Goal: Task Accomplishment & Management: Contribute content

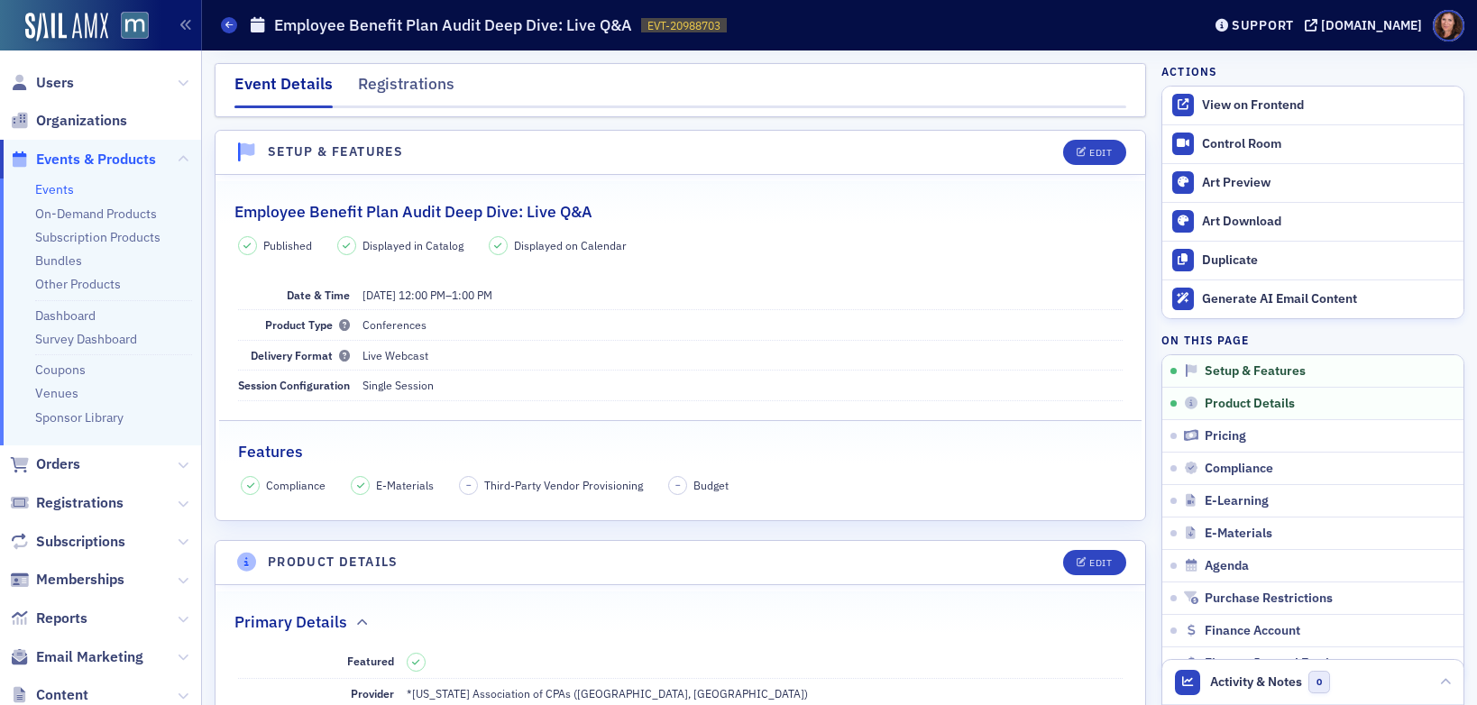
click at [58, 188] on link "Events" at bounding box center [54, 189] width 39 height 16
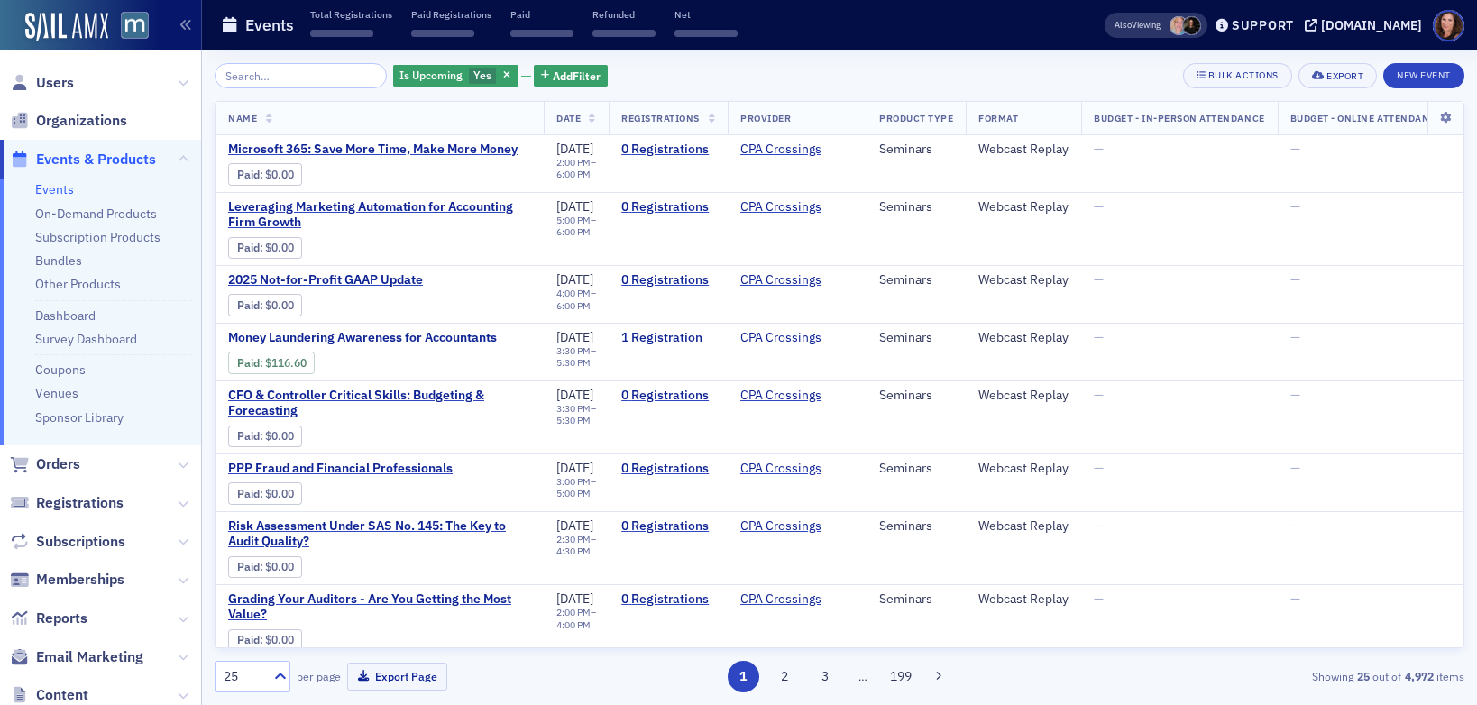
click at [279, 76] on input "search" at bounding box center [301, 75] width 172 height 25
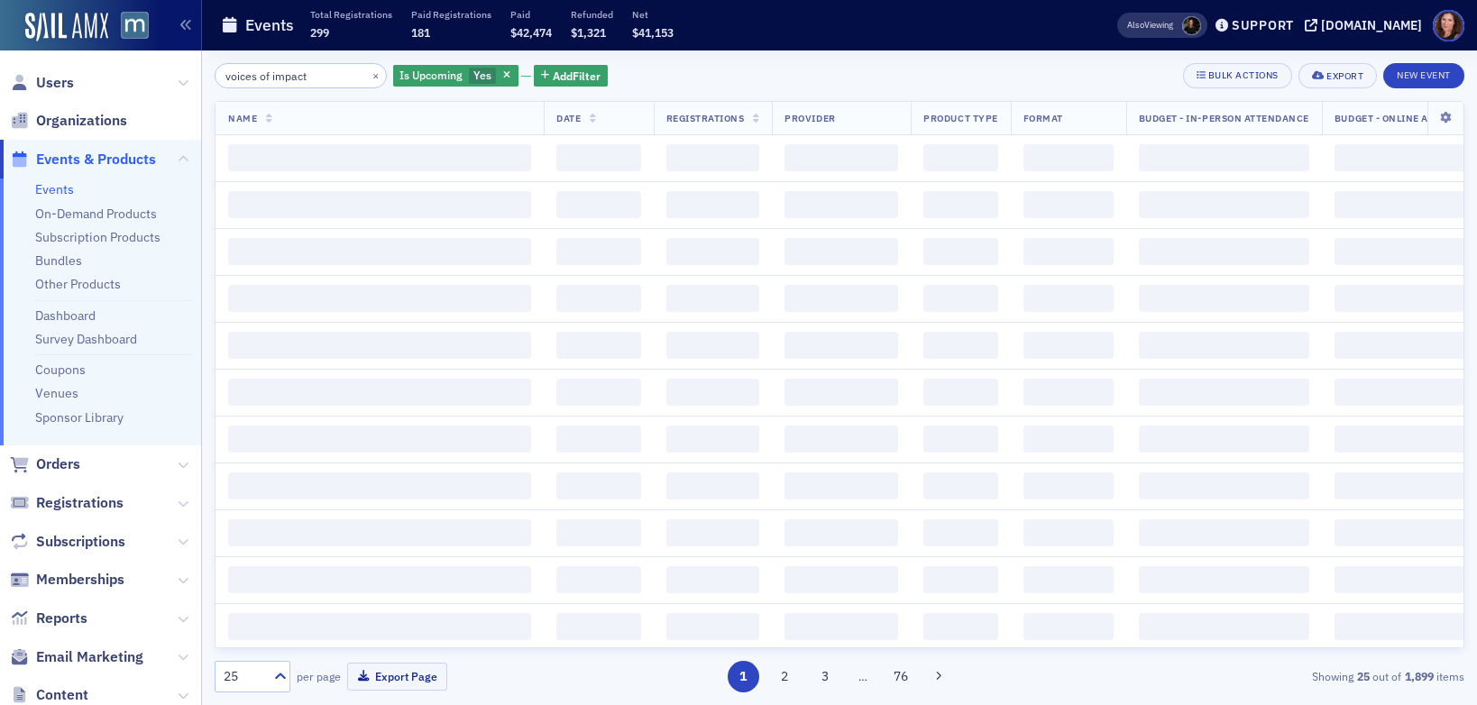
type input "voices of impact"
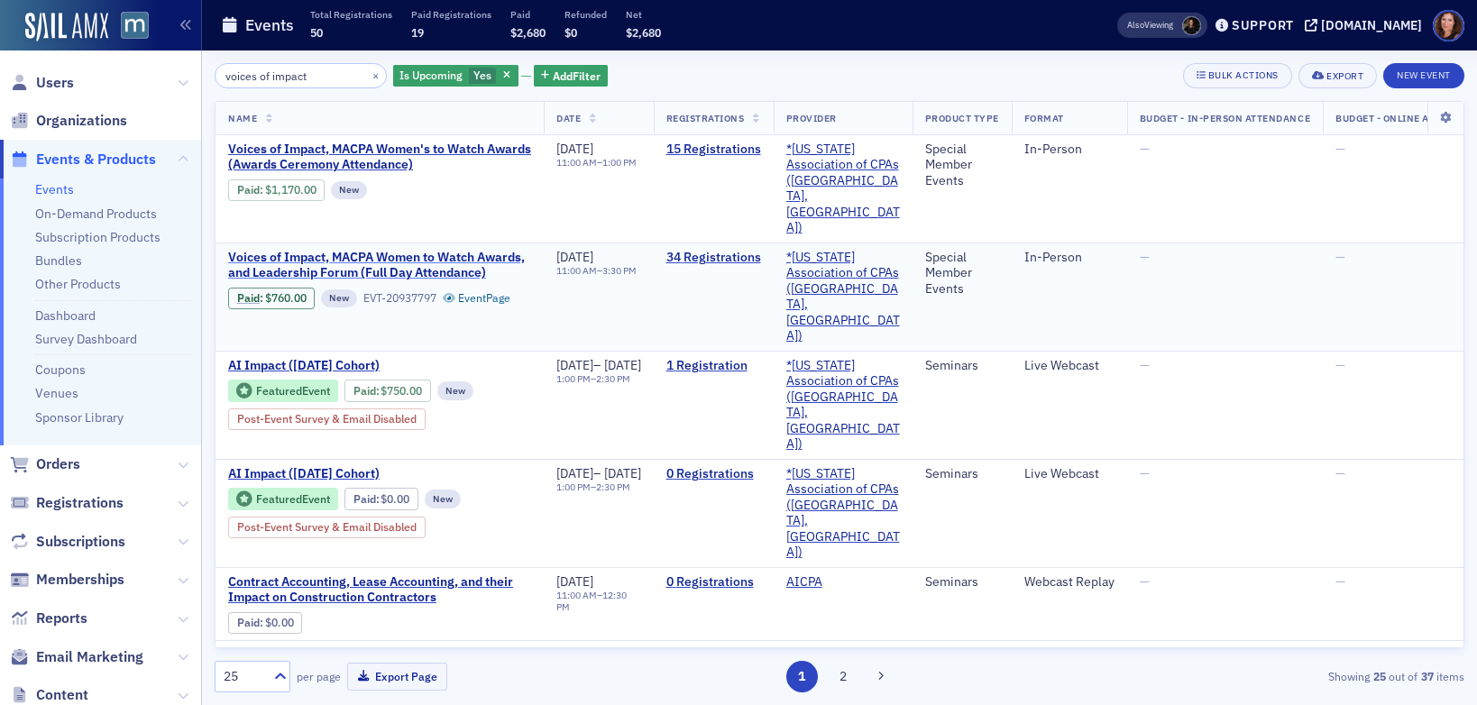
click at [435, 250] on span "Voices of Impact, MACPA Women to Watch Awards, and Leadership Forum (Full Day A…" at bounding box center [379, 266] width 303 height 32
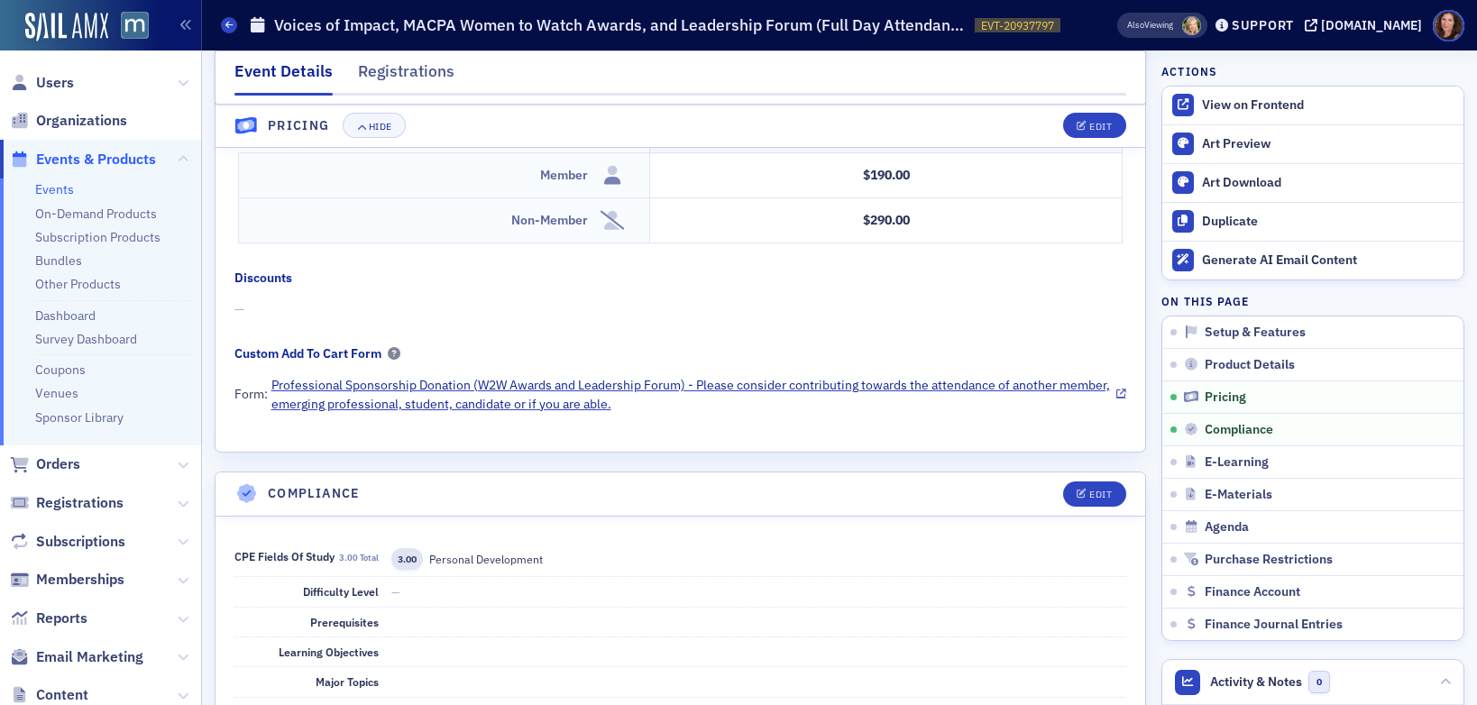
scroll to position [1626, 0]
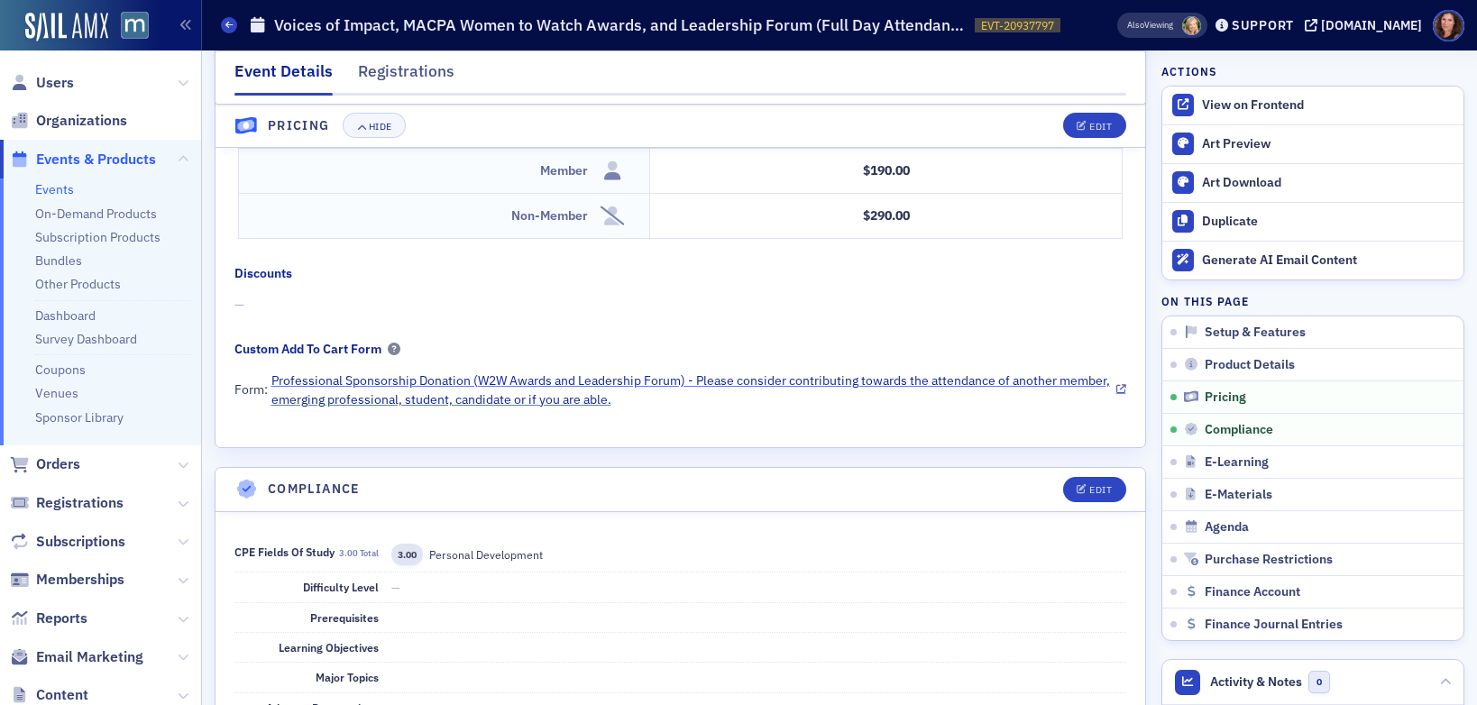
click at [657, 378] on link "Professional Sponsorship Donation (W2W Awards and Leadership Forum) - Please co…" at bounding box center [698, 390] width 855 height 38
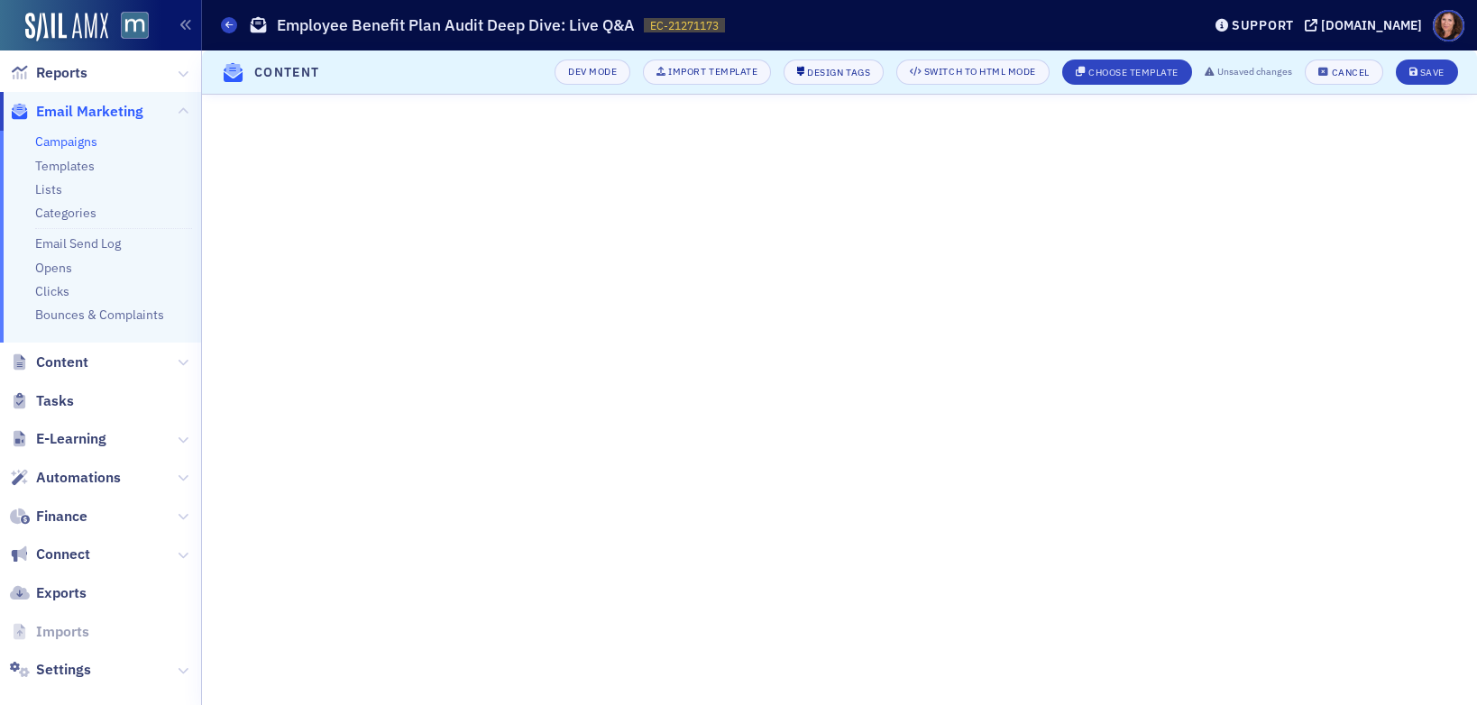
scroll to position [76, 0]
click at [1434, 73] on div "Save" at bounding box center [1432, 73] width 24 height 10
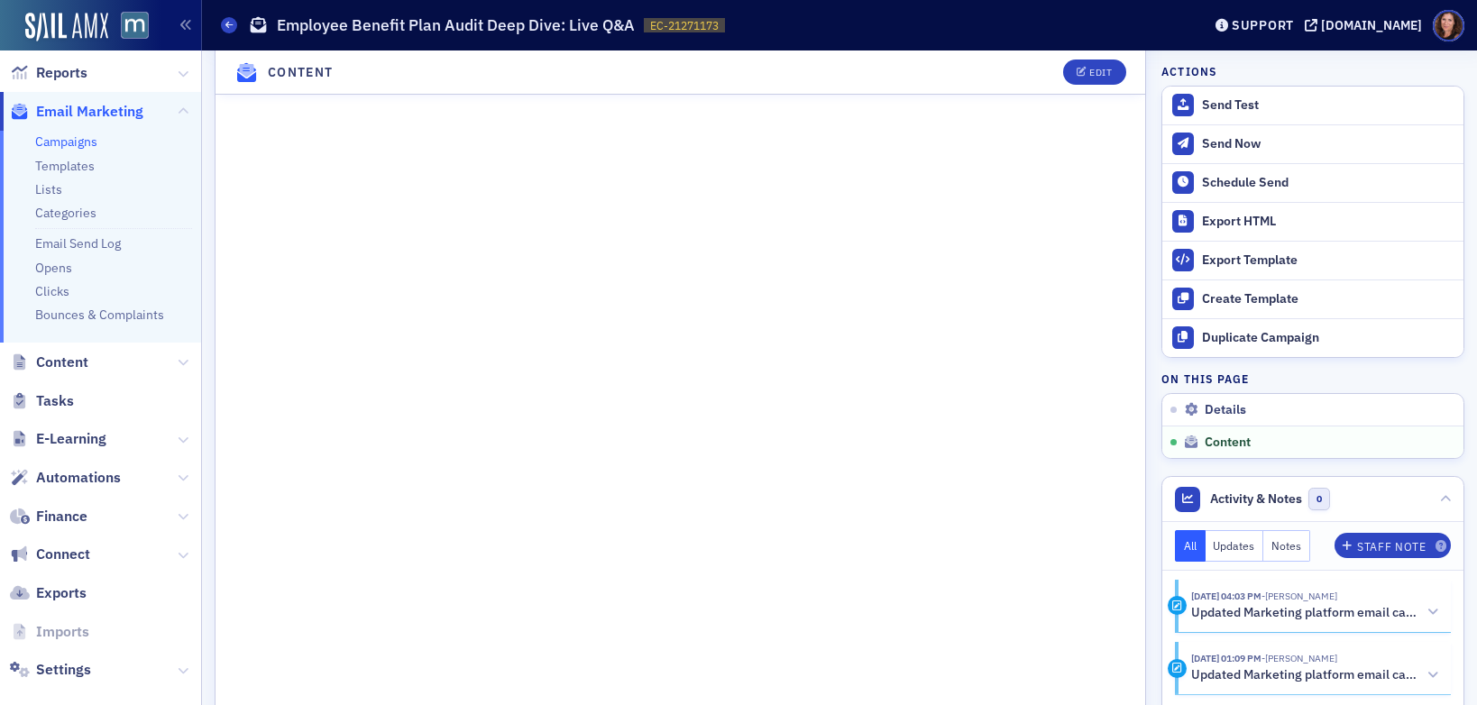
scroll to position [1075, 0]
click at [1089, 69] on div "Edit" at bounding box center [1100, 73] width 23 height 10
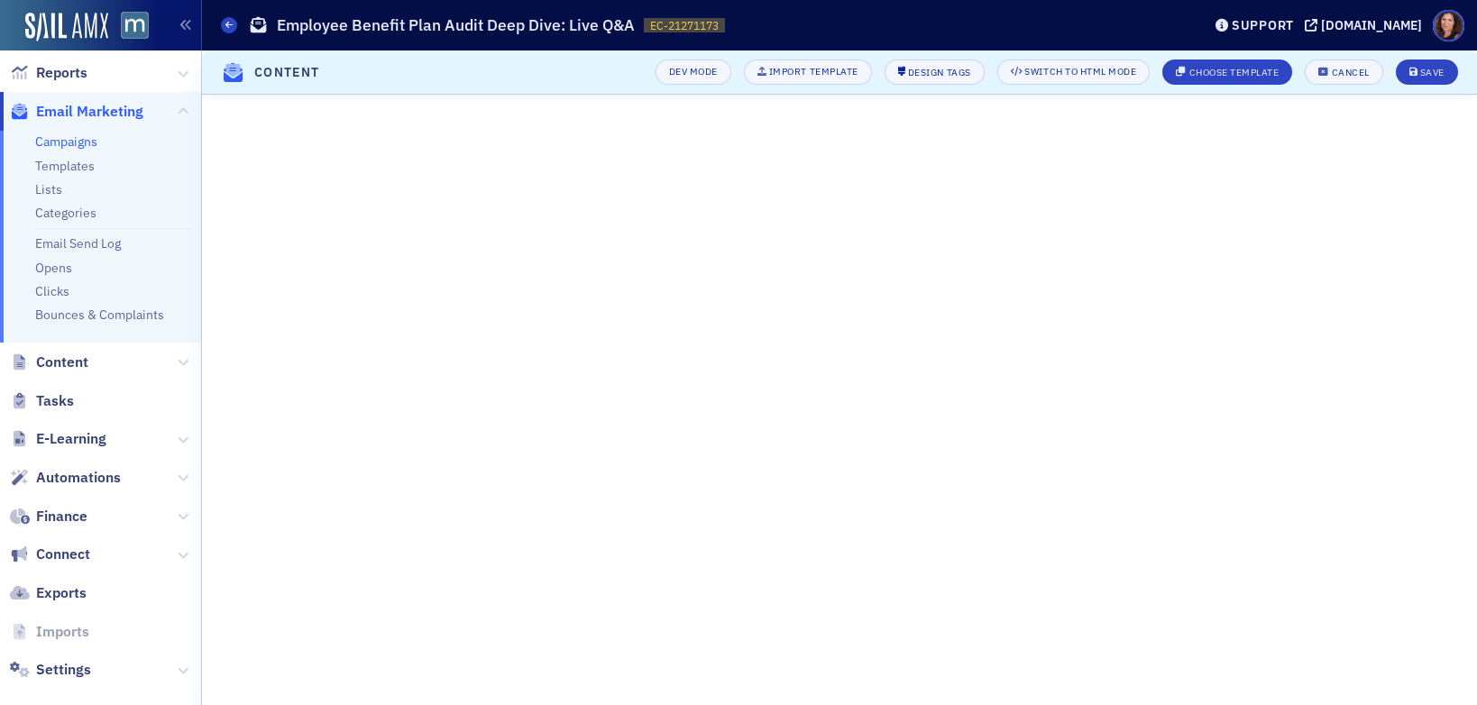
scroll to position [78, 0]
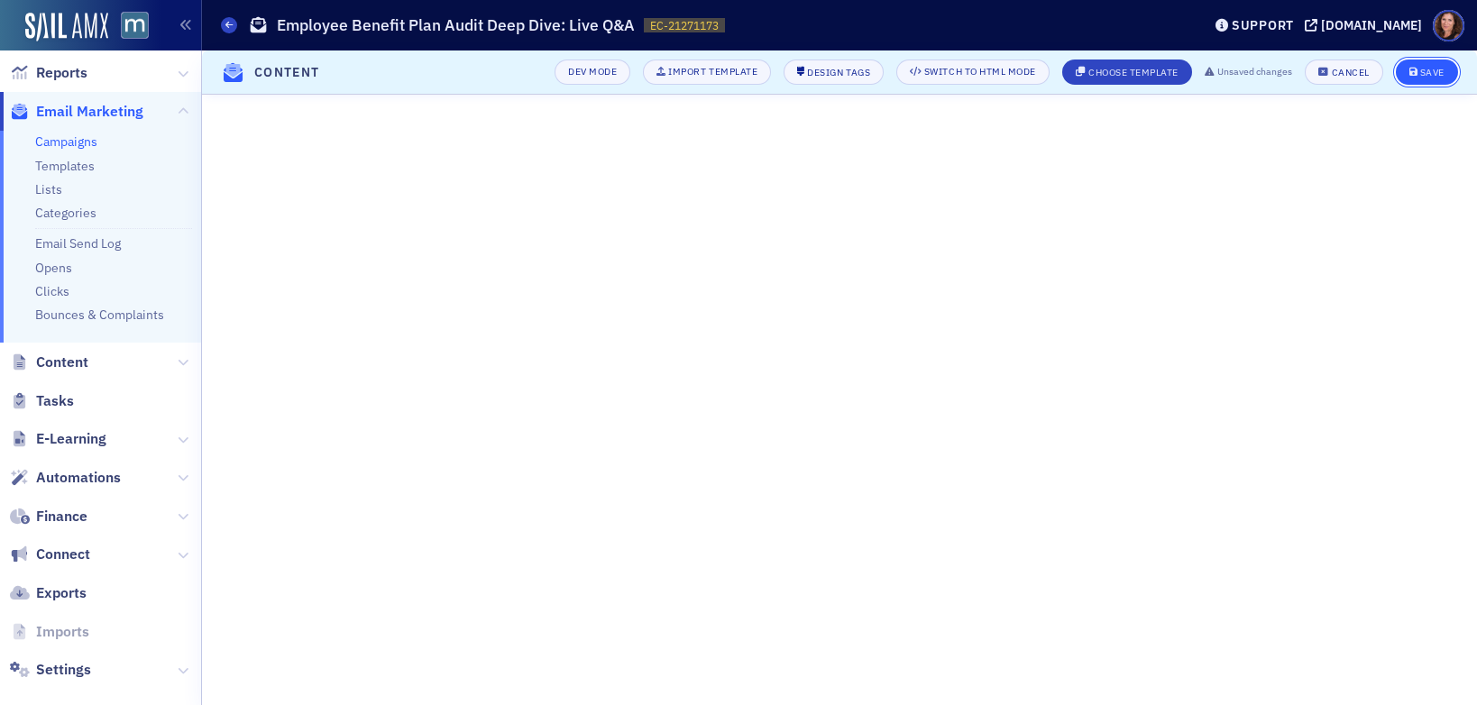
click at [1427, 73] on div "Save" at bounding box center [1432, 73] width 24 height 10
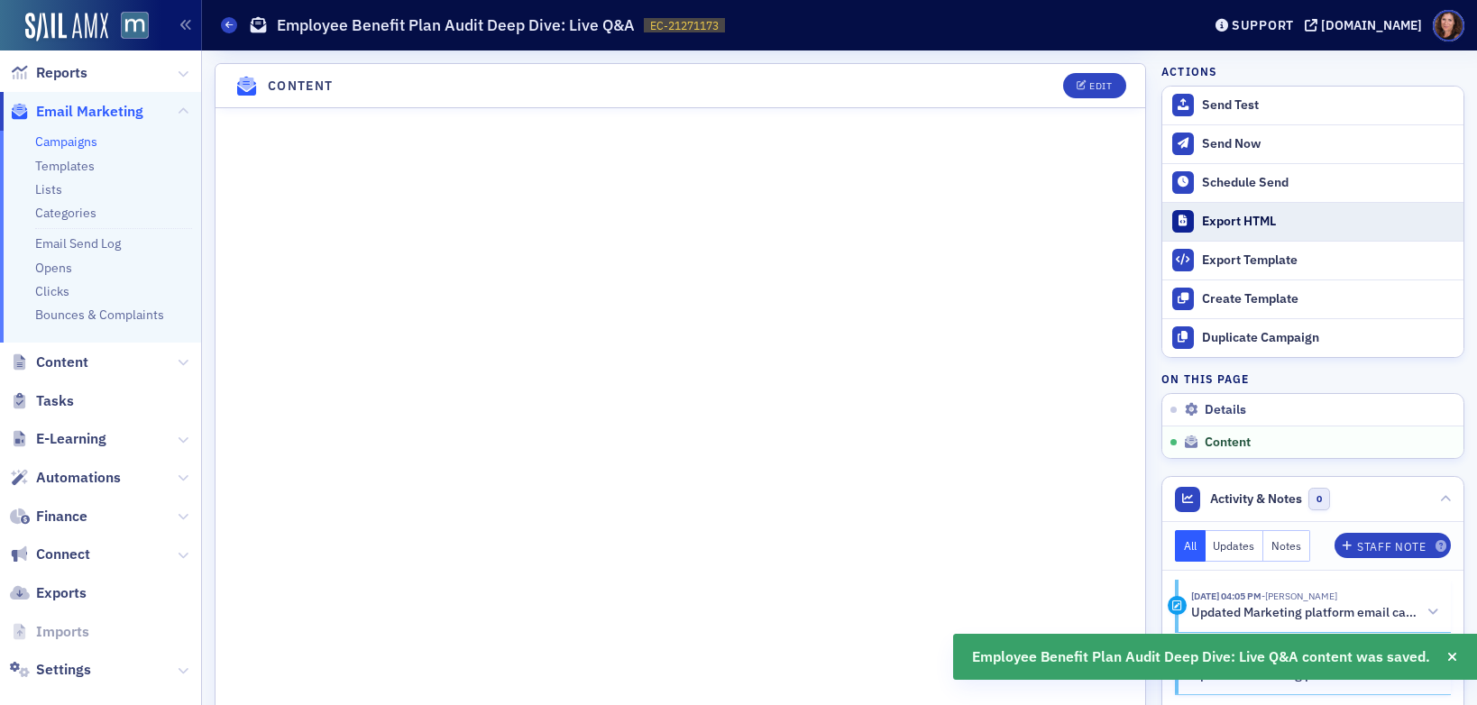
scroll to position [710, 0]
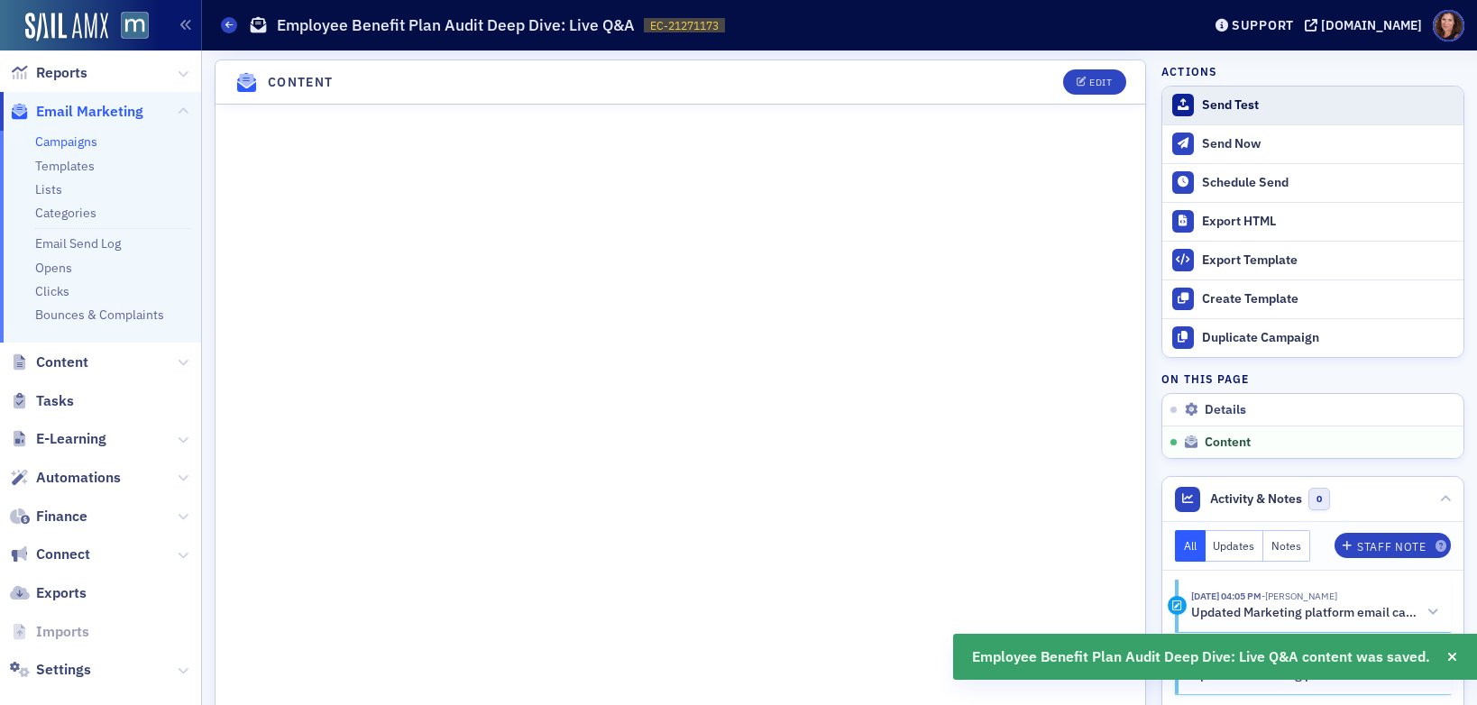
click at [1215, 98] on div "Send Test" at bounding box center [1328, 105] width 252 height 16
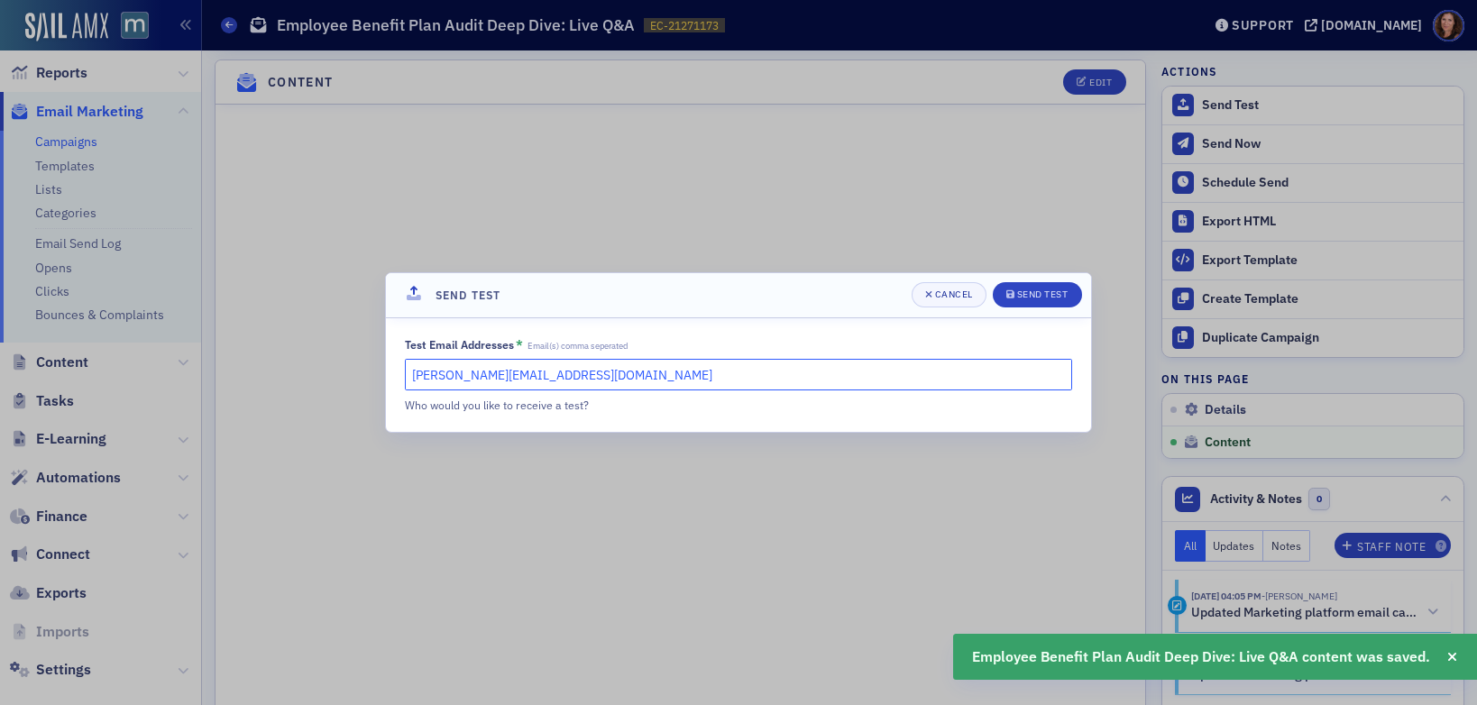
click at [596, 371] on input "natalie@macpa.org" at bounding box center [738, 375] width 667 height 32
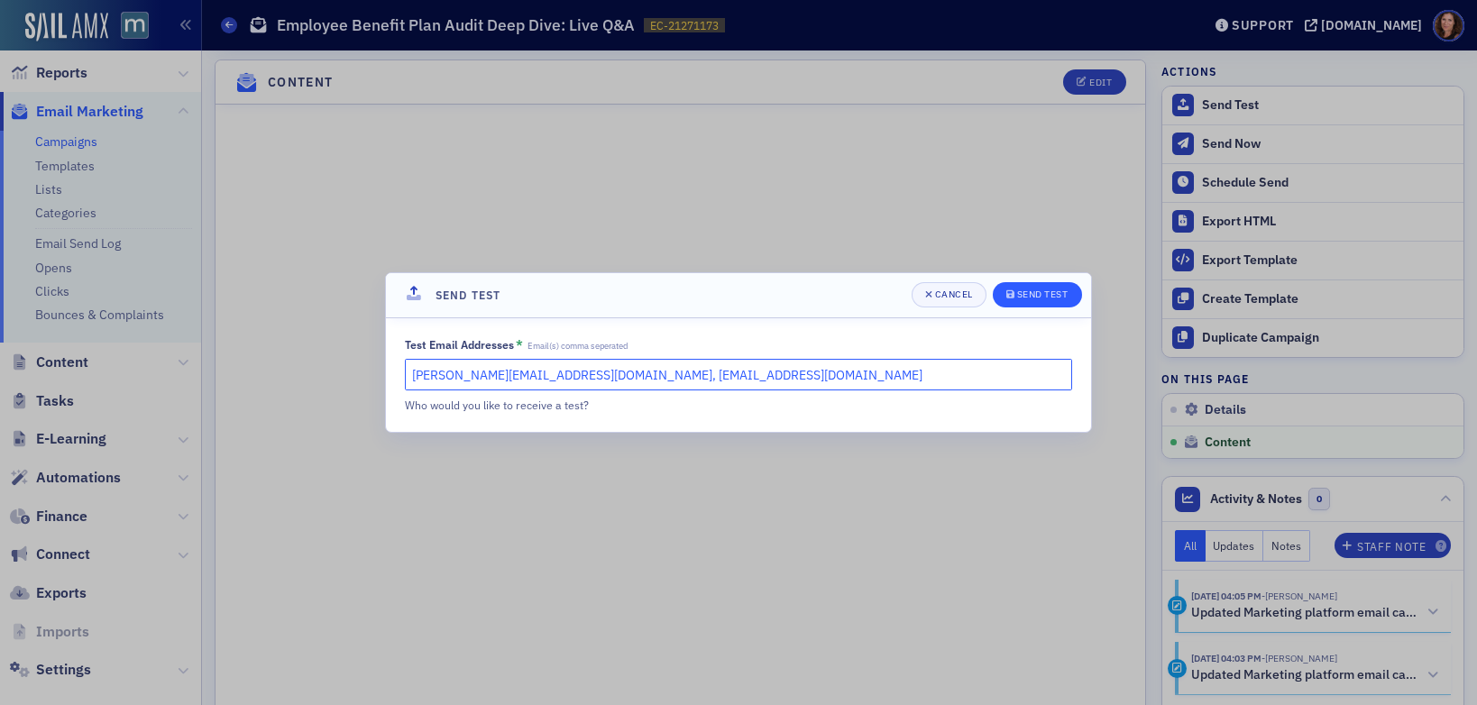
type input "natalie@macpa.org, dee@macpa.org"
click at [1041, 294] on div "Send Test" at bounding box center [1042, 294] width 51 height 10
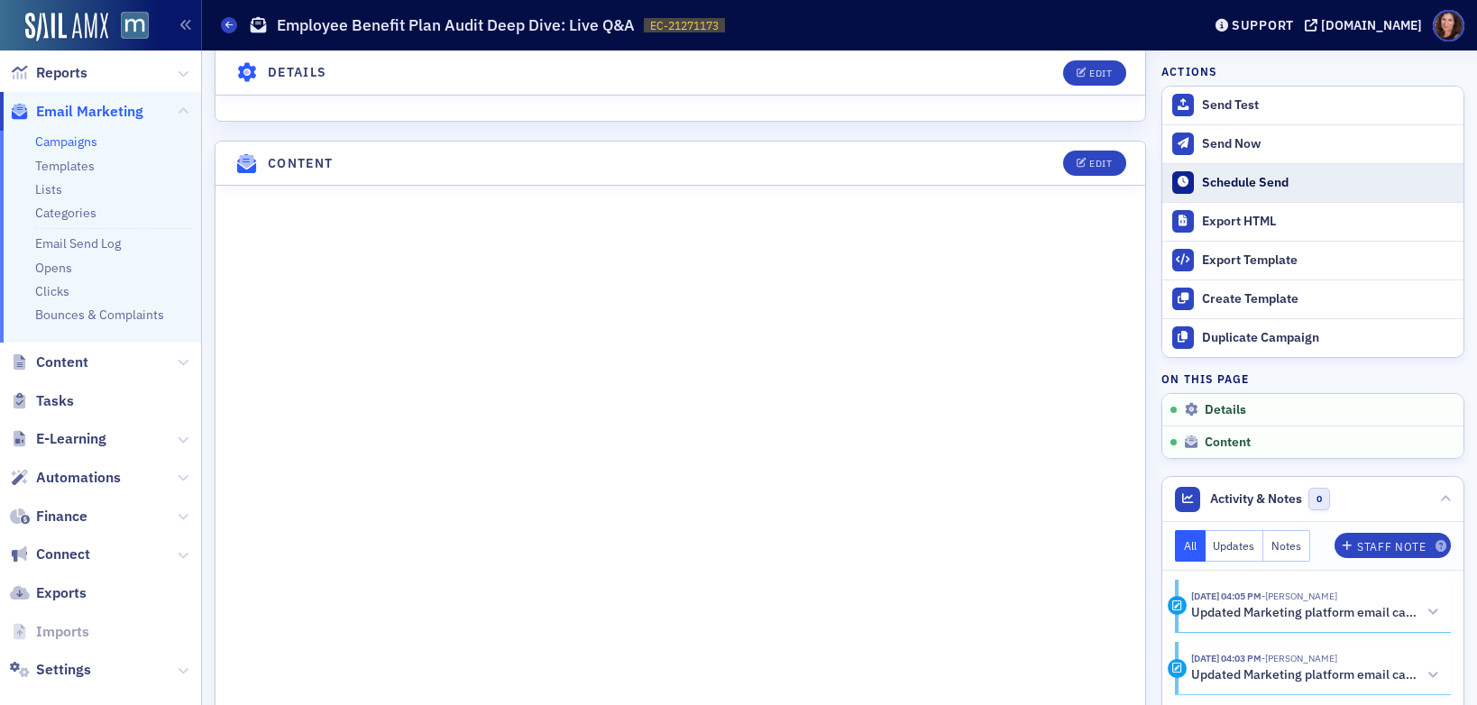
click at [1230, 183] on div "Schedule Send" at bounding box center [1328, 183] width 252 height 16
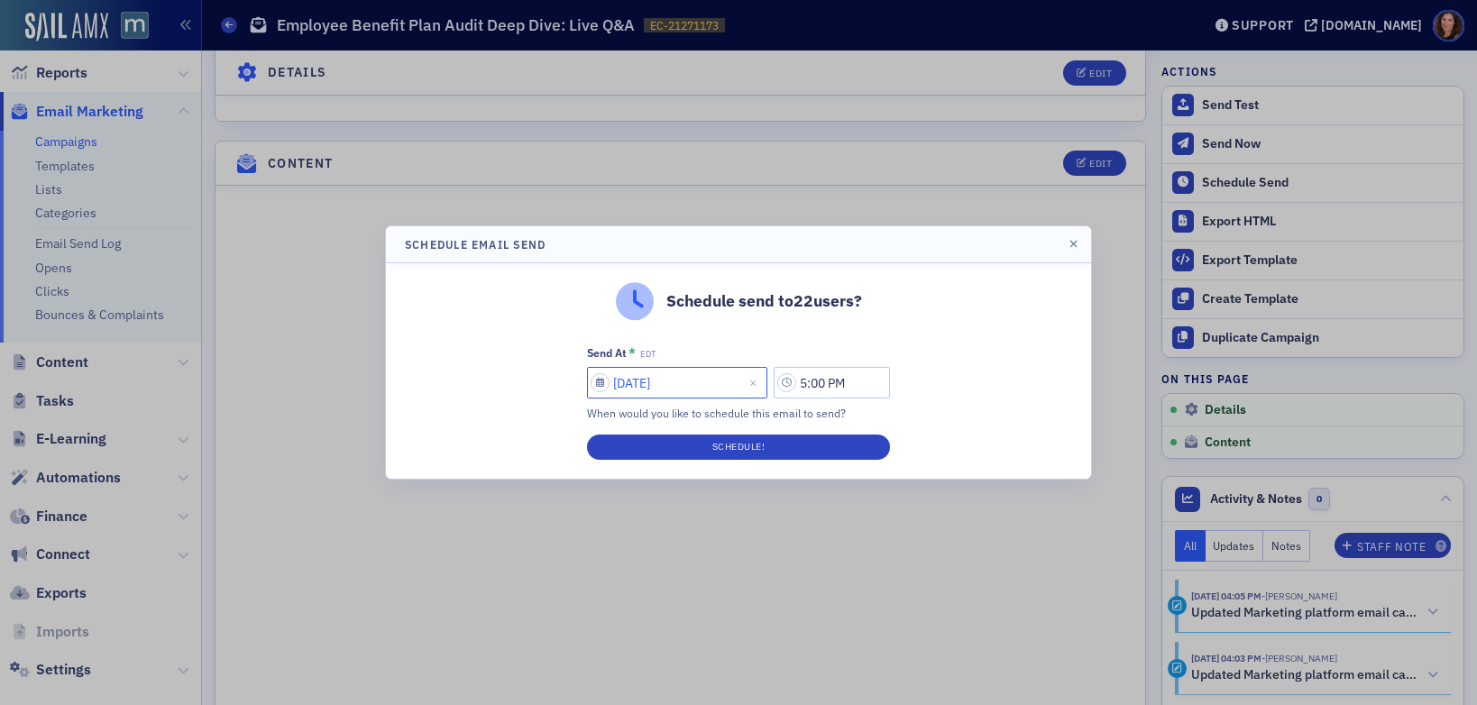
select select "7"
select select "2025"
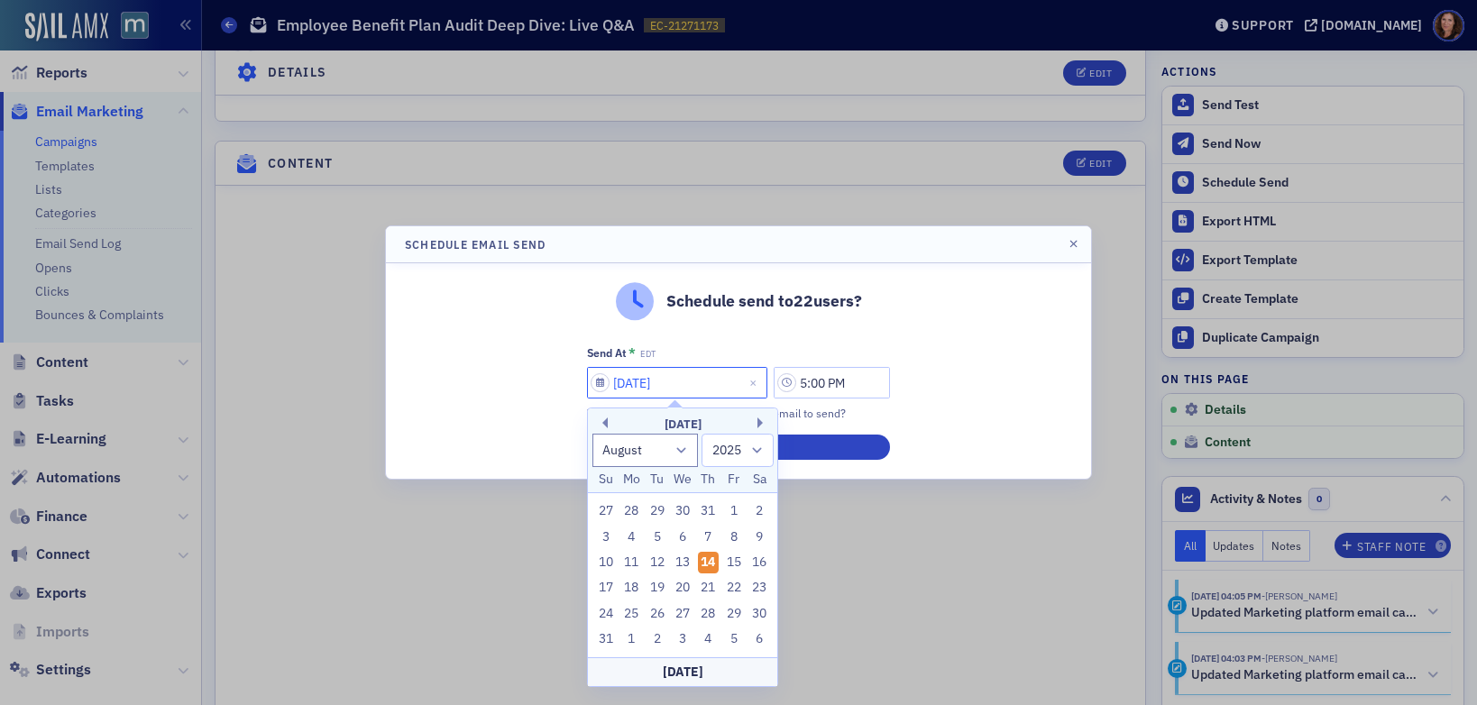
click at [711, 387] on input "08/14/2025" at bounding box center [677, 383] width 180 height 32
click at [737, 563] on div "15" at bounding box center [734, 563] width 22 height 22
type input "08/15/2025"
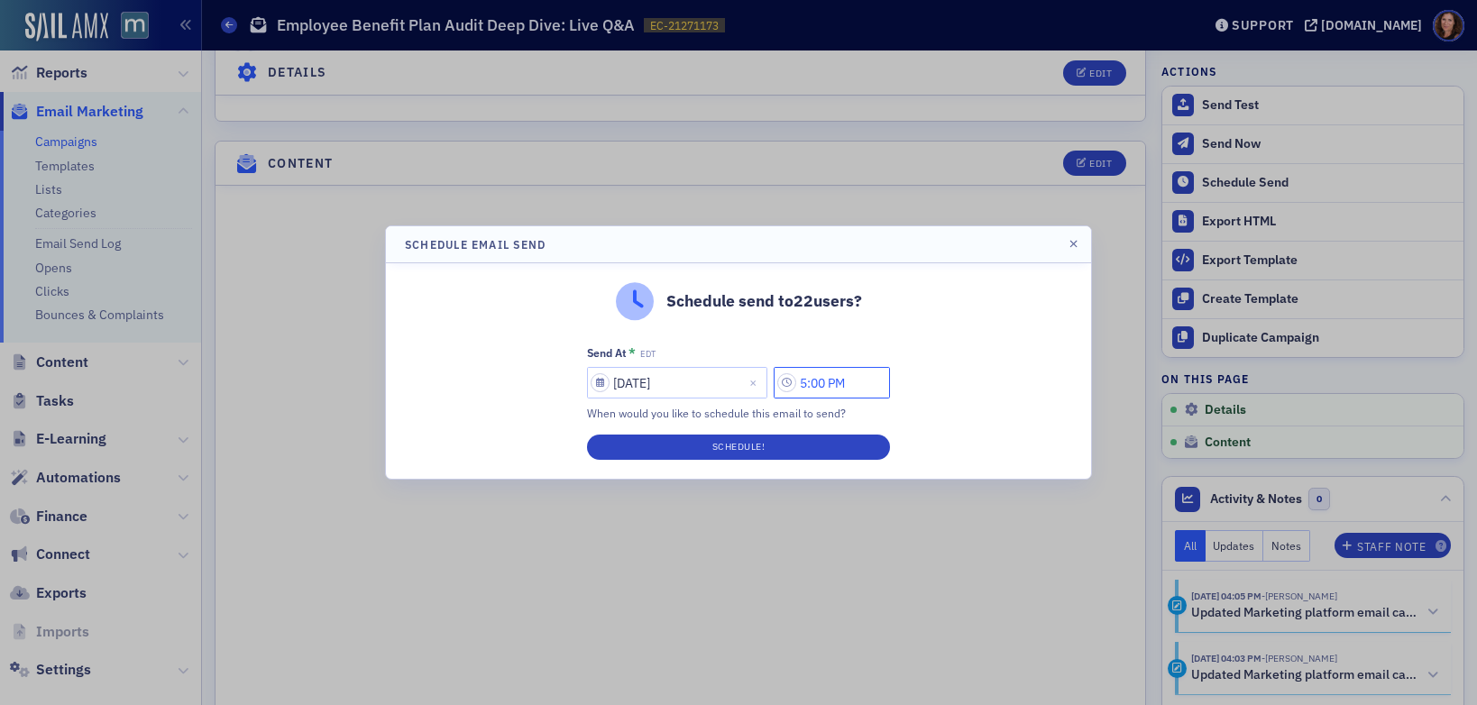
click at [823, 383] on input "5:00 PM" at bounding box center [832, 383] width 116 height 32
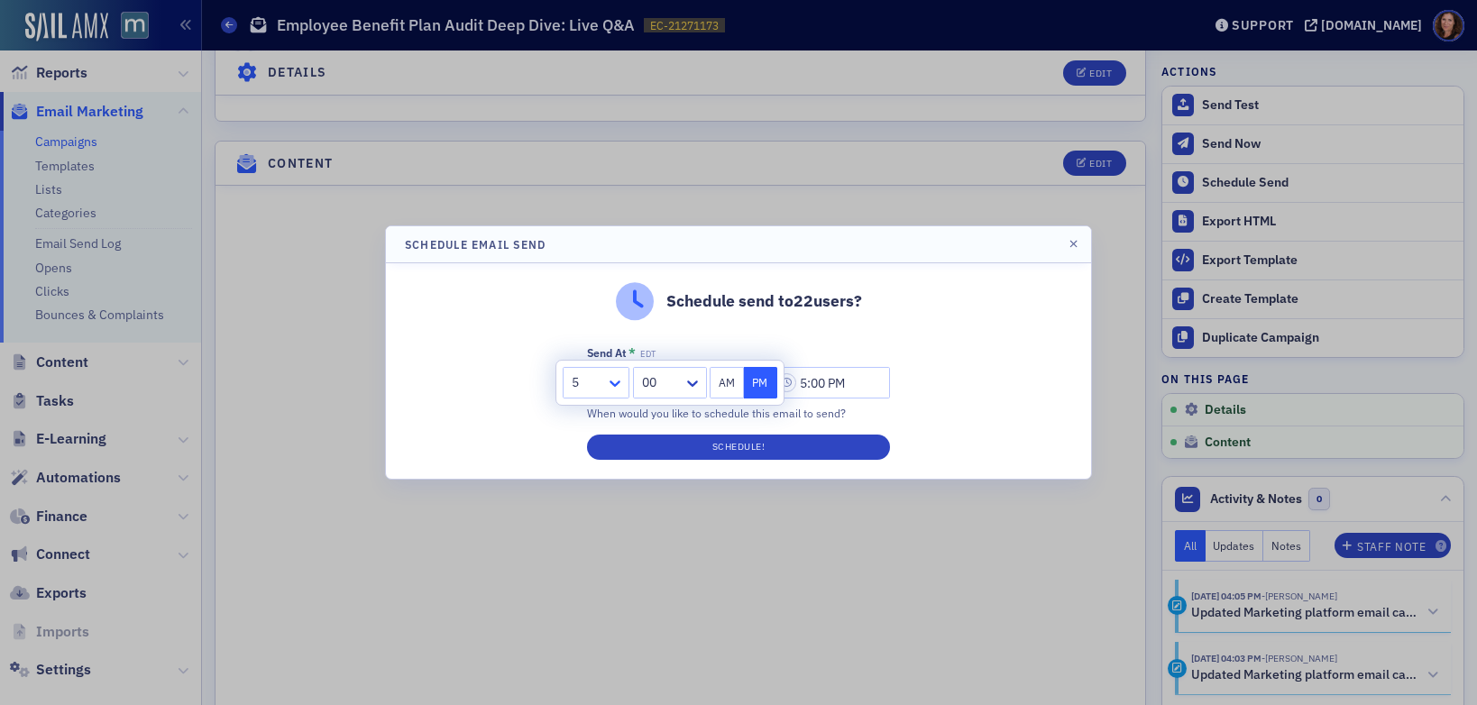
click at [613, 382] on icon at bounding box center [615, 383] width 18 height 18
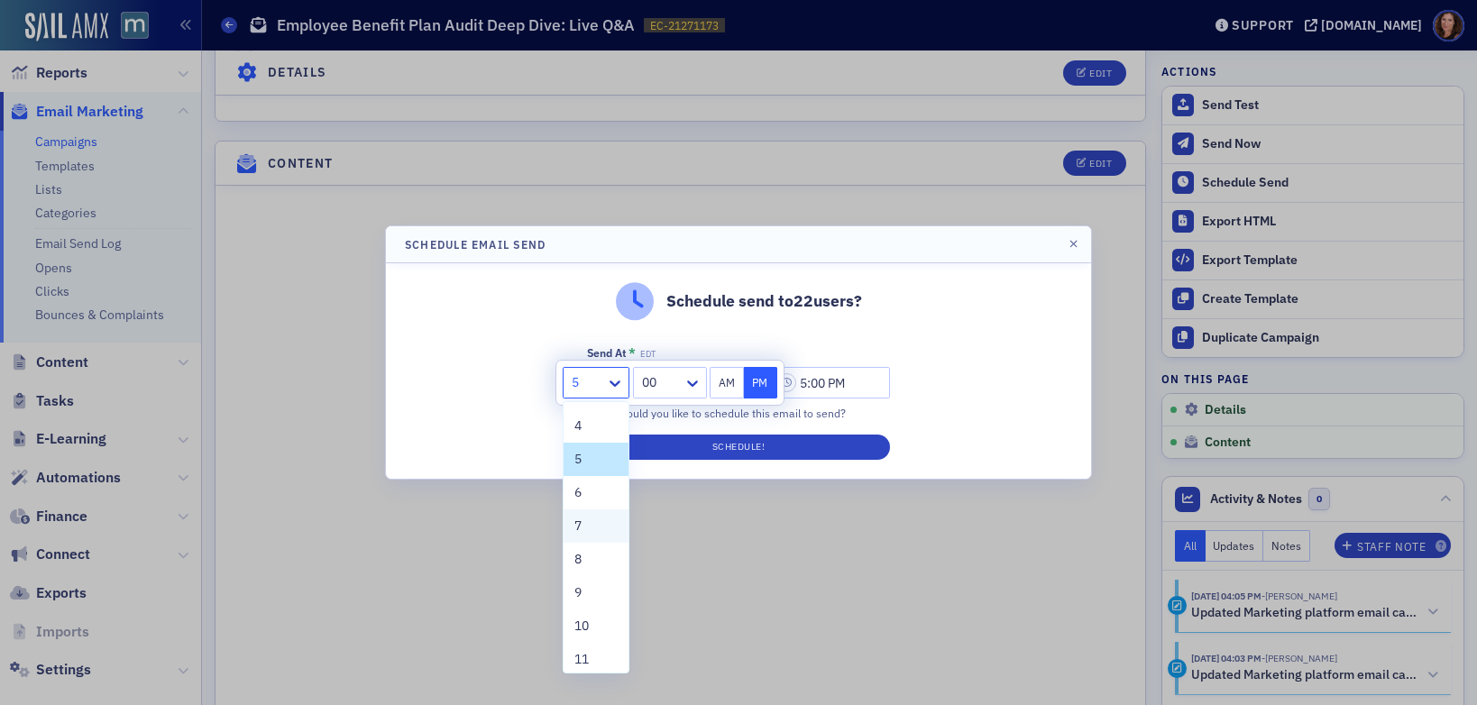
scroll to position [137, 0]
click at [595, 579] on div "10" at bounding box center [595, 585] width 43 height 19
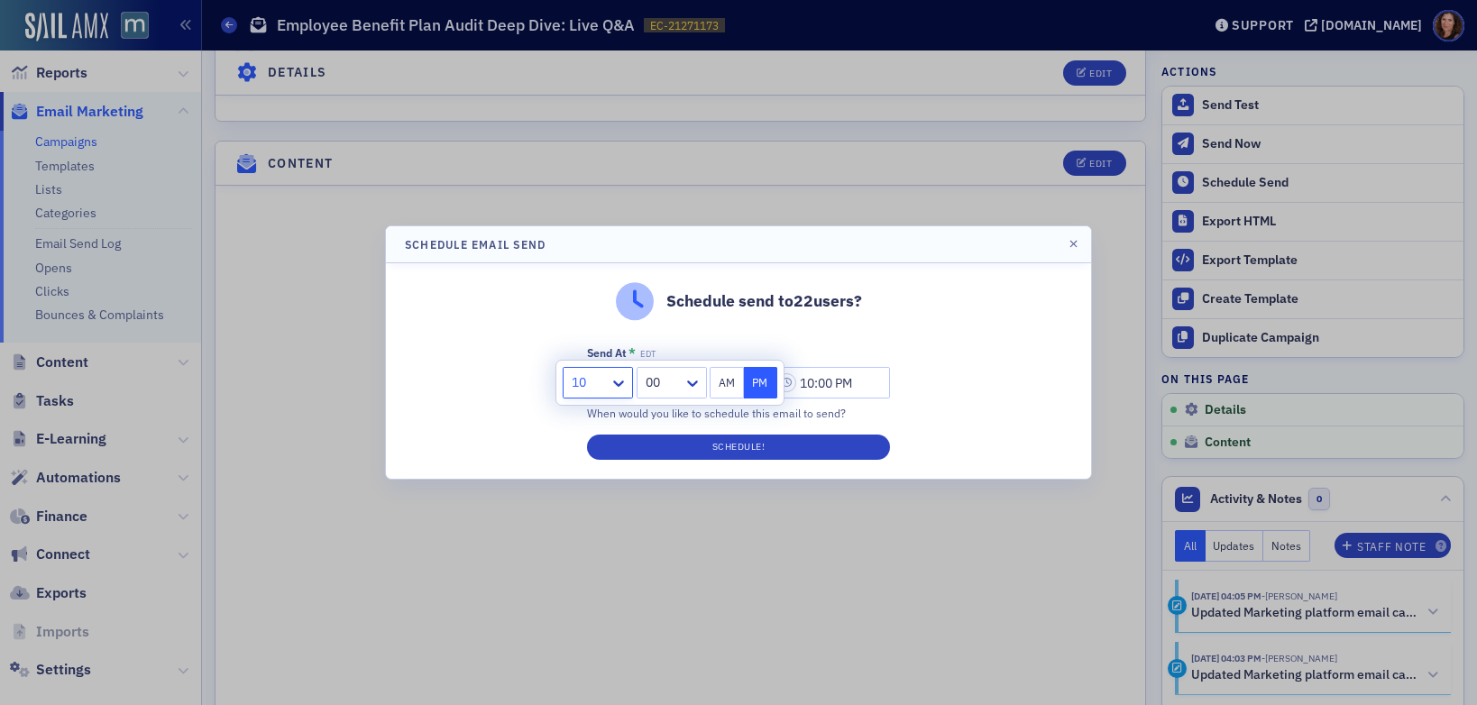
click at [737, 388] on button "AM" at bounding box center [727, 383] width 34 height 32
type input "10:00 AM"
click at [939, 388] on div "Schedule send to 22 users? Send At * EDT 08/15/2025 10:00 AM When would you lik…" at bounding box center [738, 370] width 705 height 215
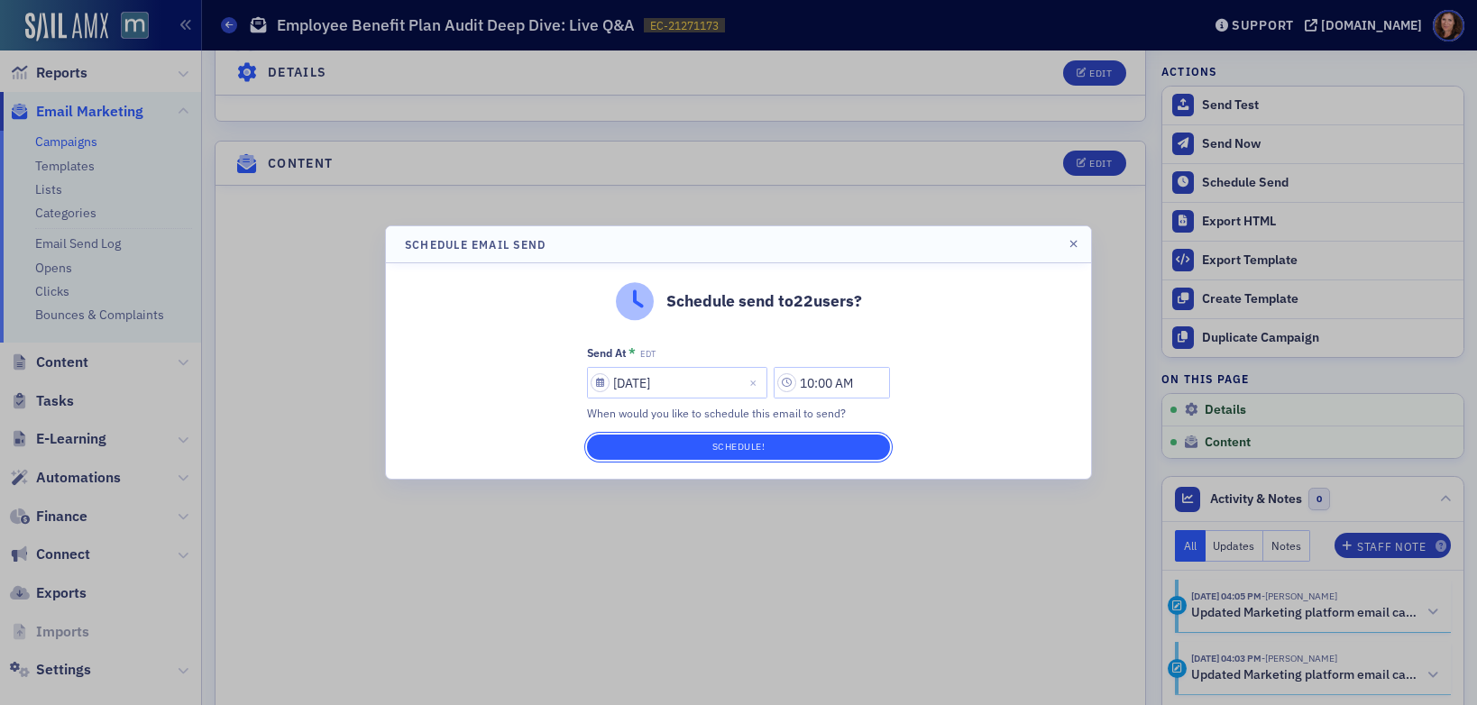
click at [816, 440] on button "Schedule!" at bounding box center [738, 447] width 303 height 25
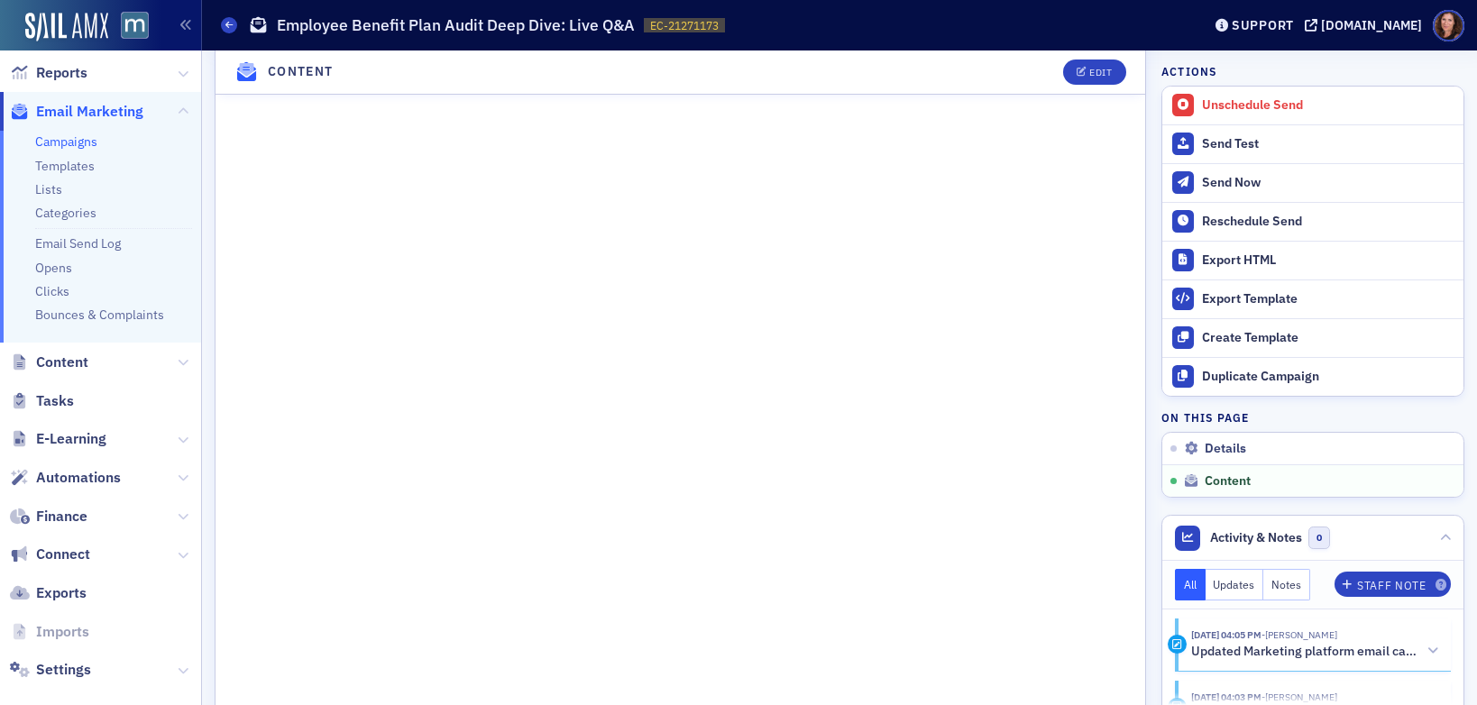
scroll to position [1105, 0]
click at [1069, 78] on button "Edit" at bounding box center [1094, 72] width 62 height 25
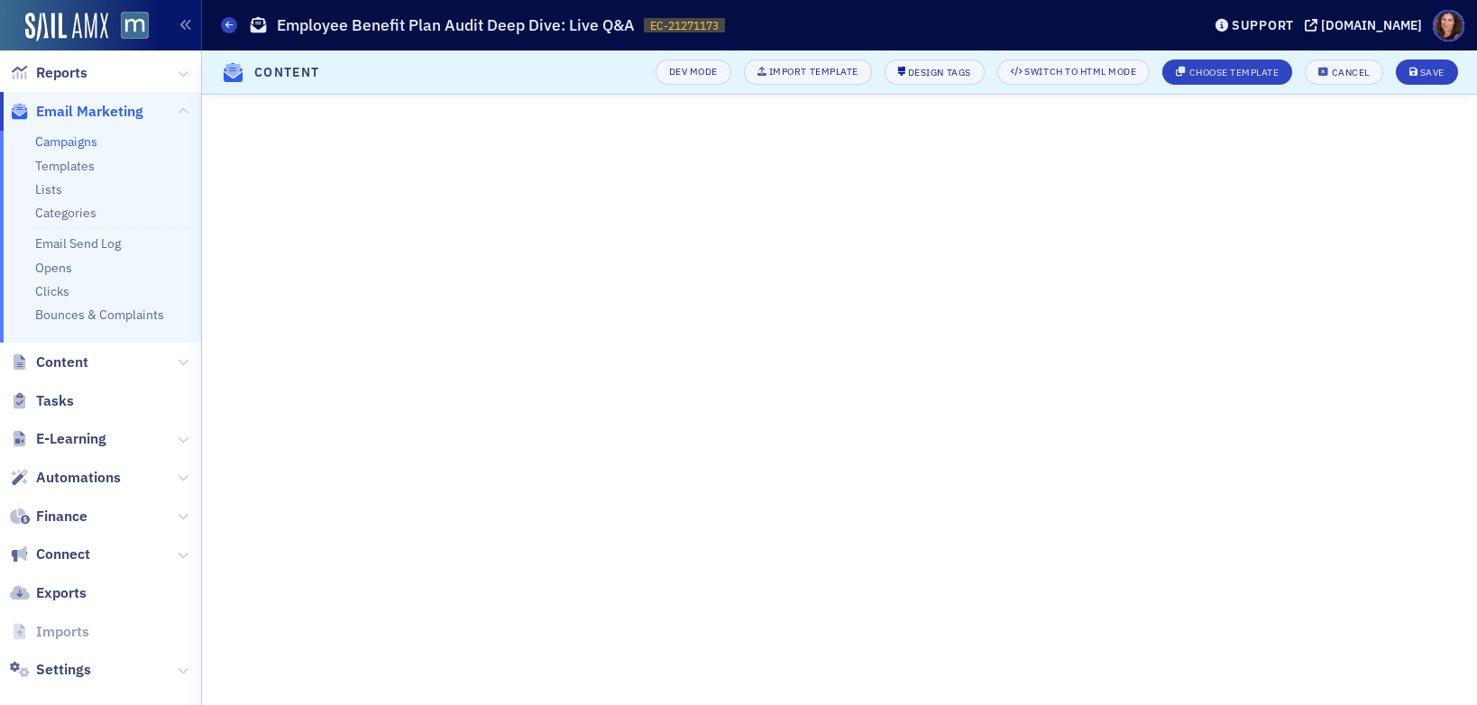
scroll to position [189, 0]
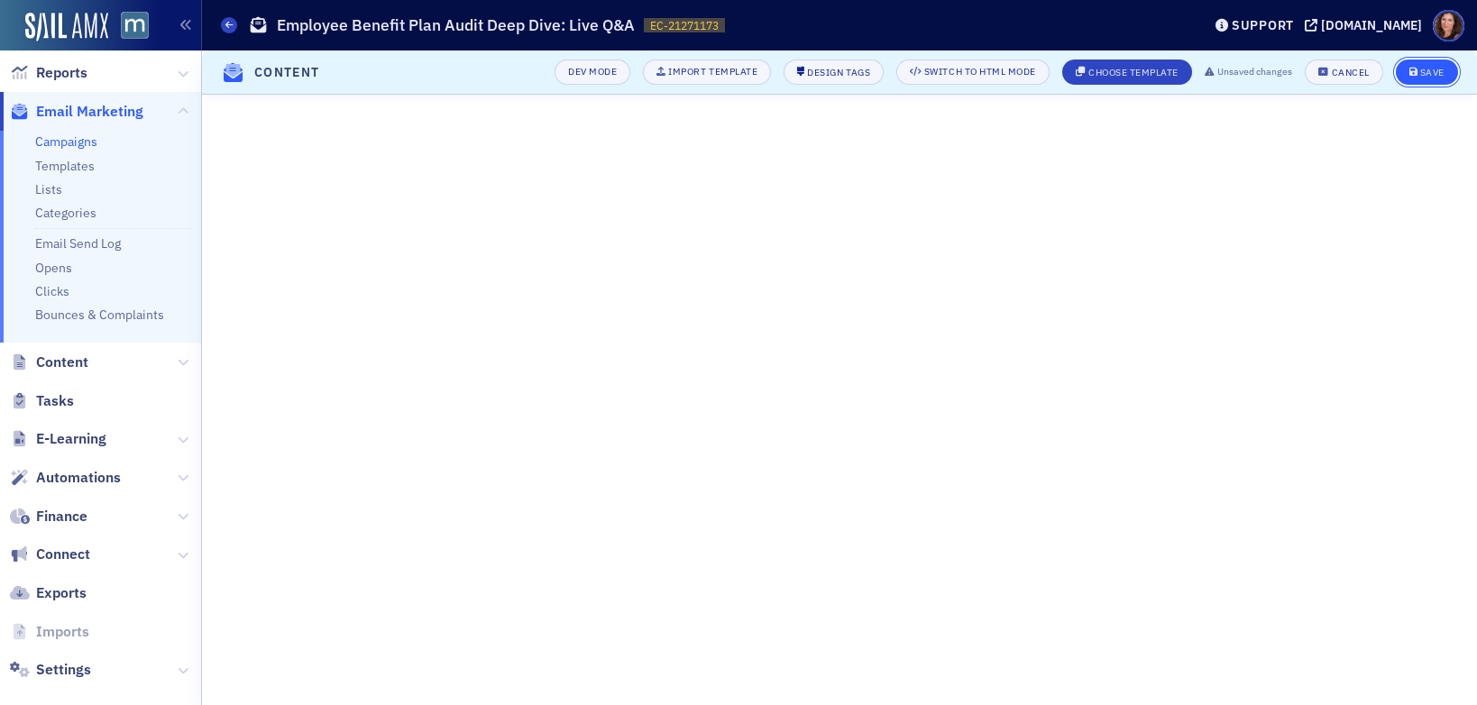
click at [1427, 78] on div "Save" at bounding box center [1432, 73] width 24 height 10
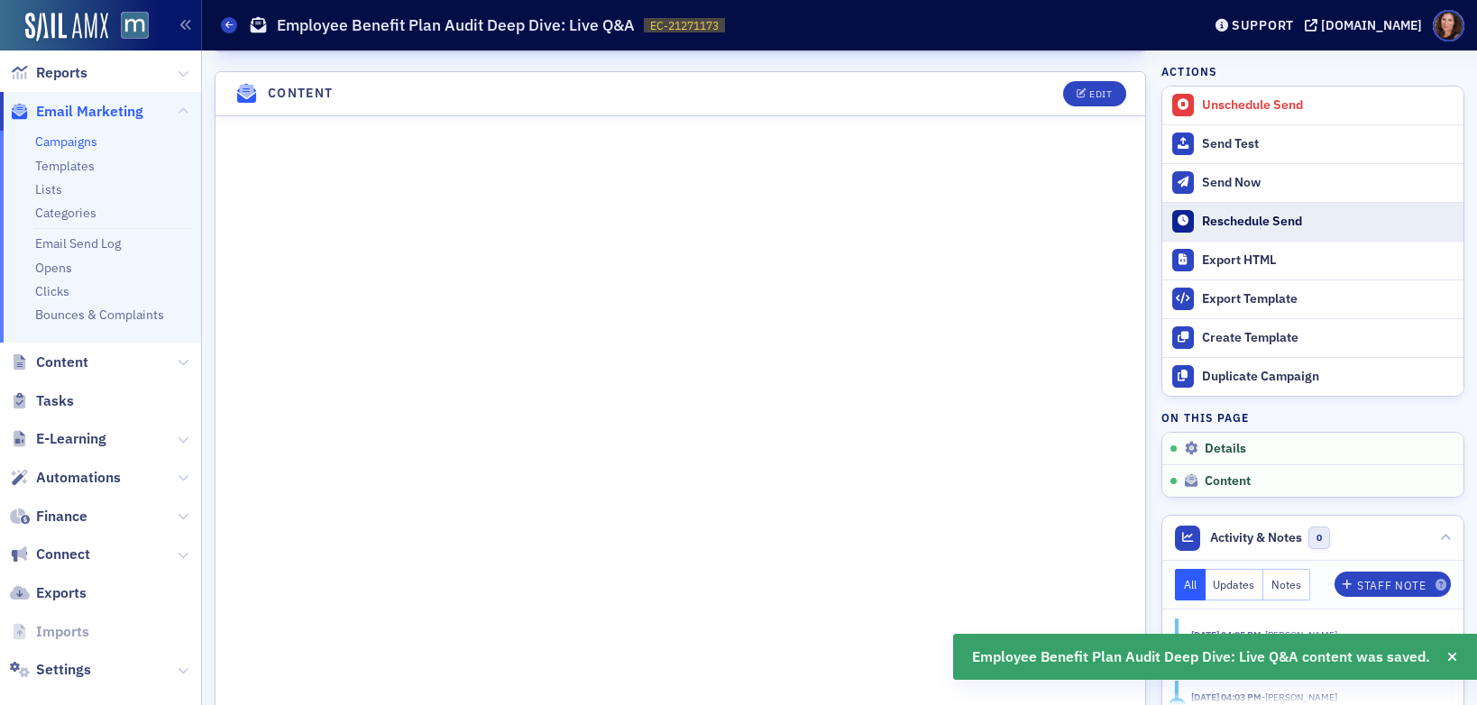
scroll to position [822, 0]
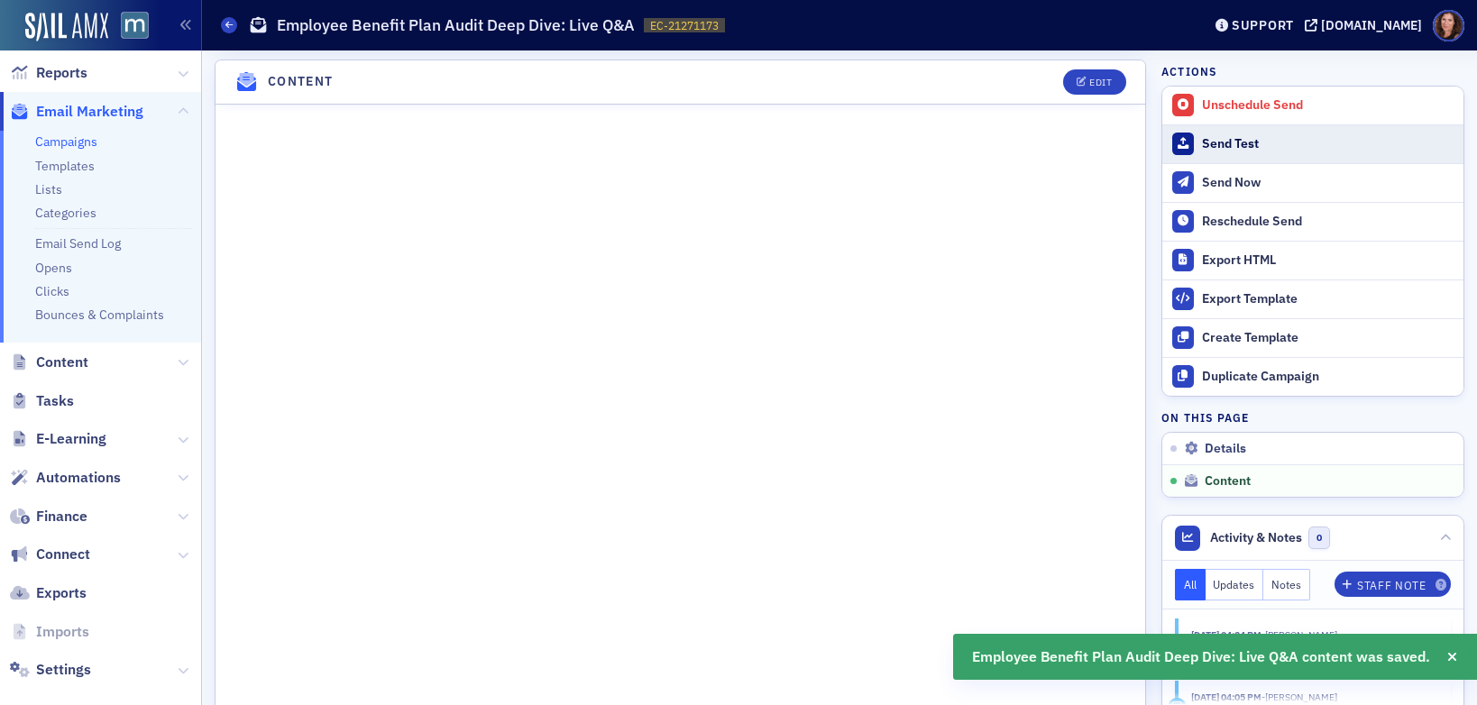
click at [1260, 144] on div "Send Test" at bounding box center [1328, 144] width 252 height 16
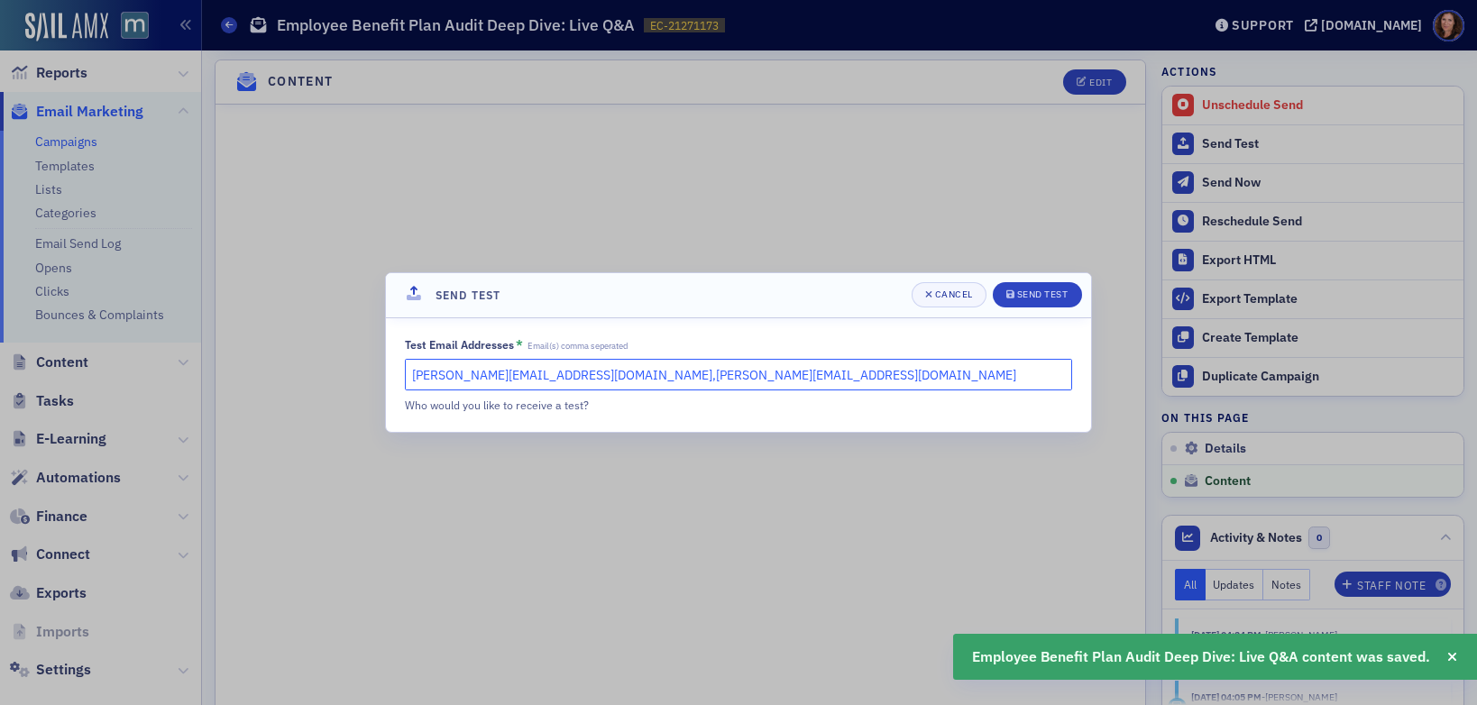
drag, startPoint x: 729, startPoint y: 376, endPoint x: 525, endPoint y: 377, distance: 204.7
click at [525, 377] on input "natalie@macpa.org,katie@blueoceanideas.com" at bounding box center [738, 375] width 667 height 32
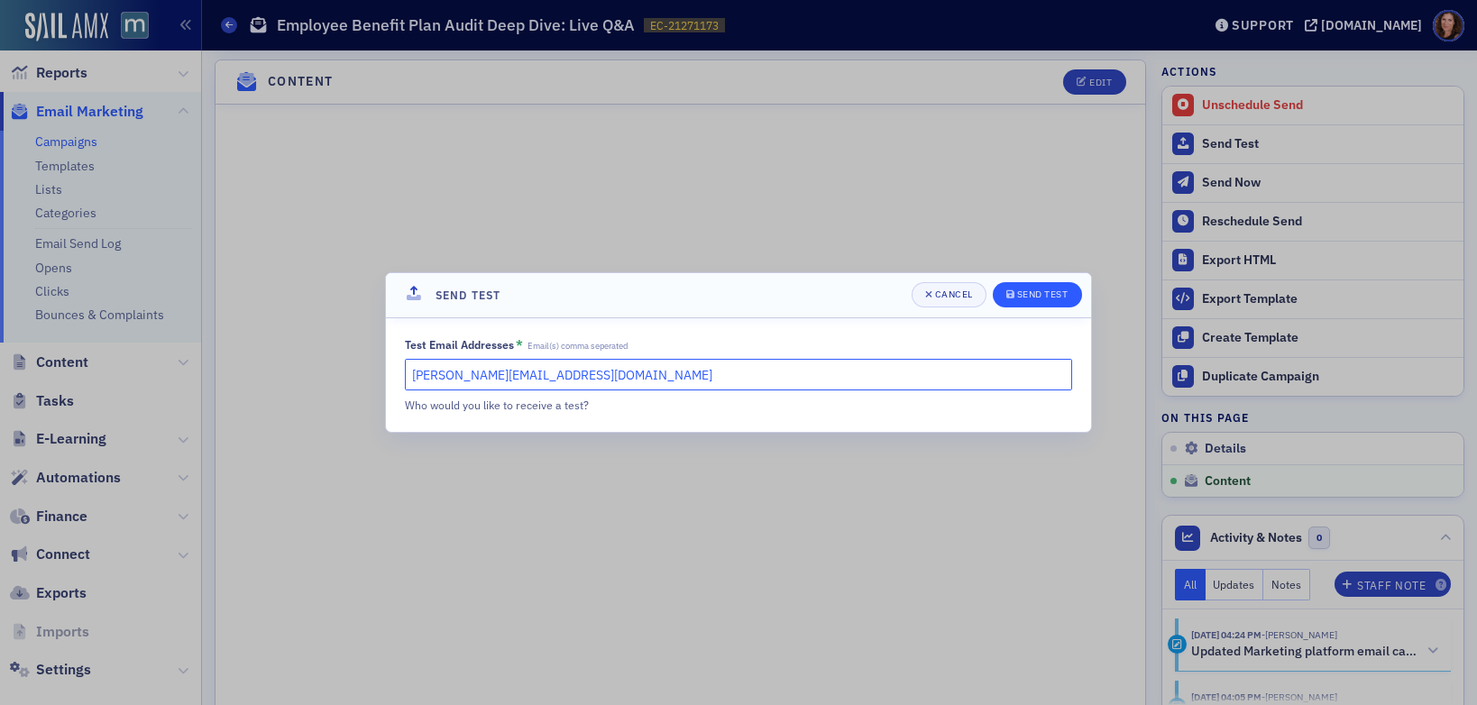
type input "natalie@macpa.org"
click at [1069, 301] on button "Send Test" at bounding box center [1037, 294] width 89 height 25
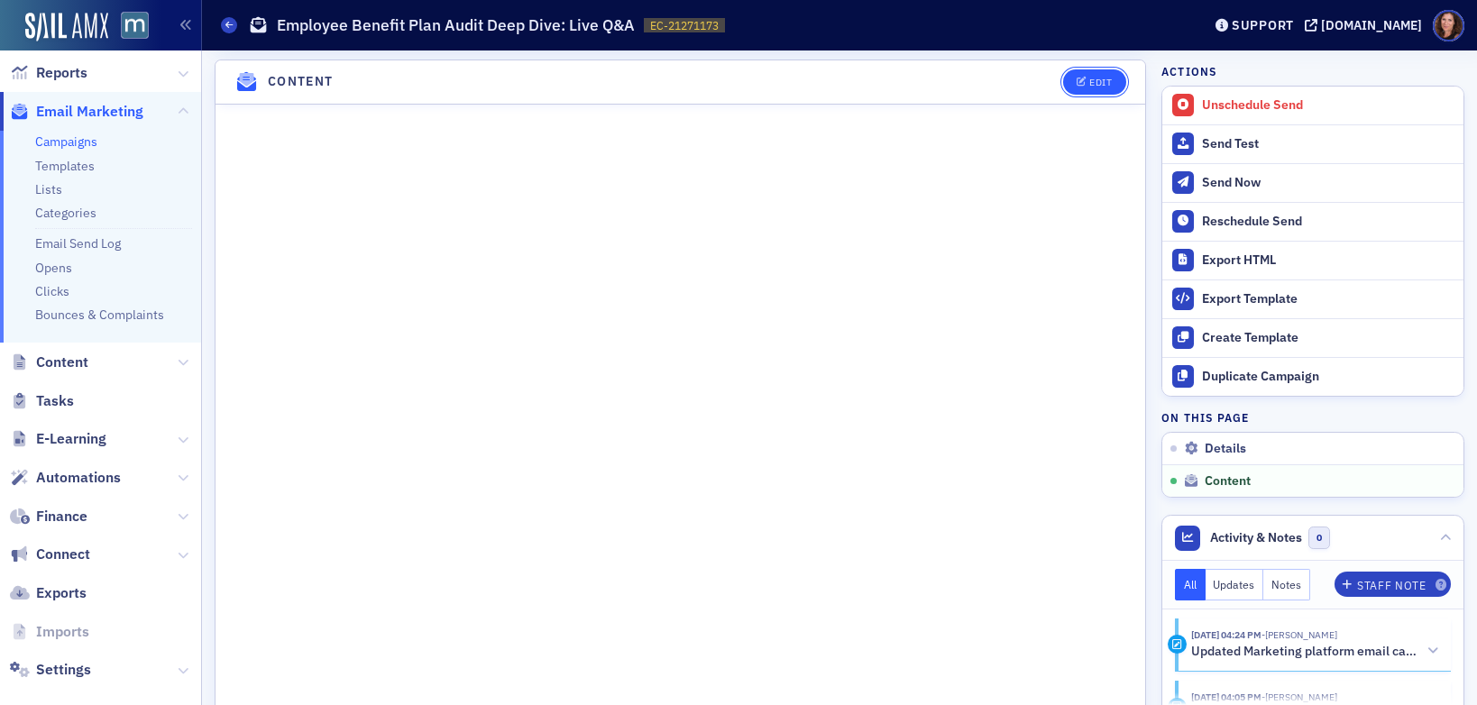
click at [1076, 83] on span "Edit" at bounding box center [1093, 83] width 35 height 10
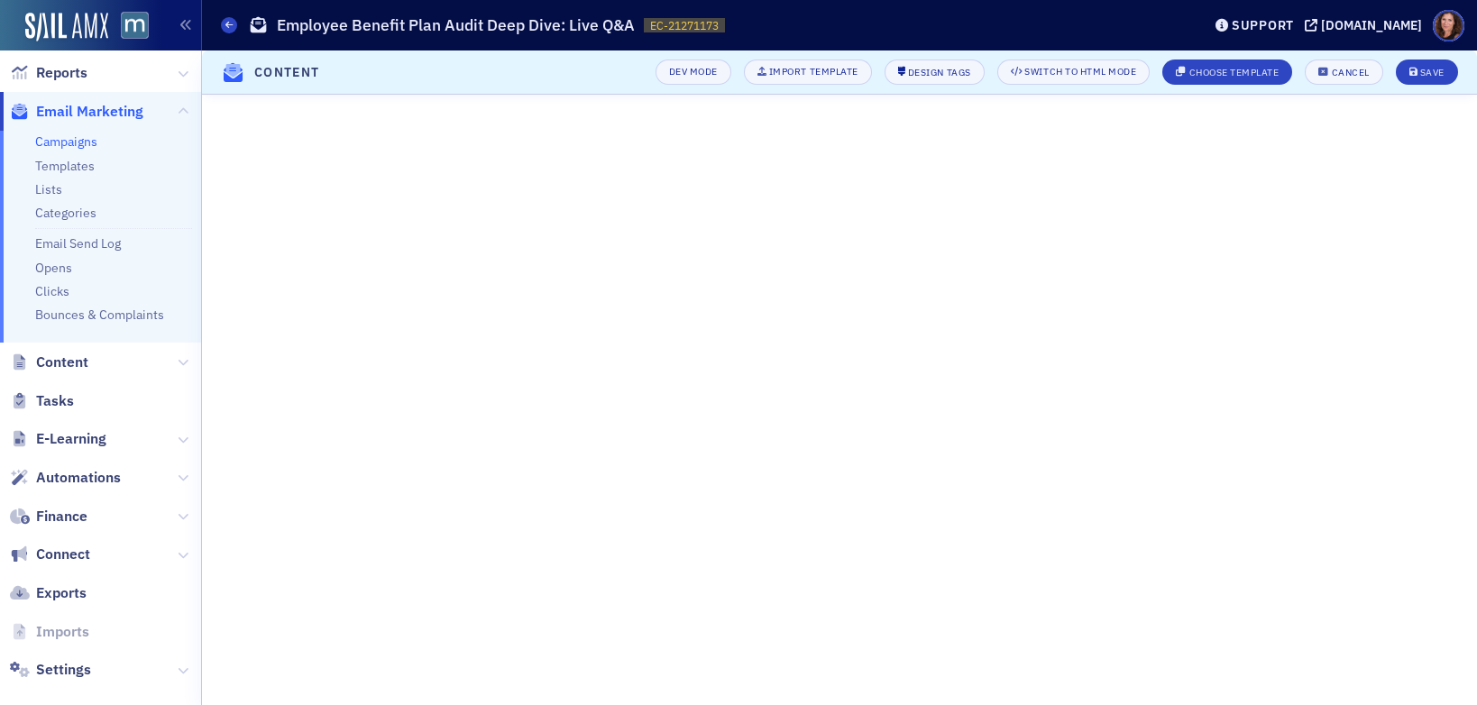
scroll to position [189, 0]
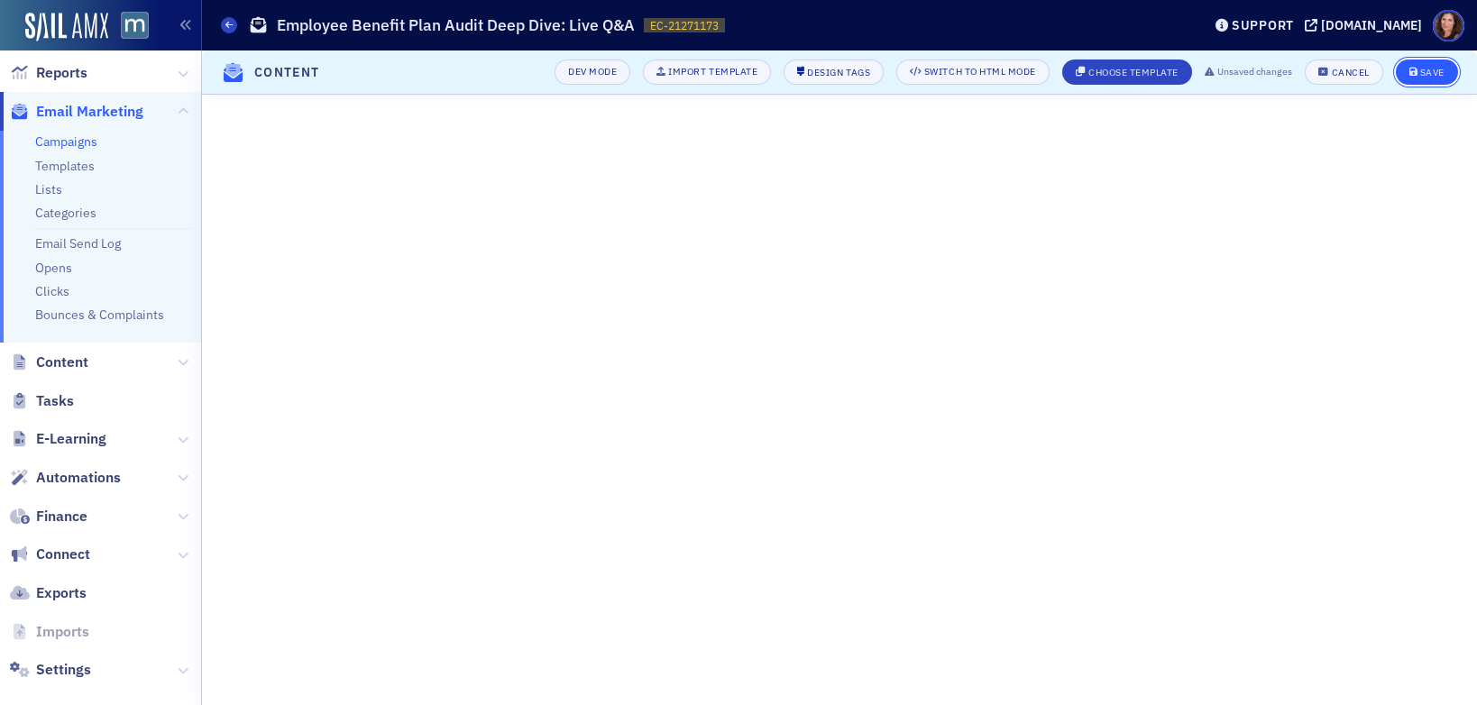
click at [1432, 72] on div "Save" at bounding box center [1432, 73] width 24 height 10
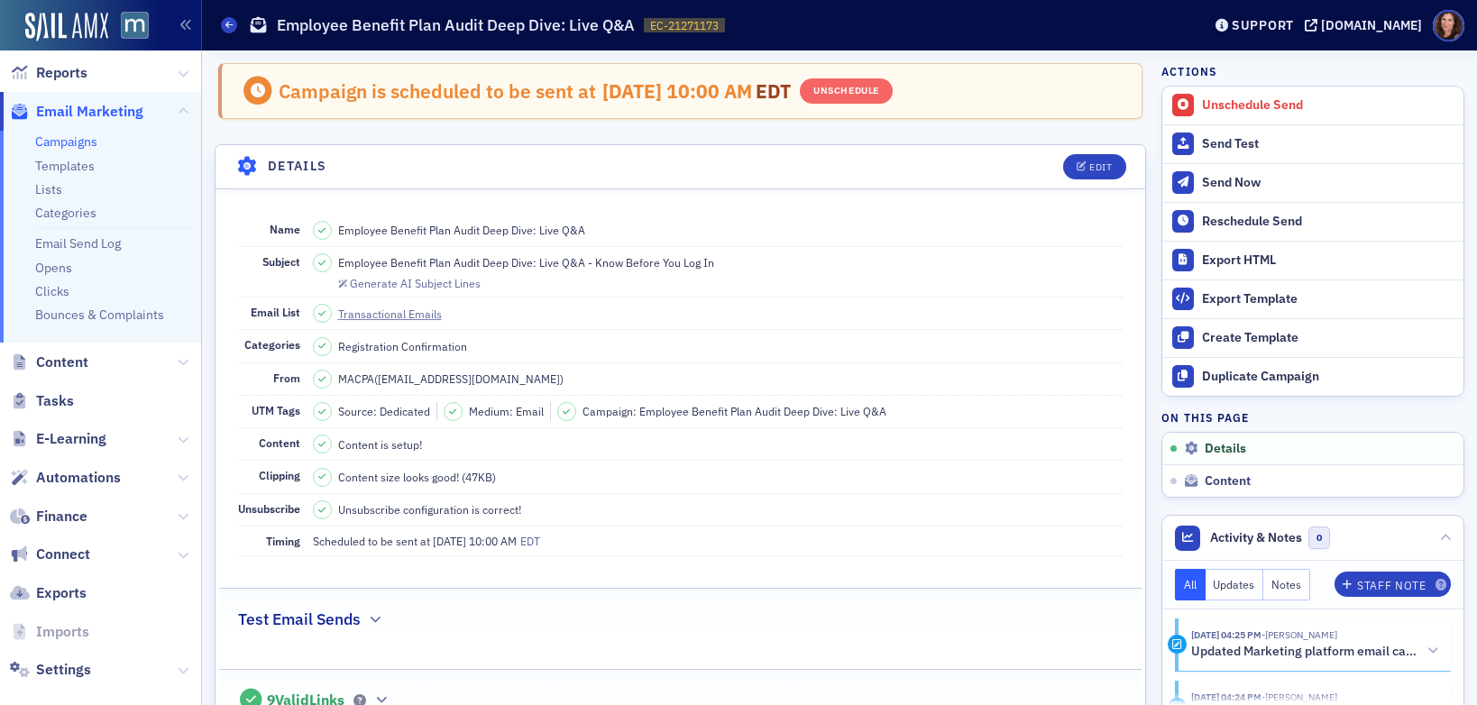
scroll to position [0, 0]
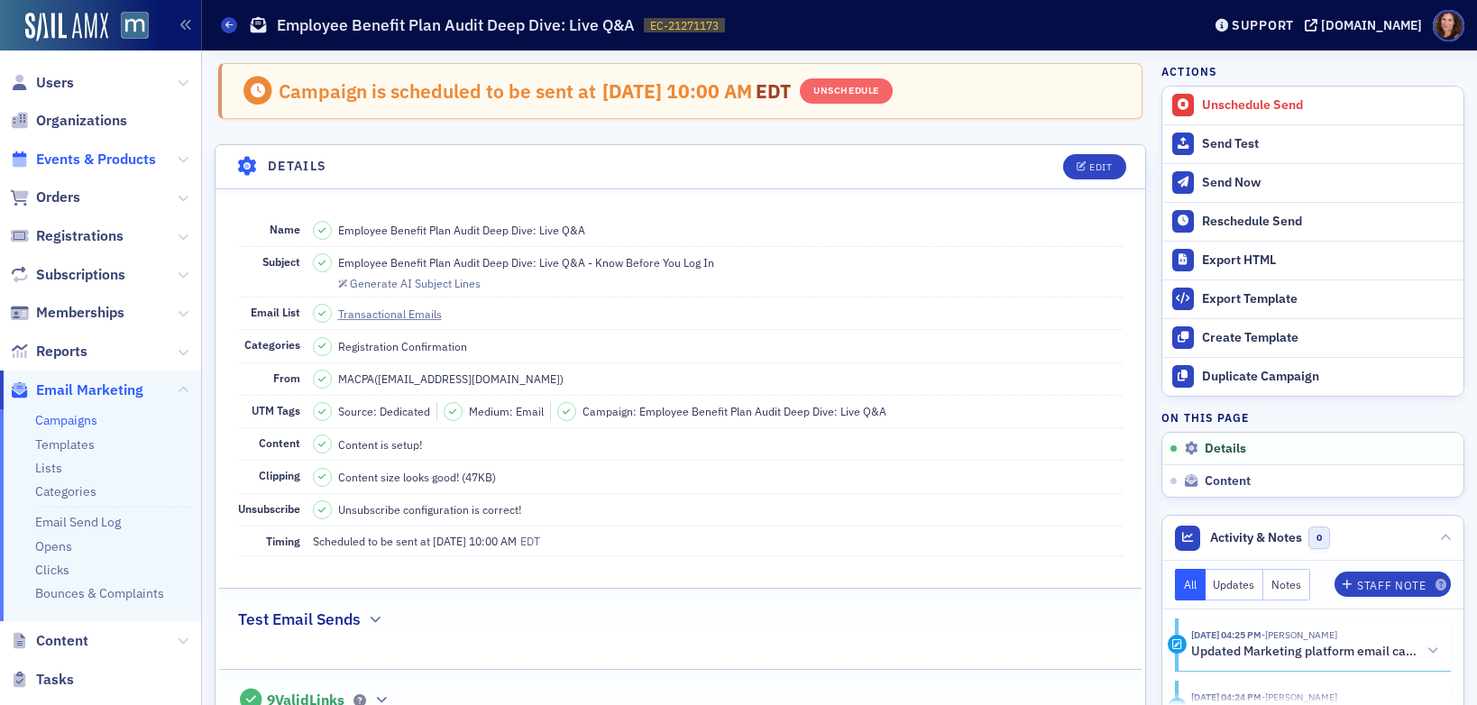
click at [101, 162] on span "Events & Products" at bounding box center [96, 160] width 120 height 20
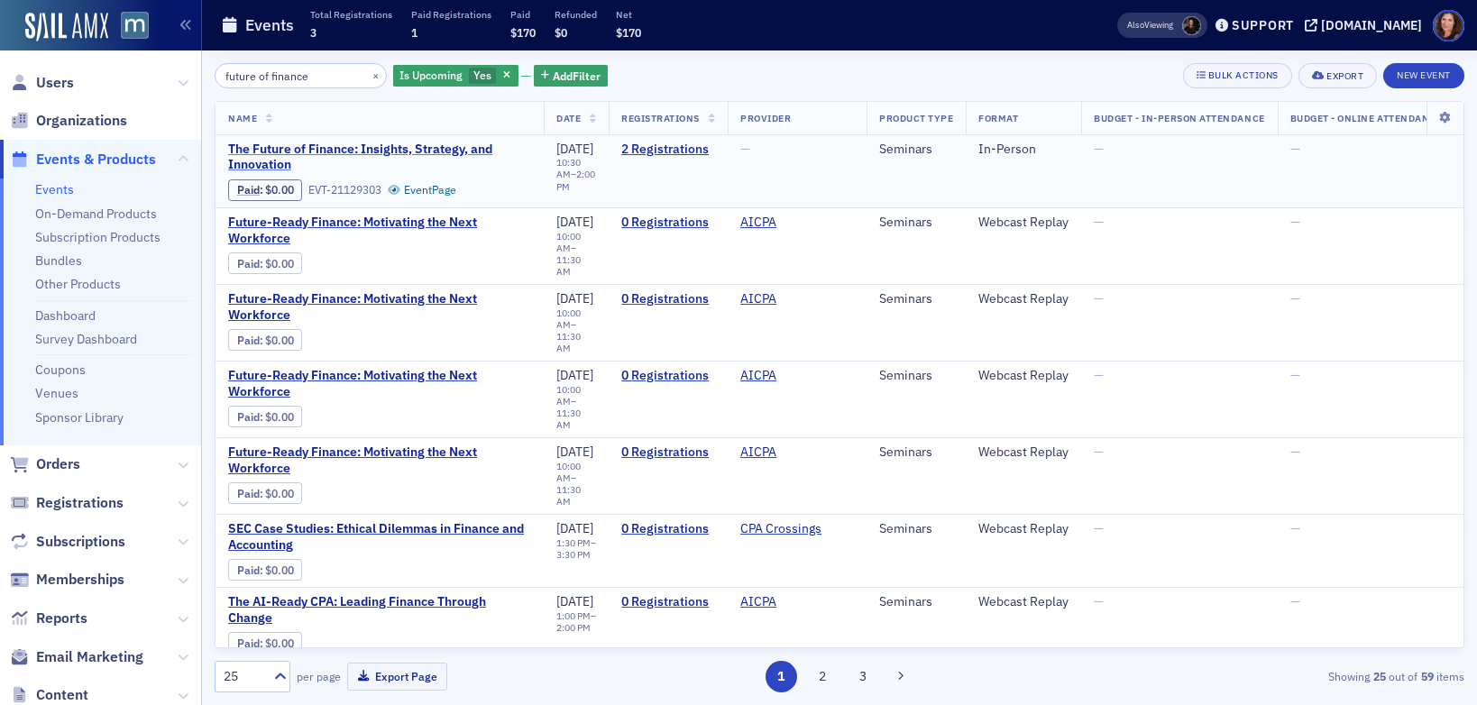
type input "future of finance"
click at [364, 152] on span "The Future of Finance: Insights, Strategy, and Innovation" at bounding box center [379, 158] width 303 height 32
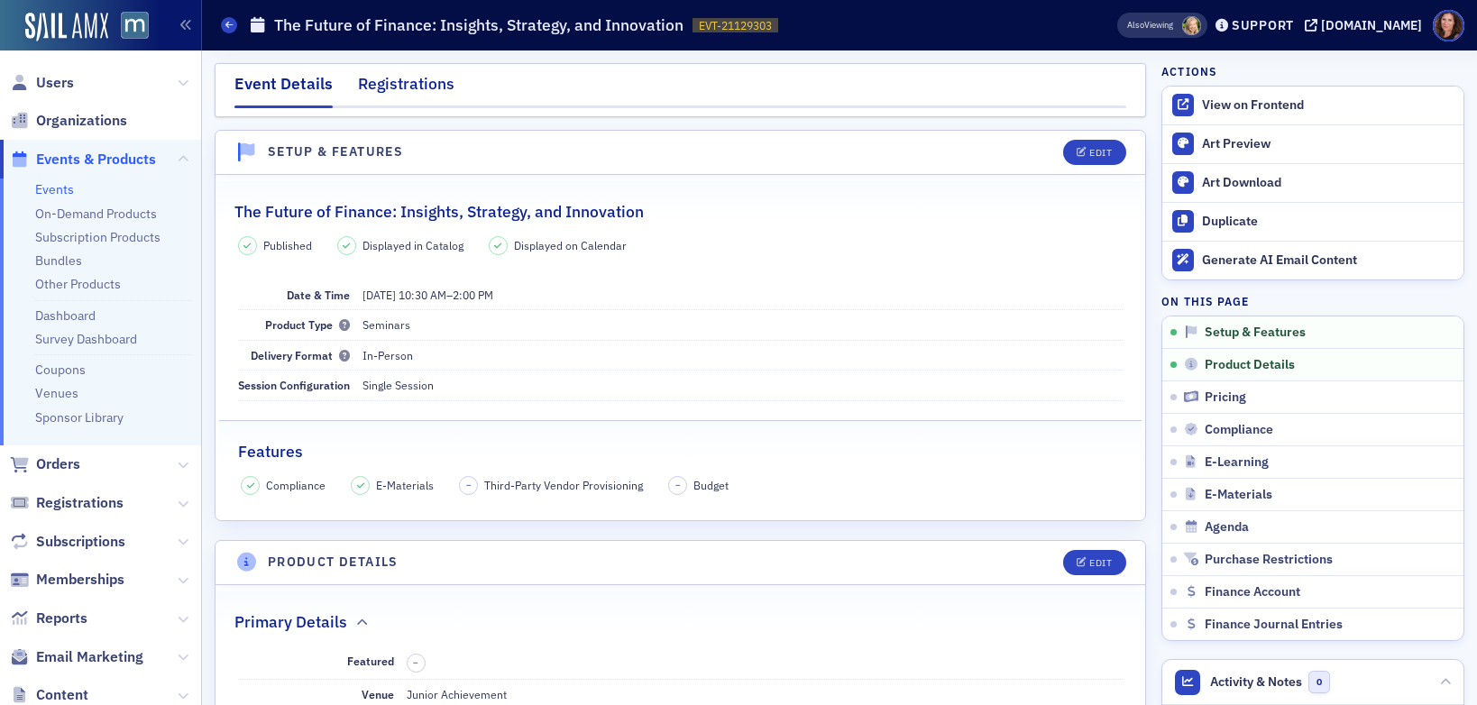
drag, startPoint x: 378, startPoint y: 82, endPoint x: 399, endPoint y: 89, distance: 22.8
click at [378, 82] on div "Registrations" at bounding box center [406, 88] width 96 height 33
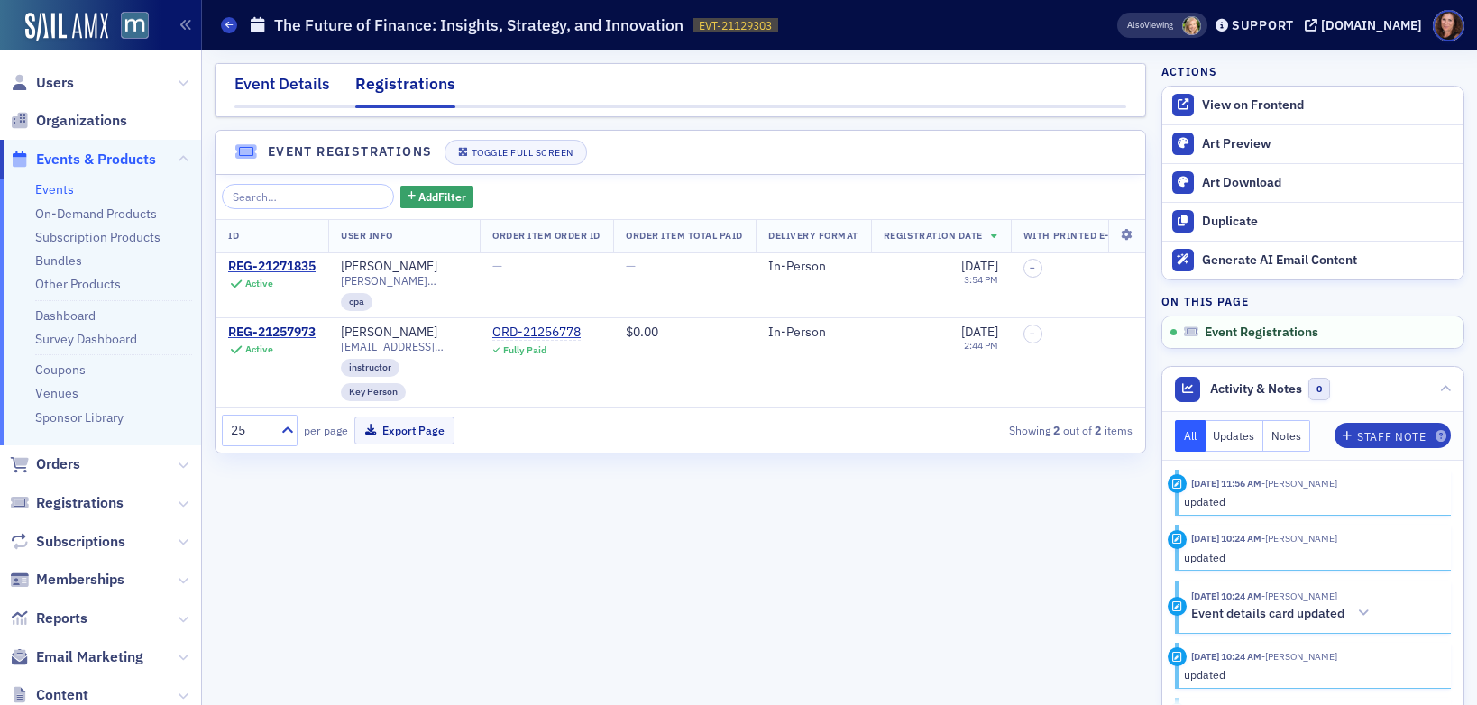
click at [268, 87] on div "Event Details" at bounding box center [282, 88] width 96 height 33
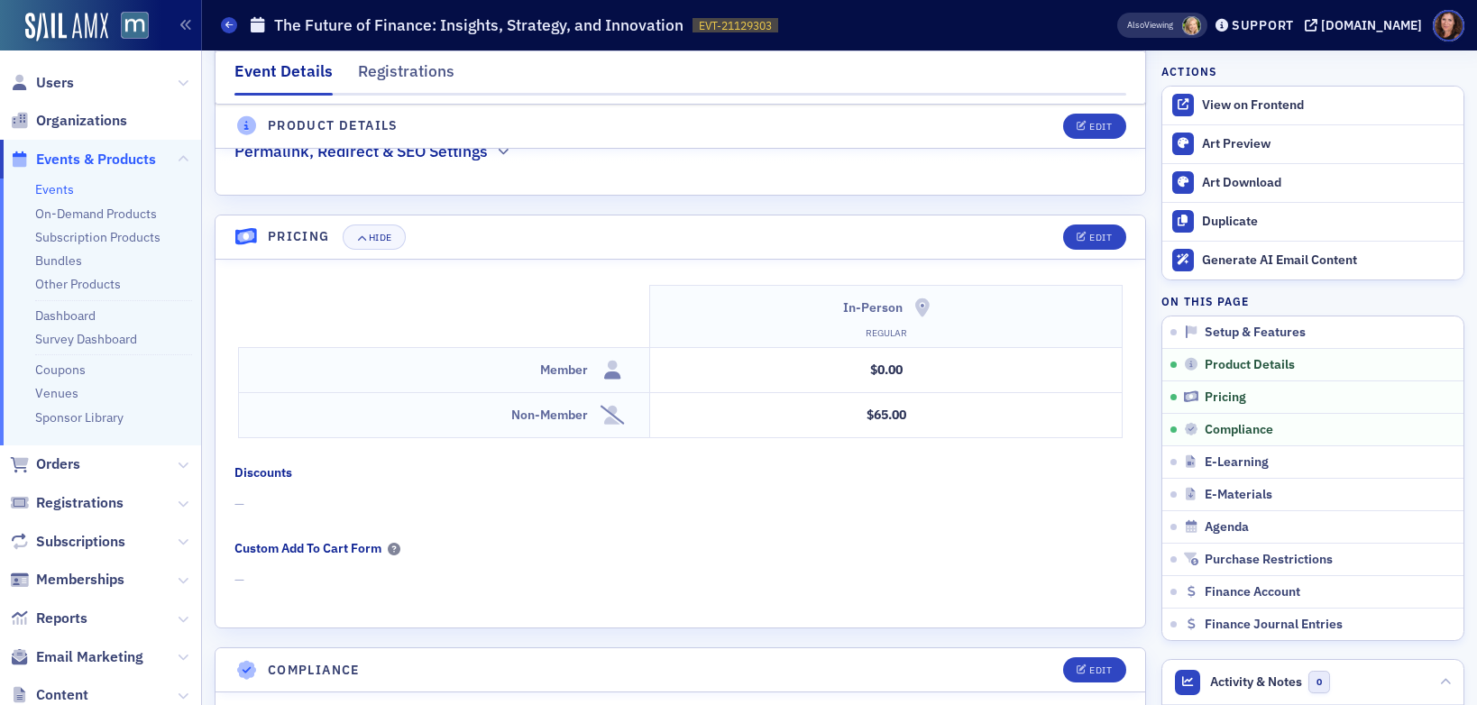
scroll to position [1418, 0]
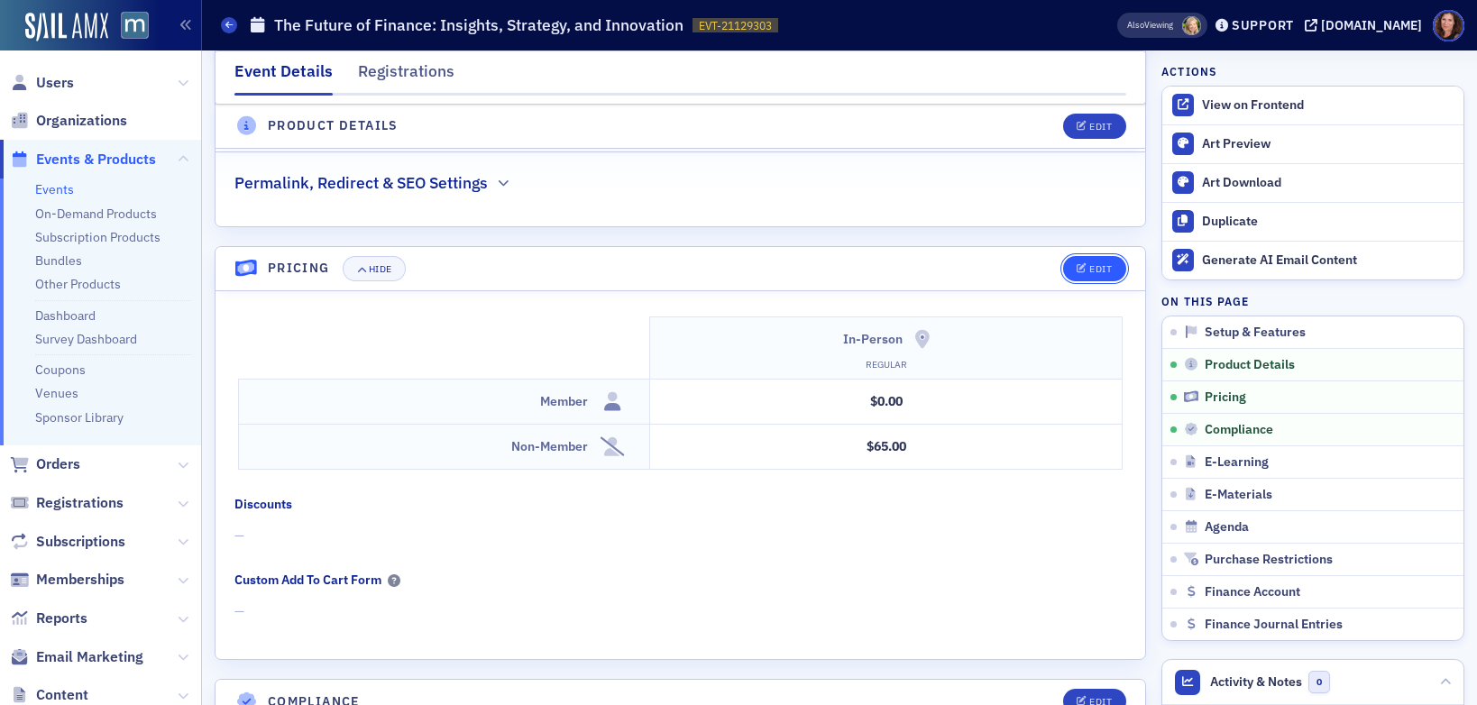
click at [1094, 264] on div "Edit" at bounding box center [1100, 269] width 23 height 10
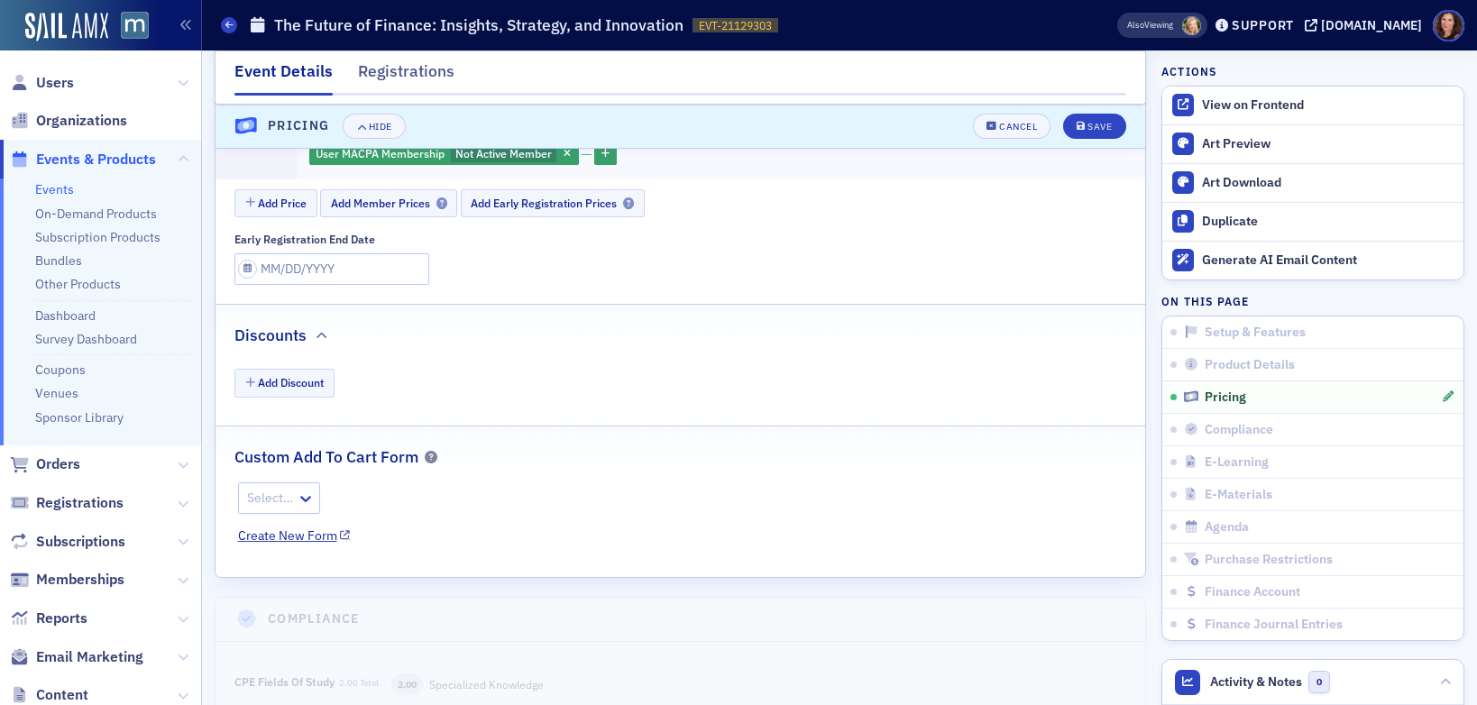
scroll to position [1999, 0]
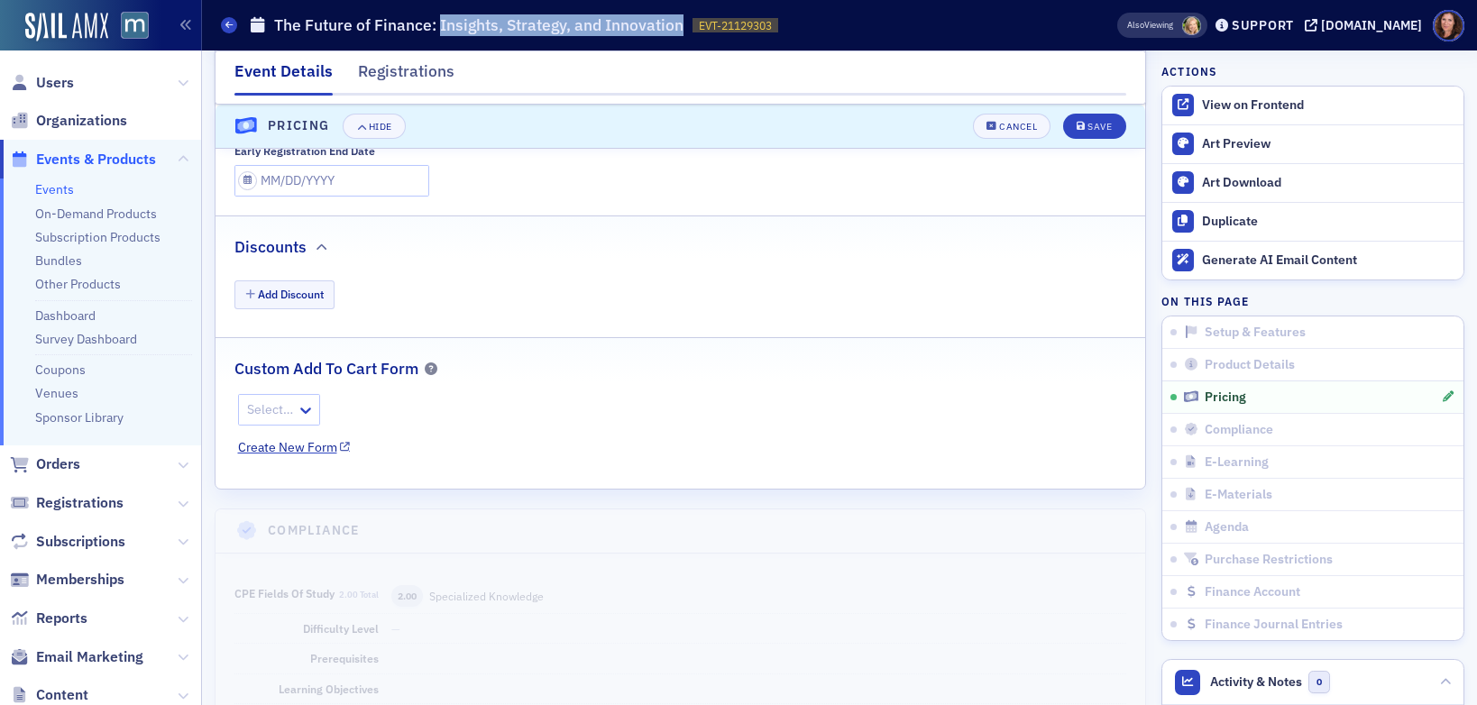
drag, startPoint x: 439, startPoint y: 25, endPoint x: 679, endPoint y: 35, distance: 240.0
click at [679, 35] on h1 "The Future of Finance: Insights, Strategy, and Innovation" at bounding box center [478, 25] width 409 height 22
copy h1 "Insights, Strategy, and Innovation"
click at [277, 399] on div at bounding box center [270, 410] width 50 height 23
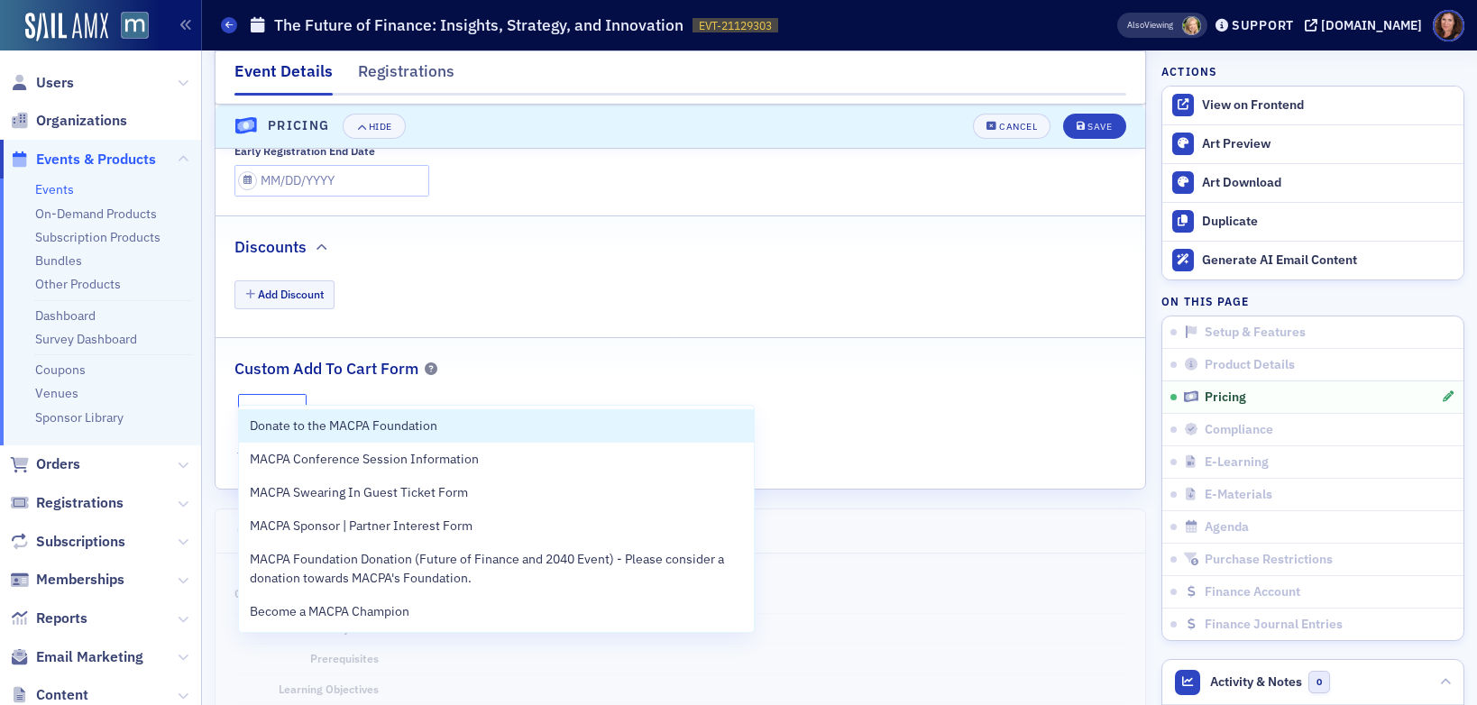
type input "MACPA"
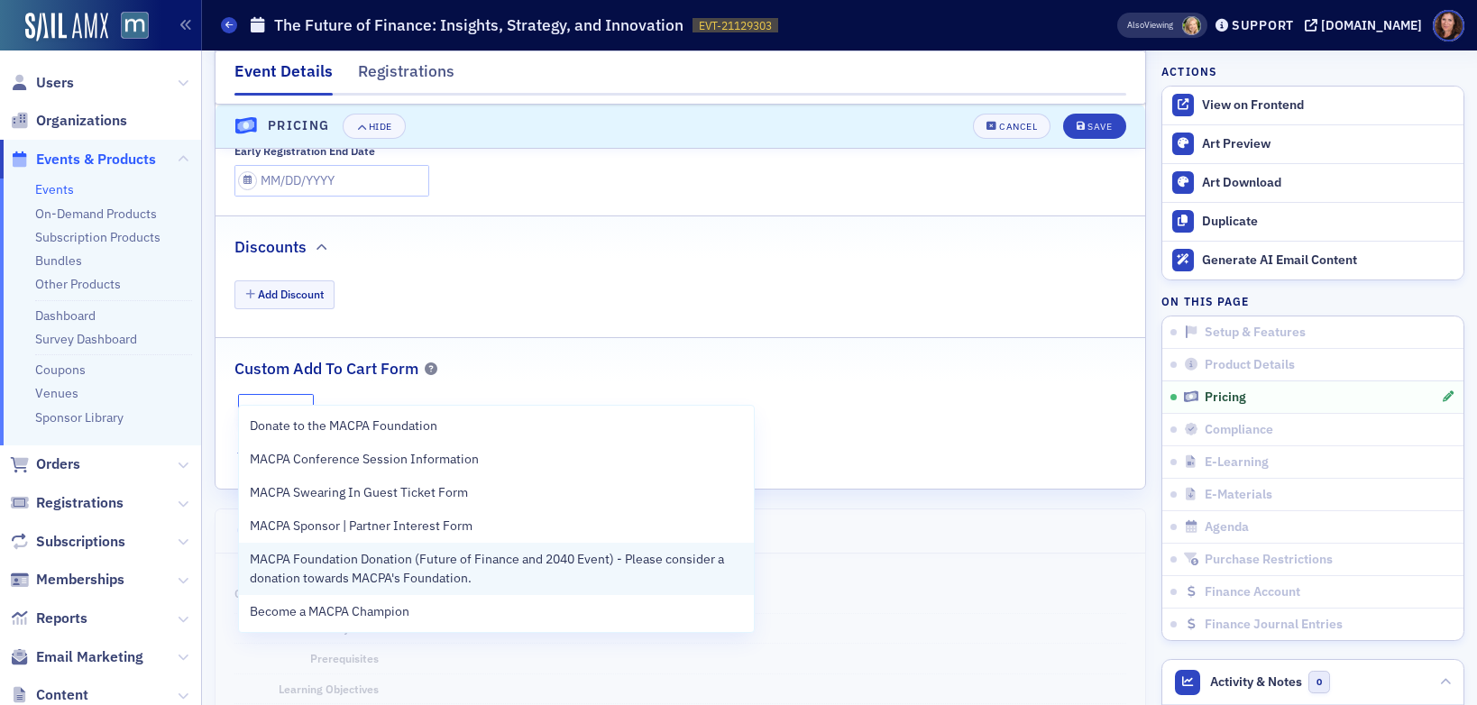
click at [354, 571] on span "MACPA Foundation Donation (Future of Finance and 2040 Event) - Please consider …" at bounding box center [496, 569] width 493 height 38
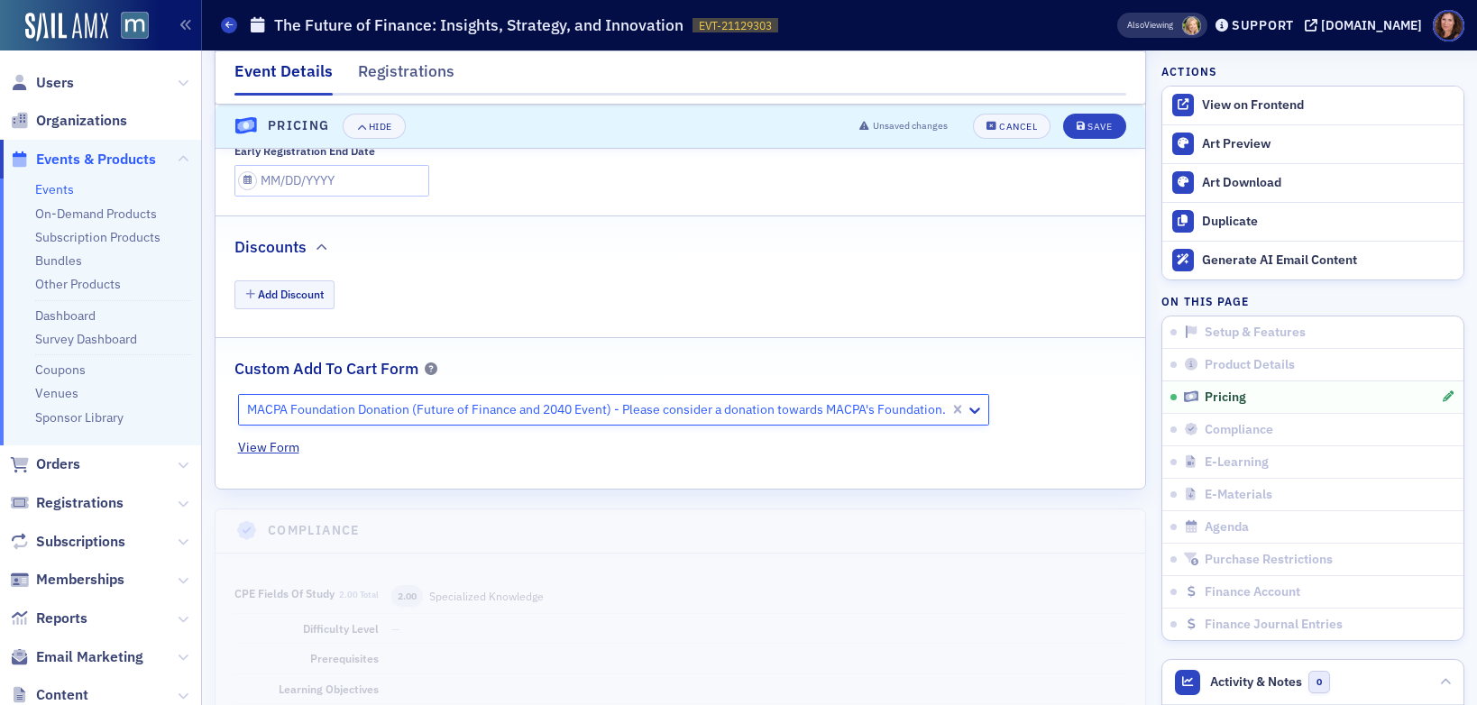
scroll to position [2000, 0]
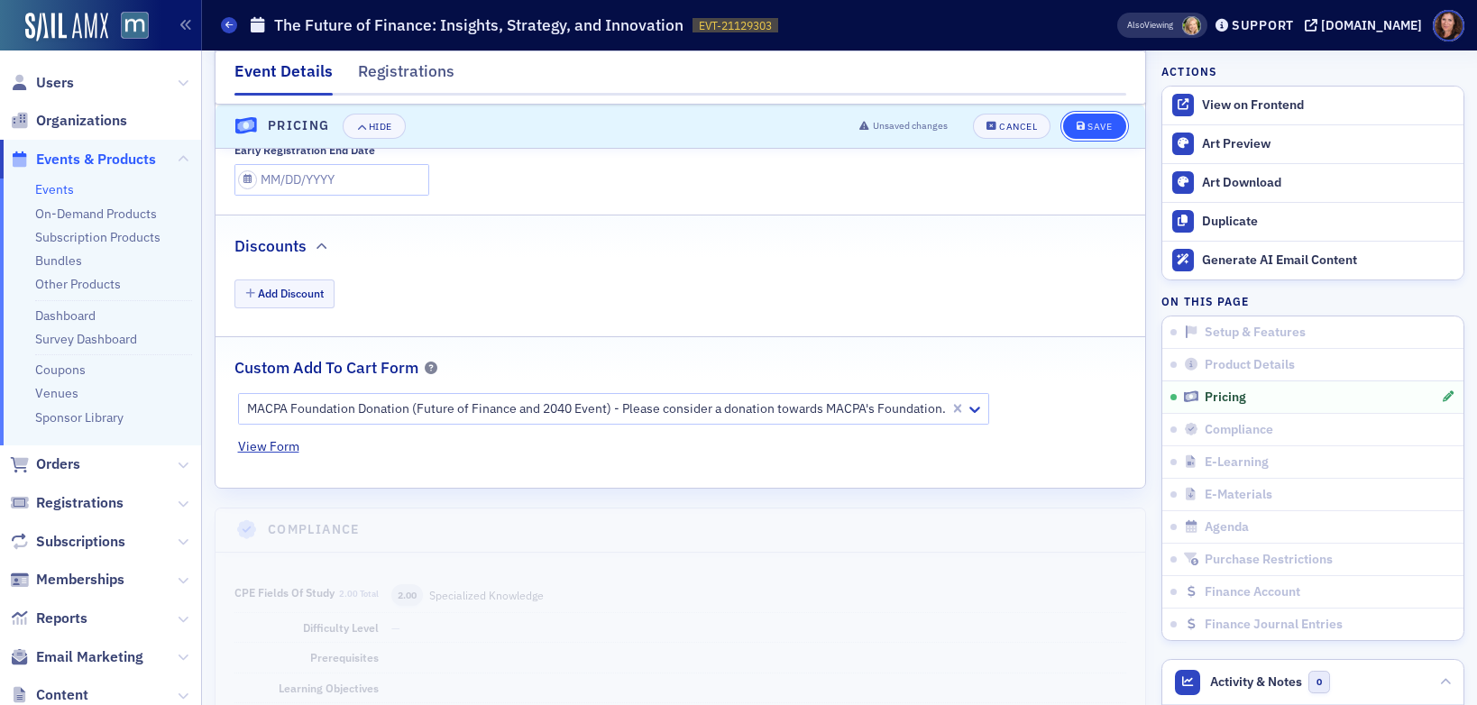
click at [1087, 128] on div "Save" at bounding box center [1099, 127] width 24 height 10
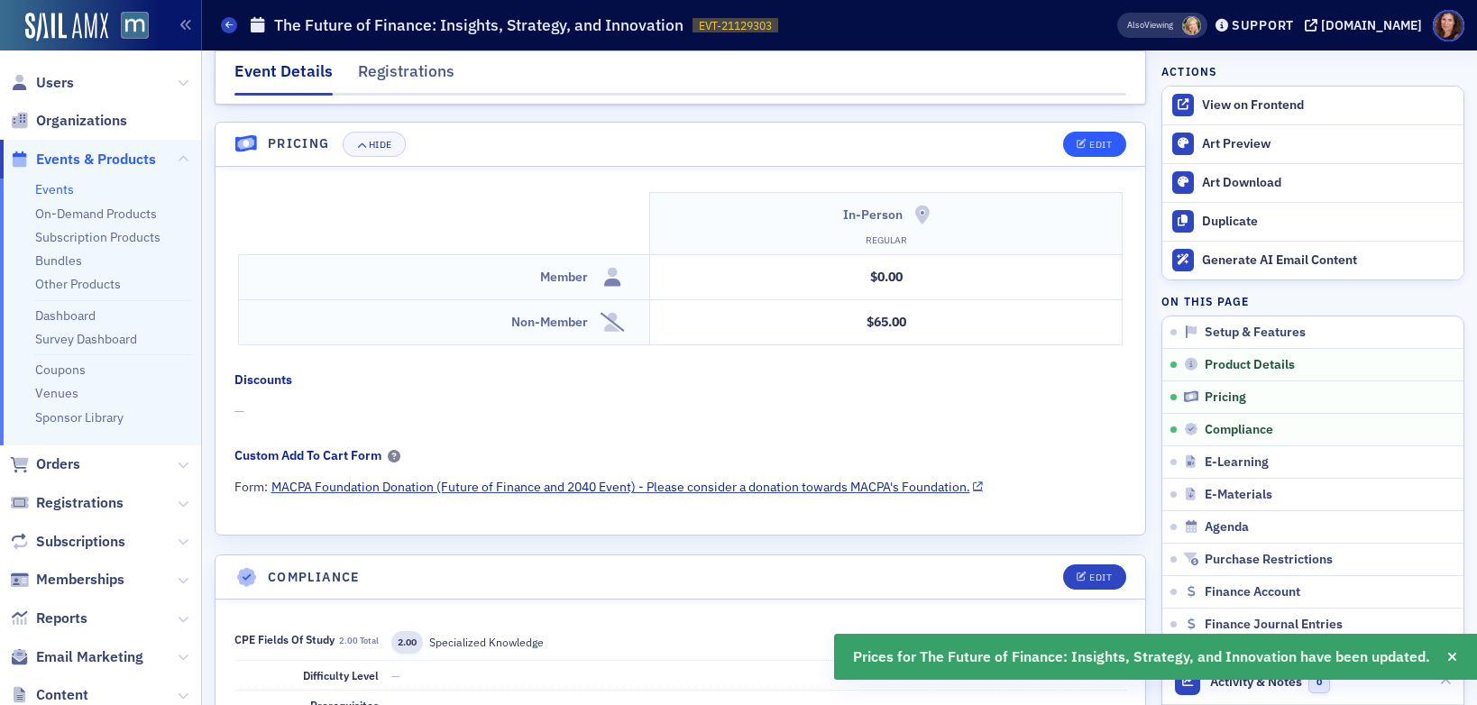
scroll to position [1536, 0]
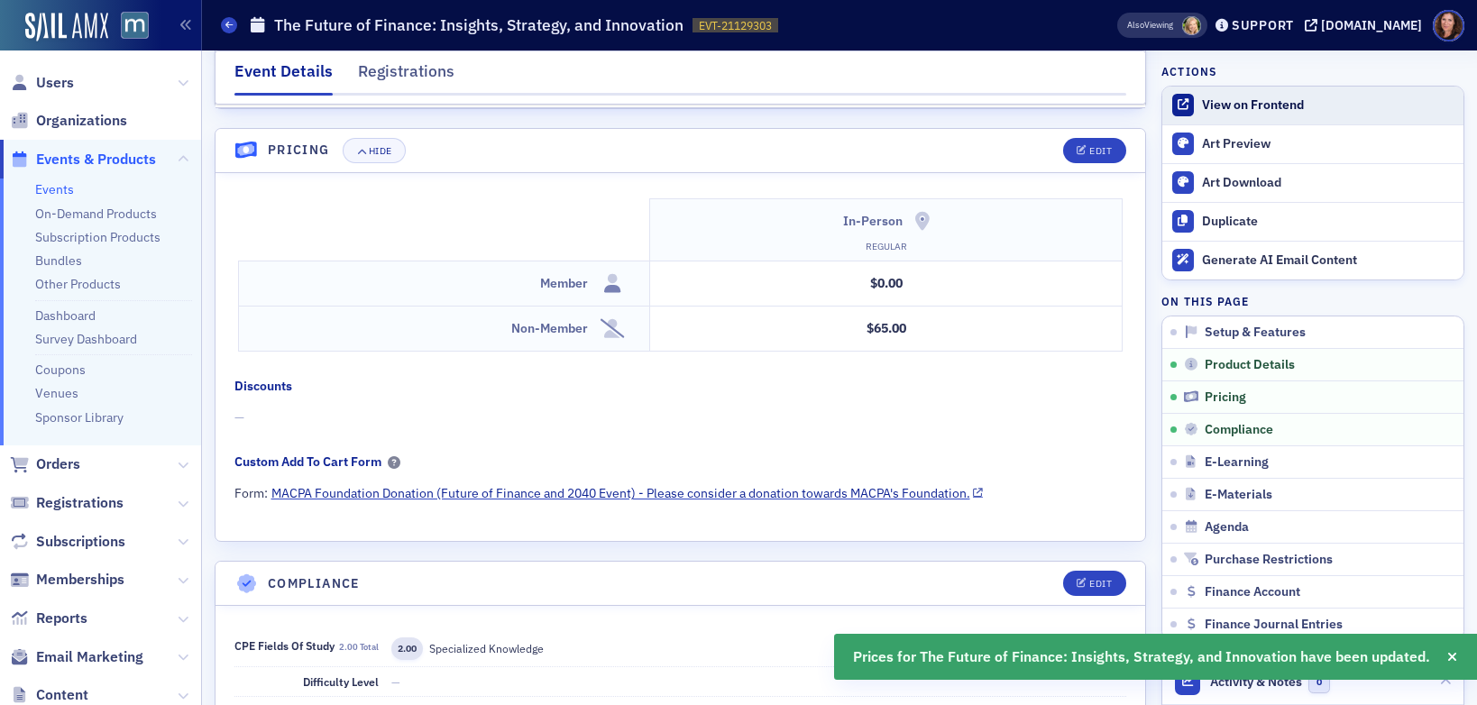
click at [1247, 103] on div "View on Frontend" at bounding box center [1328, 105] width 252 height 16
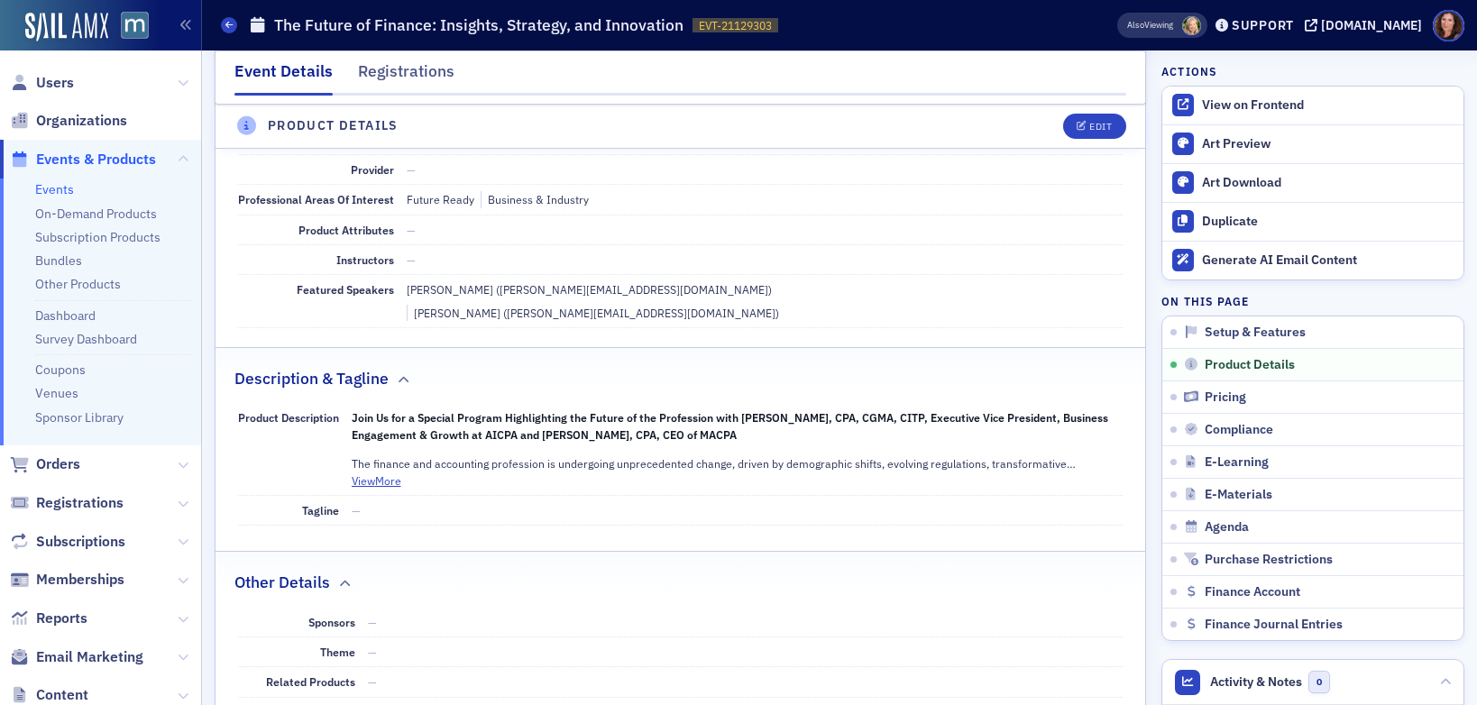
scroll to position [563, 0]
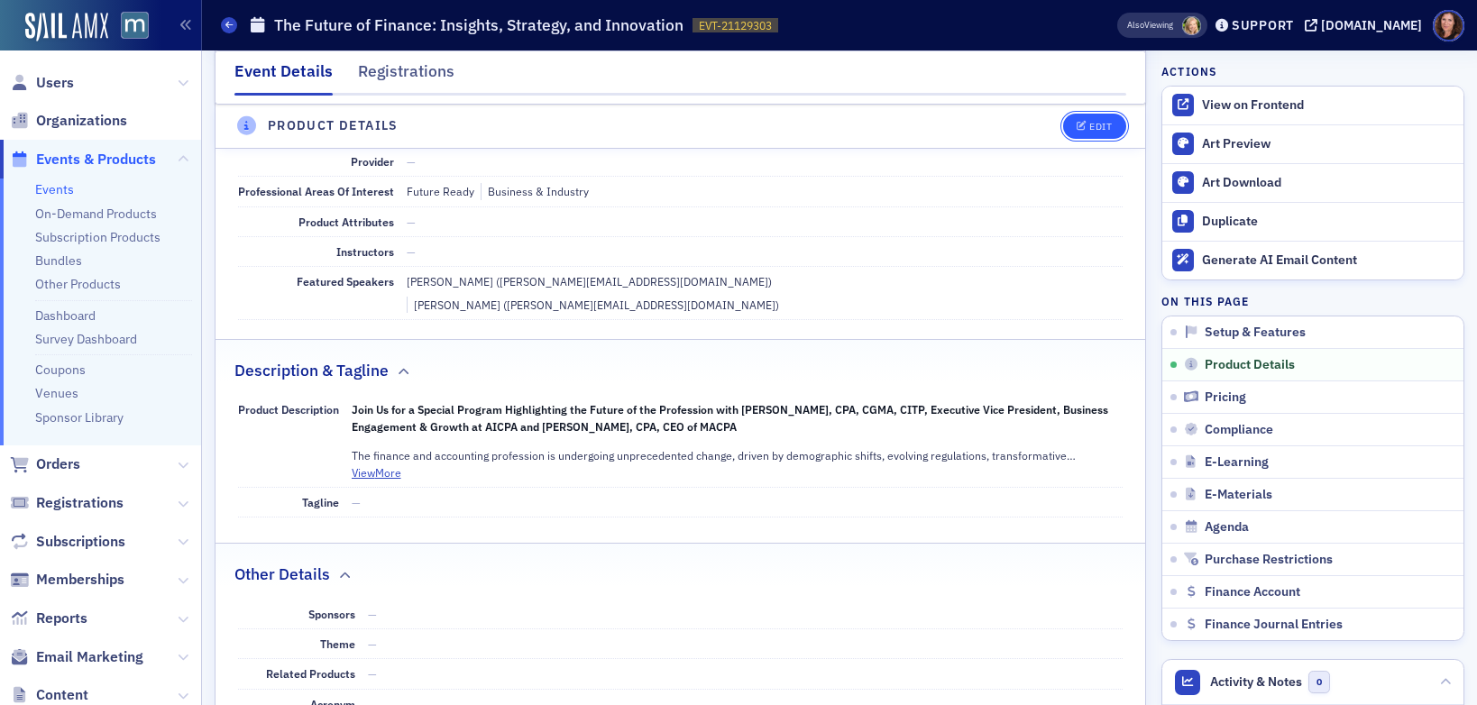
click at [1089, 125] on div "Edit" at bounding box center [1100, 127] width 23 height 10
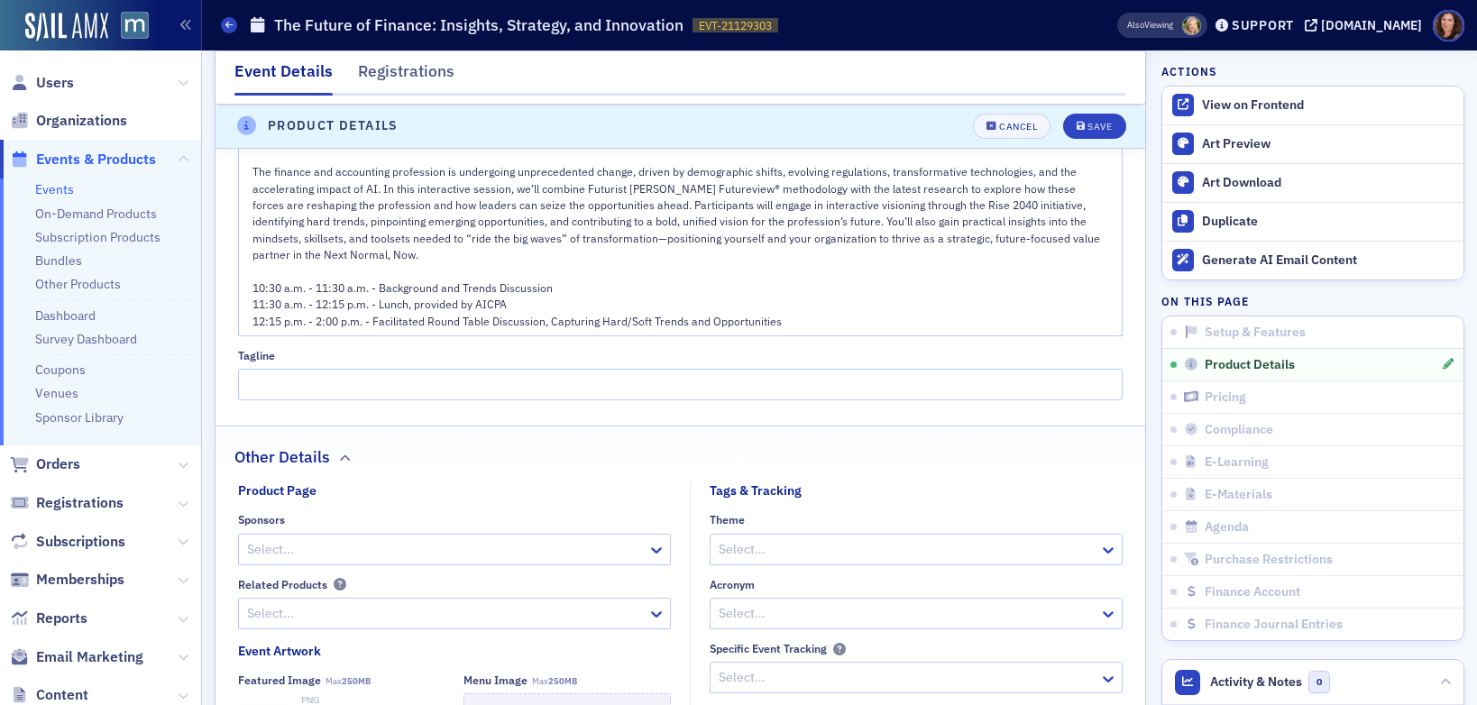
scroll to position [1154, 0]
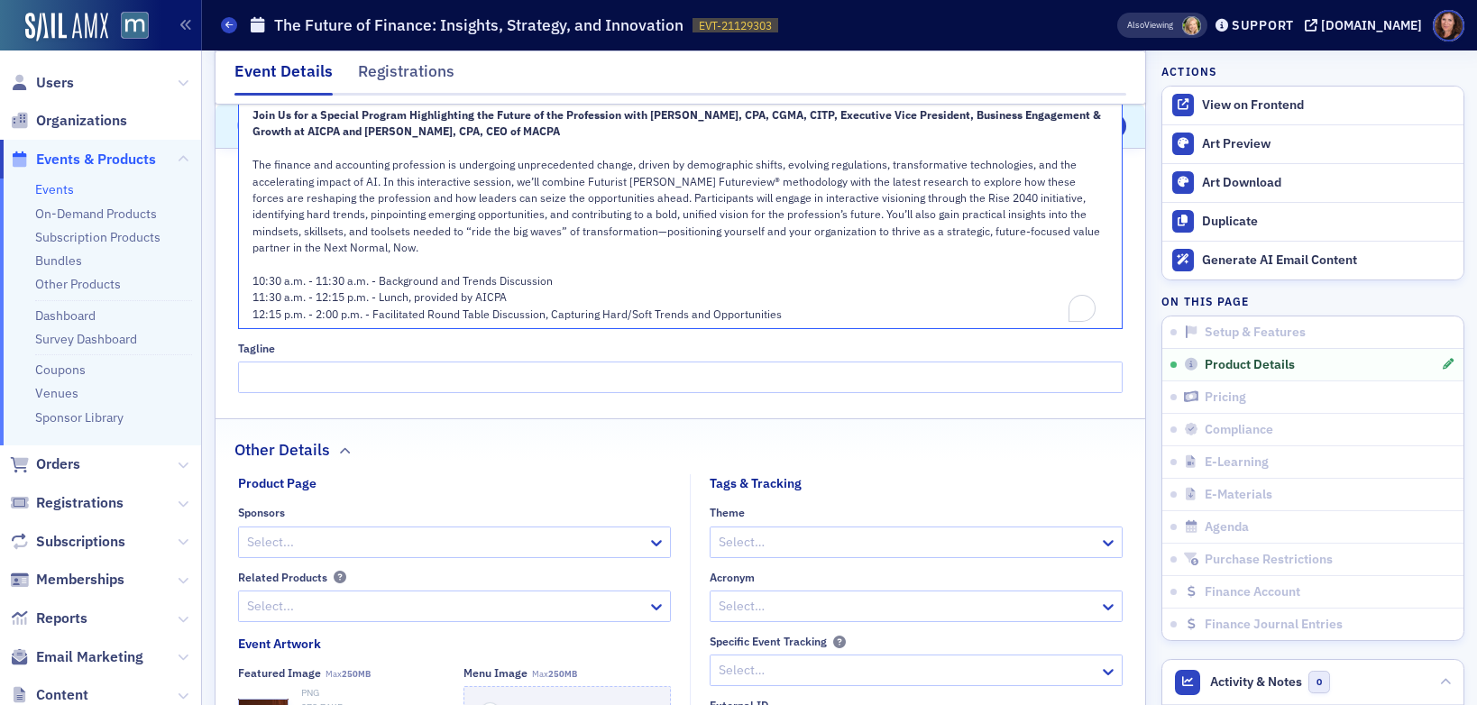
click at [794, 306] on div "12:15 p.m. - 2:00 p.m. - Facilitated Round Table Discussion, Capturing Hard/Sof…" at bounding box center [680, 314] width 857 height 16
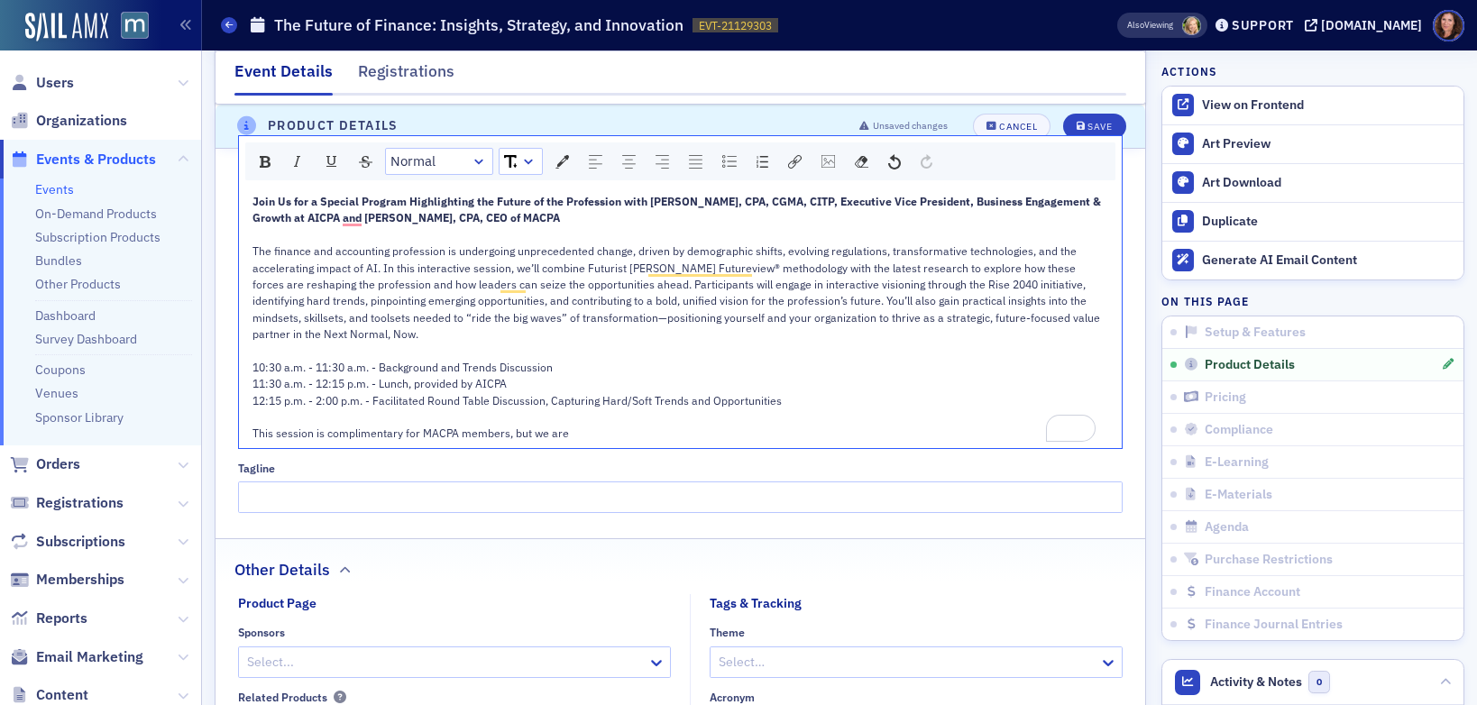
scroll to position [1128, 0]
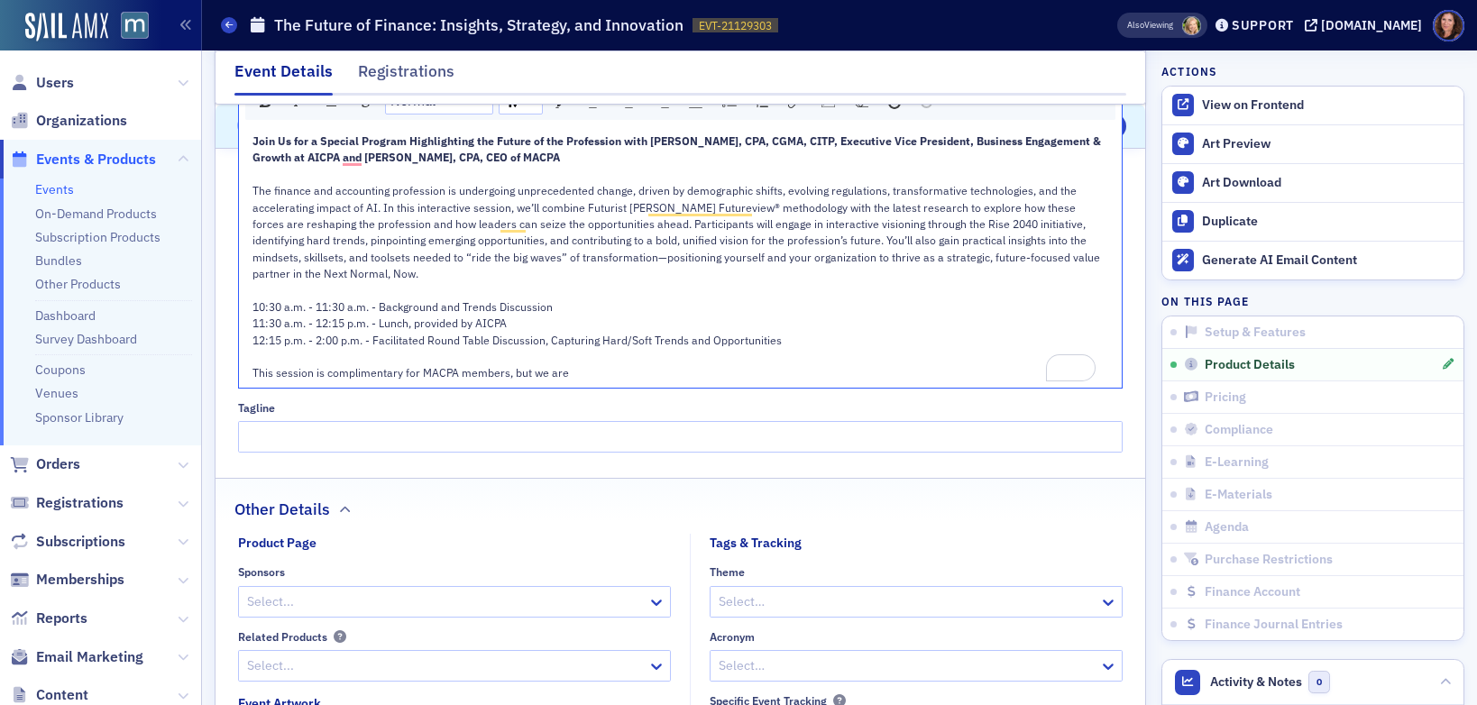
click at [498, 365] on span "This session is complimentary for MACPA members, but we are" at bounding box center [410, 372] width 316 height 14
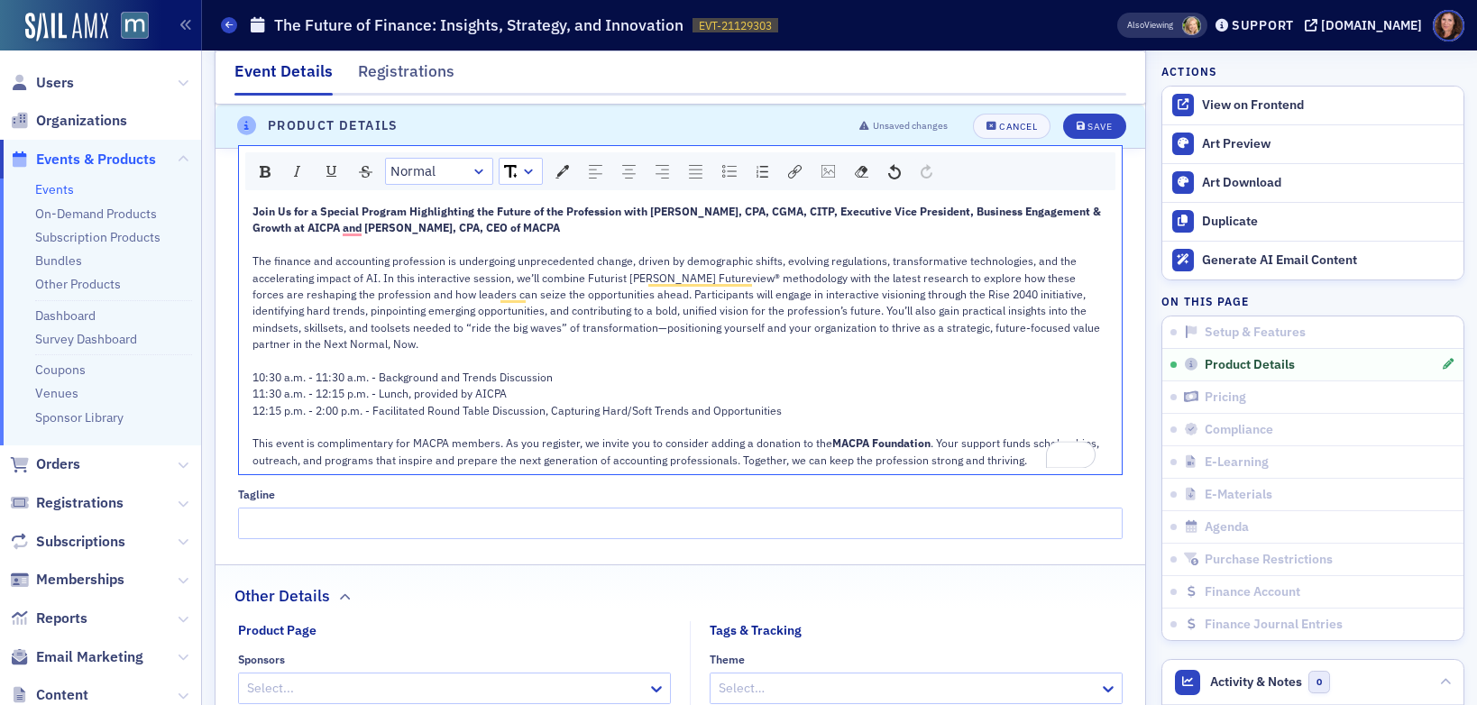
scroll to position [1057, 0]
click at [596, 440] on span ". Your support funds scholarships, outreach, and programs that inspire and prep…" at bounding box center [676, 451] width 849 height 31
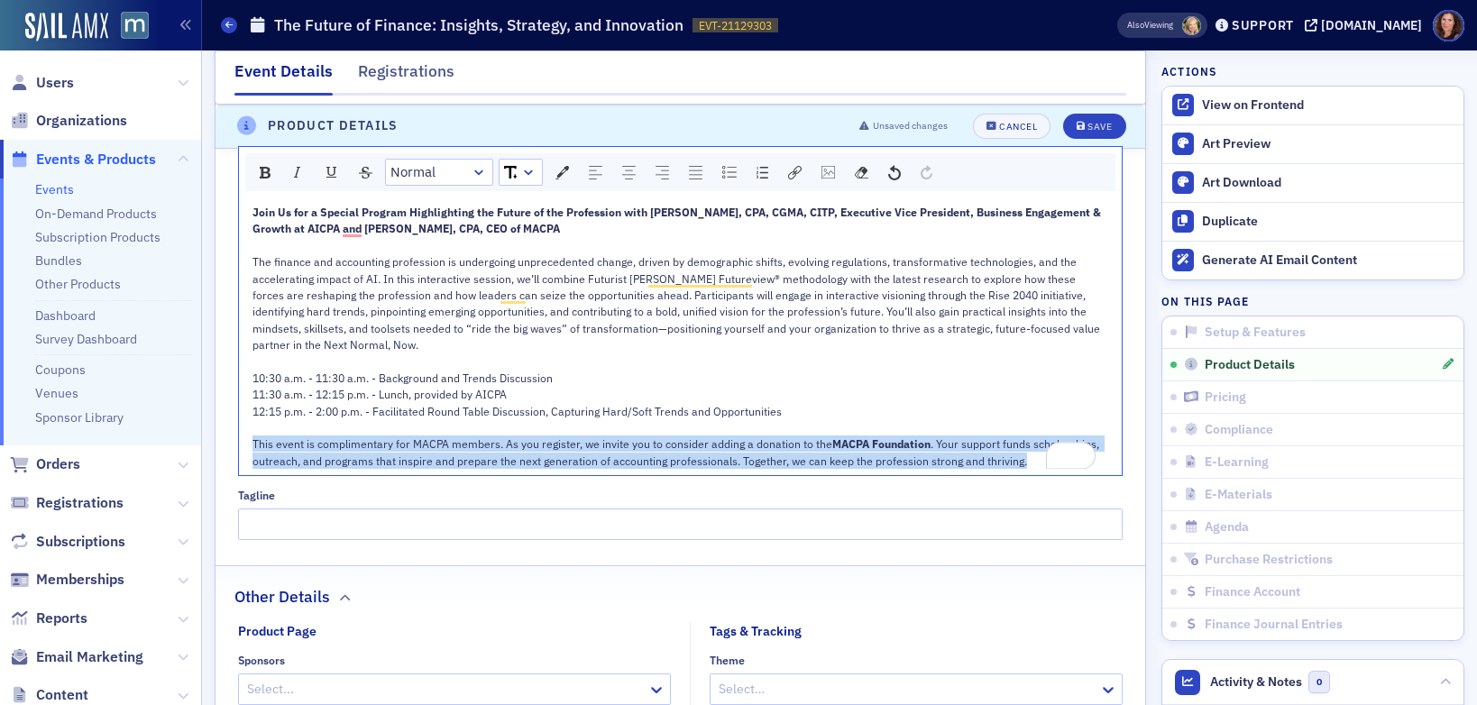
click at [596, 440] on span ". Your support funds scholarships, outreach, and programs that inspire and prep…" at bounding box center [676, 451] width 849 height 31
click at [289, 160] on div "rdw-inline-control" at bounding box center [297, 172] width 27 height 25
click at [527, 163] on div "rdw-dropdown" at bounding box center [528, 172] width 14 height 18
click at [515, 322] on li "14" at bounding box center [520, 335] width 40 height 27
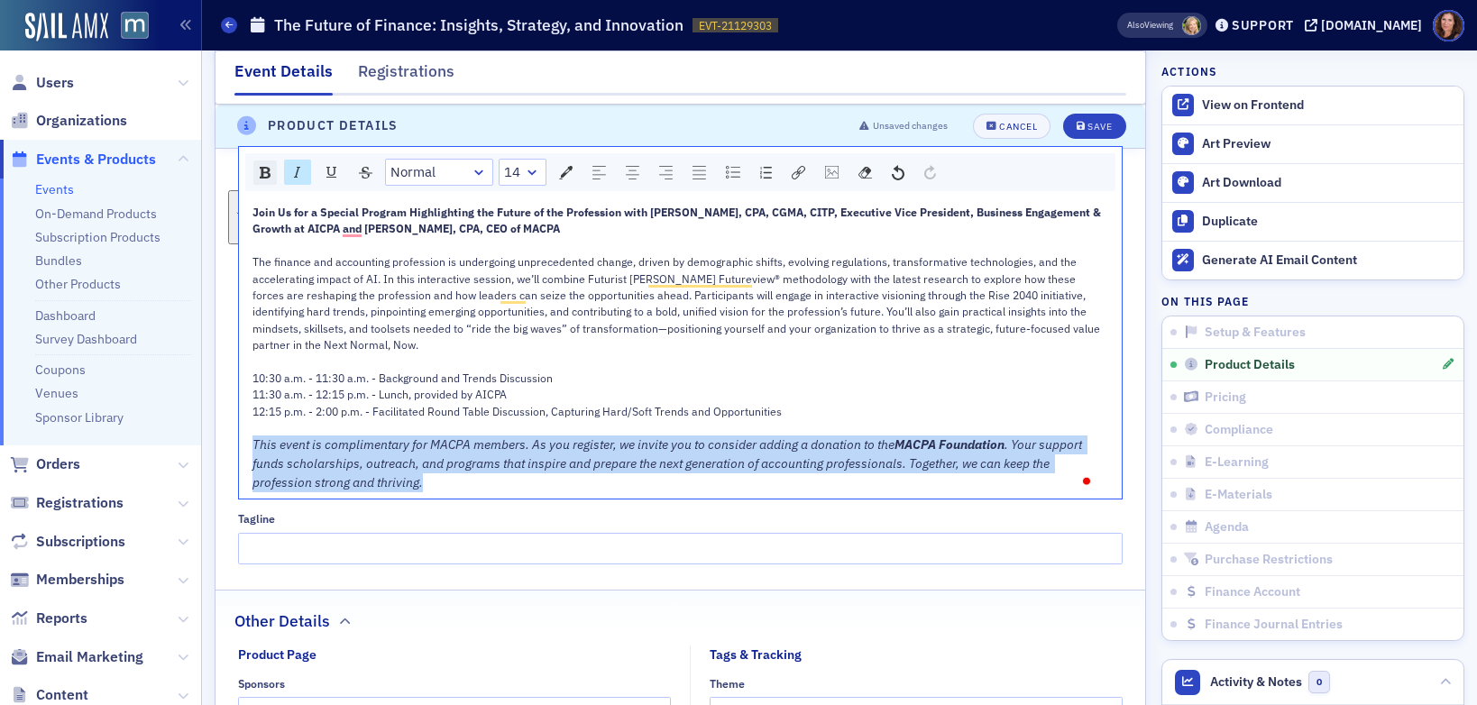
click at [260, 167] on img "rdw-inline-control" at bounding box center [265, 173] width 11 height 12
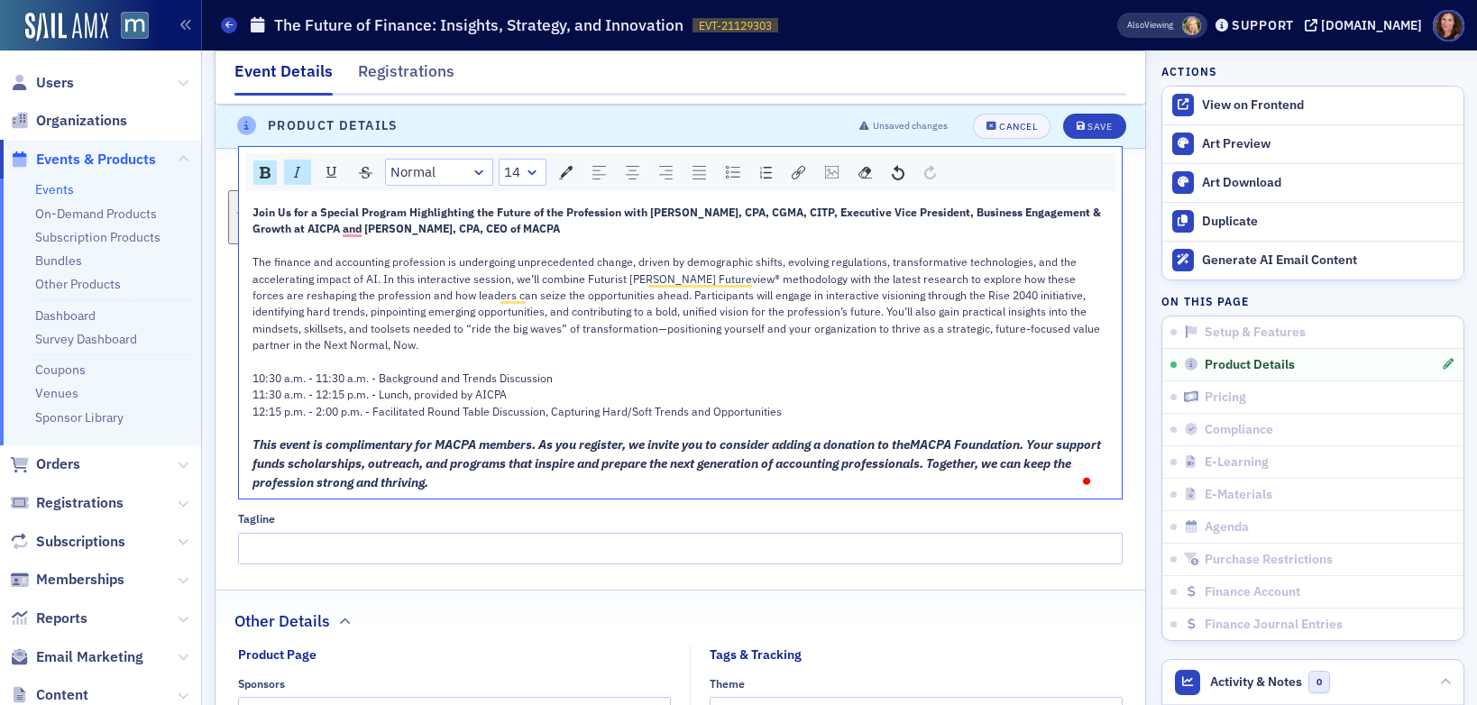
click at [760, 404] on span "12:15 p.m. - 2:00 p.m. - Facilitated Round Table Discussion, Capturing Hard/Sof…" at bounding box center [516, 411] width 529 height 14
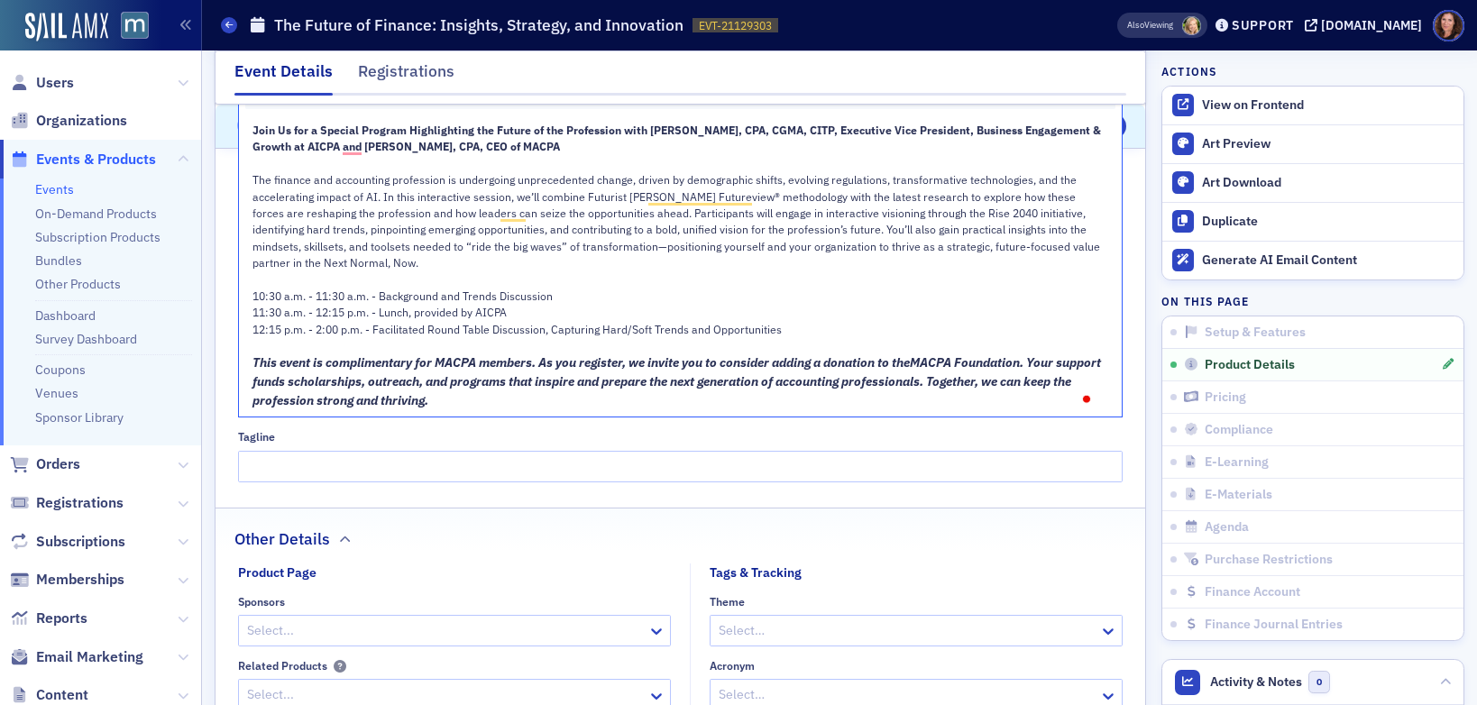
scroll to position [1156, 0]
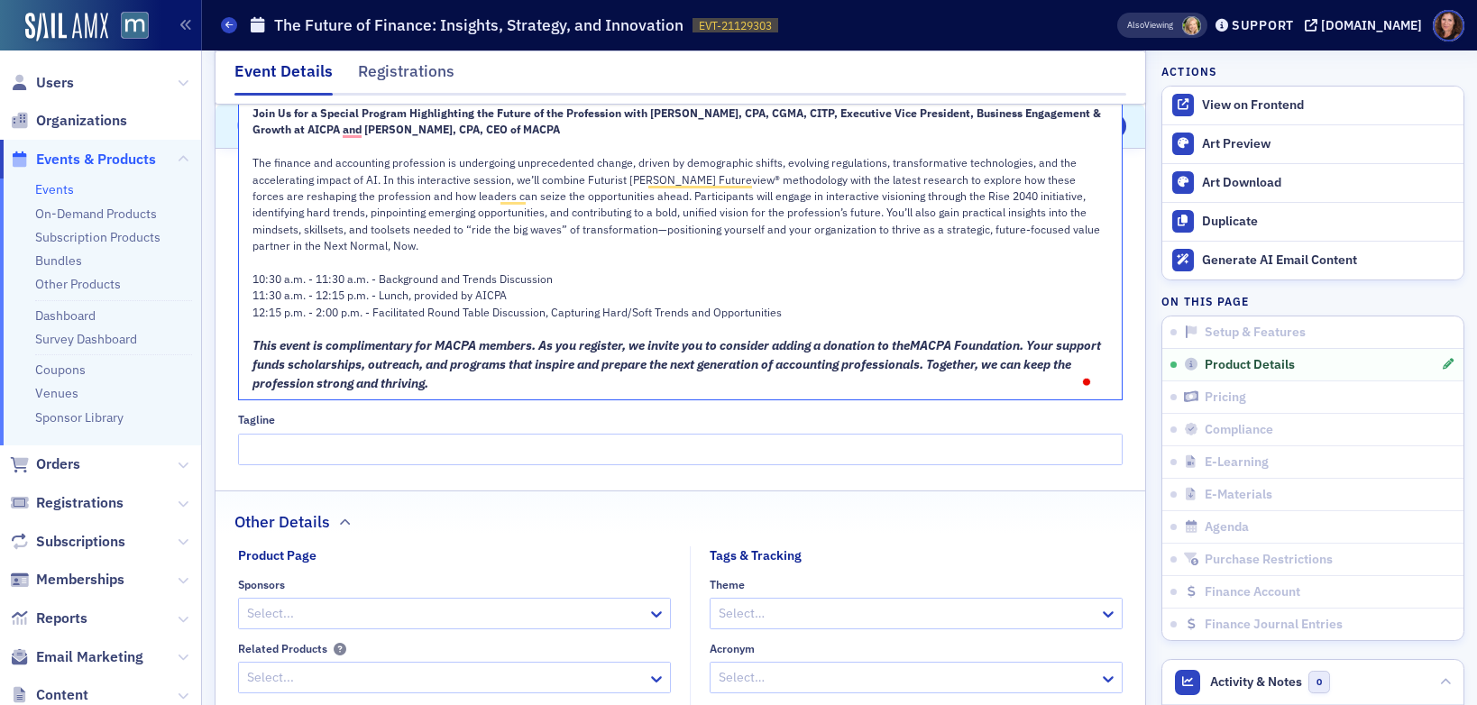
click at [432, 353] on span ". Your support funds scholarships, outreach, and programs that inspire and prep…" at bounding box center [677, 364] width 851 height 54
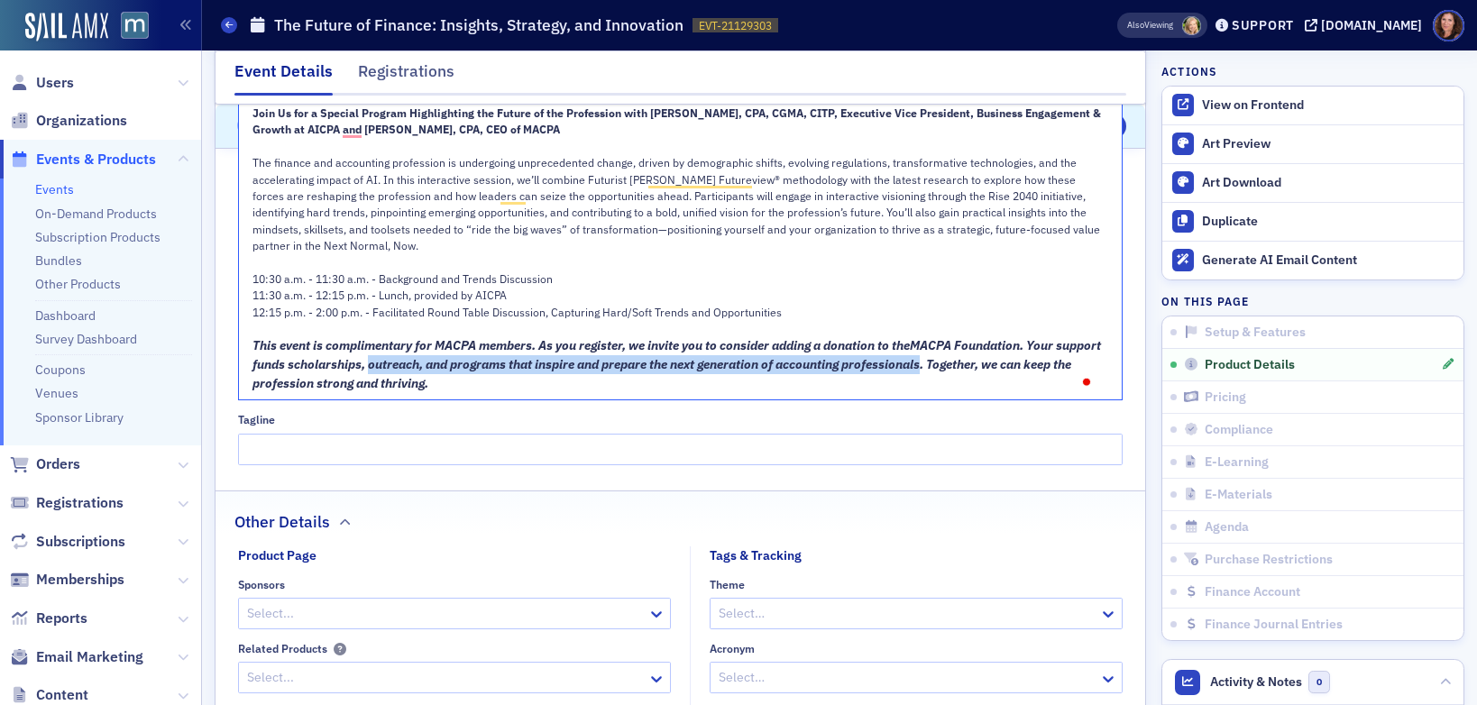
drag, startPoint x: 415, startPoint y: 352, endPoint x: 975, endPoint y: 355, distance: 559.9
click at [975, 355] on span ". Your support funds scholarships, outreach, and programs that inspire and prep…" at bounding box center [677, 364] width 851 height 54
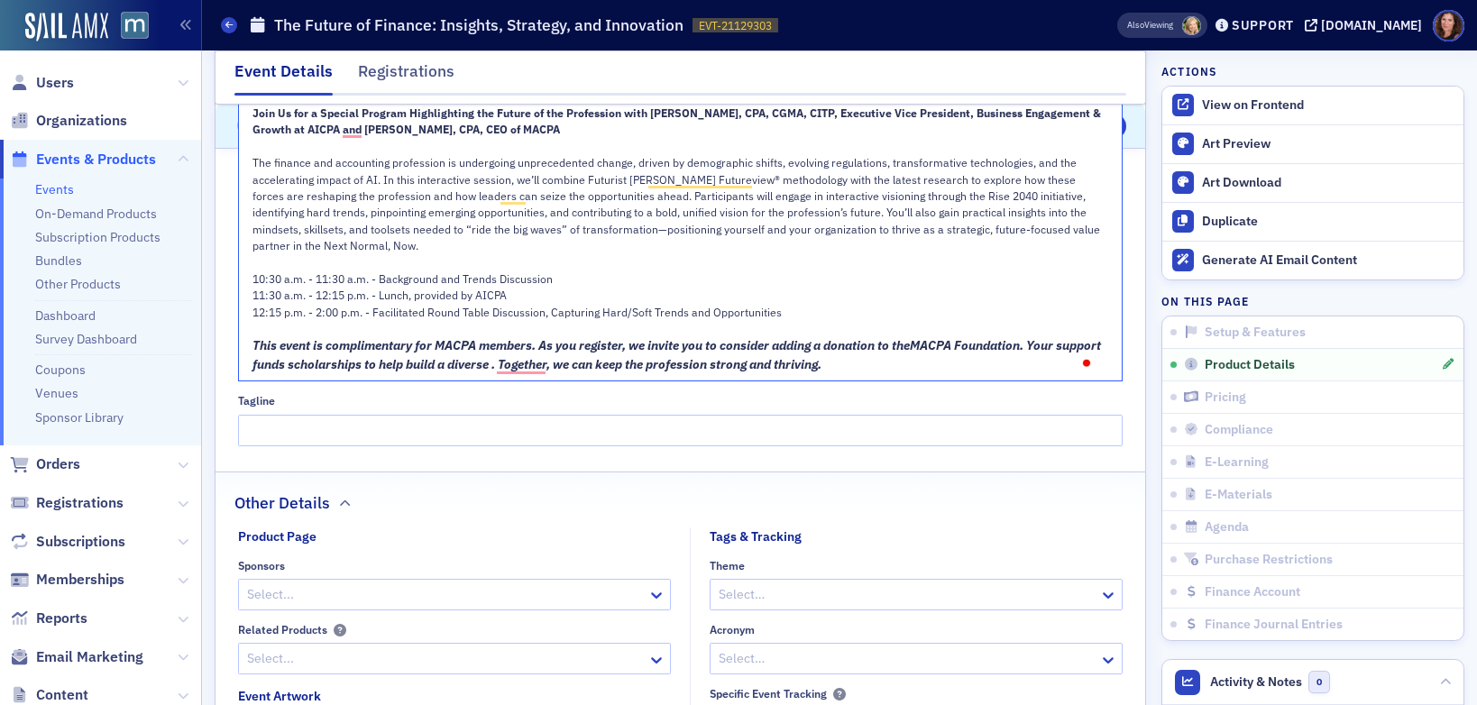
click at [421, 354] on span ". Your support funds scholarships to help build a diverse . Together, we can ke…" at bounding box center [677, 354] width 851 height 35
drag, startPoint x: 338, startPoint y: 353, endPoint x: 548, endPoint y: 351, distance: 210.1
click at [548, 351] on span ". Your support funds scholarships to help build a diverse . Together, we can ke…" at bounding box center [677, 354] width 851 height 35
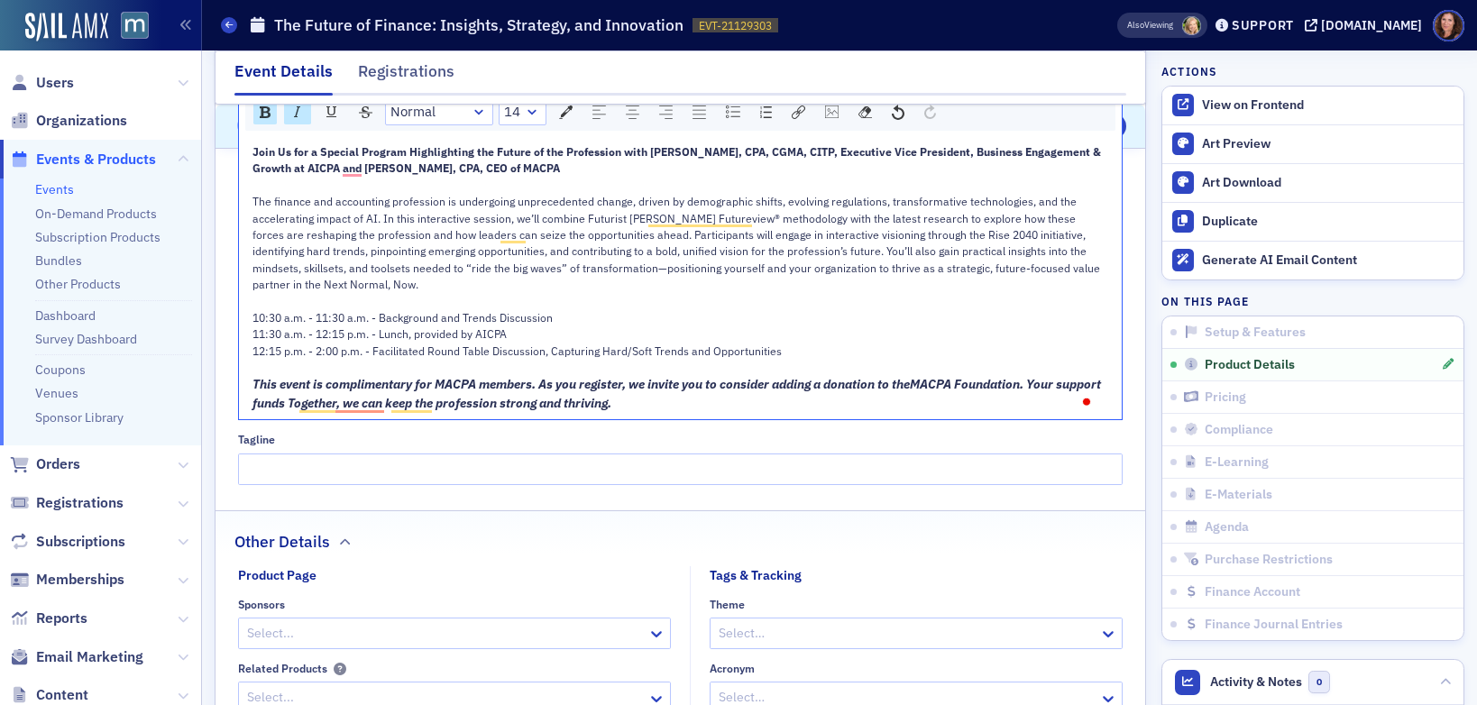
scroll to position [1087, 0]
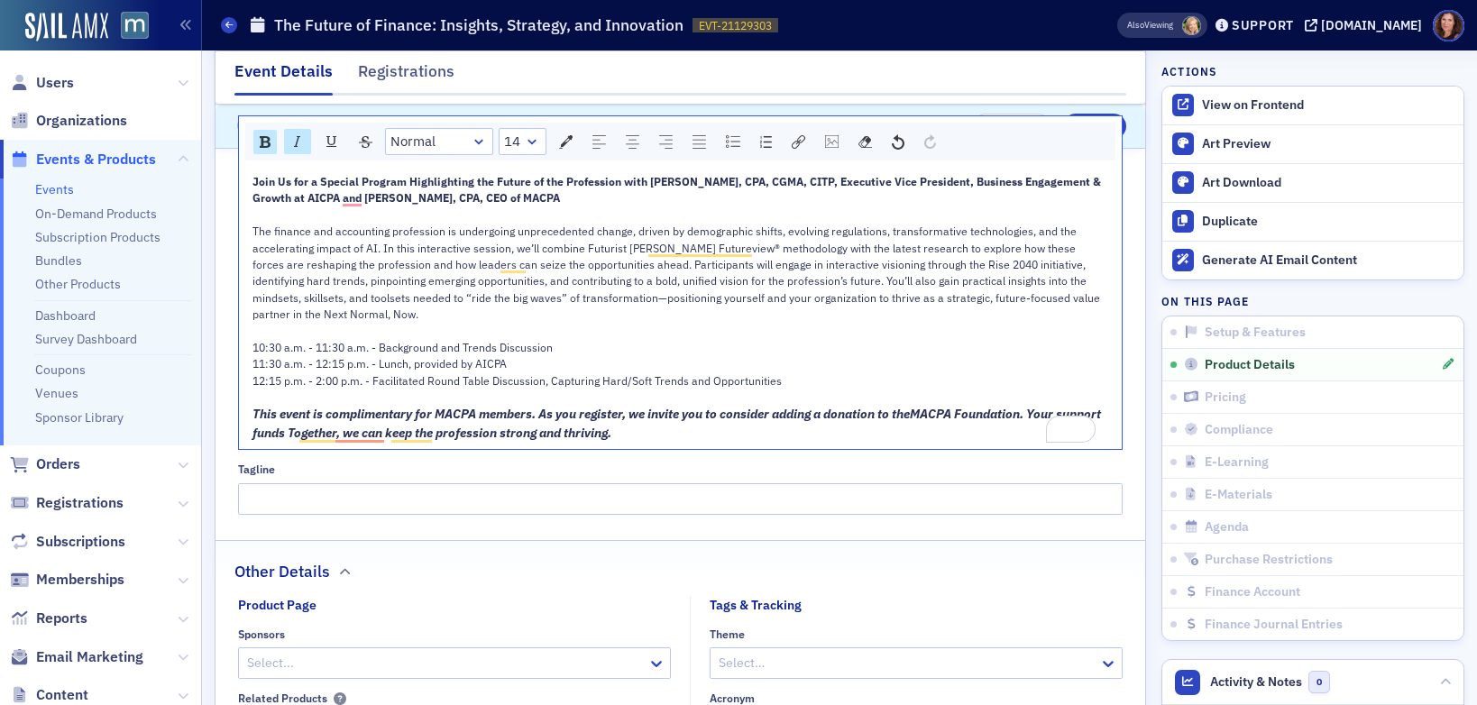
click at [472, 408] on span "This event is complimentary for MACPA members. As you register, we invite you t…" at bounding box center [580, 414] width 657 height 16
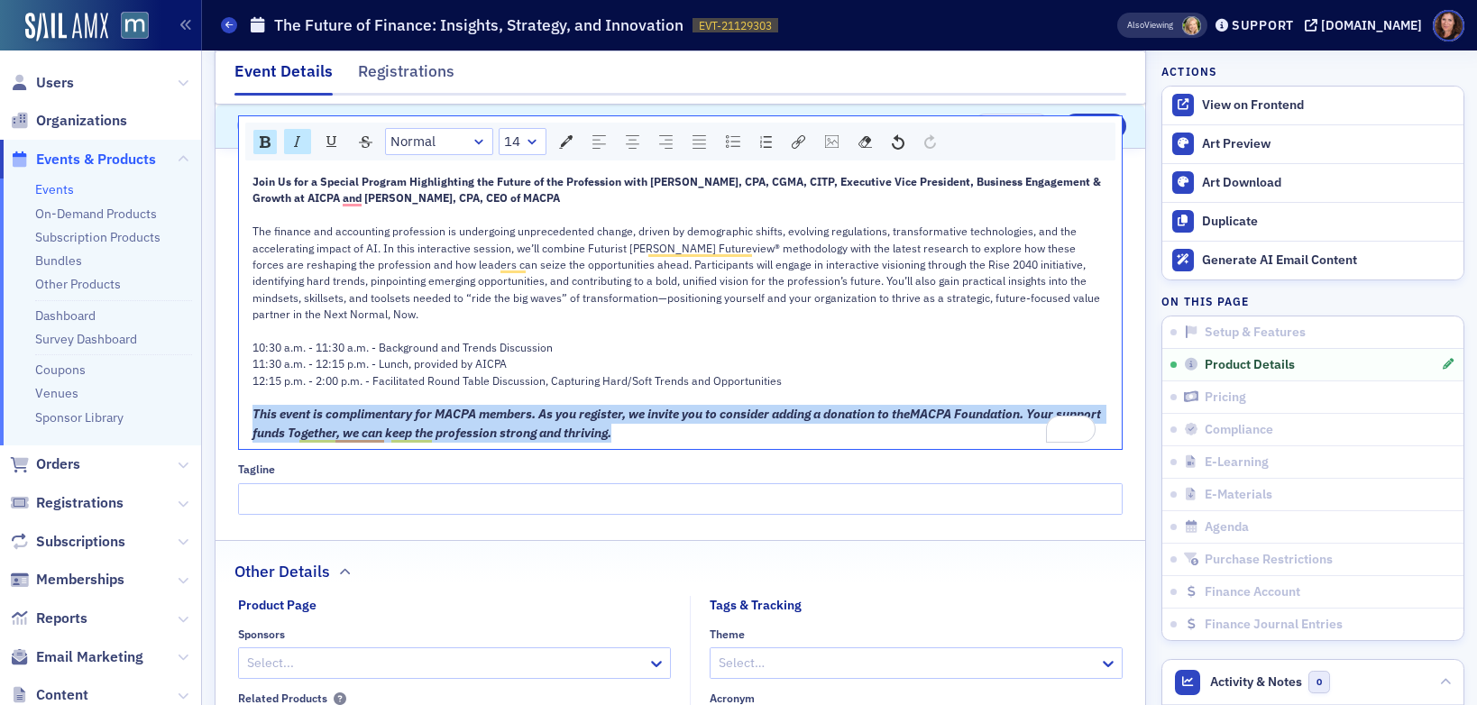
click at [472, 408] on span "This event is complimentary for MACPA members. As you register, we invite you t…" at bounding box center [580, 414] width 657 height 16
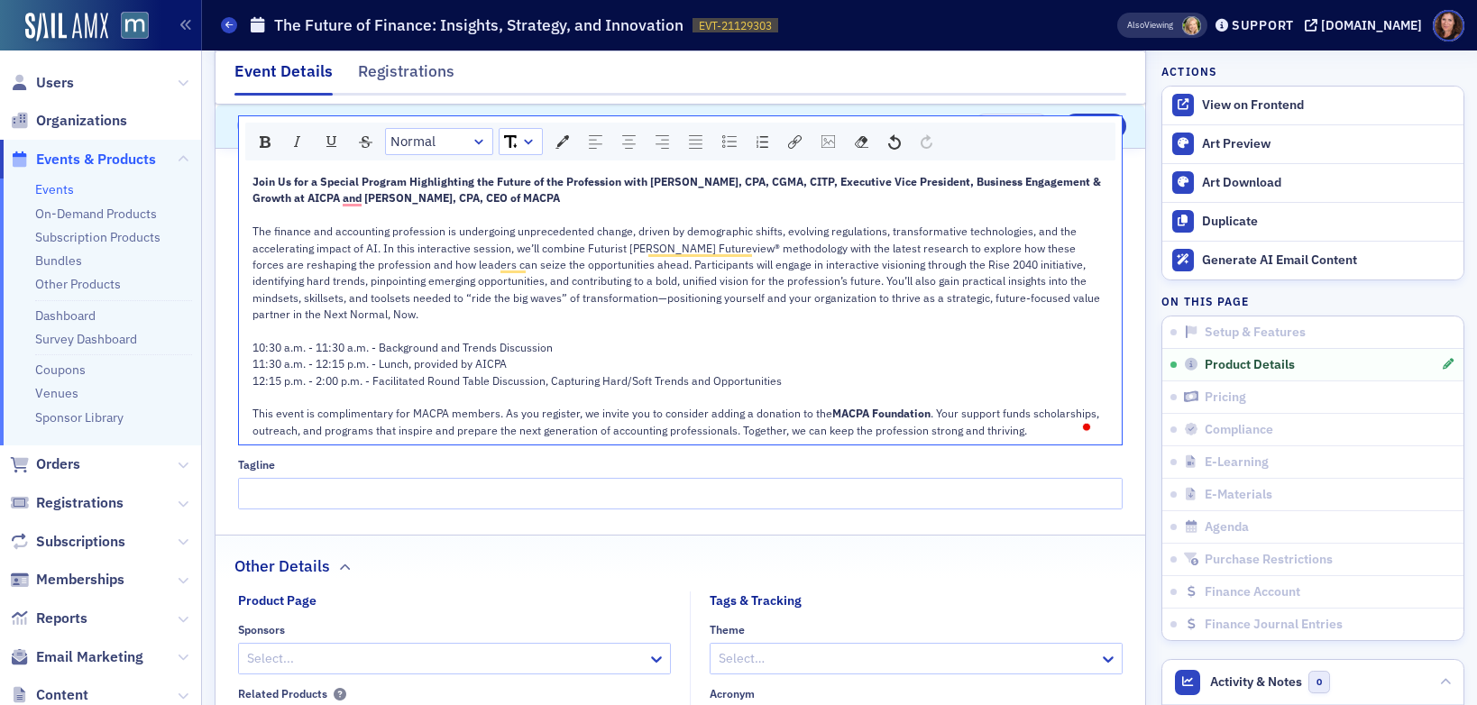
drag, startPoint x: 855, startPoint y: 400, endPoint x: 826, endPoint y: 400, distance: 28.9
click at [855, 406] on span "MACPA Foundation" at bounding box center [881, 413] width 98 height 14
drag, startPoint x: 836, startPoint y: 399, endPoint x: 926, endPoint y: 399, distance: 90.2
click at [926, 405] on div "This event is complimentary for MACPA members. As you register, we invite you t…" at bounding box center [680, 421] width 857 height 33
click at [808, 128] on div "rdw-link-control" at bounding box center [794, 141] width 33 height 27
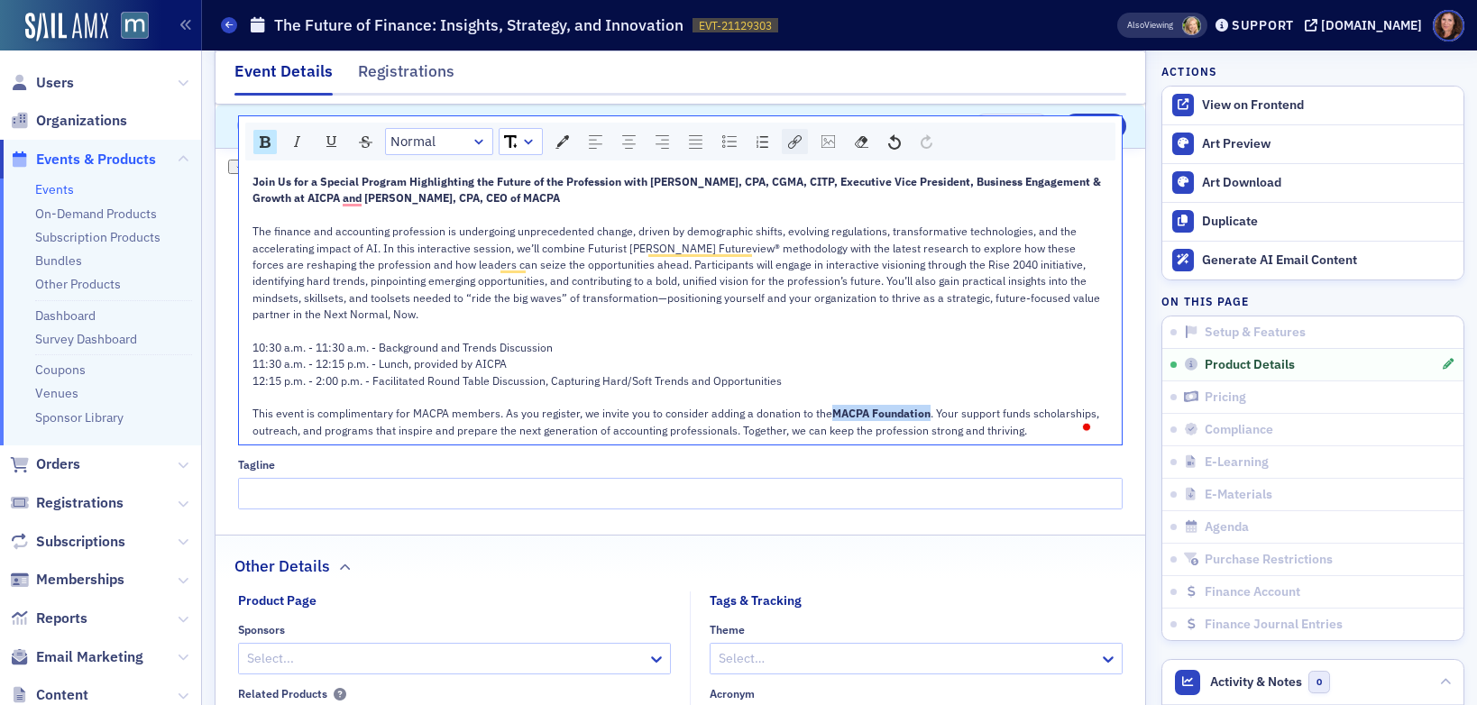
click at [796, 135] on img "rdw-link-control" at bounding box center [795, 142] width 14 height 14
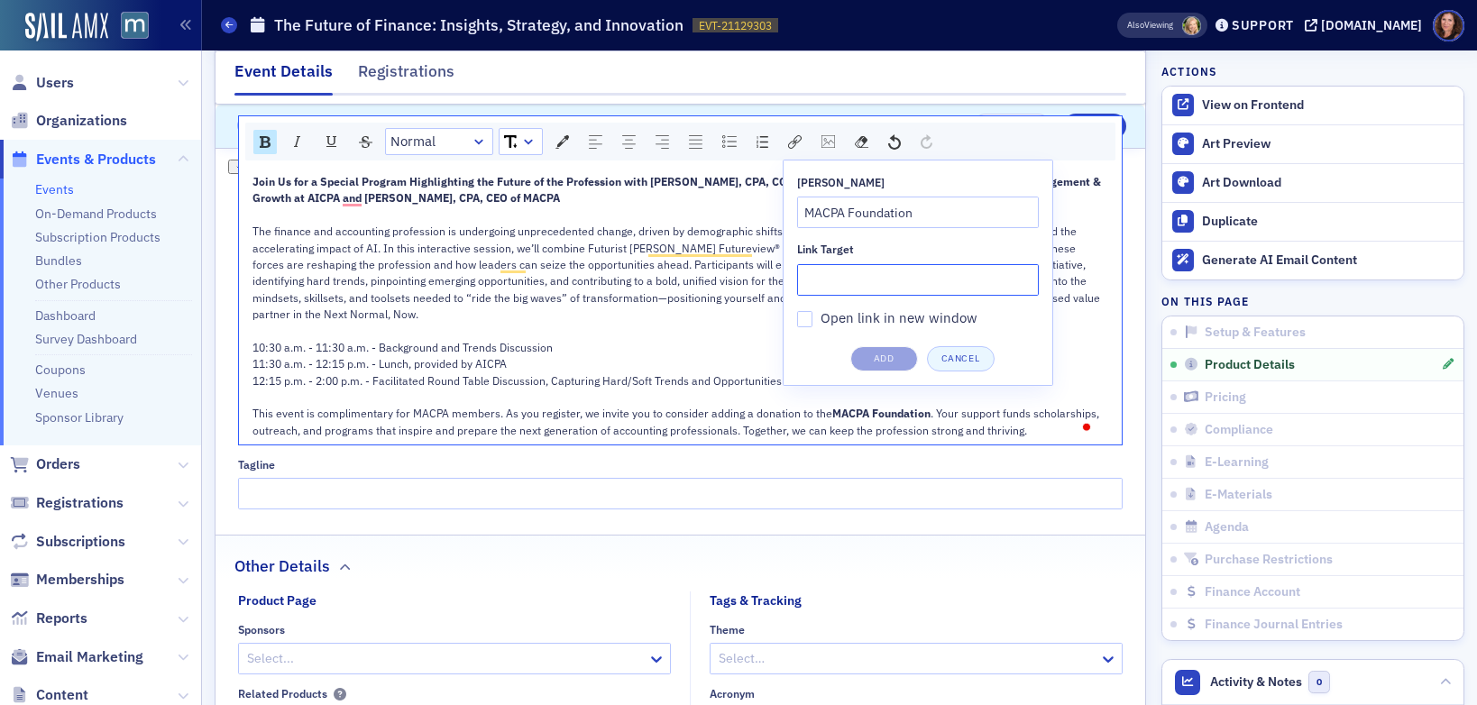
click at [853, 268] on input "Link Target" at bounding box center [918, 280] width 242 height 32
paste input "https://macpa.org/foundation"
type input "https://macpa.org/foundation"
click at [805, 311] on input "Open link in new window" at bounding box center [805, 319] width 16 height 16
checkbox input "true"
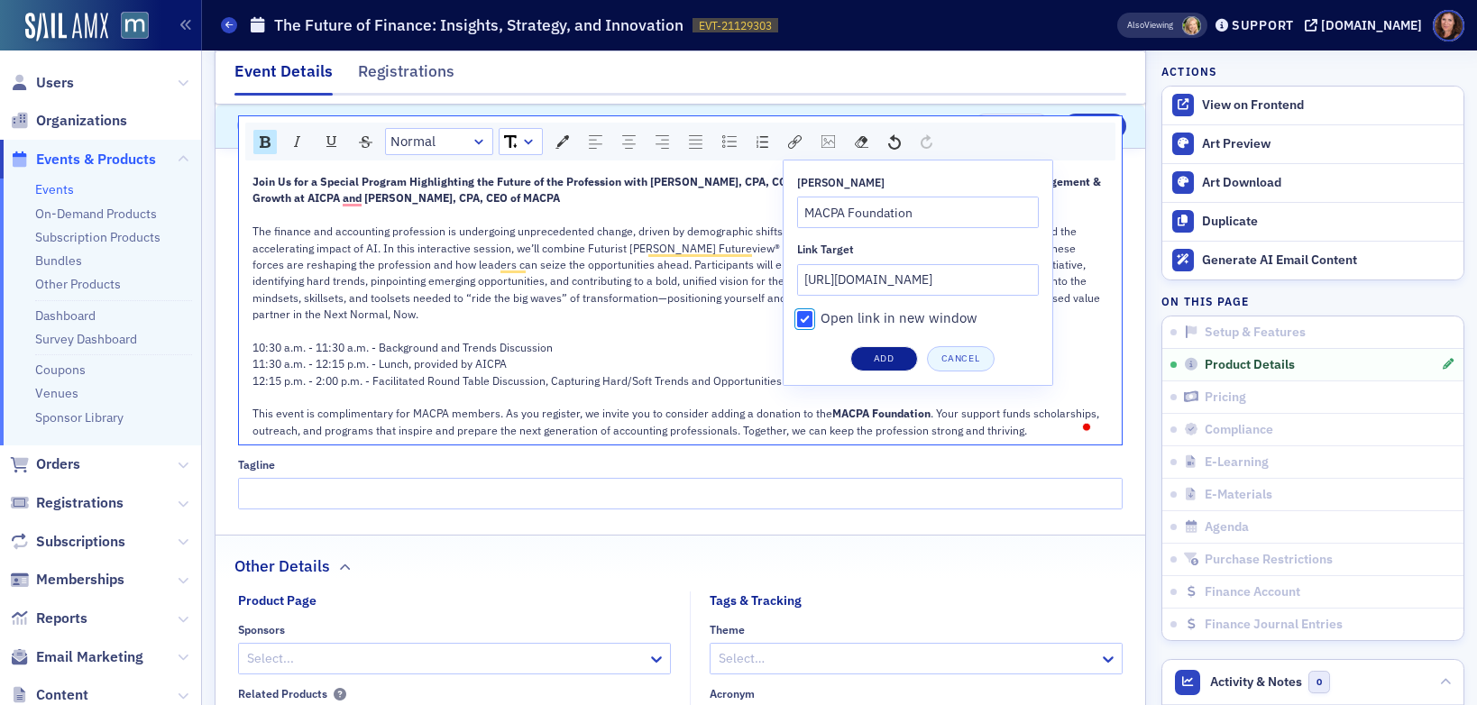
click at [893, 346] on button "Add" at bounding box center [884, 358] width 68 height 25
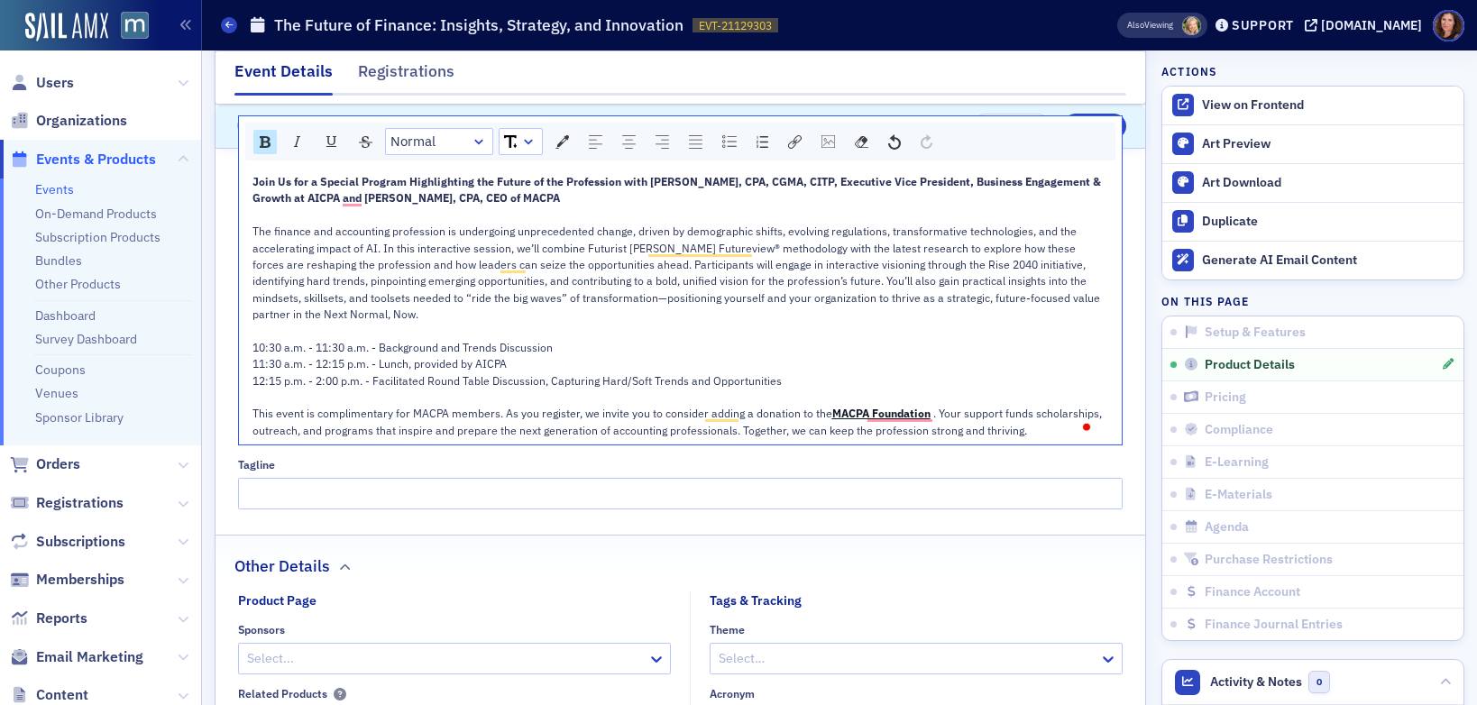
click at [875, 372] on div "12:15 p.m. - 2:00 p.m. - Facilitated Round Table Discussion, Capturing Hard/Sof…" at bounding box center [680, 380] width 857 height 16
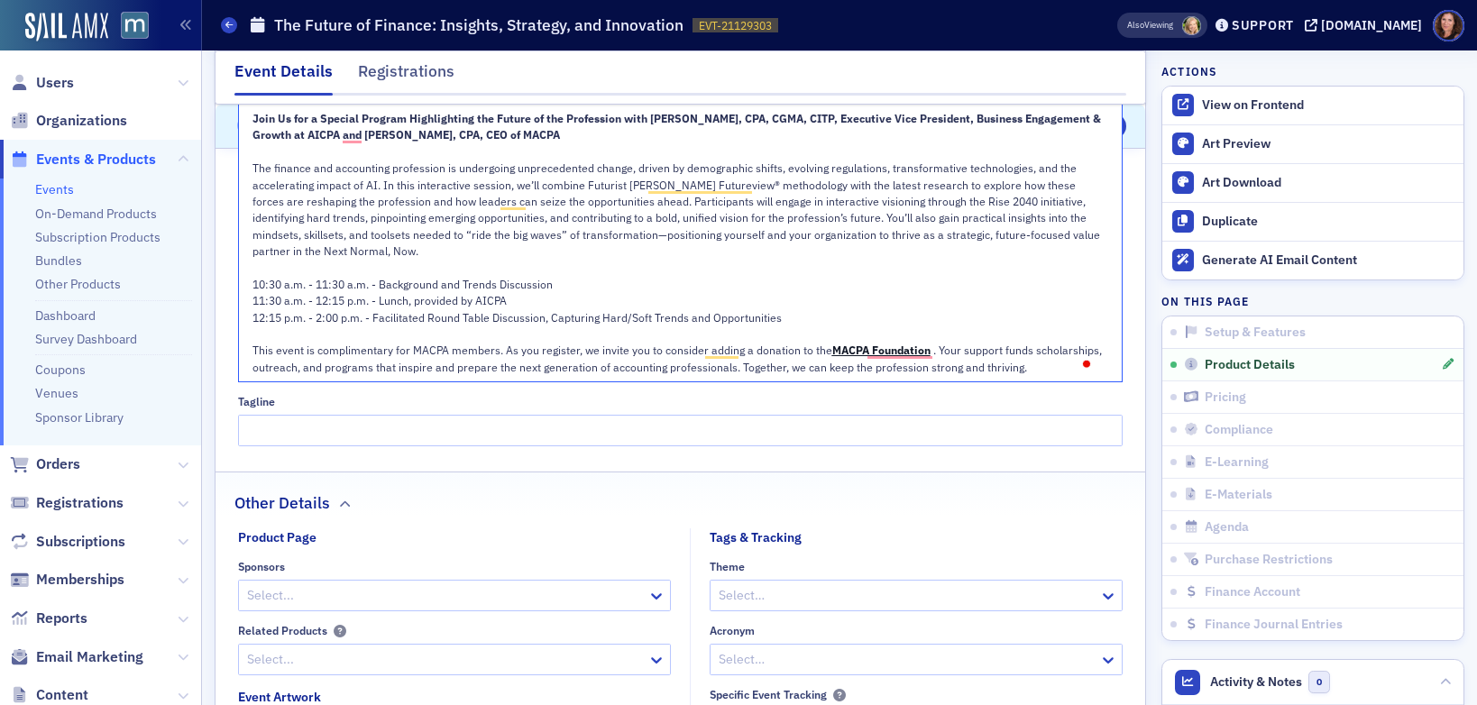
scroll to position [1151, 0]
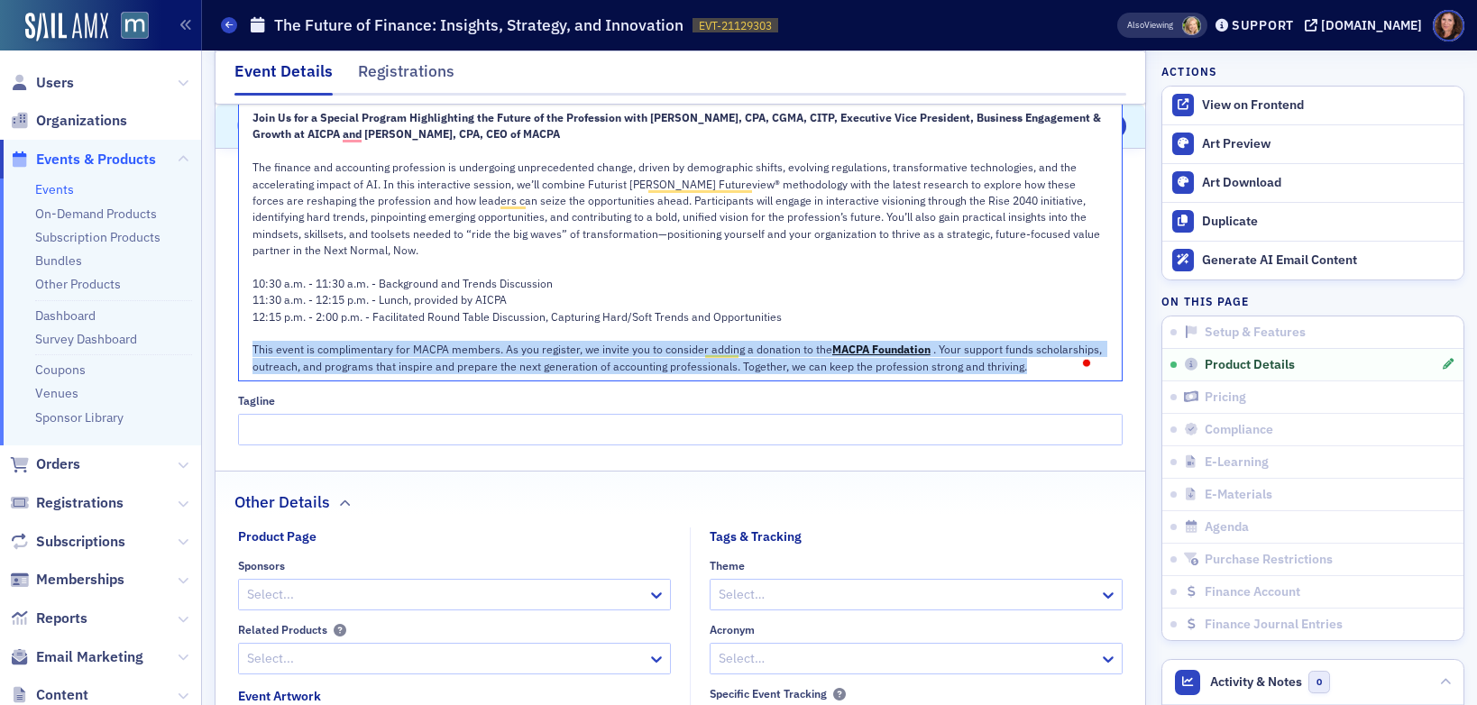
drag, startPoint x: 252, startPoint y: 335, endPoint x: 1101, endPoint y: 354, distance: 849.5
click at [1101, 354] on div "Join Us for a Special Program Highlighting the Future of the Profession with To…" at bounding box center [681, 242] width 884 height 278
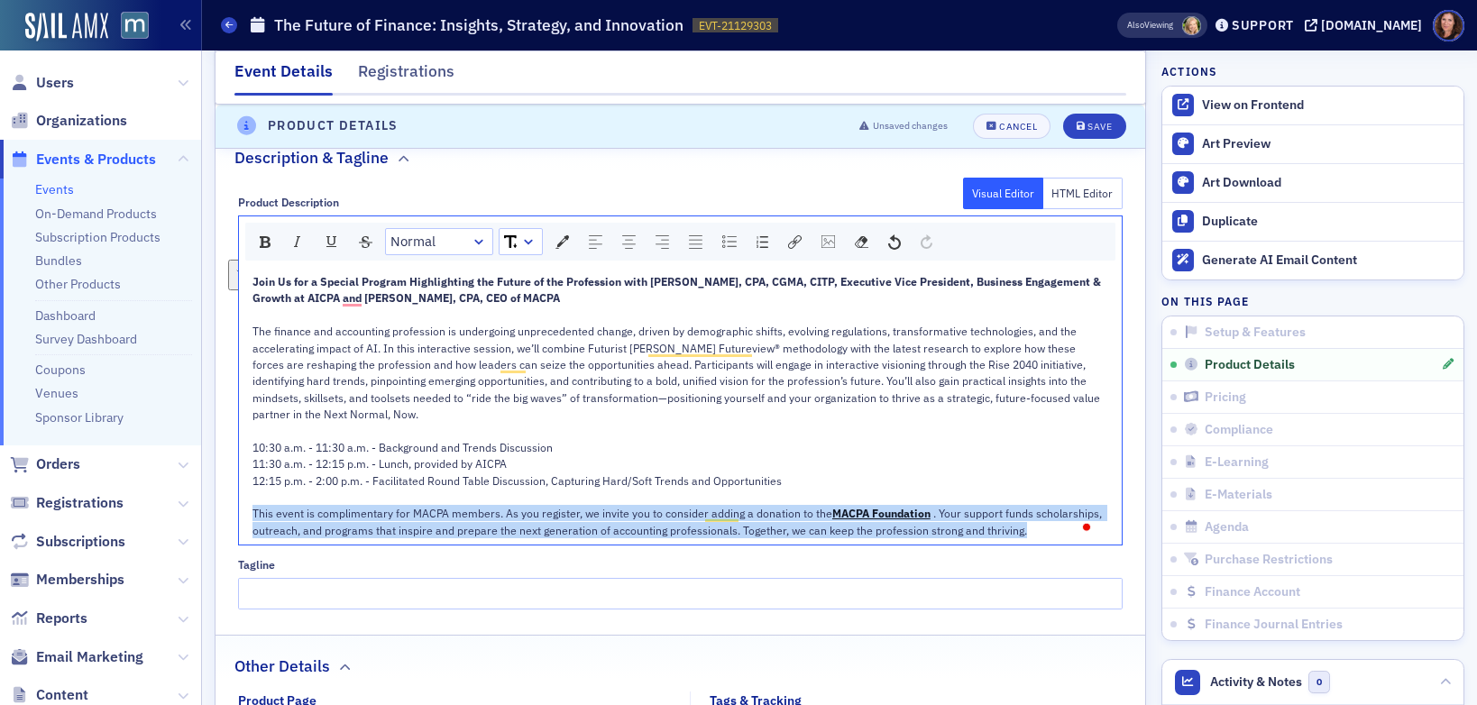
scroll to position [971, 0]
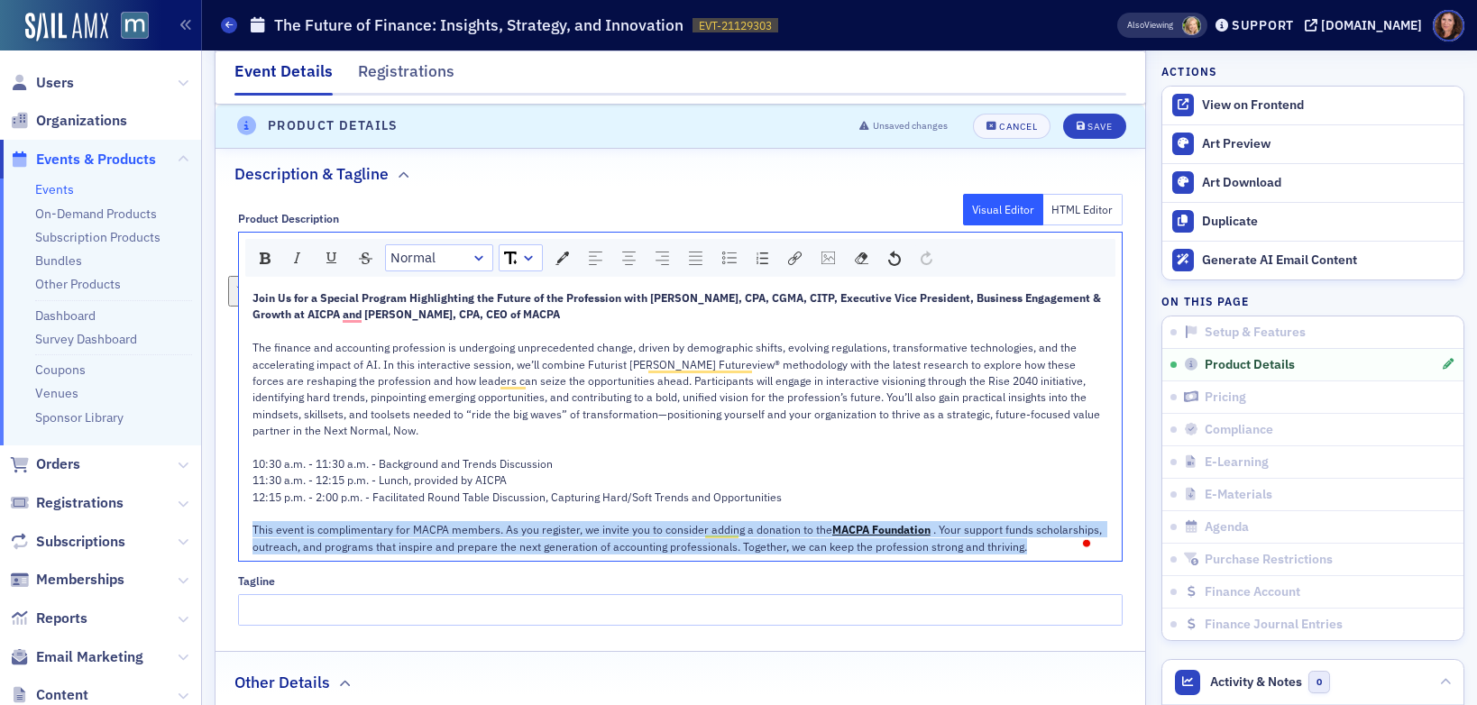
click at [535, 249] on div "rdw-dropdown" at bounding box center [528, 258] width 14 height 18
click at [517, 408] on li "14" at bounding box center [520, 421] width 40 height 27
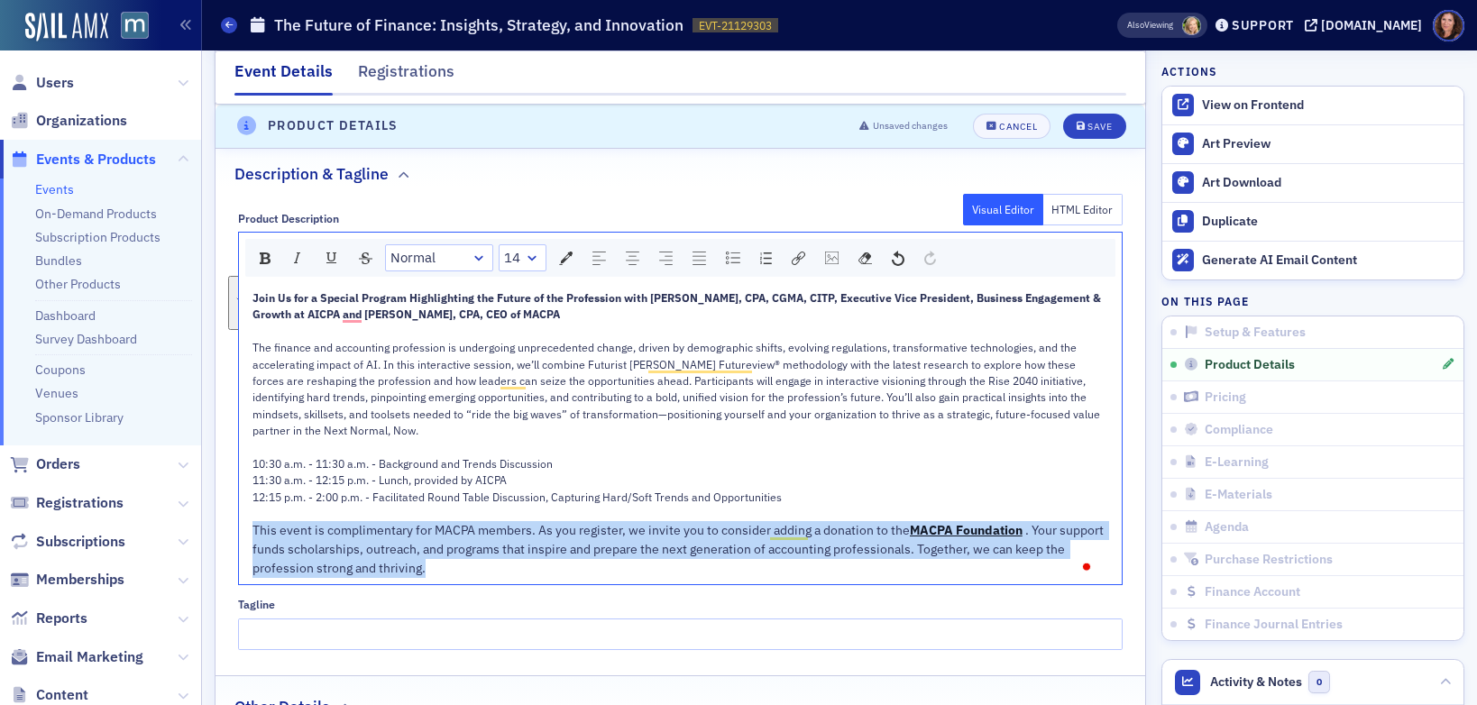
click at [519, 245] on link "14" at bounding box center [522, 257] width 46 height 25
click at [525, 382] on li "12" at bounding box center [521, 394] width 43 height 27
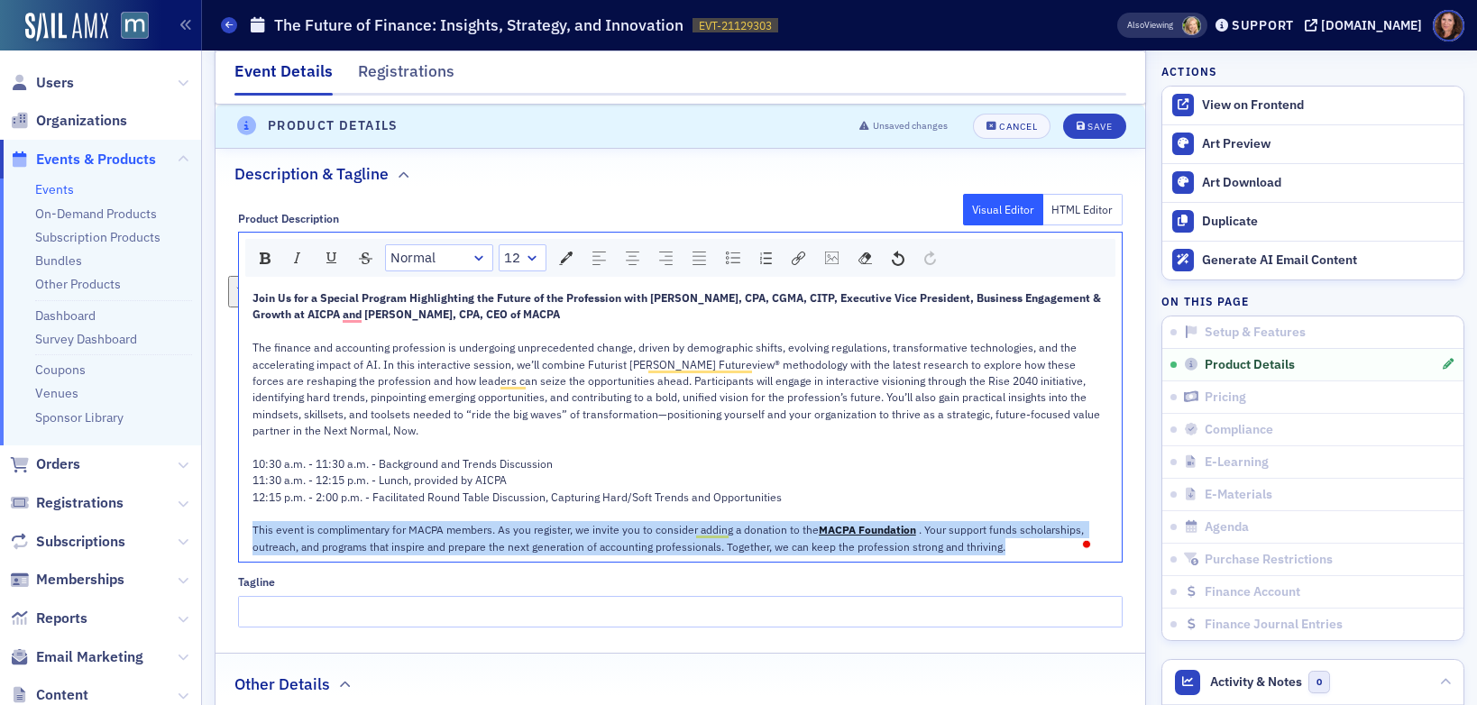
click at [515, 248] on span "12" at bounding box center [512, 258] width 16 height 21
drag, startPoint x: 516, startPoint y: 398, endPoint x: 478, endPoint y: 356, distance: 56.2
click at [516, 408] on li "14" at bounding box center [521, 421] width 43 height 27
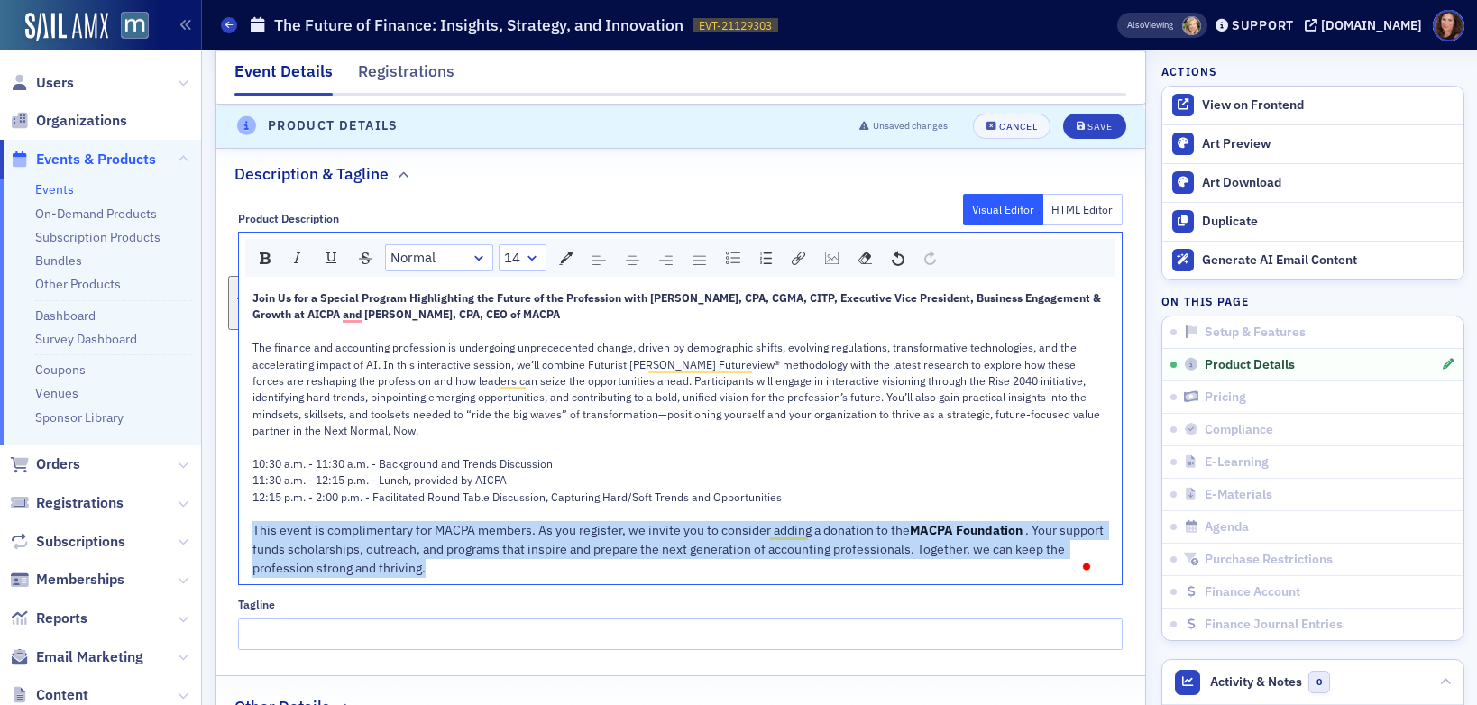
click at [272, 246] on div "rdw-inline-control" at bounding box center [264, 258] width 23 height 24
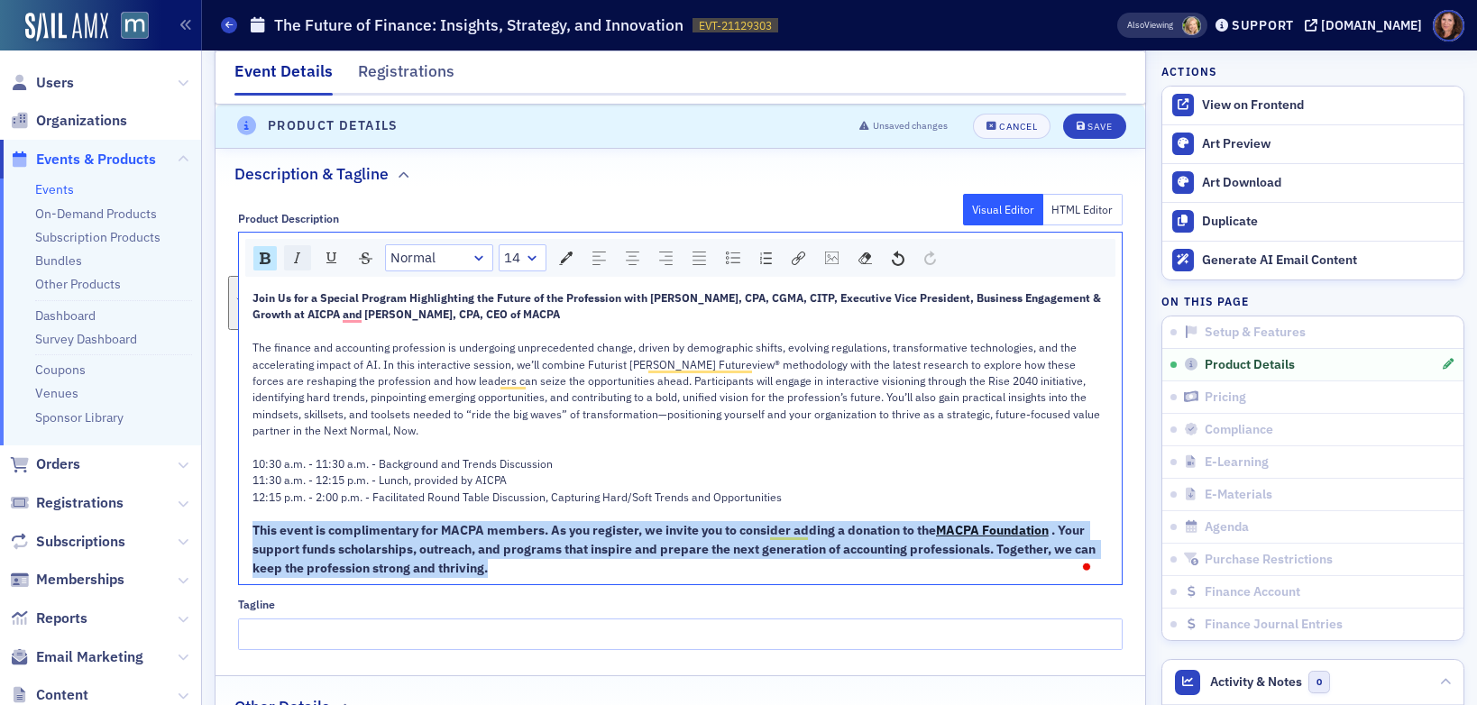
click at [293, 251] on img "rdw-inline-control" at bounding box center [297, 258] width 14 height 14
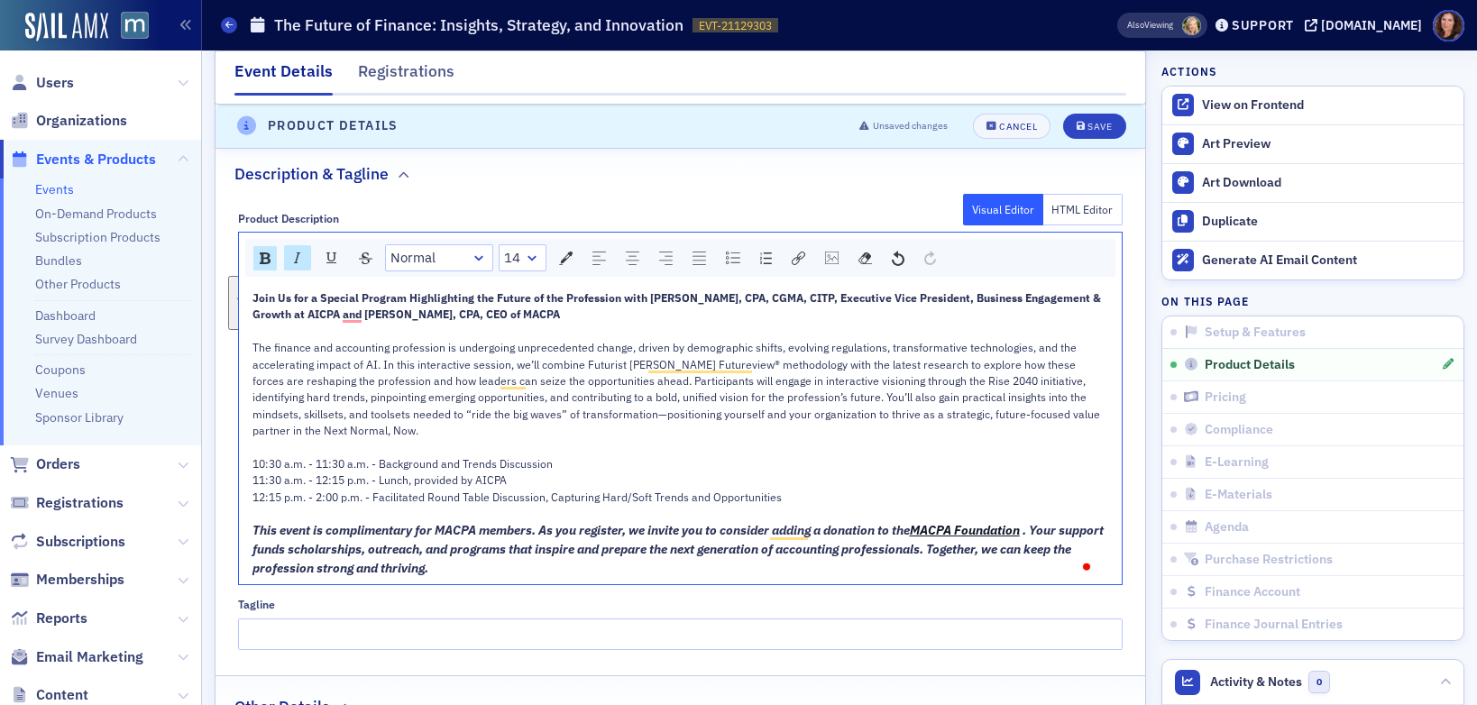
click at [690, 362] on span "The finance and accounting profession is undergoing unprecedented change, drive…" at bounding box center [677, 388] width 850 height 97
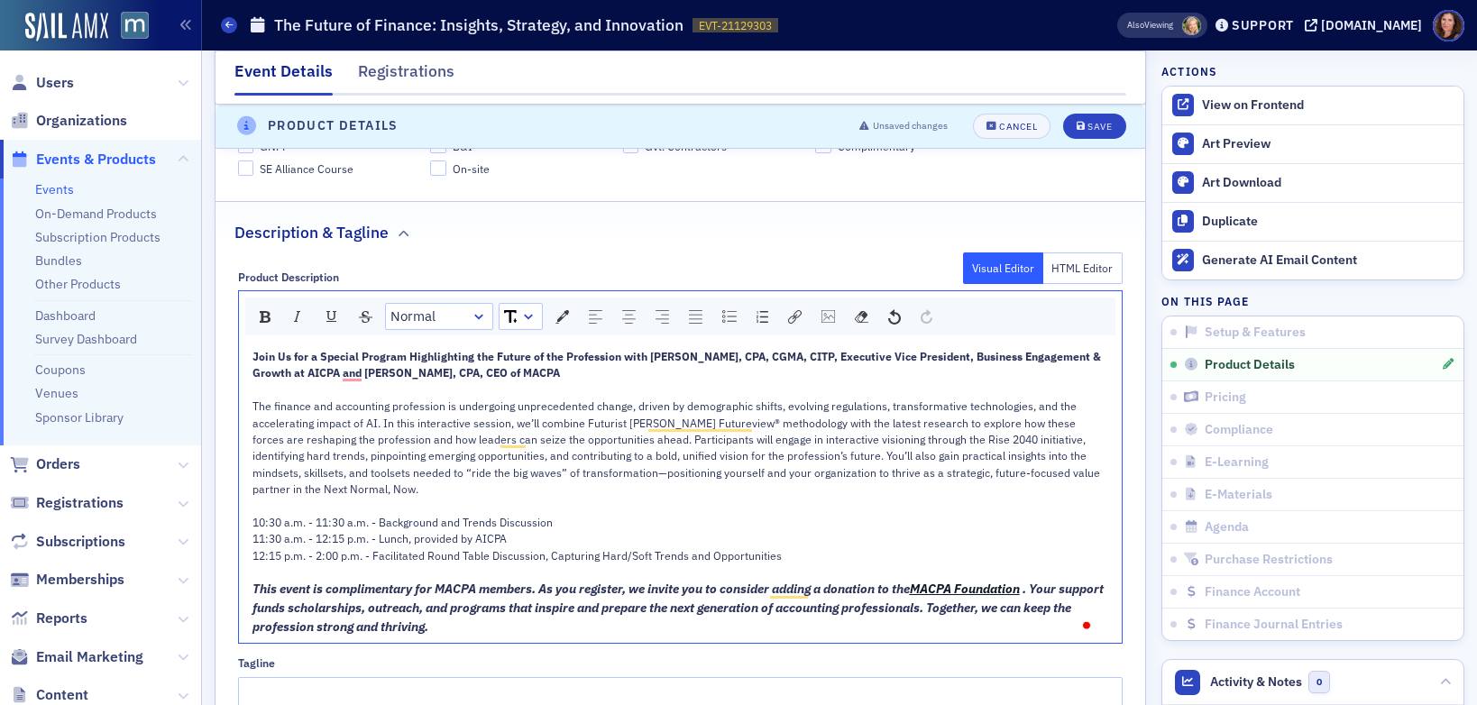
scroll to position [886, 0]
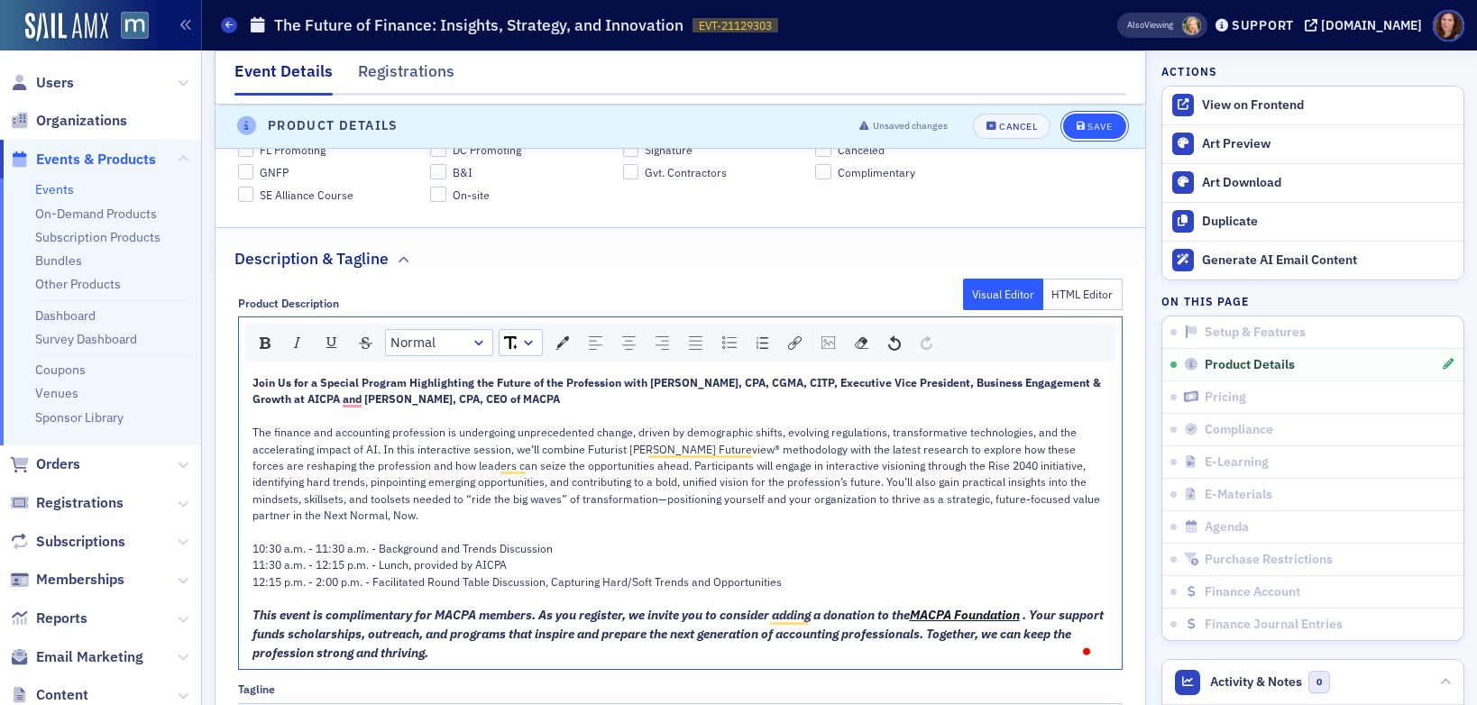
click at [1087, 125] on div "Save" at bounding box center [1099, 127] width 24 height 10
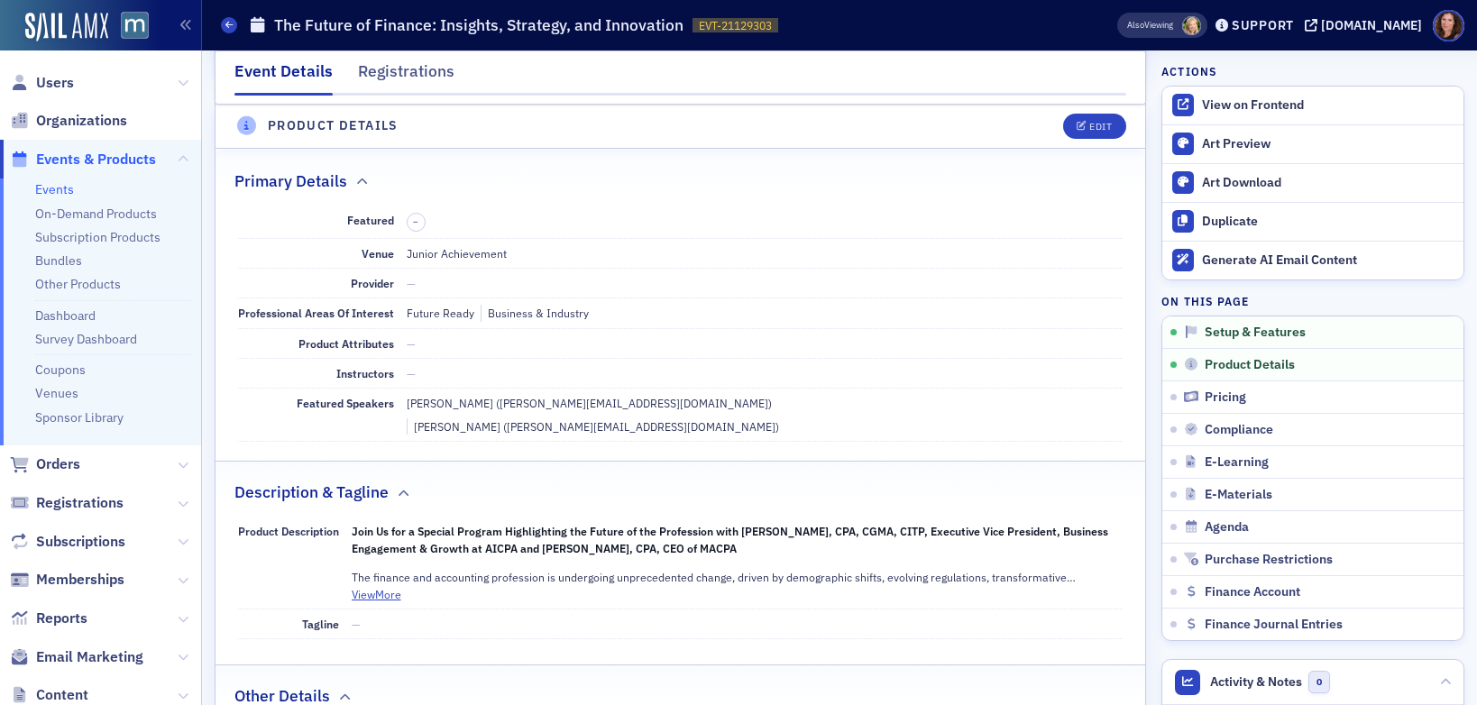
scroll to position [435, 0]
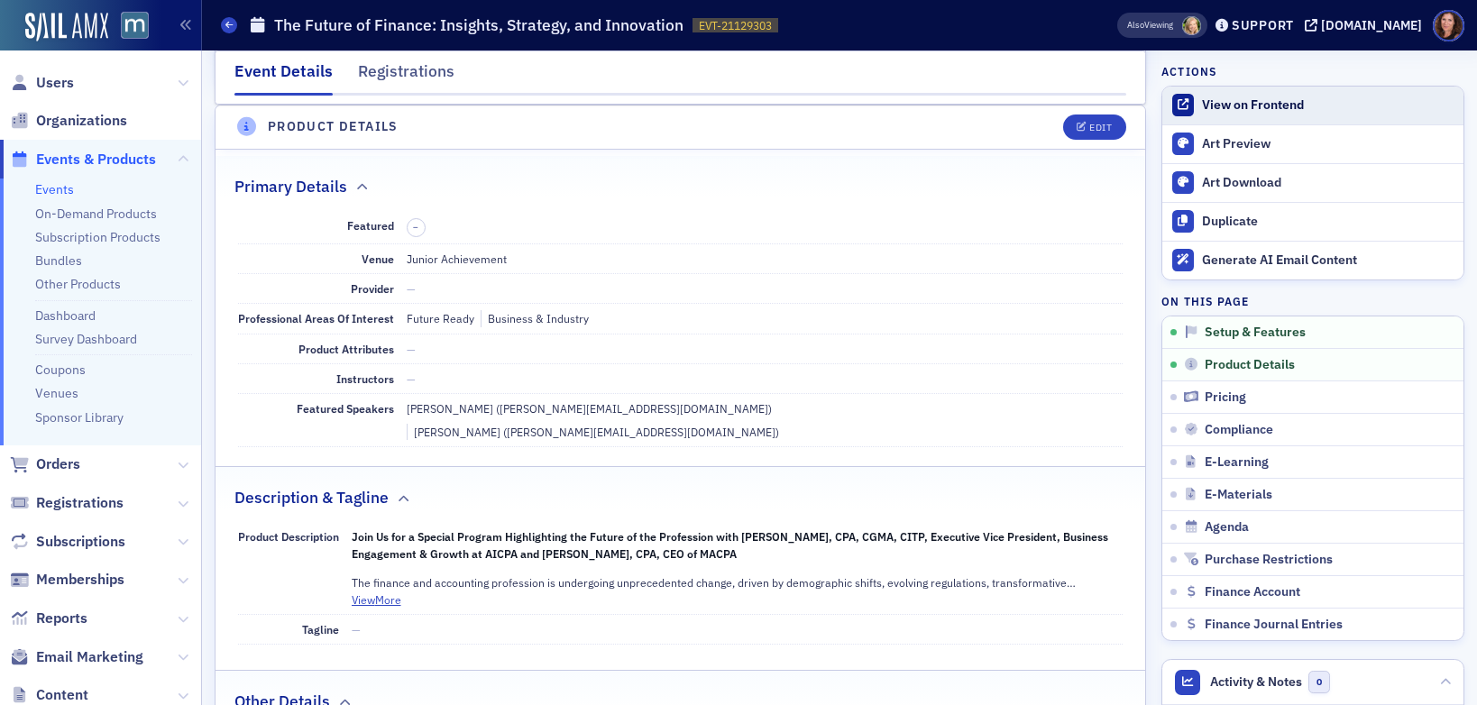
click at [1214, 104] on div "View on Frontend" at bounding box center [1328, 105] width 252 height 16
click at [1089, 123] on div "Edit" at bounding box center [1100, 128] width 23 height 10
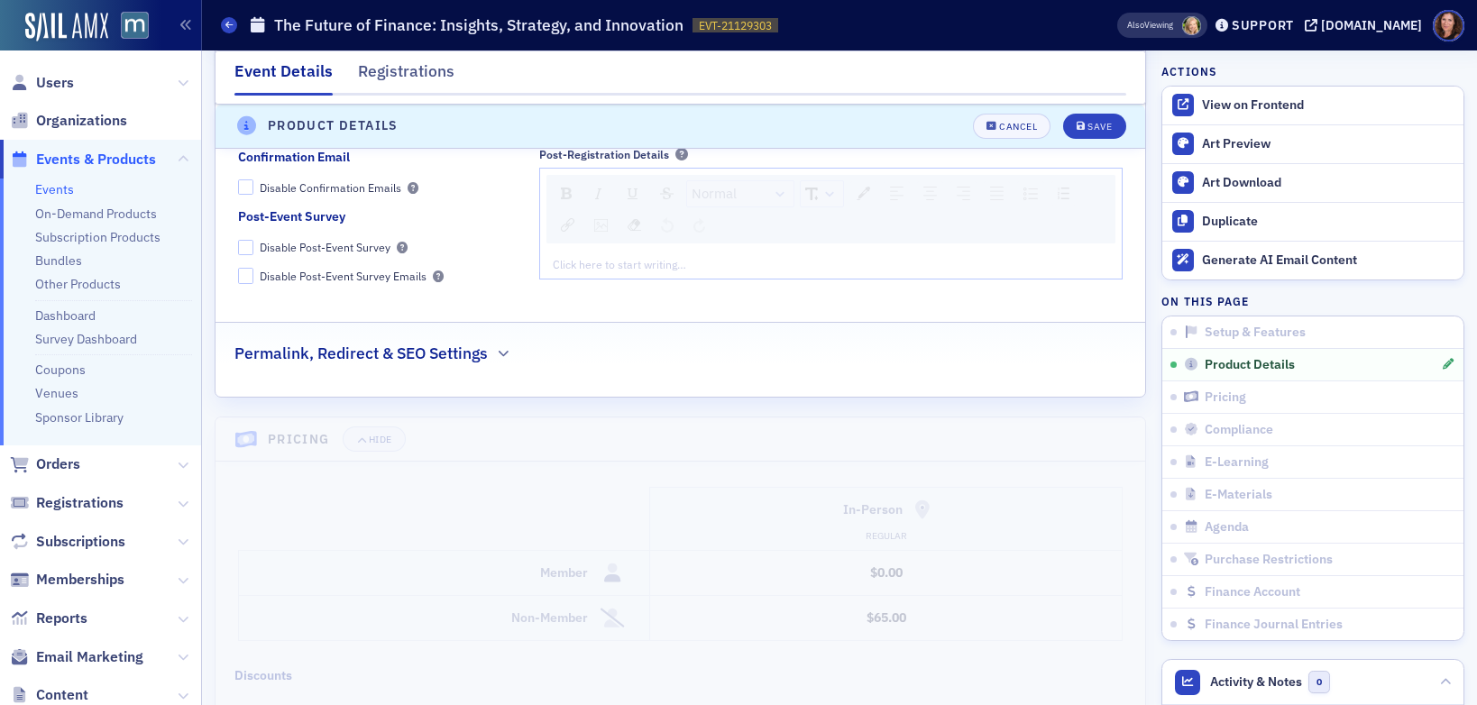
scroll to position [2019, 0]
click at [999, 123] on div "Cancel" at bounding box center [1018, 127] width 38 height 10
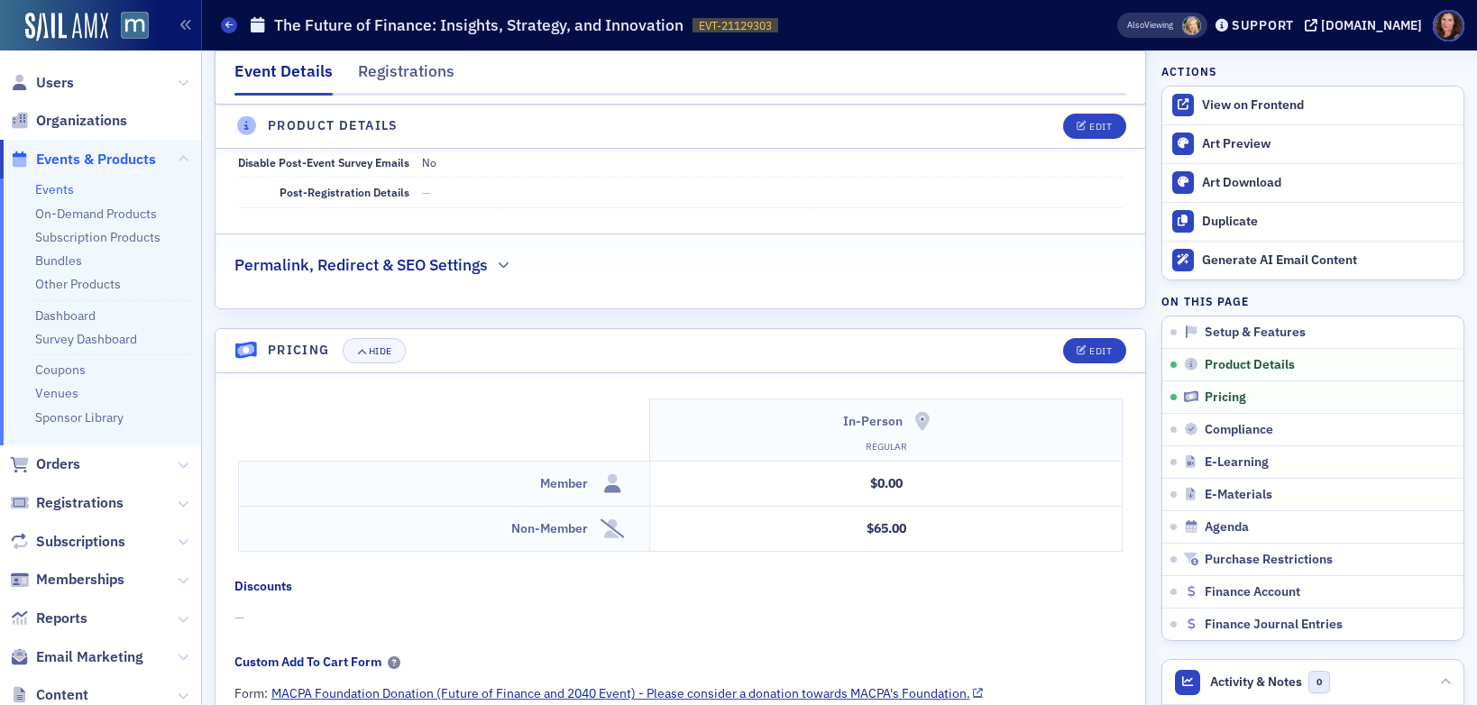
scroll to position [1355, 0]
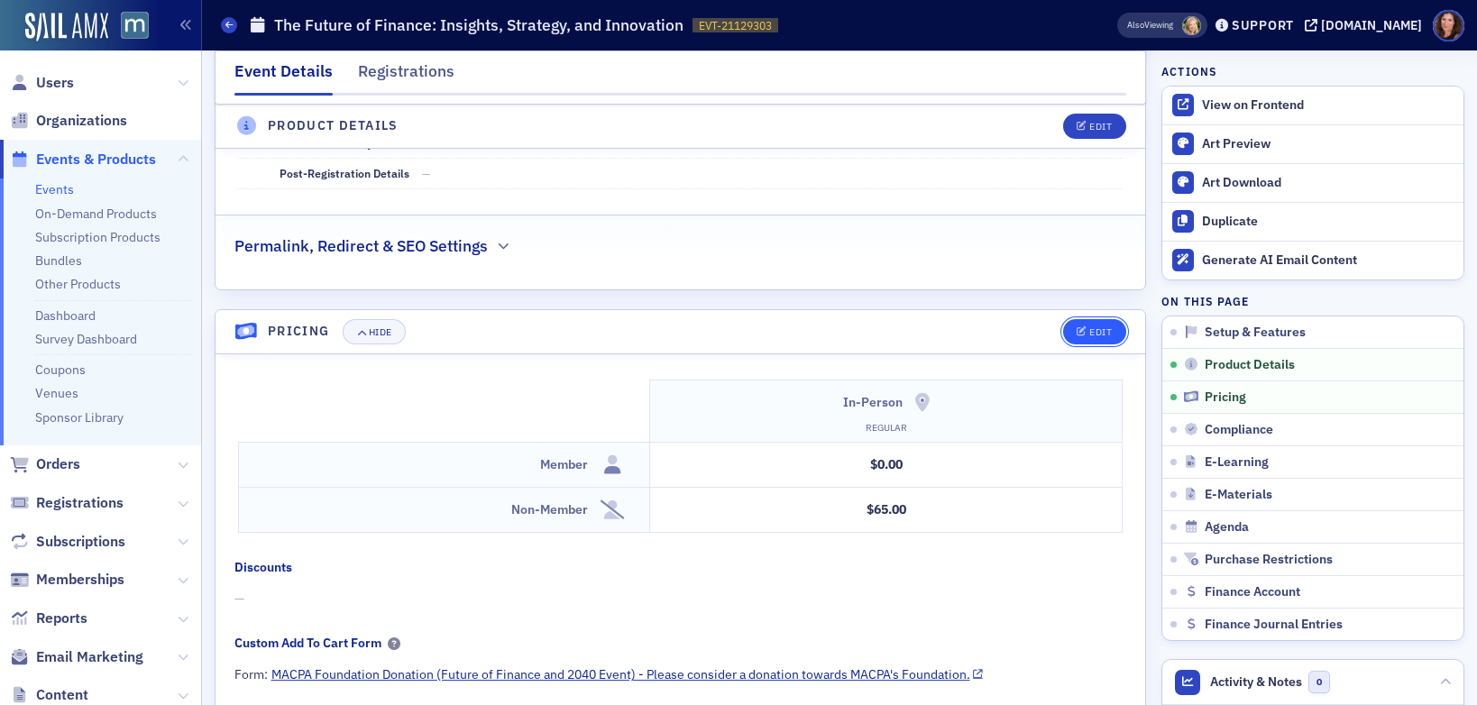
click at [1089, 327] on div "Edit" at bounding box center [1100, 332] width 23 height 10
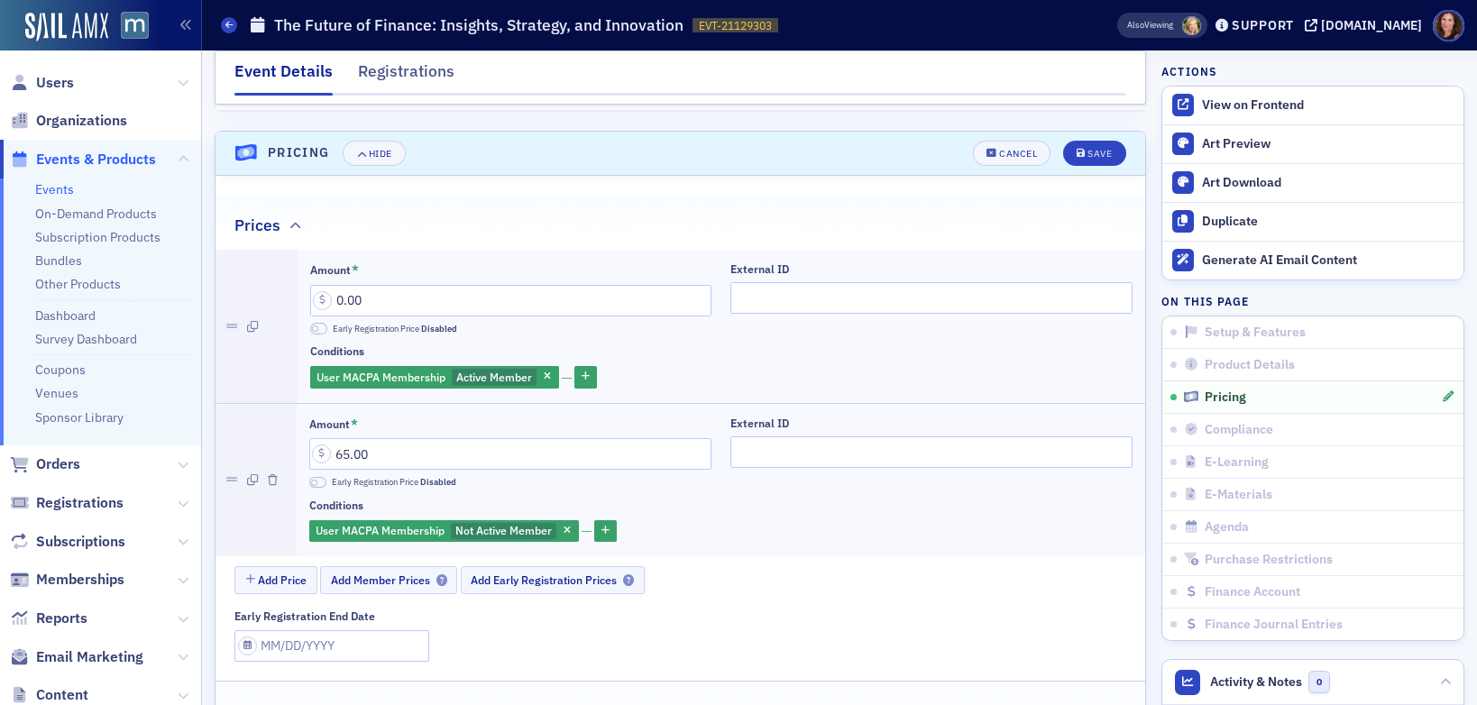
scroll to position [1536, 0]
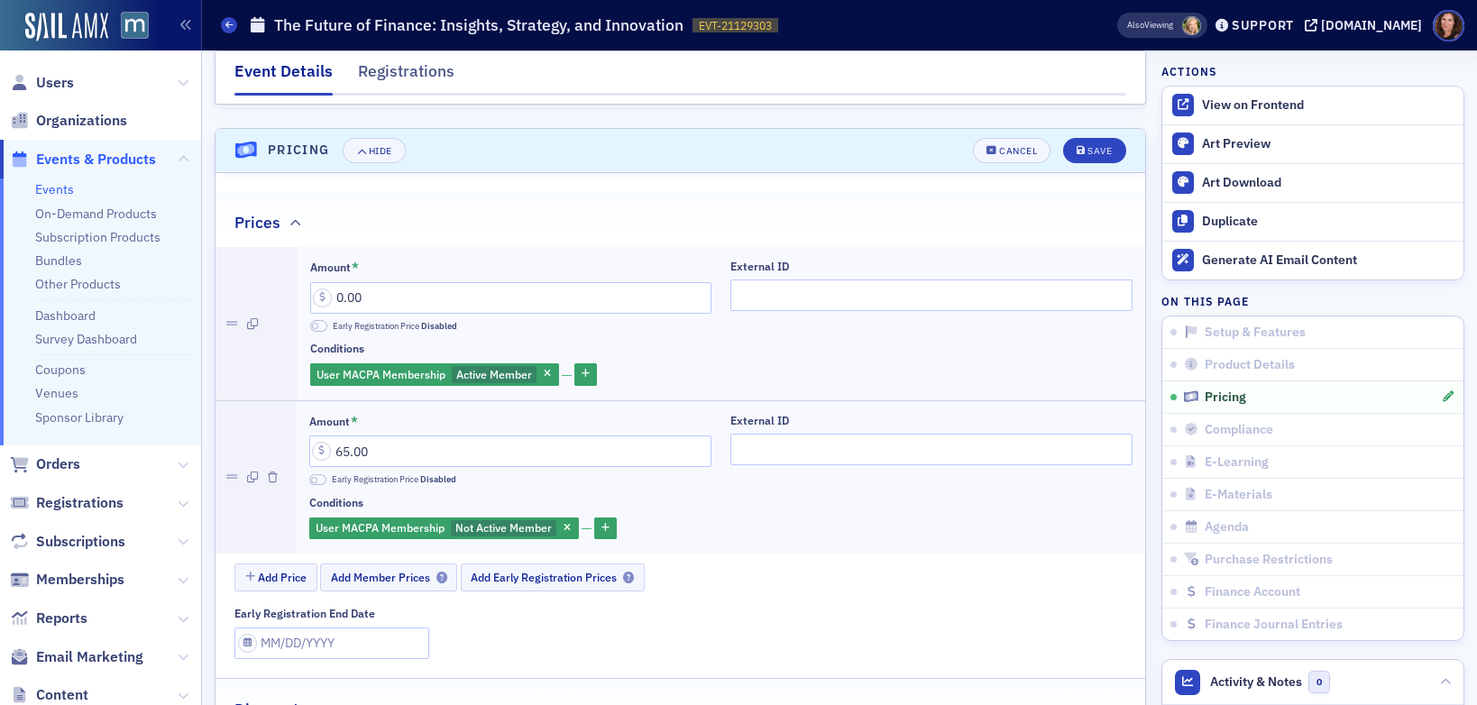
click at [288, 253] on div at bounding box center [256, 323] width 82 height 152
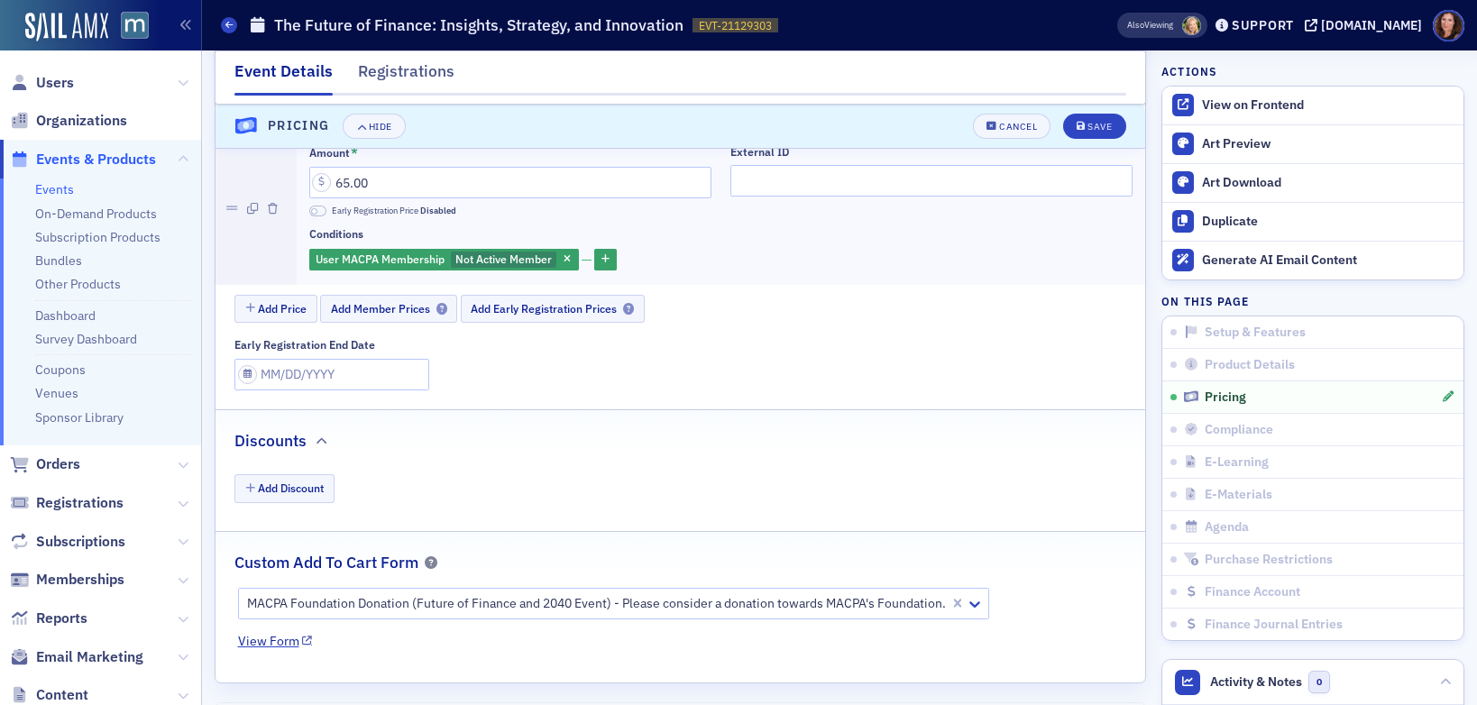
scroll to position [1819, 0]
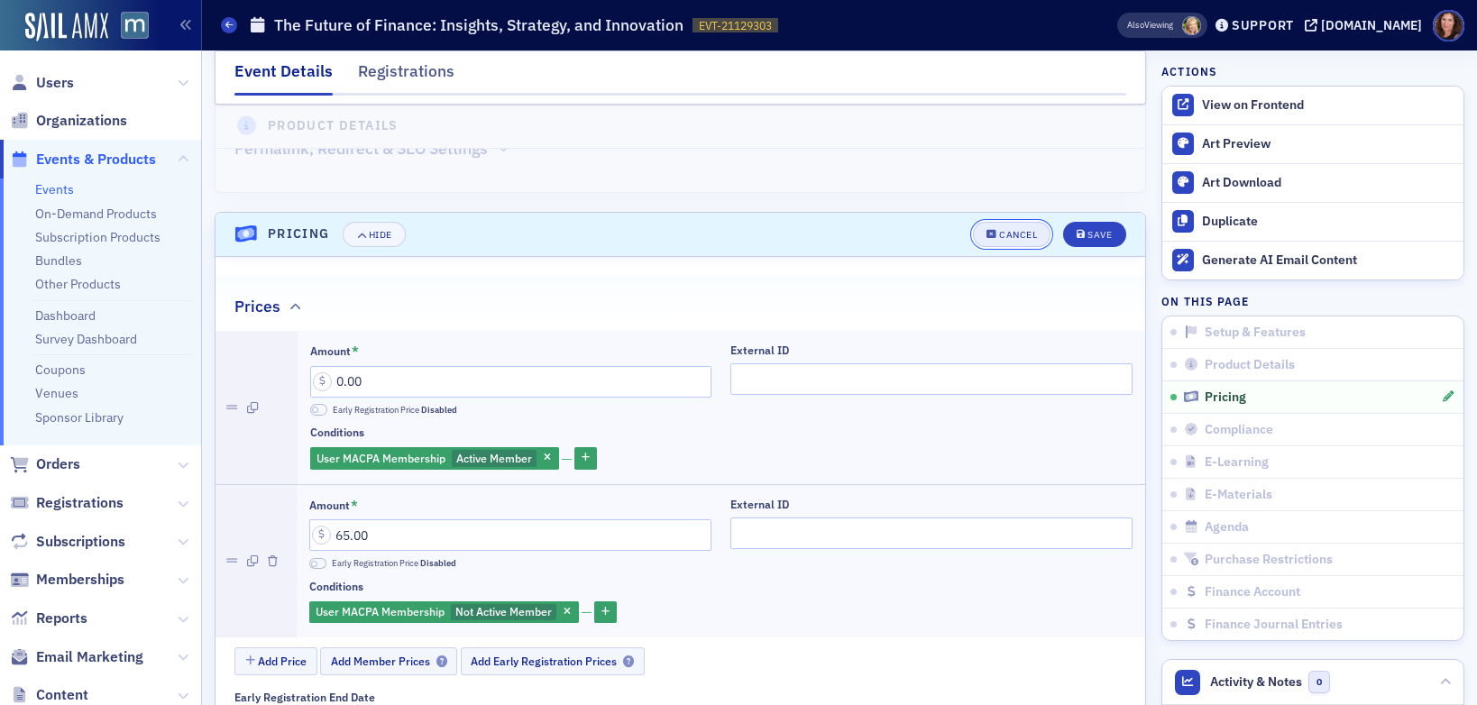
click at [1004, 230] on div "Cancel" at bounding box center [1018, 235] width 38 height 10
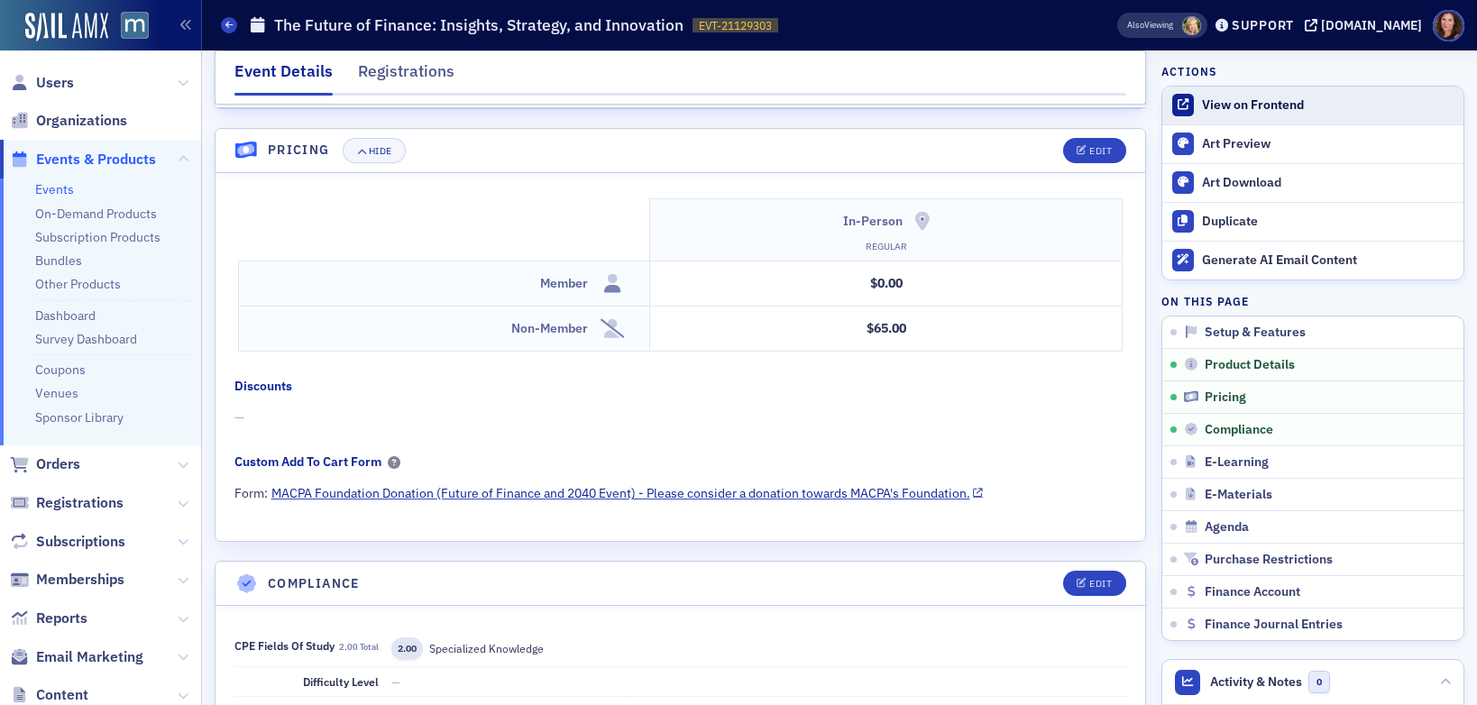
click at [1241, 103] on div "View on Frontend" at bounding box center [1328, 105] width 252 height 16
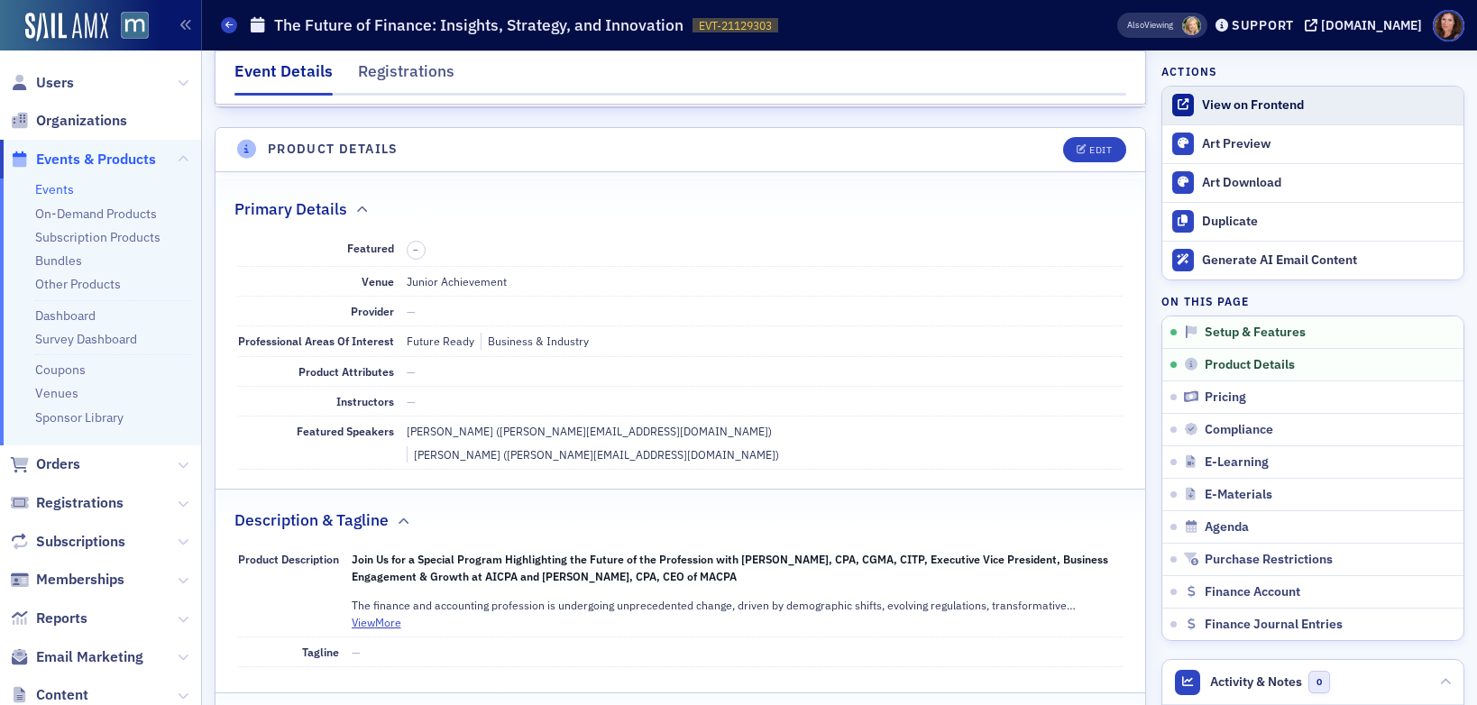
scroll to position [385, 0]
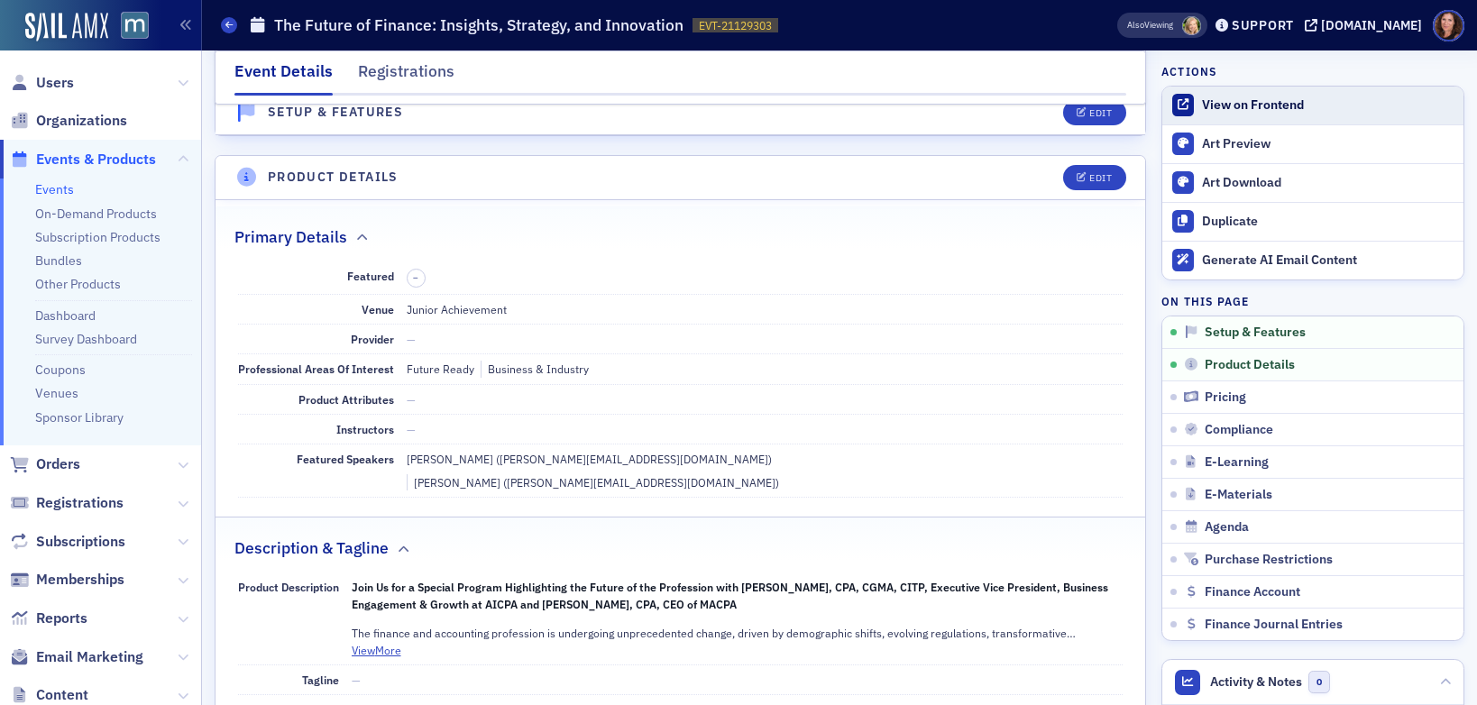
click at [1223, 115] on link "View on Frontend" at bounding box center [1312, 106] width 301 height 38
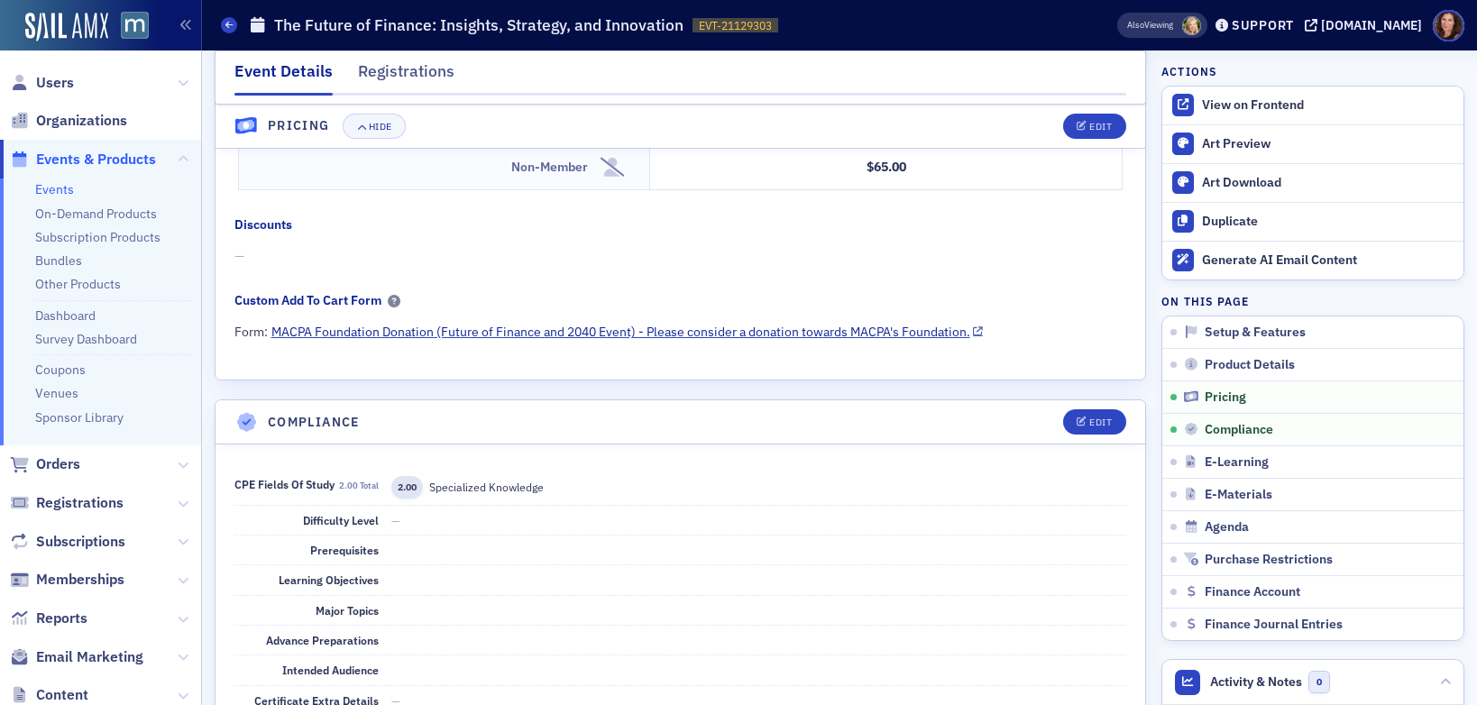
scroll to position [1699, 0]
click at [1092, 124] on div "Edit" at bounding box center [1100, 127] width 23 height 10
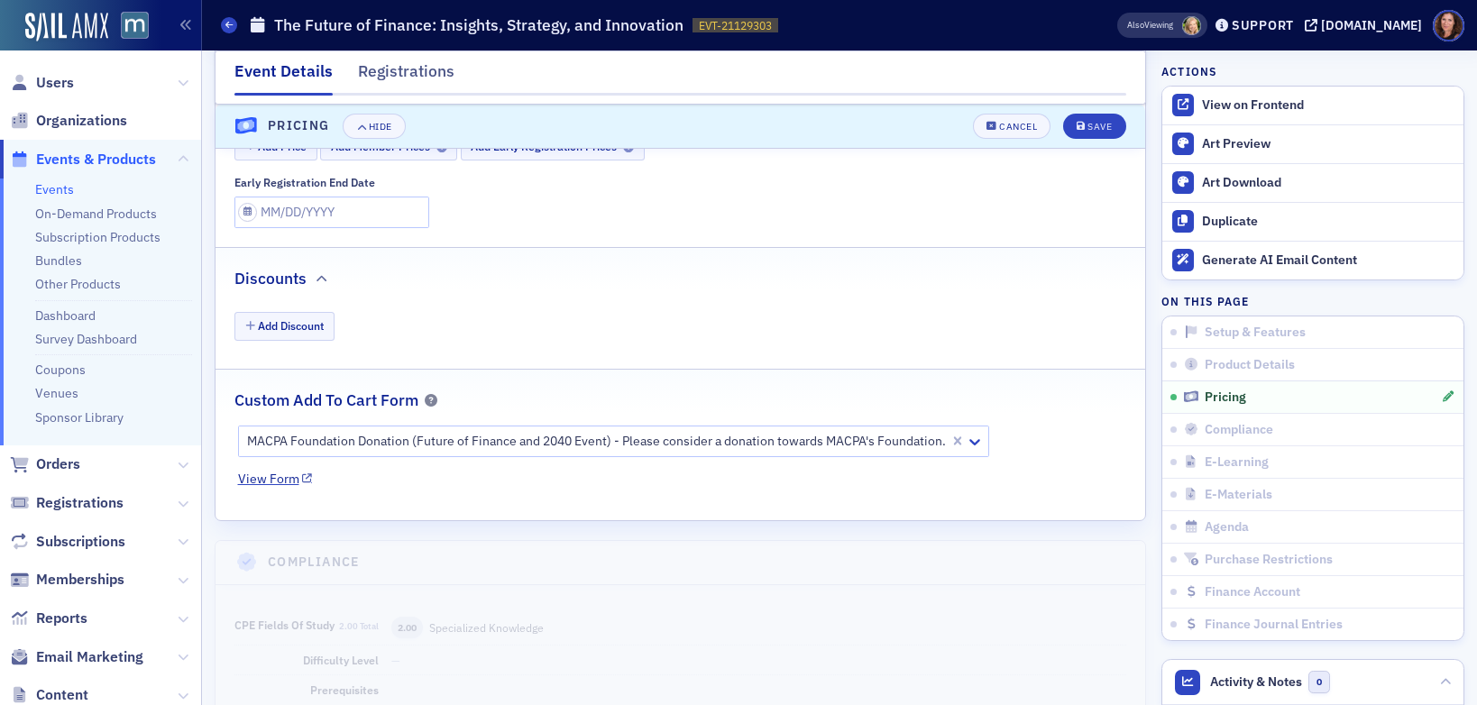
scroll to position [1983, 0]
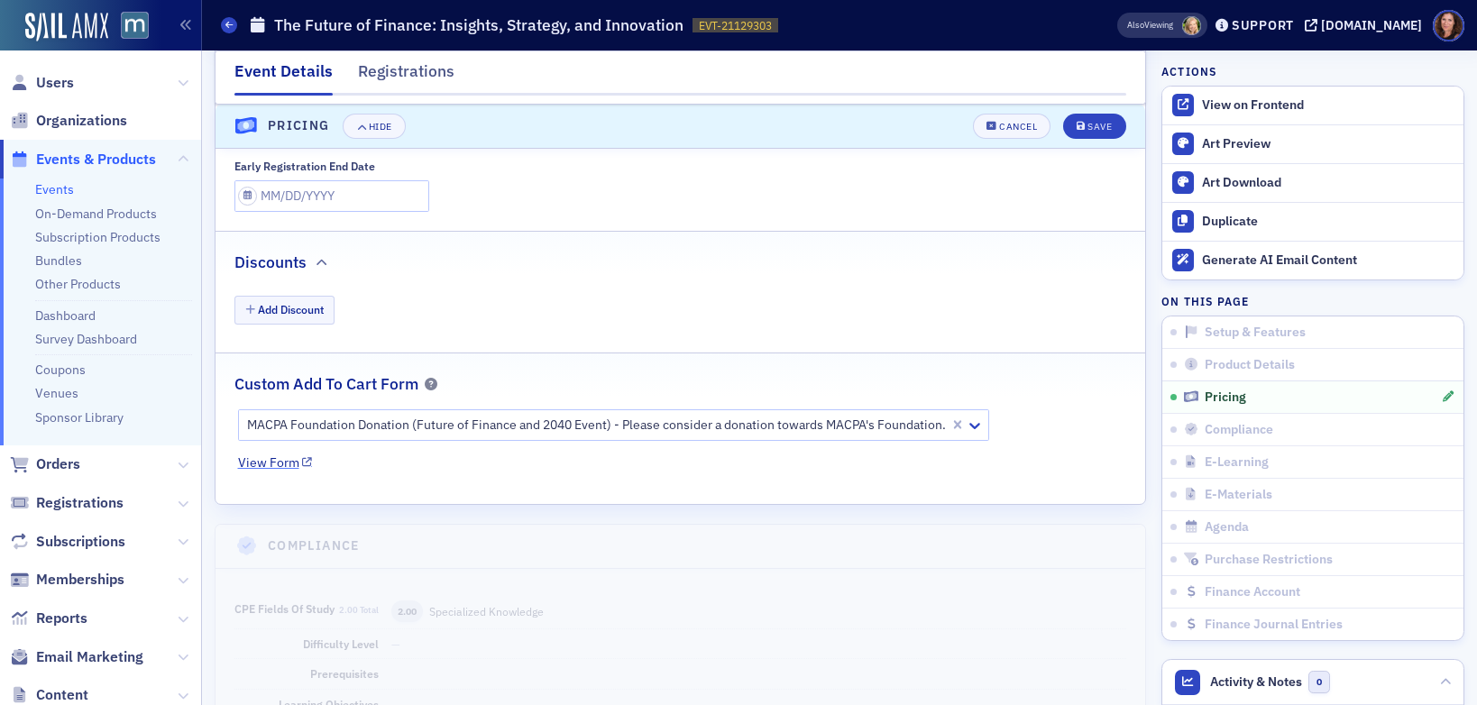
click at [276, 453] on link "View Form" at bounding box center [275, 462] width 75 height 19
click at [986, 127] on icon "button" at bounding box center [991, 127] width 11 height 10
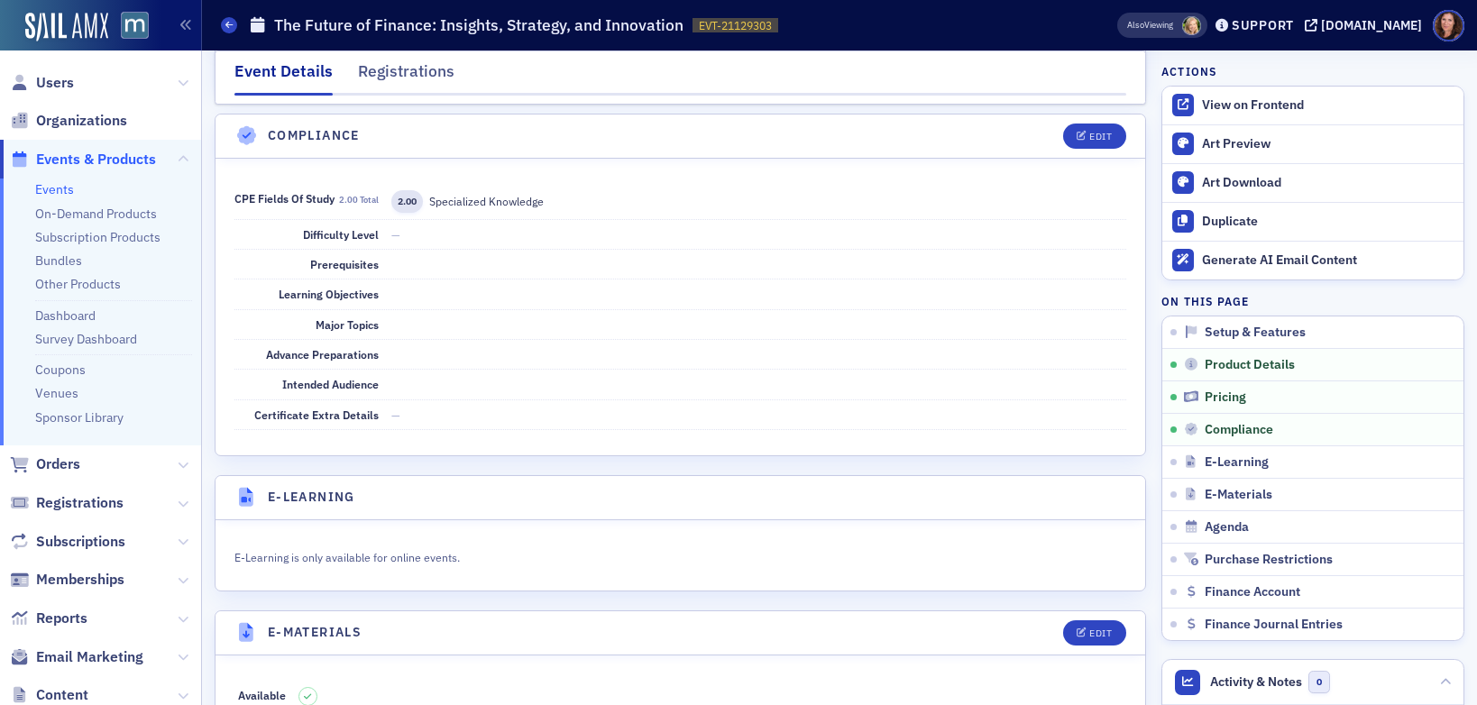
scroll to position [1536, 0]
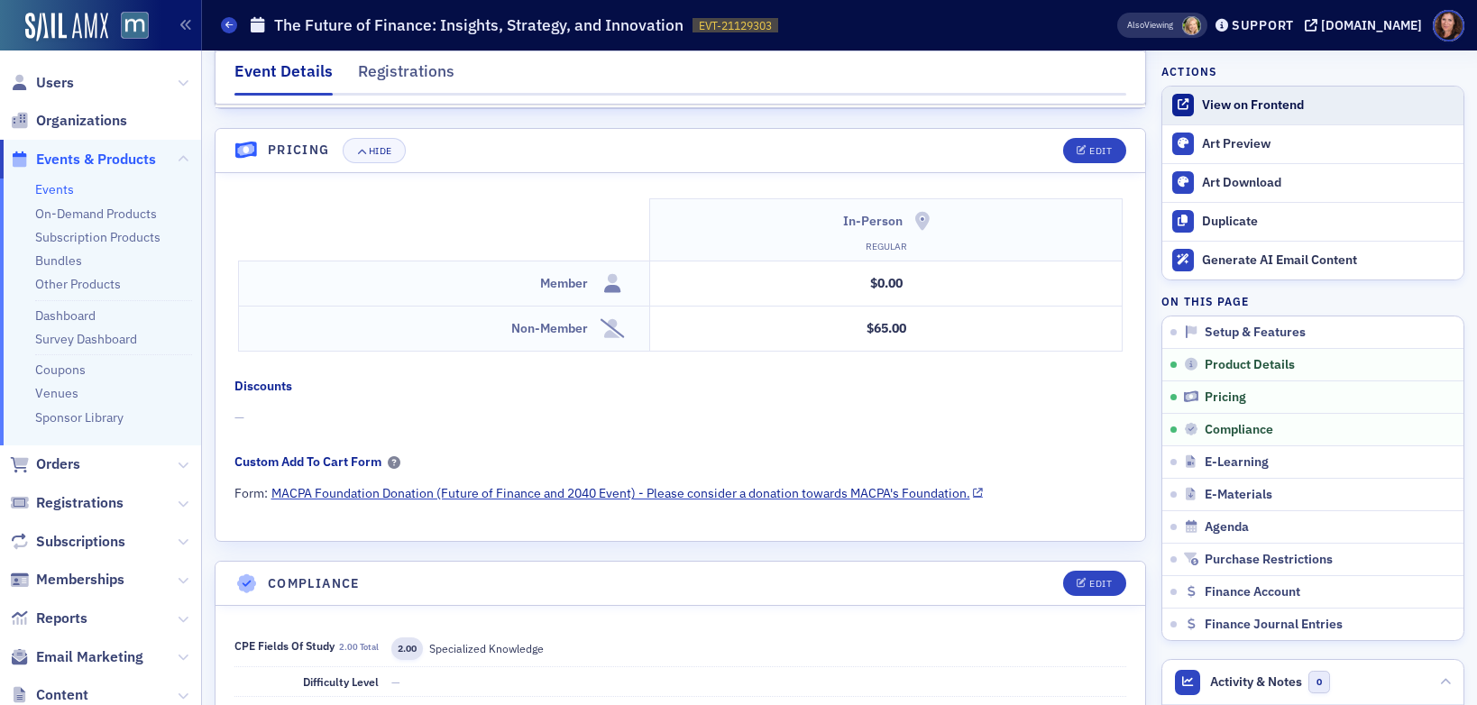
click at [1205, 108] on div "View on Frontend" at bounding box center [1328, 105] width 252 height 16
click at [224, 23] on span at bounding box center [229, 25] width 16 height 16
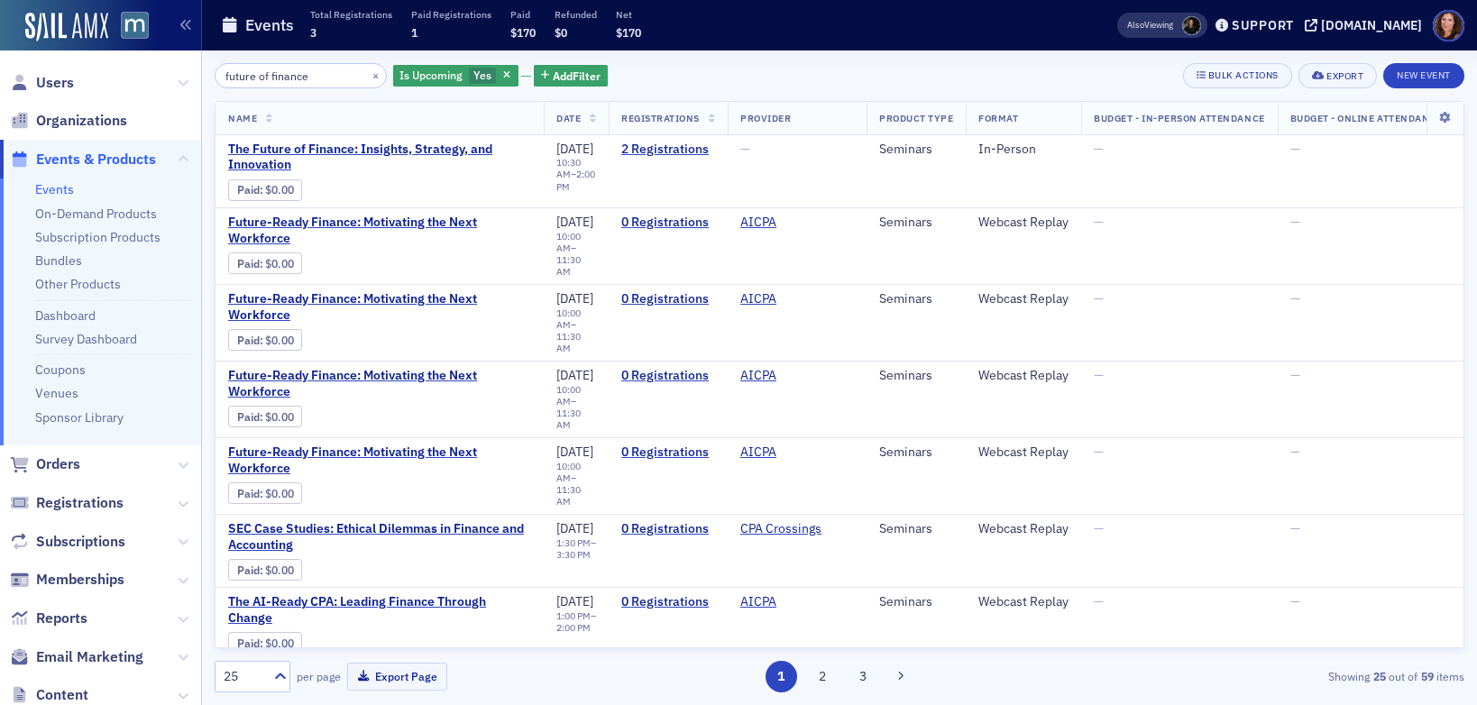
click at [256, 80] on input "future of finance" at bounding box center [301, 75] width 172 height 25
click at [255, 80] on input "future of finance" at bounding box center [301, 75] width 172 height 25
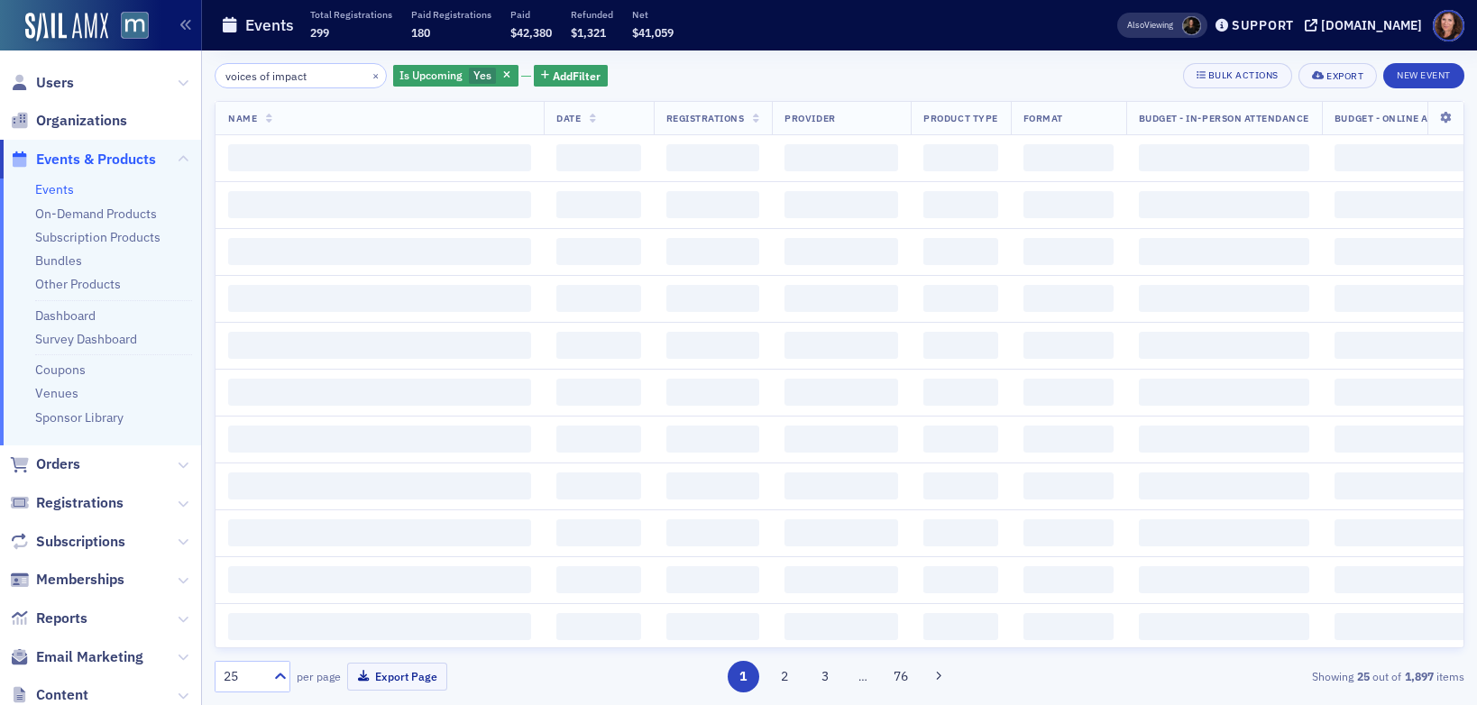
type input "voices of impact"
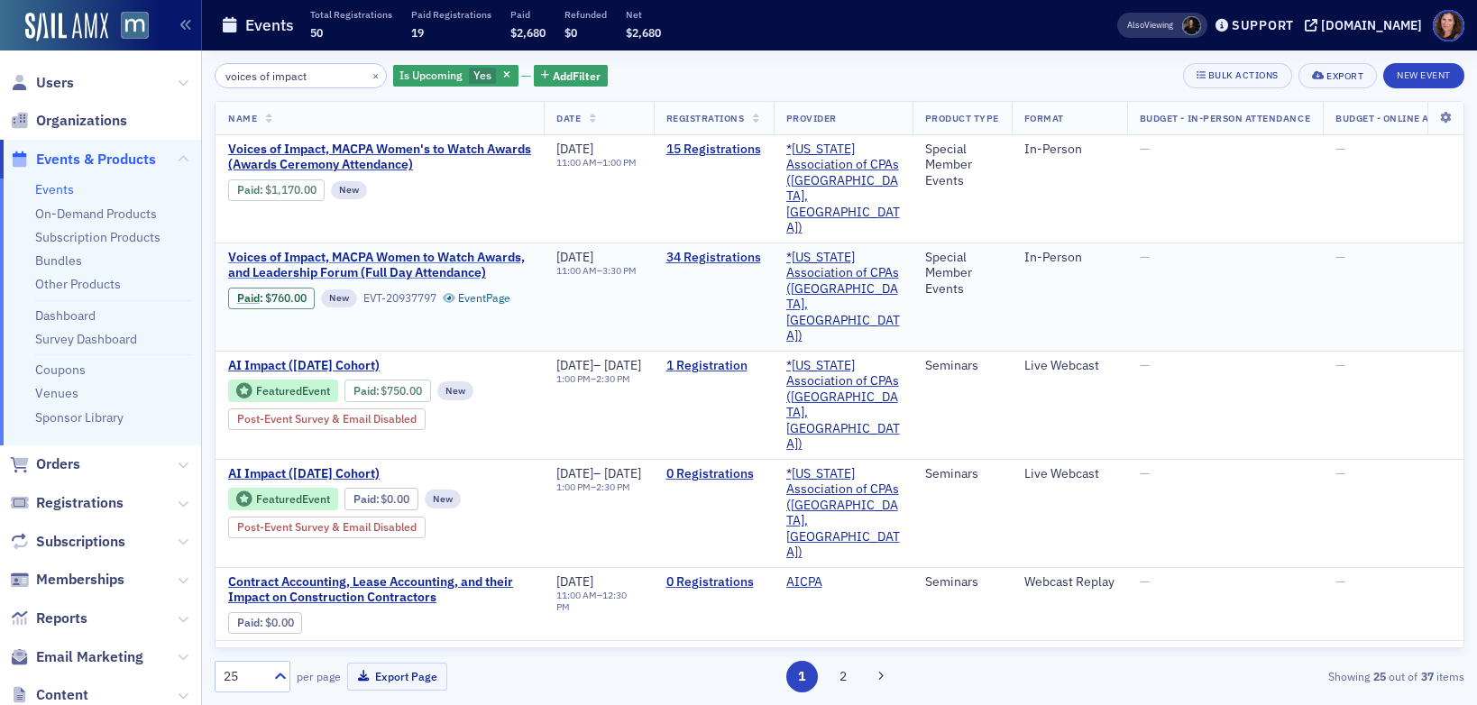
click at [368, 250] on span "Voices of Impact, MACPA Women to Watch Awards, and Leadership Forum (Full Day A…" at bounding box center [379, 266] width 303 height 32
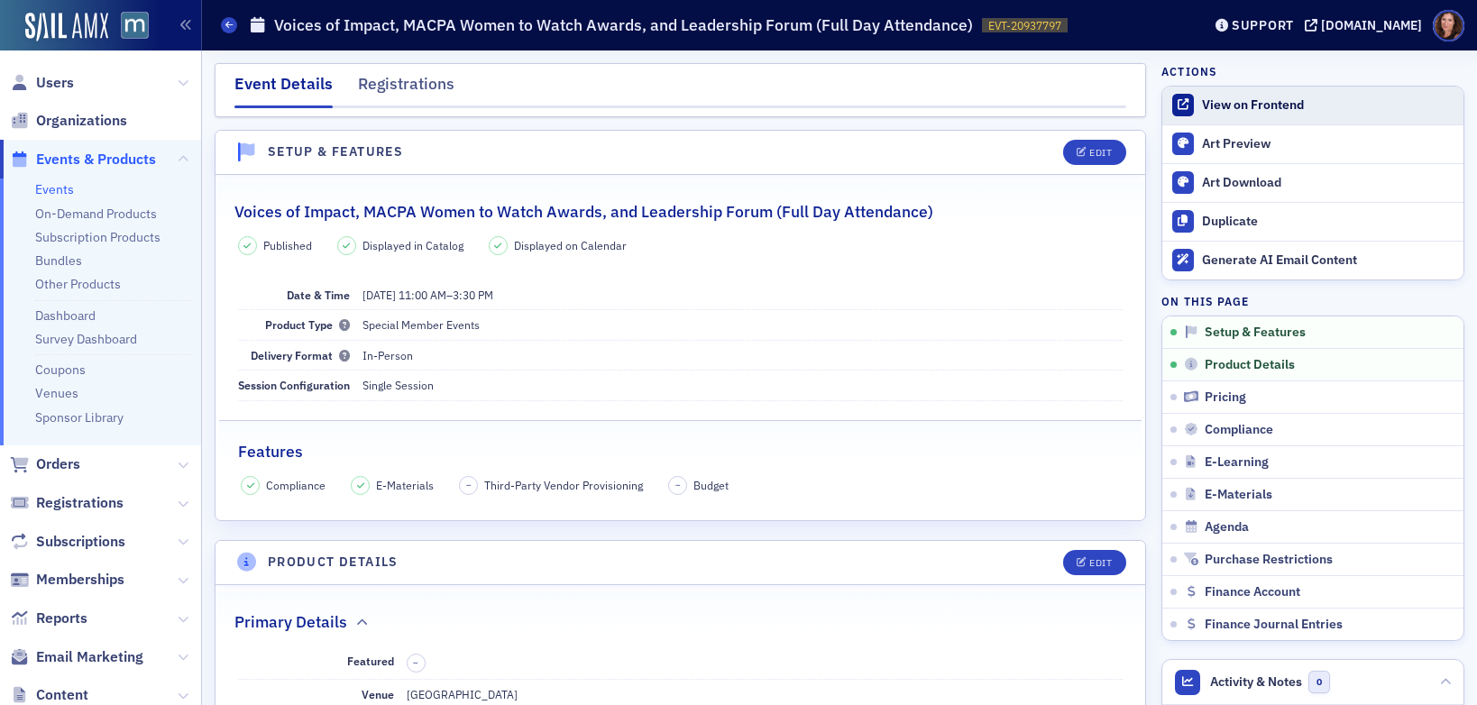
click at [1248, 98] on div "View on Frontend" at bounding box center [1328, 105] width 252 height 16
click at [226, 22] on icon at bounding box center [228, 25] width 7 height 8
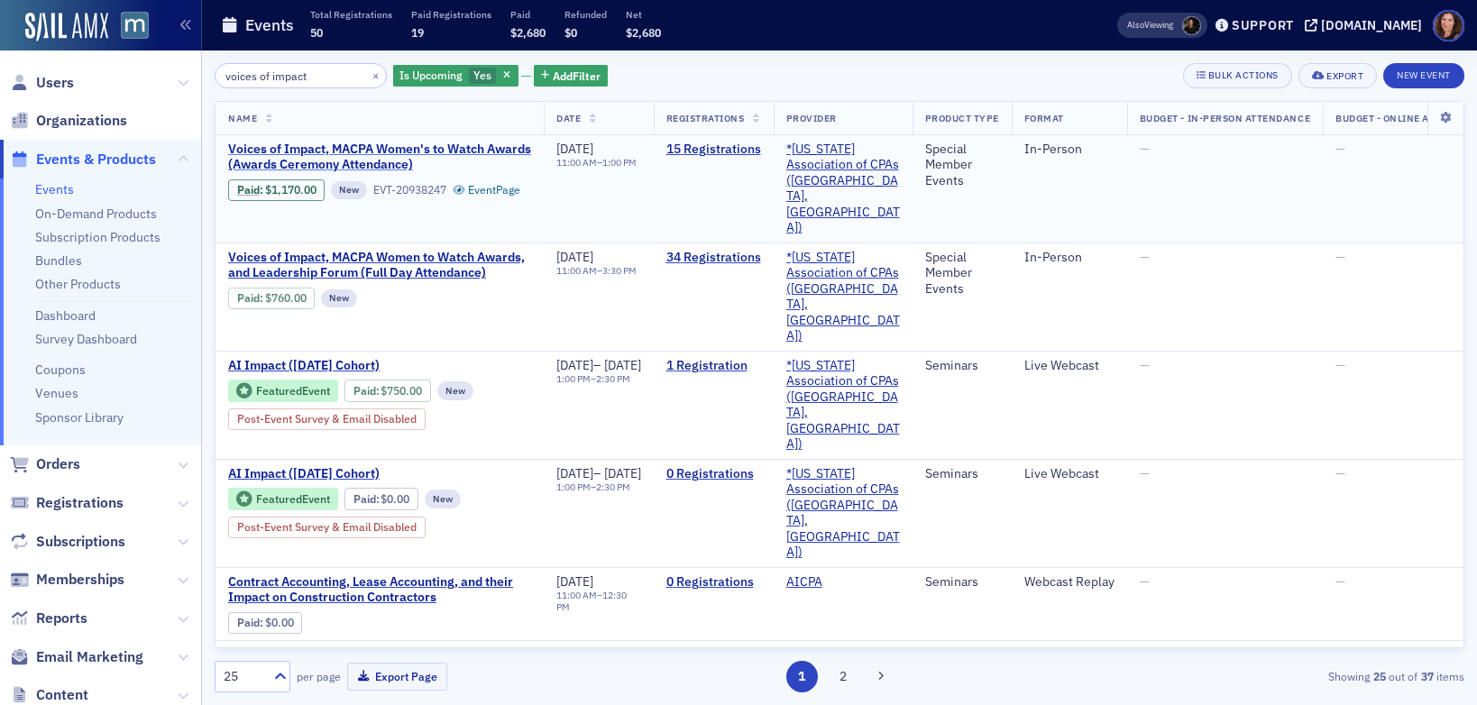
click at [405, 151] on span "Voices of Impact, MACPA Women's to Watch Awards (Awards Ceremony Attendance)" at bounding box center [379, 158] width 303 height 32
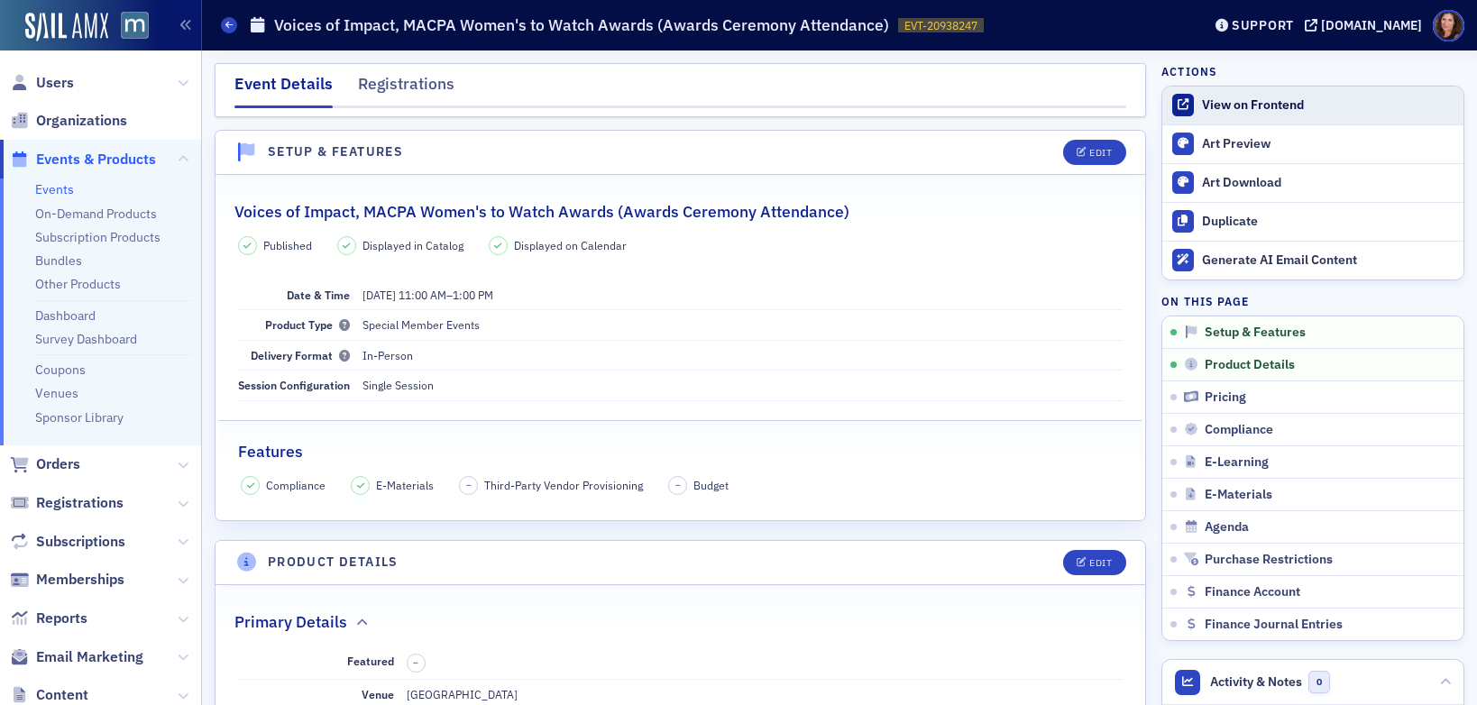
click at [1263, 112] on div "View on Frontend" at bounding box center [1328, 105] width 252 height 16
drag, startPoint x: 67, startPoint y: 191, endPoint x: 353, endPoint y: 149, distance: 288.9
click at [67, 191] on link "Events" at bounding box center [54, 189] width 39 height 16
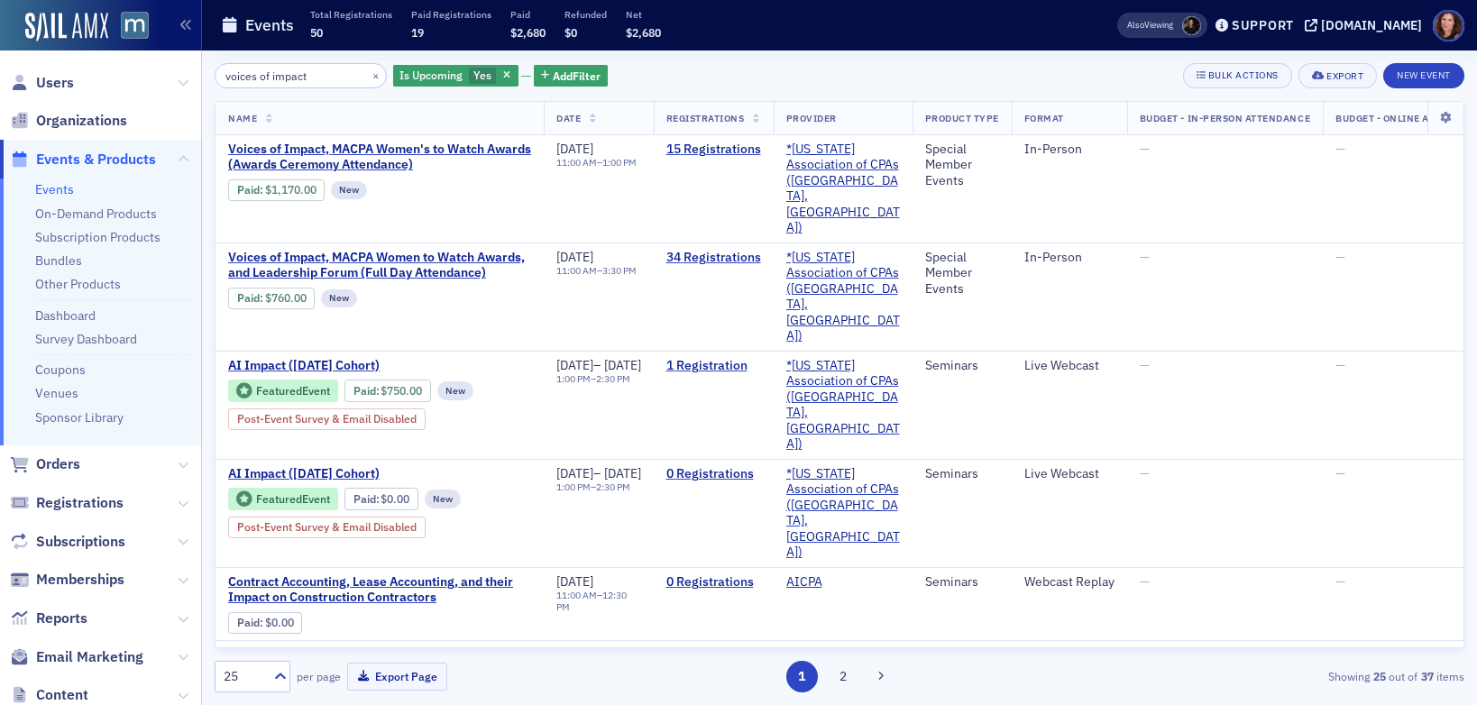
click at [292, 80] on input "voices of impact" at bounding box center [301, 75] width 172 height 25
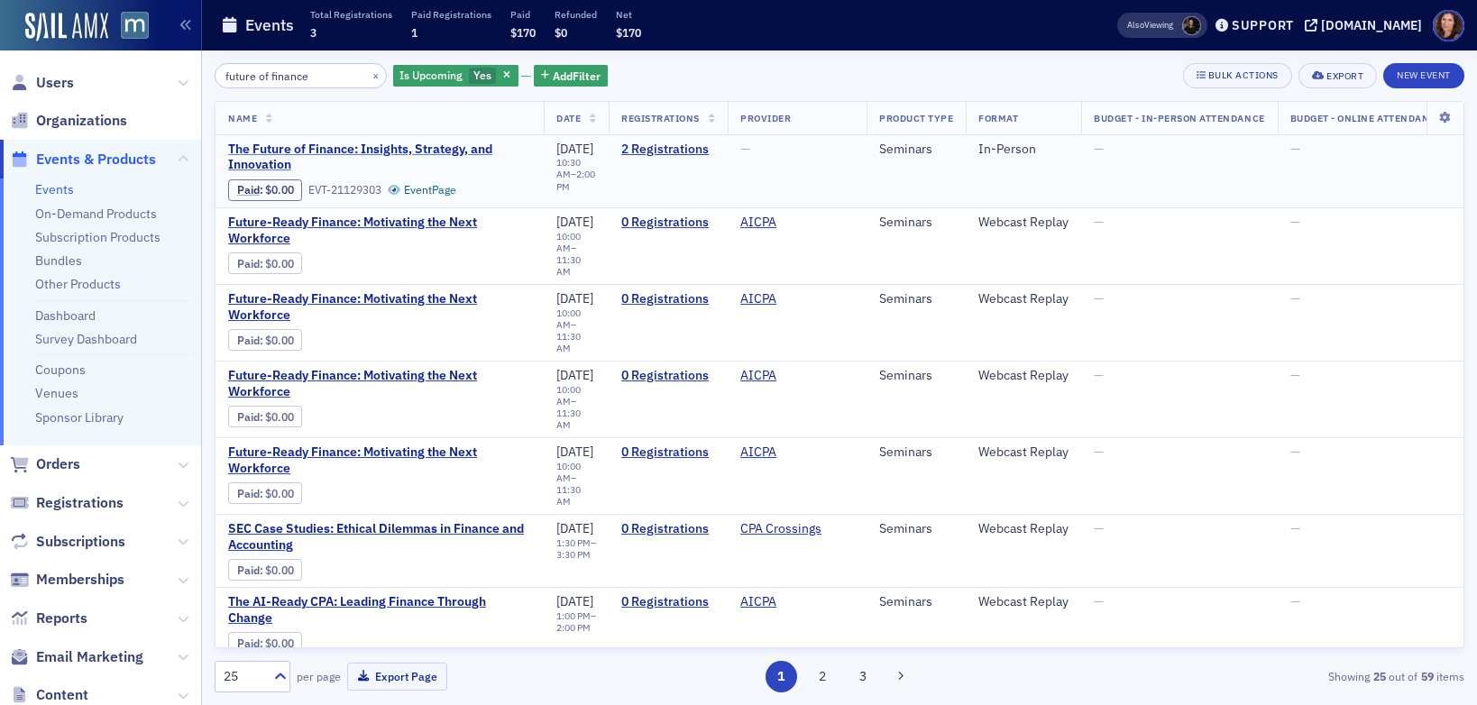
type input "future of finance"
click at [355, 144] on span "The Future of Finance: Insights, Strategy, and Innovation" at bounding box center [379, 158] width 303 height 32
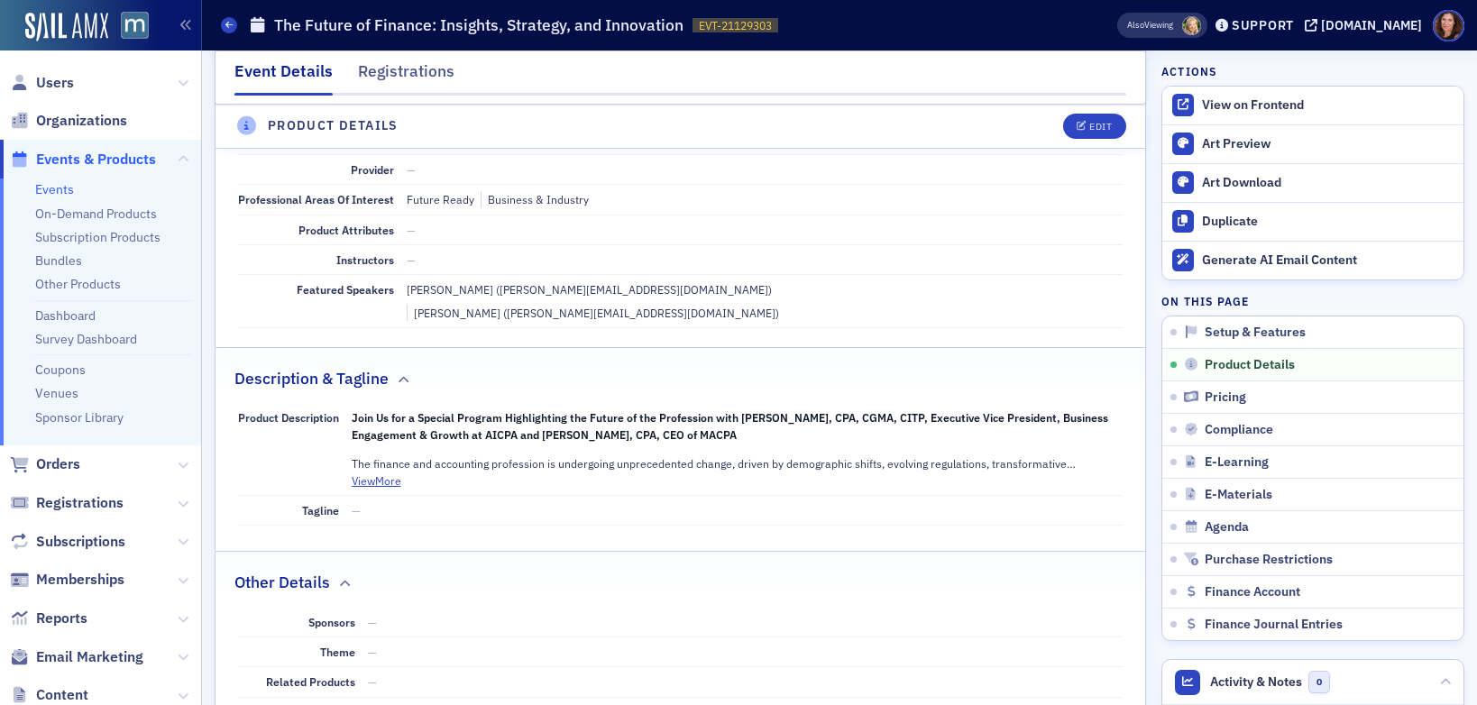
scroll to position [513, 0]
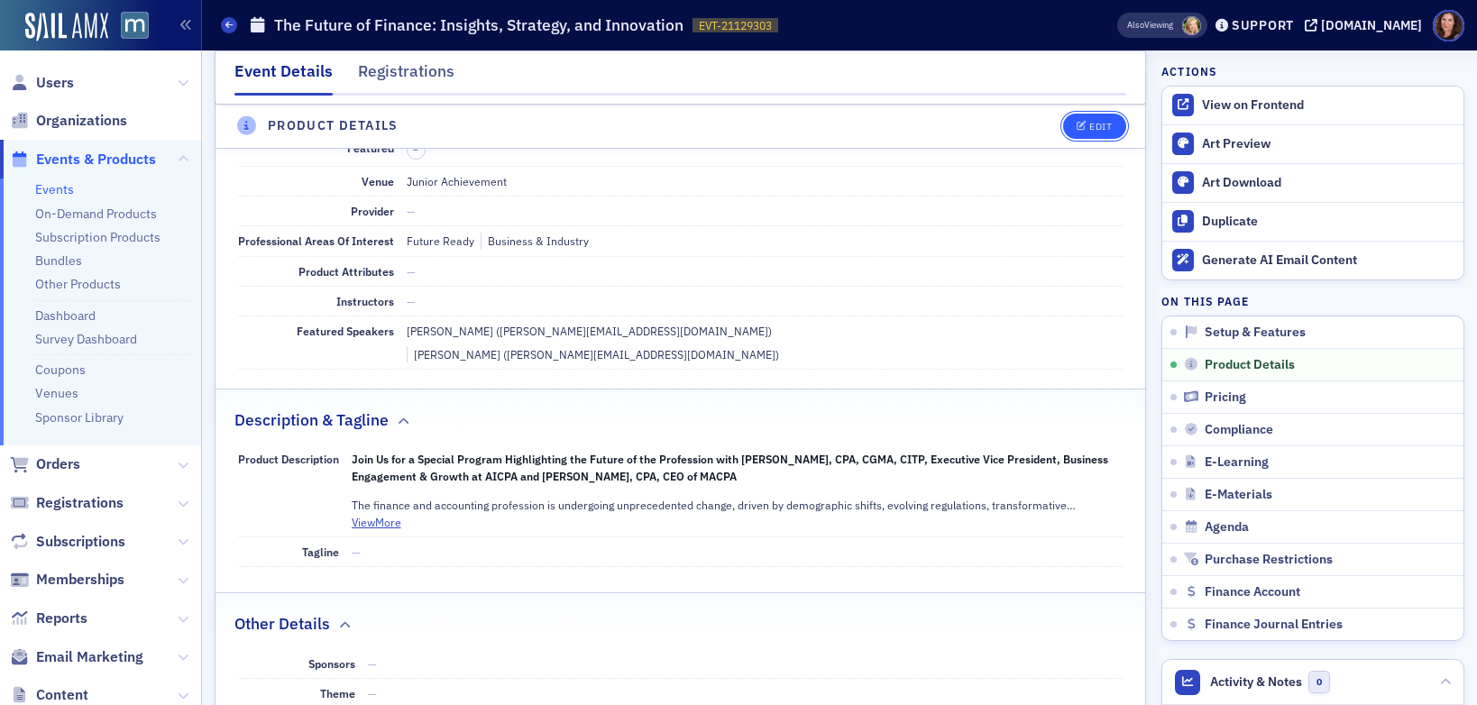
click at [1082, 118] on button "Edit" at bounding box center [1094, 126] width 62 height 25
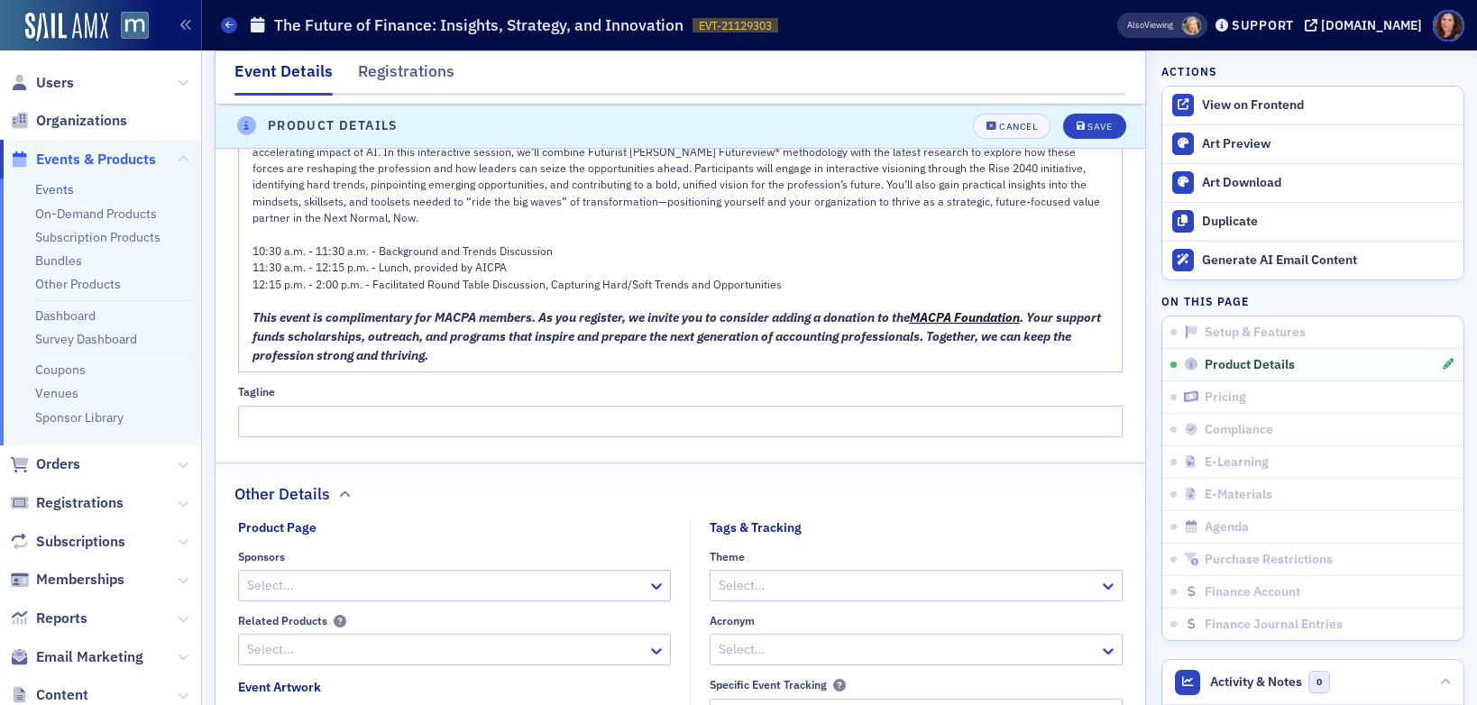
scroll to position [1205, 0]
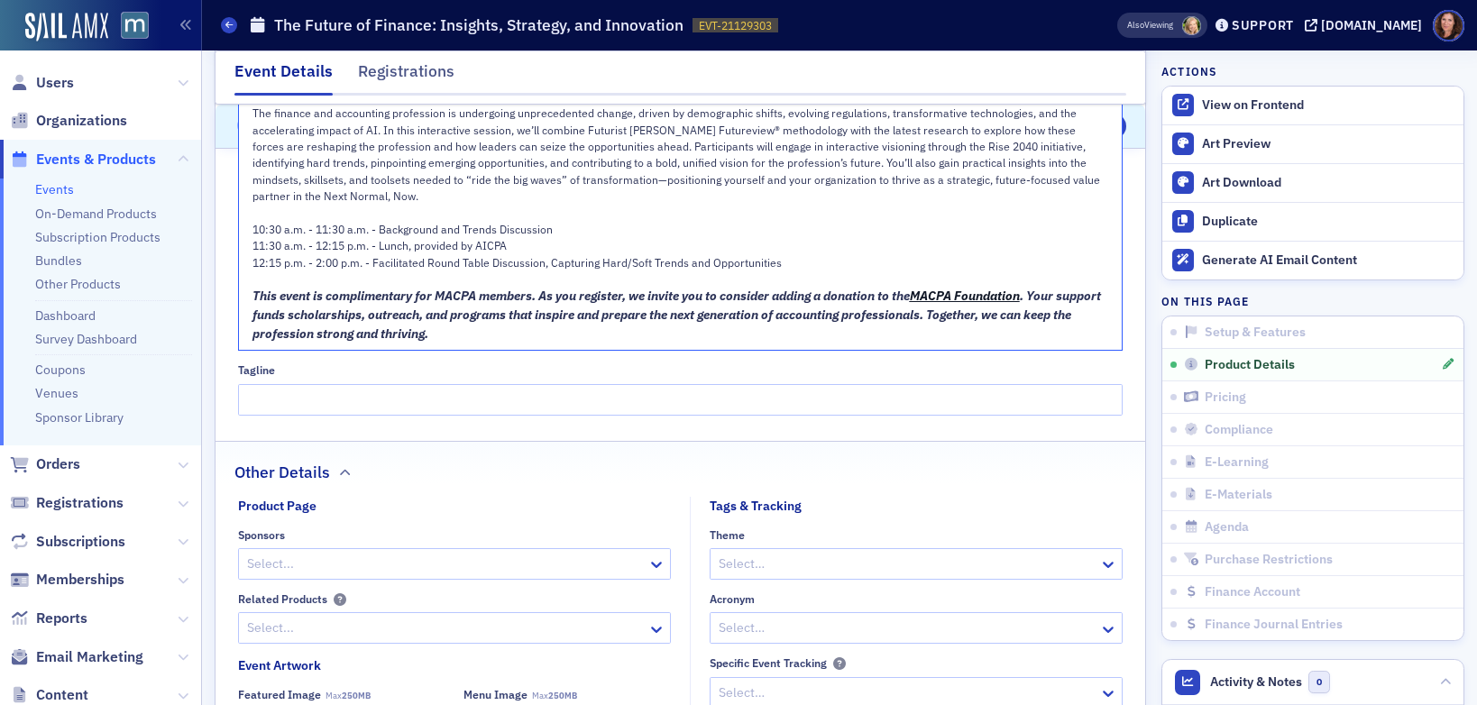
click at [436, 290] on div "This event is complimentary for MACPA members. As you register, we invite you t…" at bounding box center [680, 315] width 857 height 57
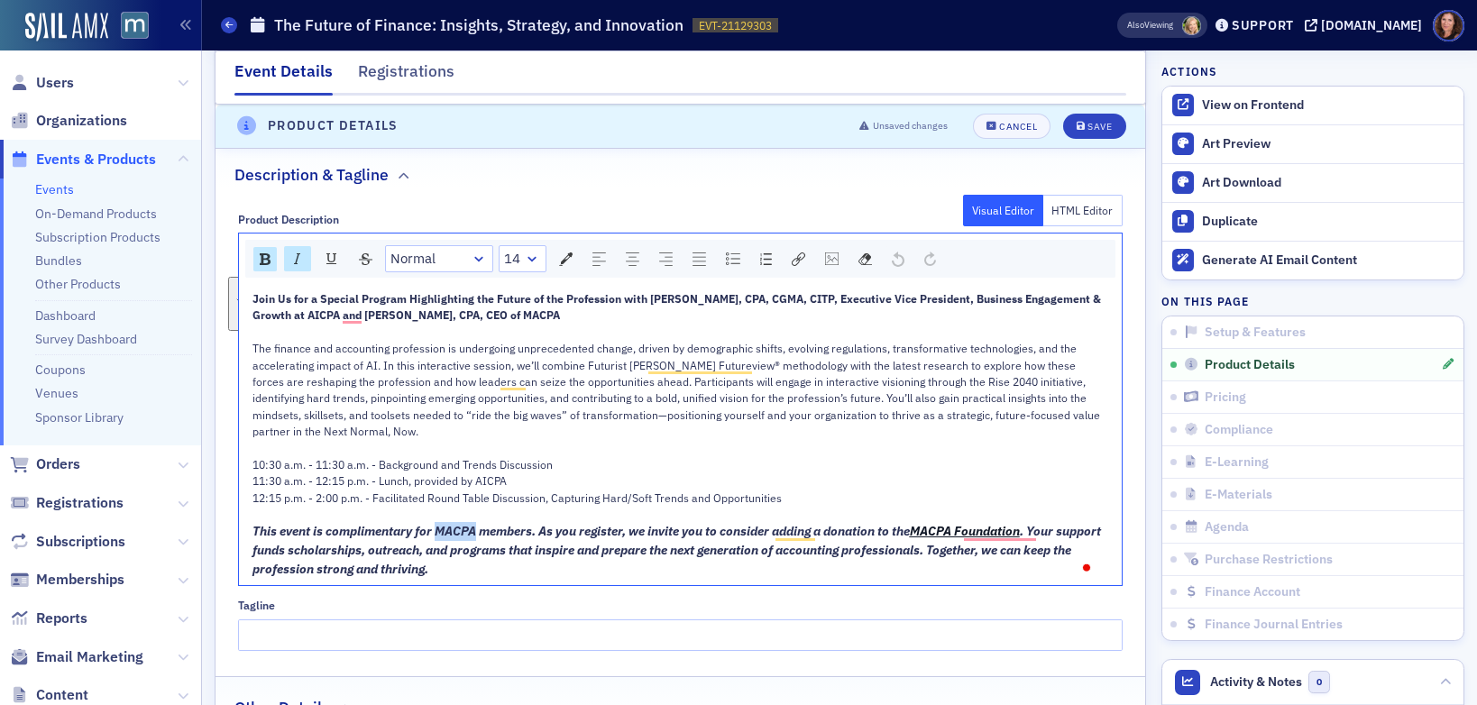
scroll to position [929, 0]
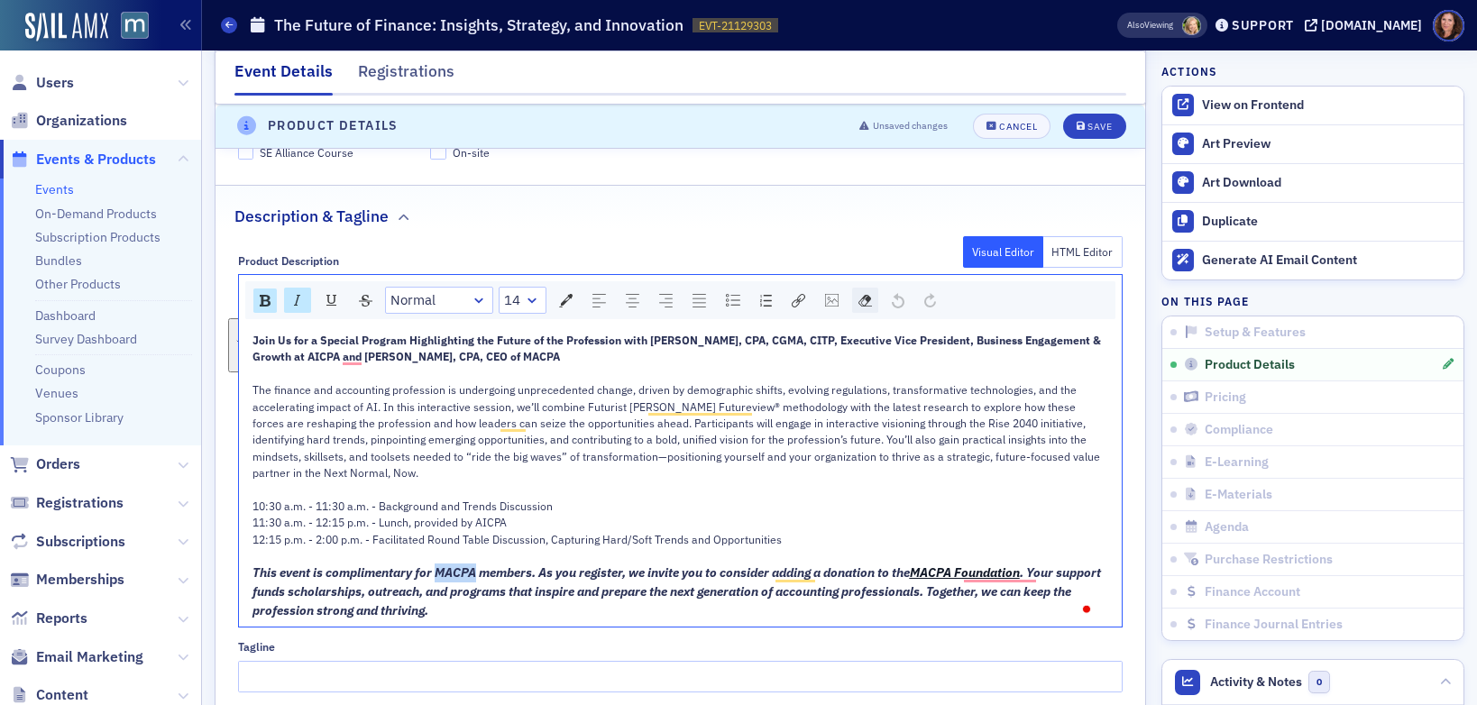
click at [858, 294] on img "rdw-remove-control" at bounding box center [865, 301] width 14 height 14
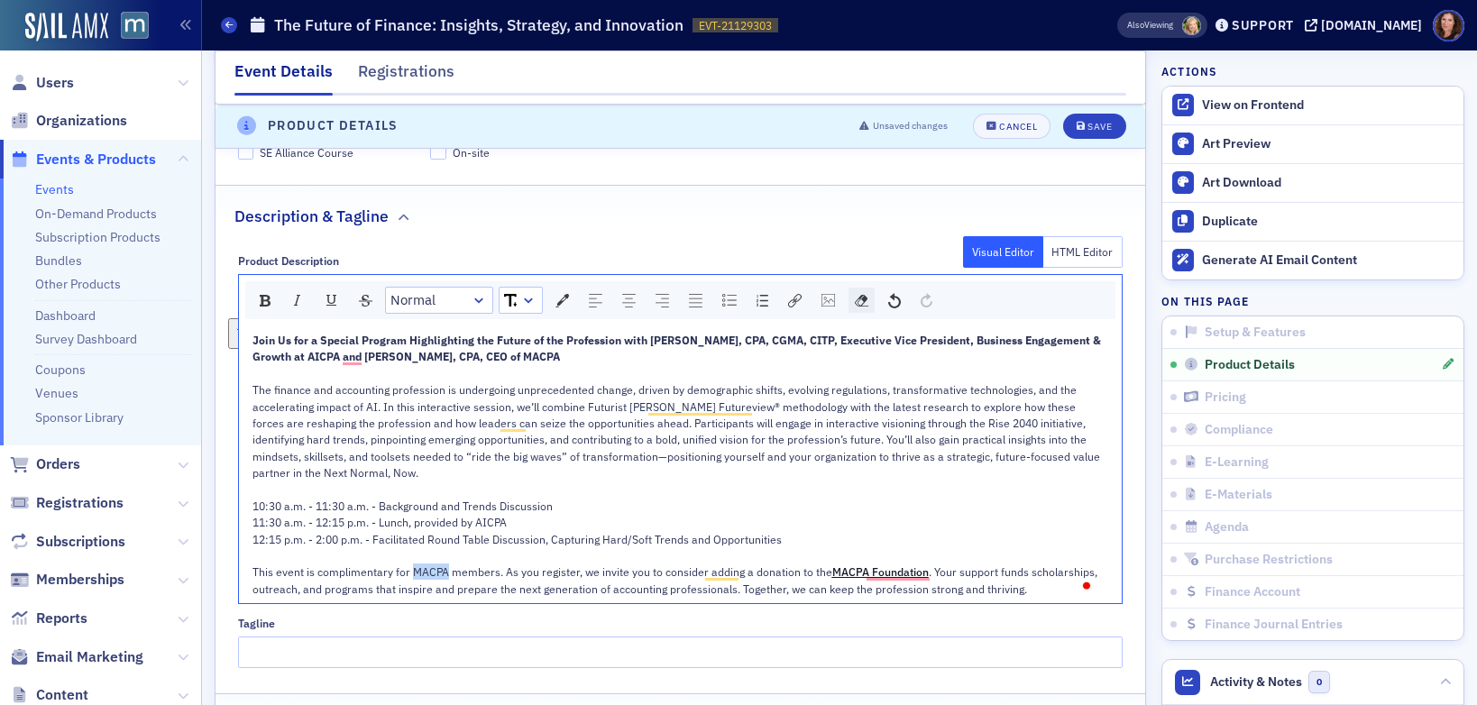
click at [864, 294] on img "rdw-remove-control" at bounding box center [862, 301] width 14 height 14
click at [560, 294] on img "rdw-color-picker" at bounding box center [562, 301] width 14 height 14
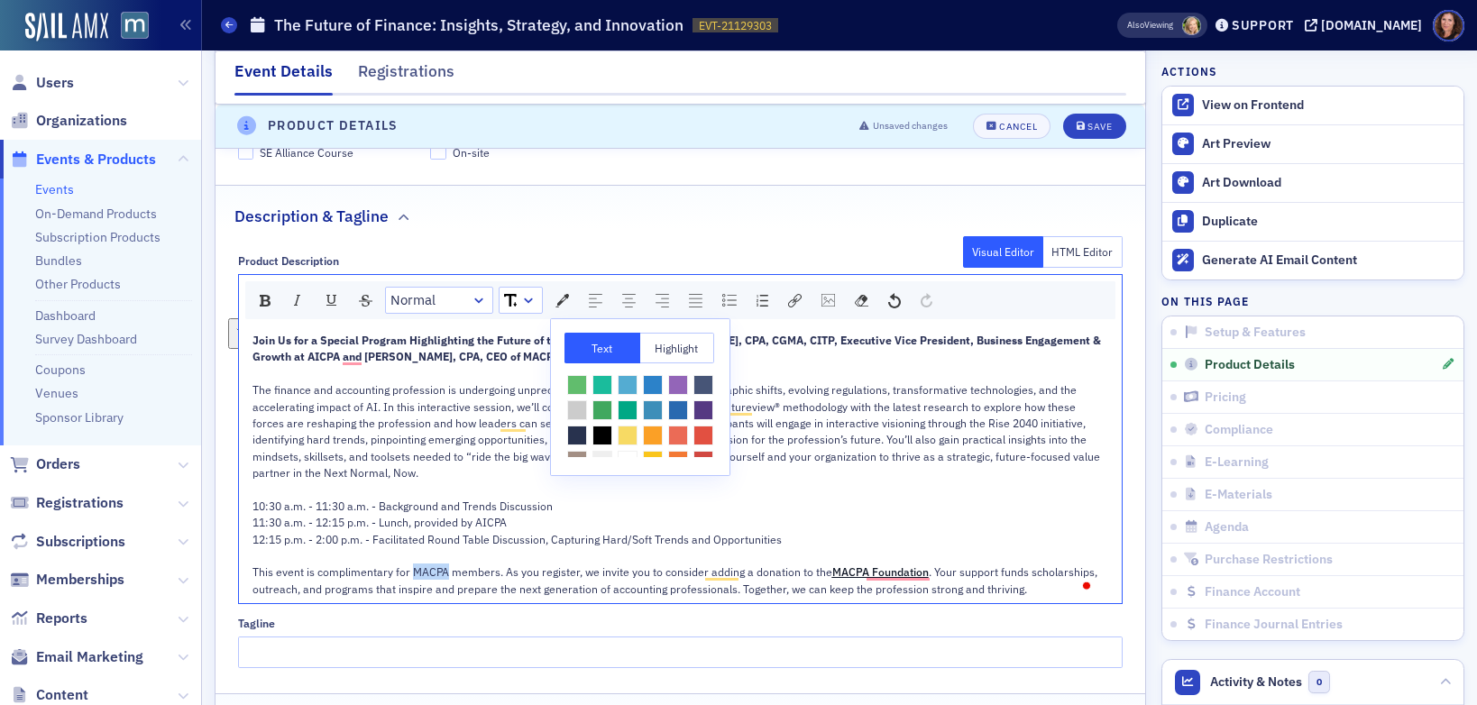
click at [650, 375] on span "rdw-color-picker" at bounding box center [653, 385] width 20 height 20
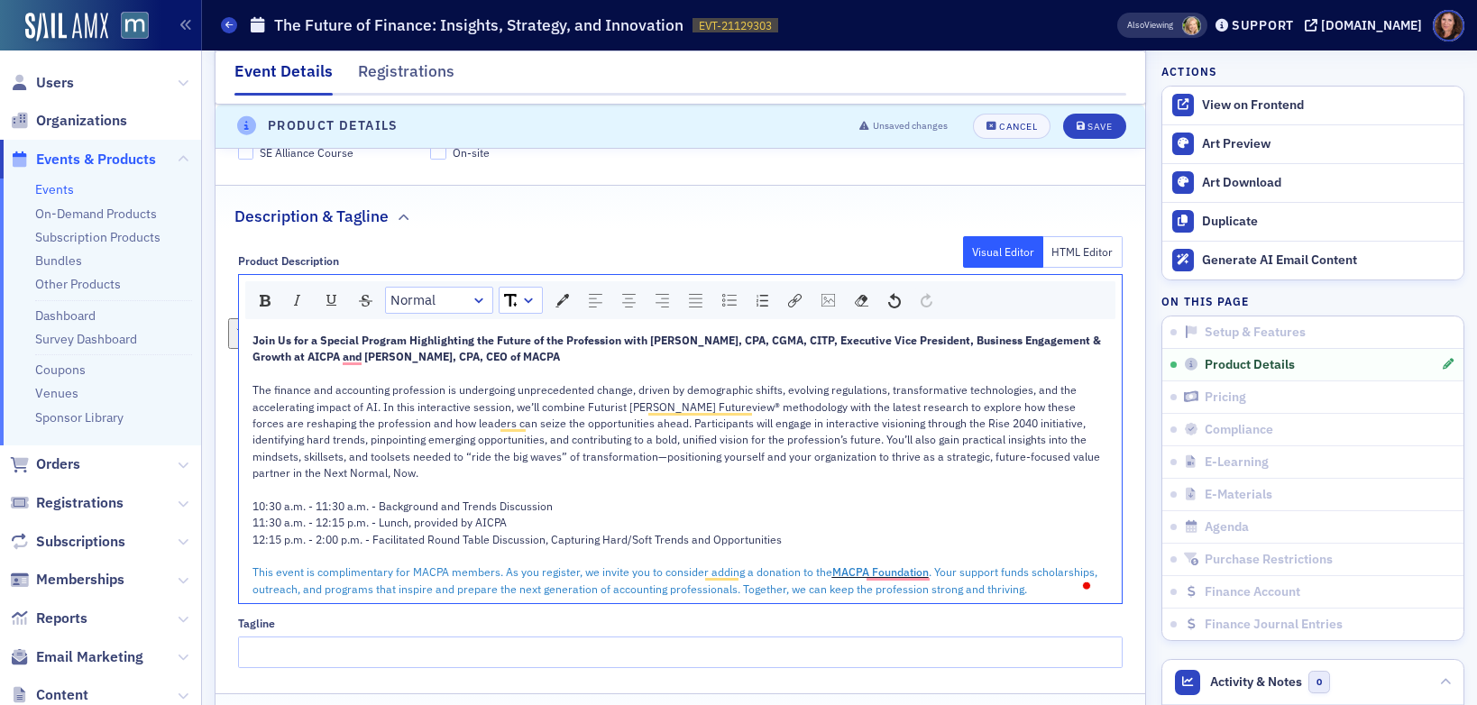
click at [748, 481] on div "To enrich screen reader interactions, please activate Accessibility in Grammarl…" at bounding box center [680, 489] width 857 height 16
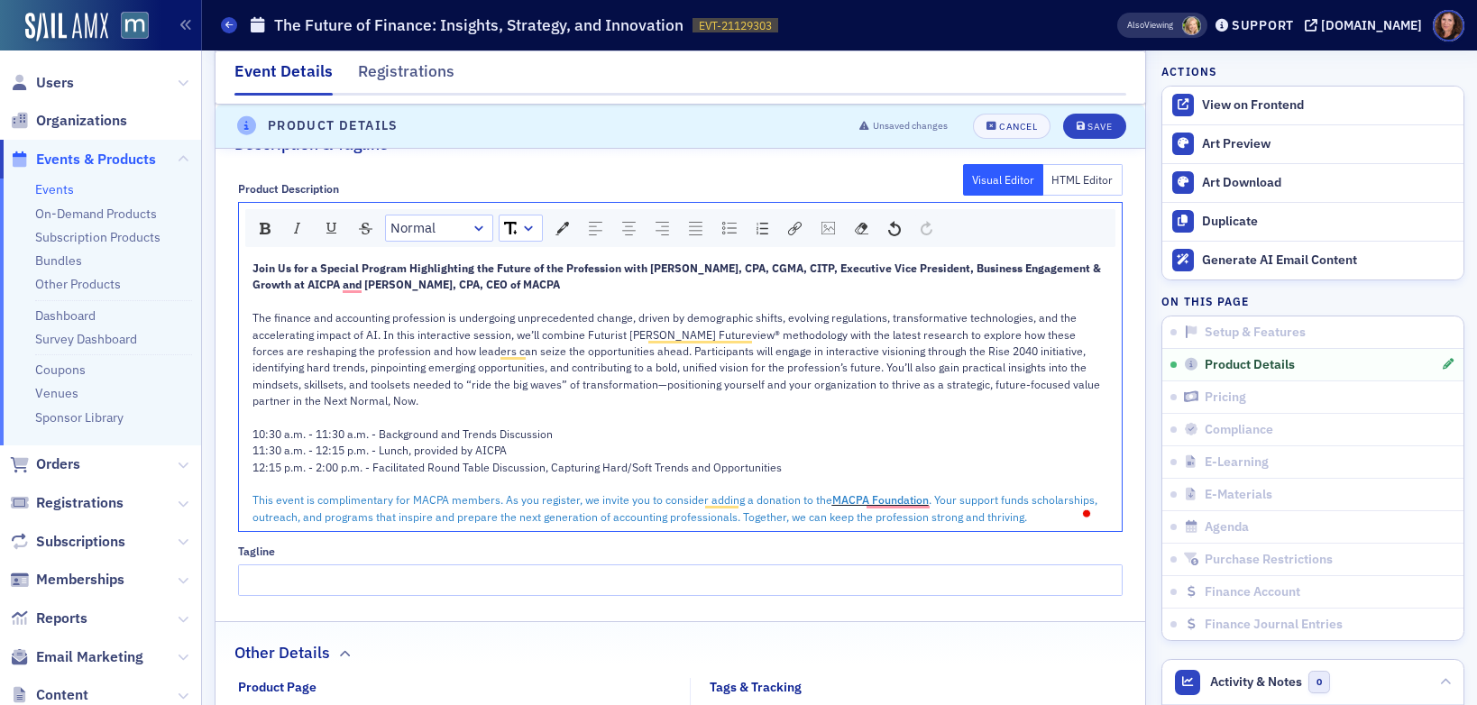
scroll to position [1142, 0]
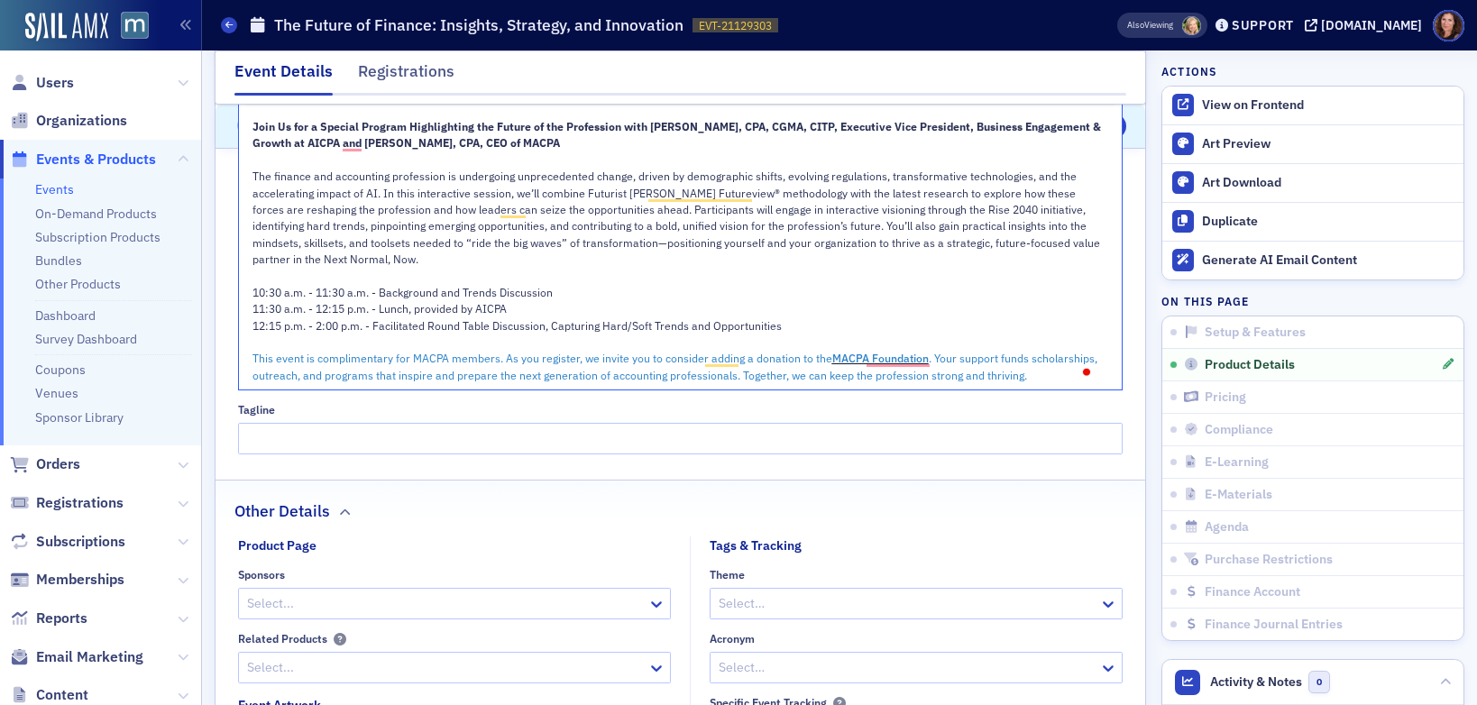
click at [626, 351] on span "This event is complimentary for MACPA members. As you register, we invite you t…" at bounding box center [542, 358] width 580 height 14
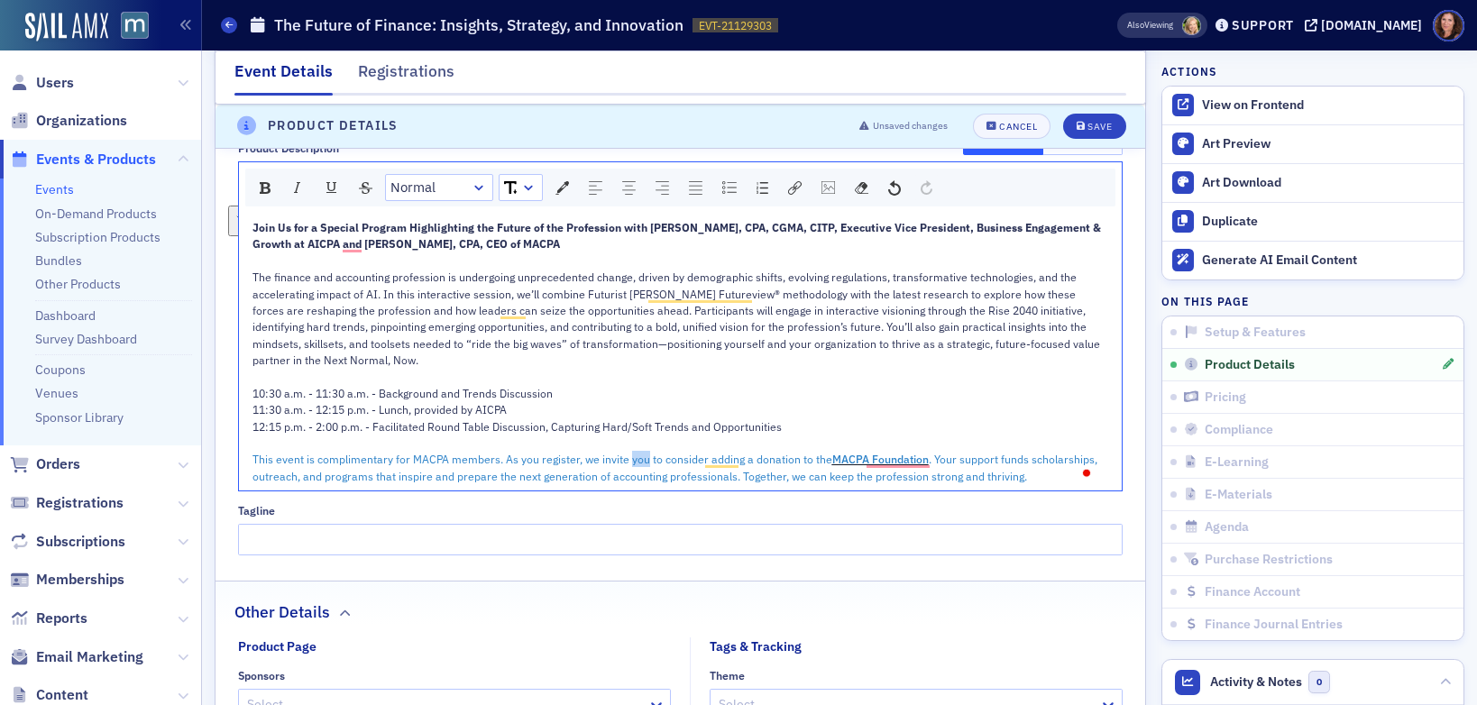
scroll to position [1003, 0]
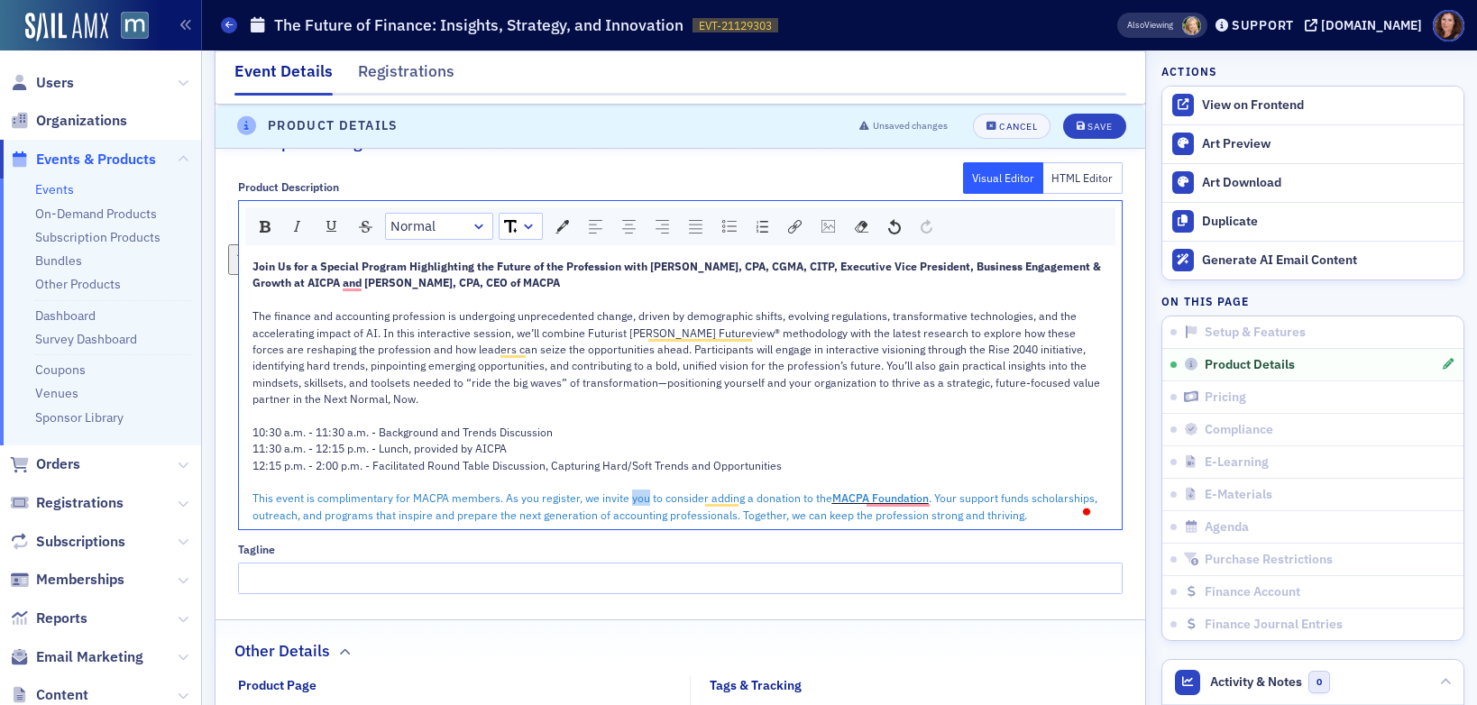
click at [532, 217] on div "rdw-dropdown" at bounding box center [528, 226] width 14 height 18
click at [514, 376] on li "14" at bounding box center [520, 389] width 40 height 27
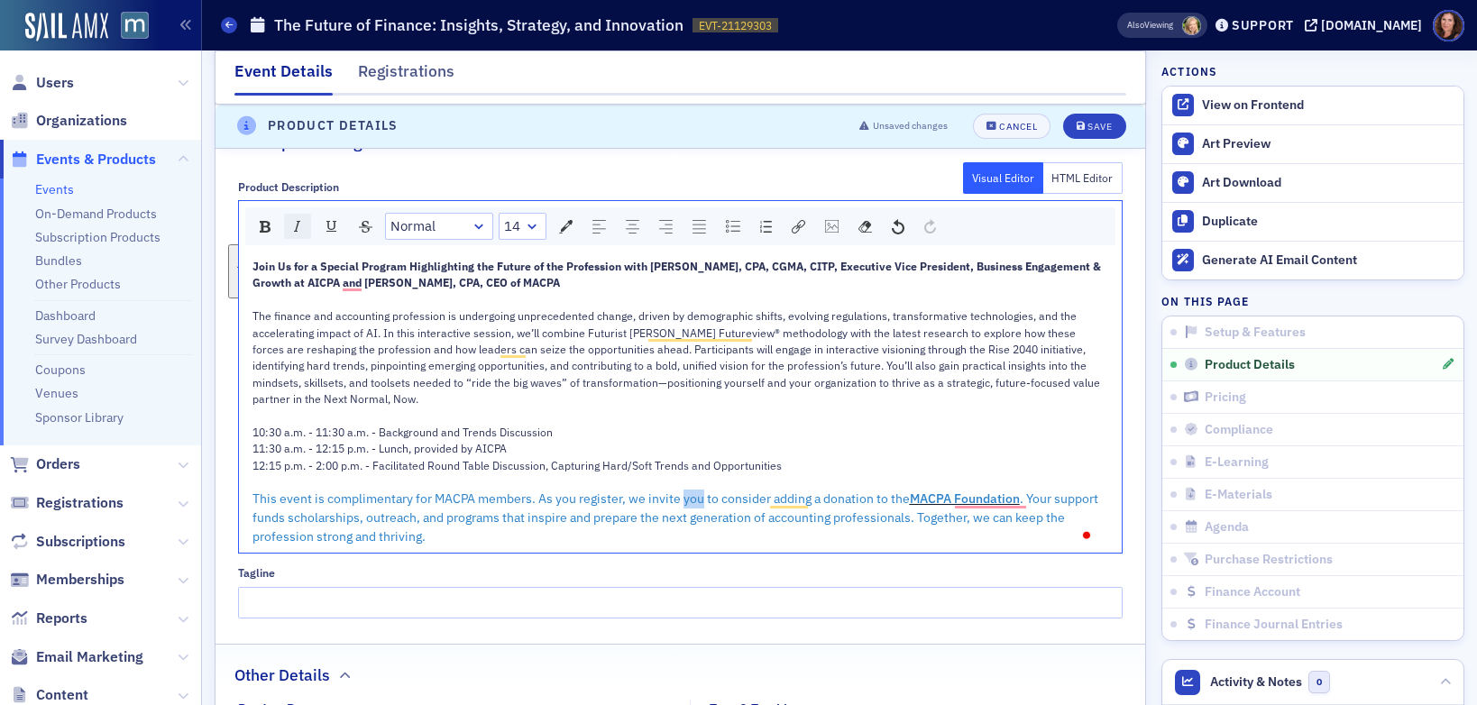
click at [290, 219] on img "rdw-inline-control" at bounding box center [297, 226] width 14 height 14
drag, startPoint x: 271, startPoint y: 209, endPoint x: 279, endPoint y: 214, distance: 9.3
click at [271, 215] on div "rdw-inline-control" at bounding box center [264, 227] width 23 height 24
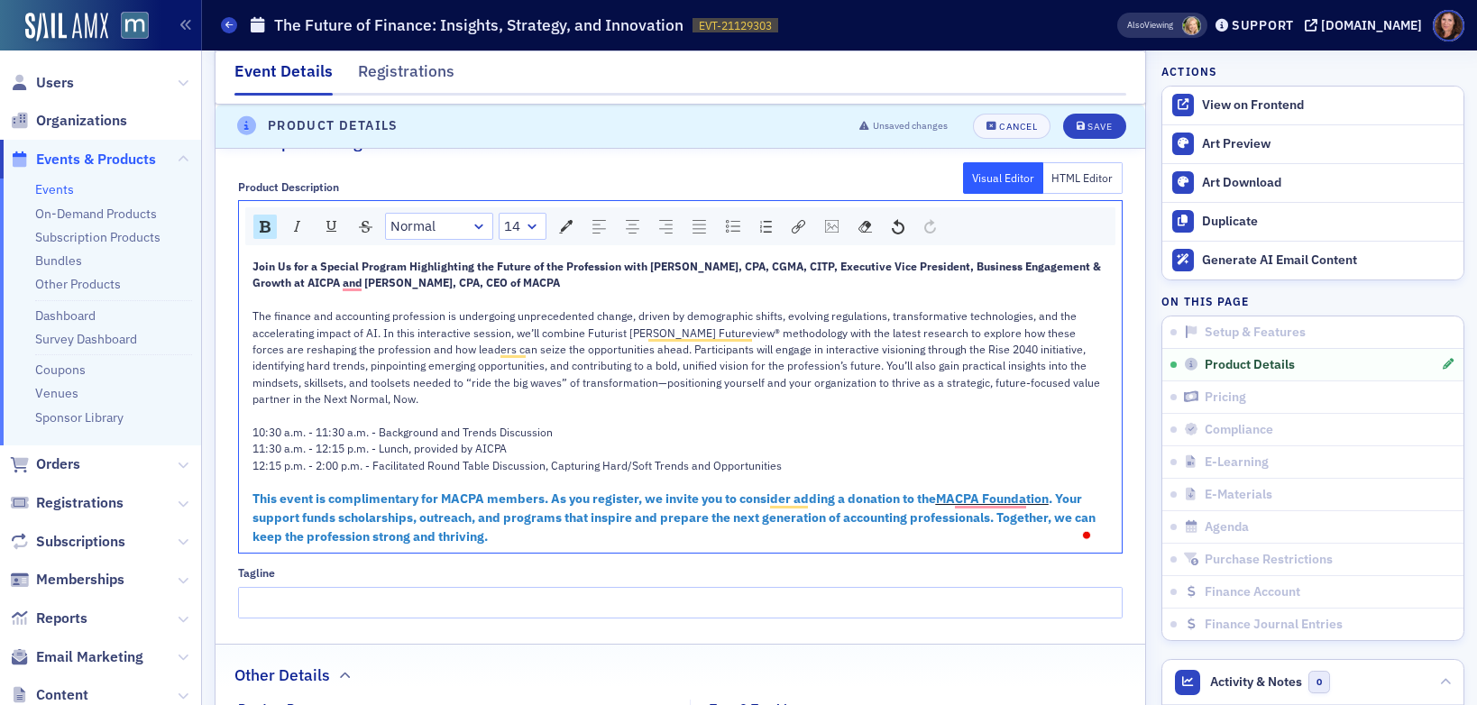
click at [663, 407] on div "To enrich screen reader interactions, please activate Accessibility in Grammarl…" at bounding box center [680, 415] width 857 height 16
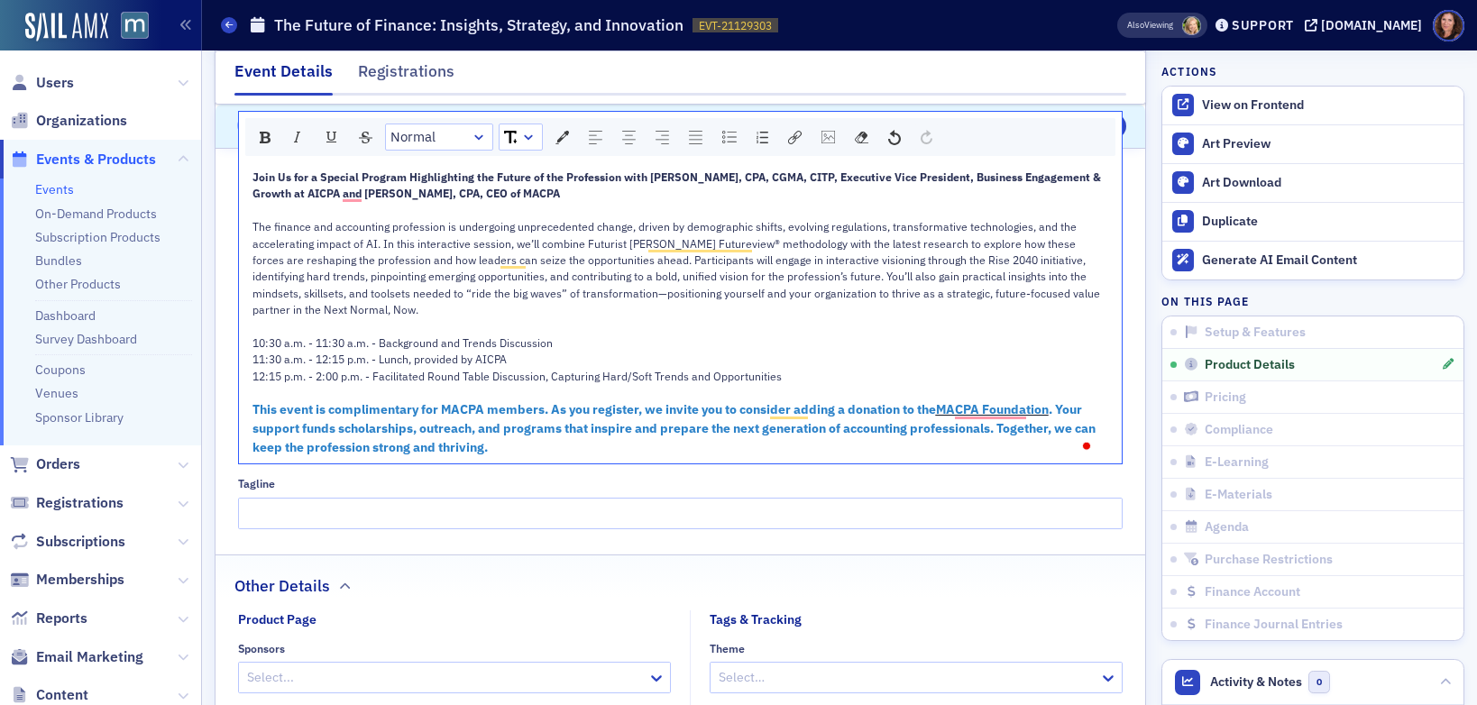
scroll to position [1095, 0]
click at [551, 430] on div "This event is complimentary for MACPA members. As you register, we invite you t…" at bounding box center [680, 426] width 857 height 57
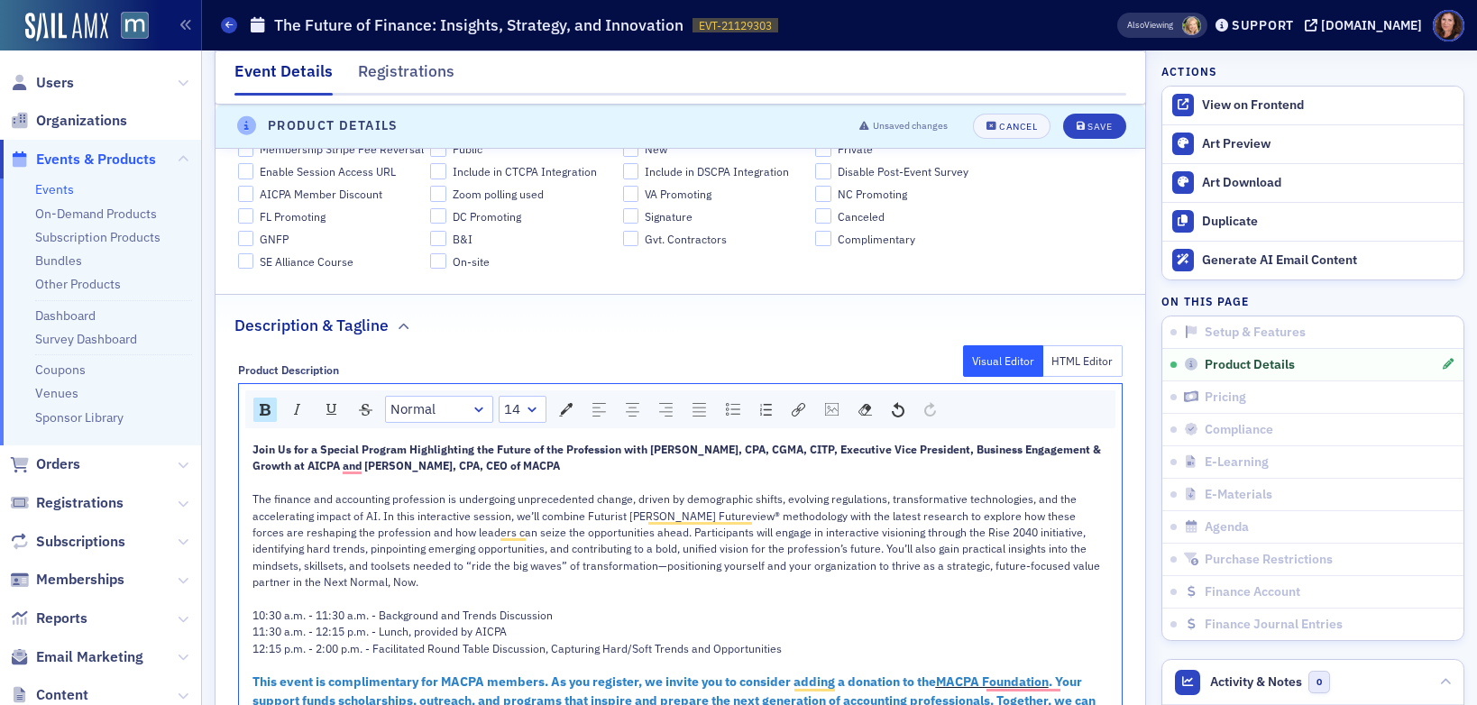
scroll to position [784, 0]
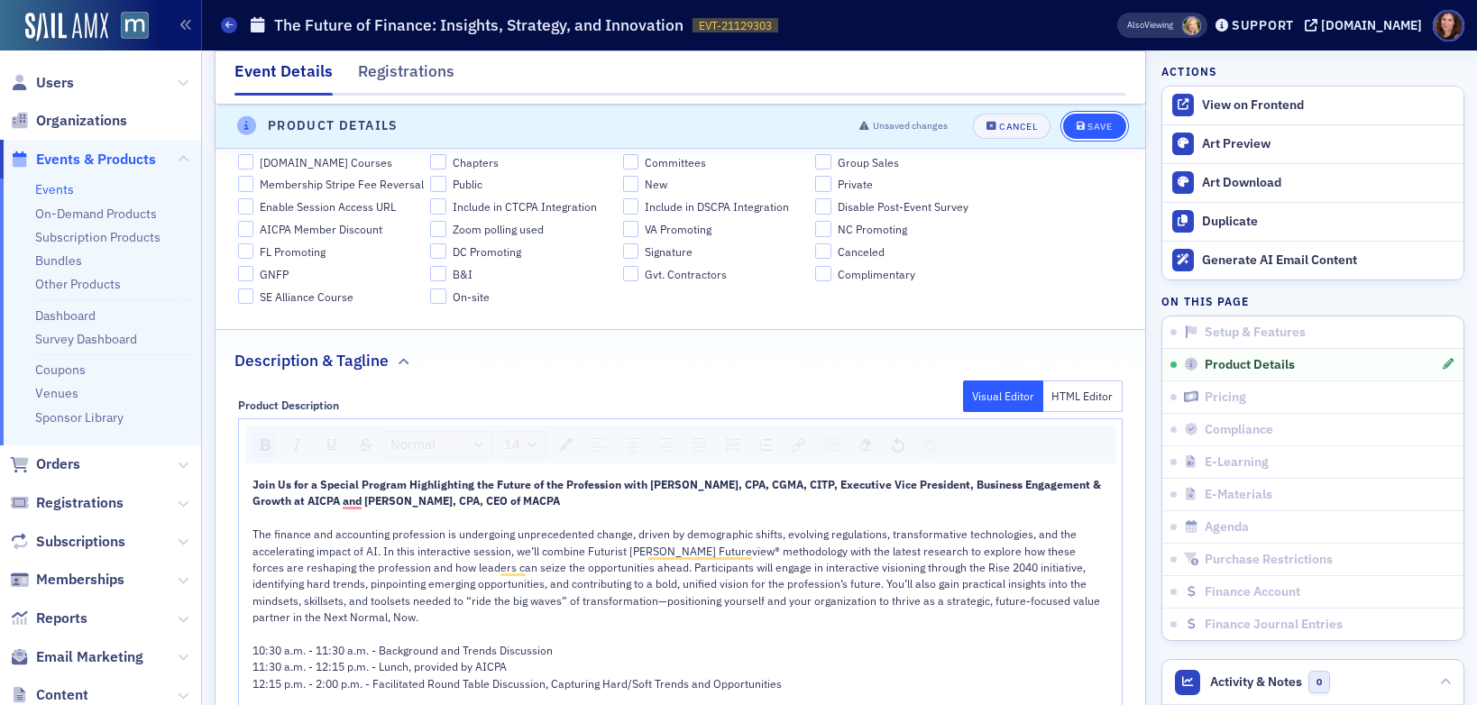
click at [1092, 126] on div "Save" at bounding box center [1099, 127] width 24 height 10
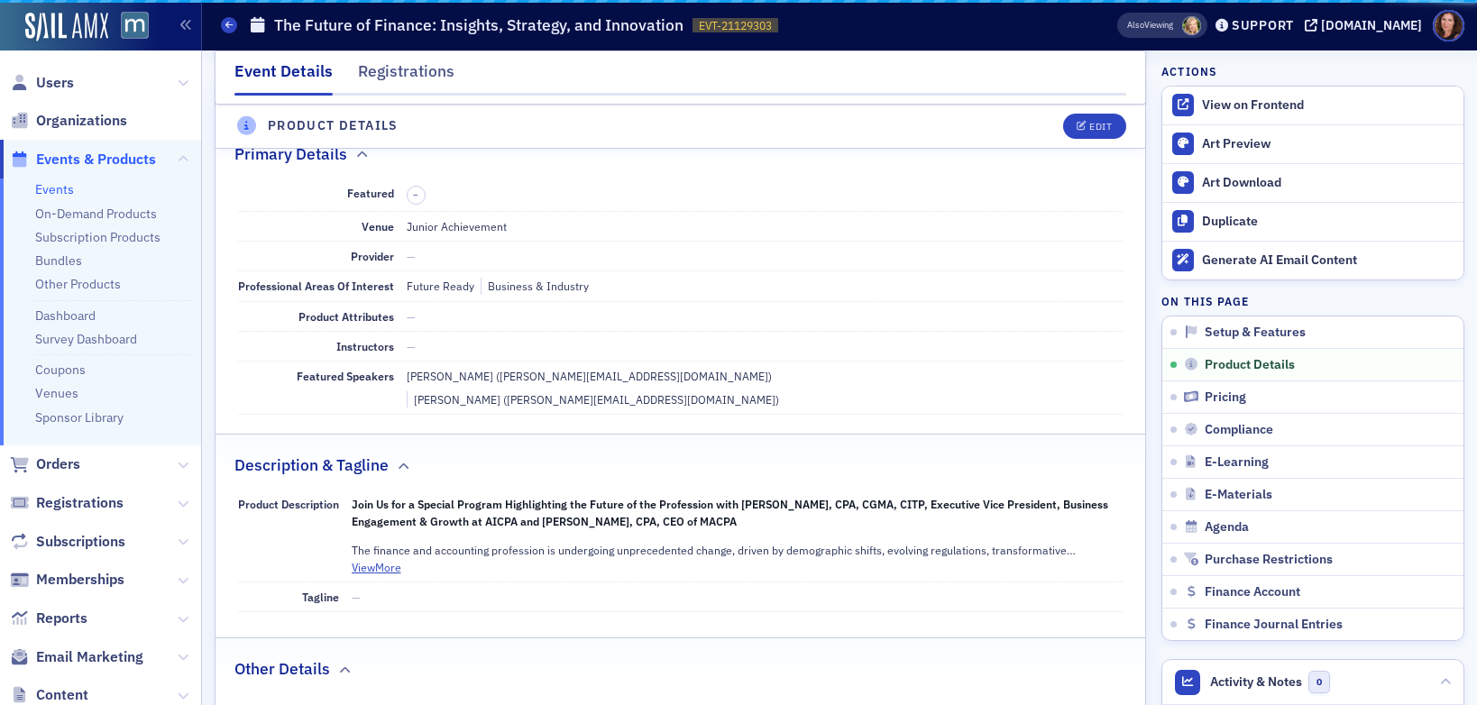
scroll to position [435, 0]
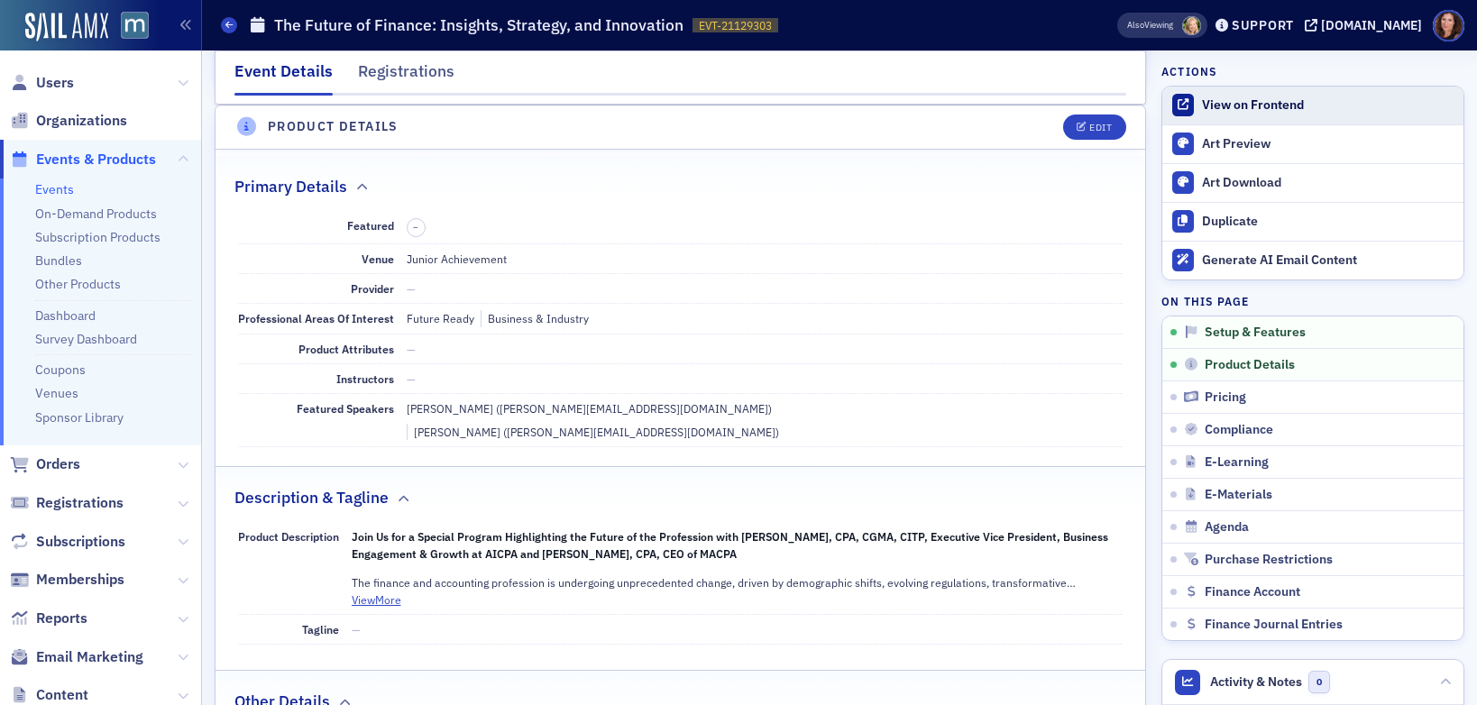
click at [1276, 105] on div "View on Frontend" at bounding box center [1328, 105] width 252 height 16
click at [1089, 131] on div "Edit" at bounding box center [1100, 128] width 23 height 10
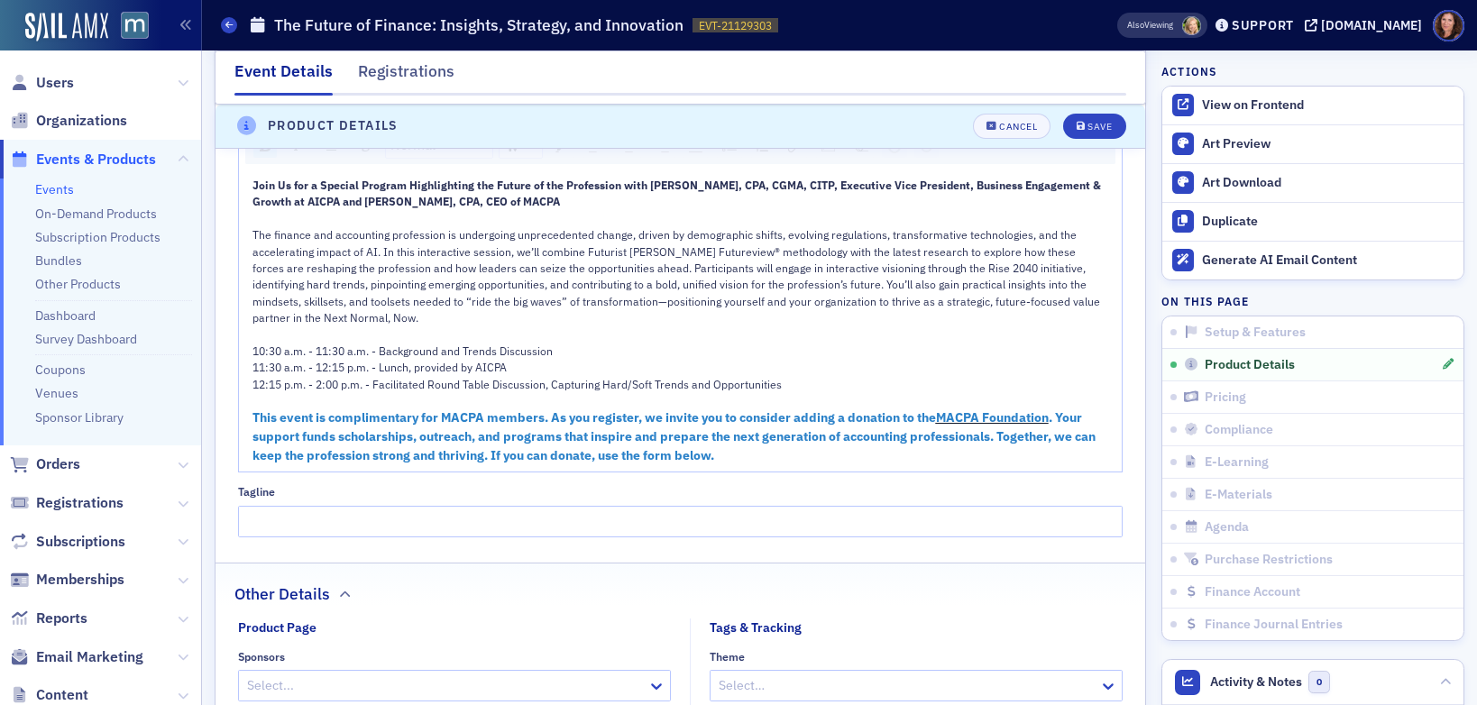
scroll to position [1086, 0]
click at [431, 412] on span ". Your support funds scholarships, outreach, and programs that inspire and prep…" at bounding box center [675, 435] width 846 height 54
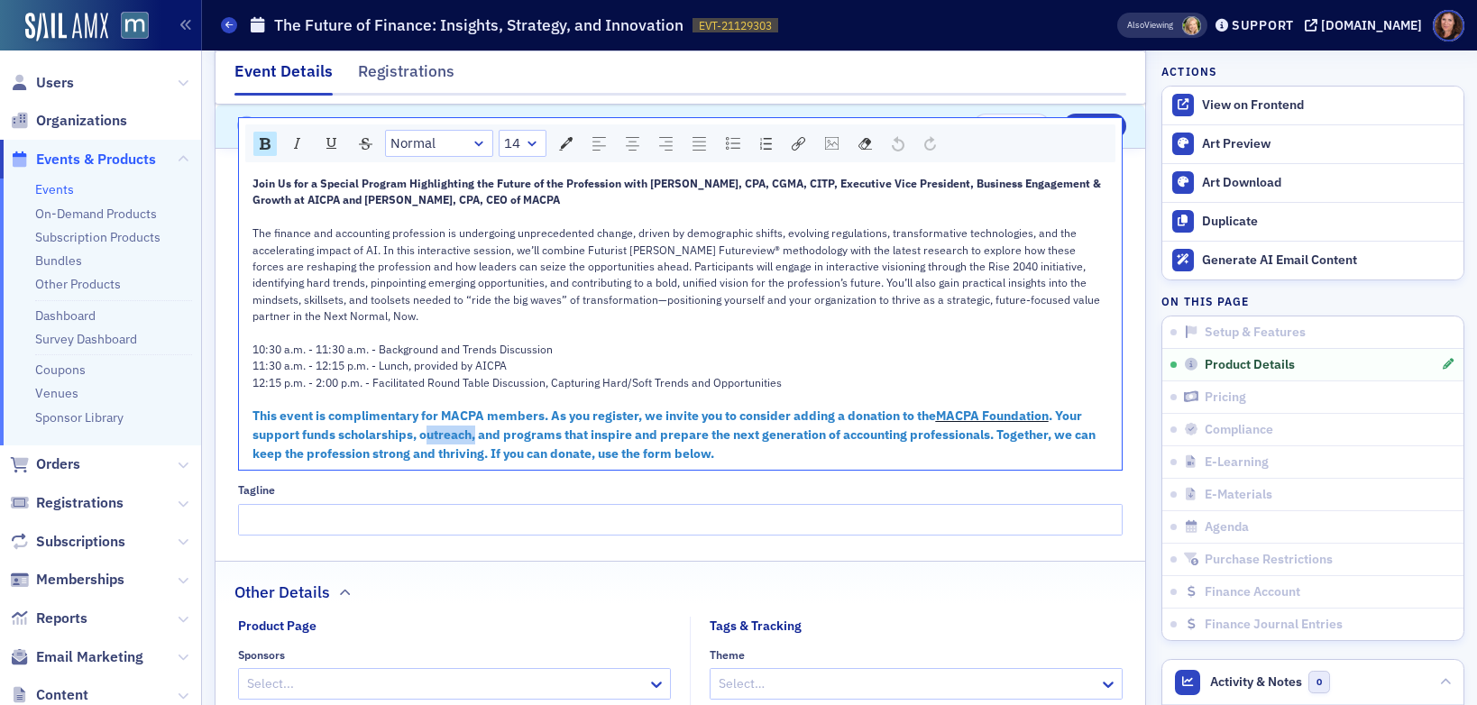
click at [431, 412] on span ". Your support funds scholarships, outreach, and programs that inspire and prep…" at bounding box center [675, 435] width 846 height 54
click at [456, 131] on link "Normal" at bounding box center [439, 143] width 106 height 25
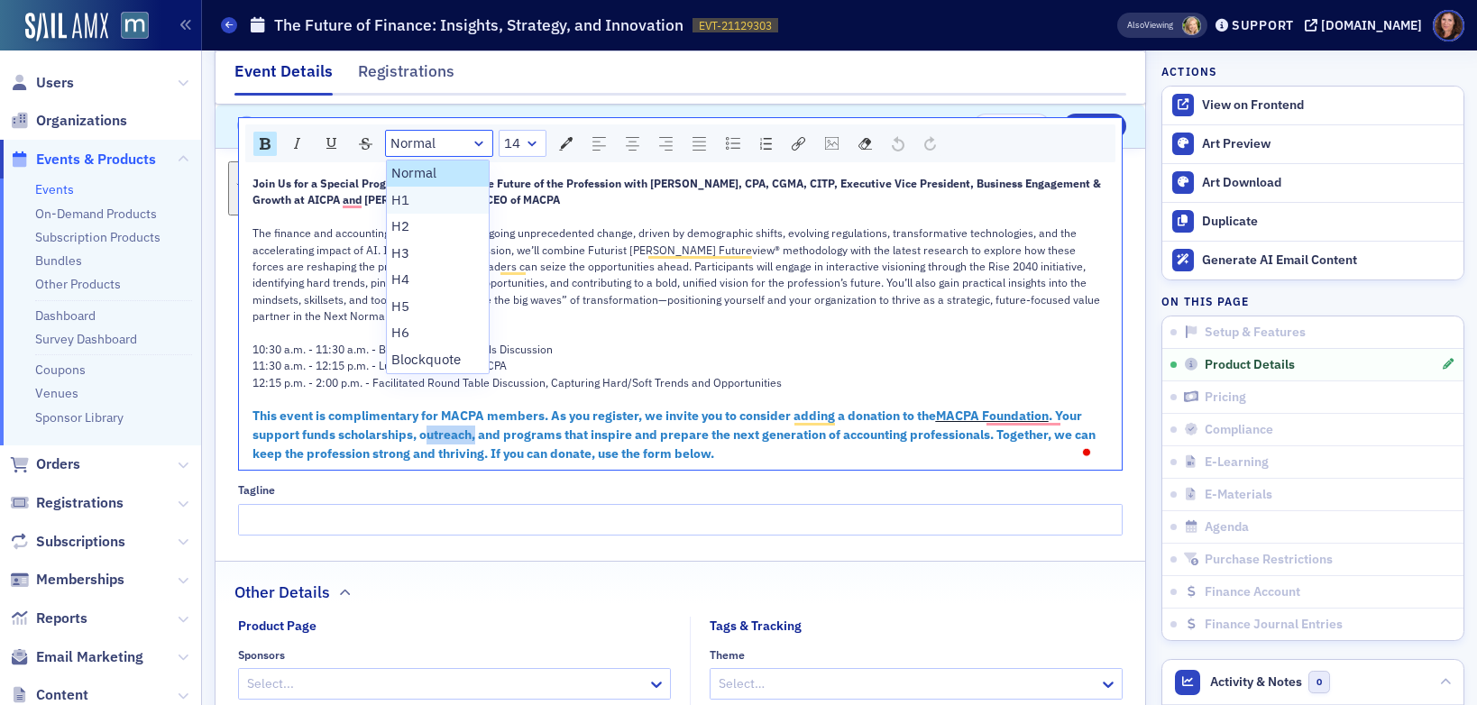
click at [440, 187] on li "H1" at bounding box center [438, 200] width 103 height 27
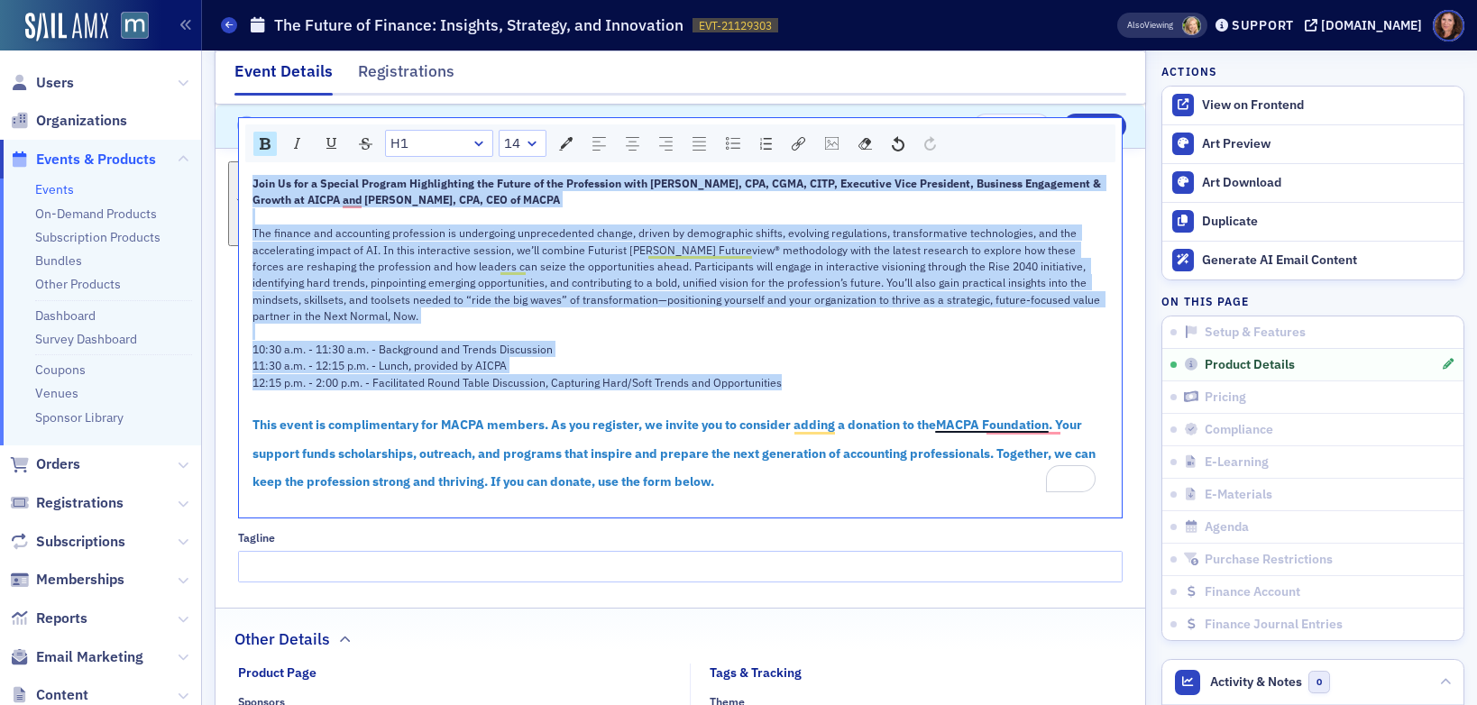
click at [435, 131] on link "H1" at bounding box center [439, 143] width 106 height 25
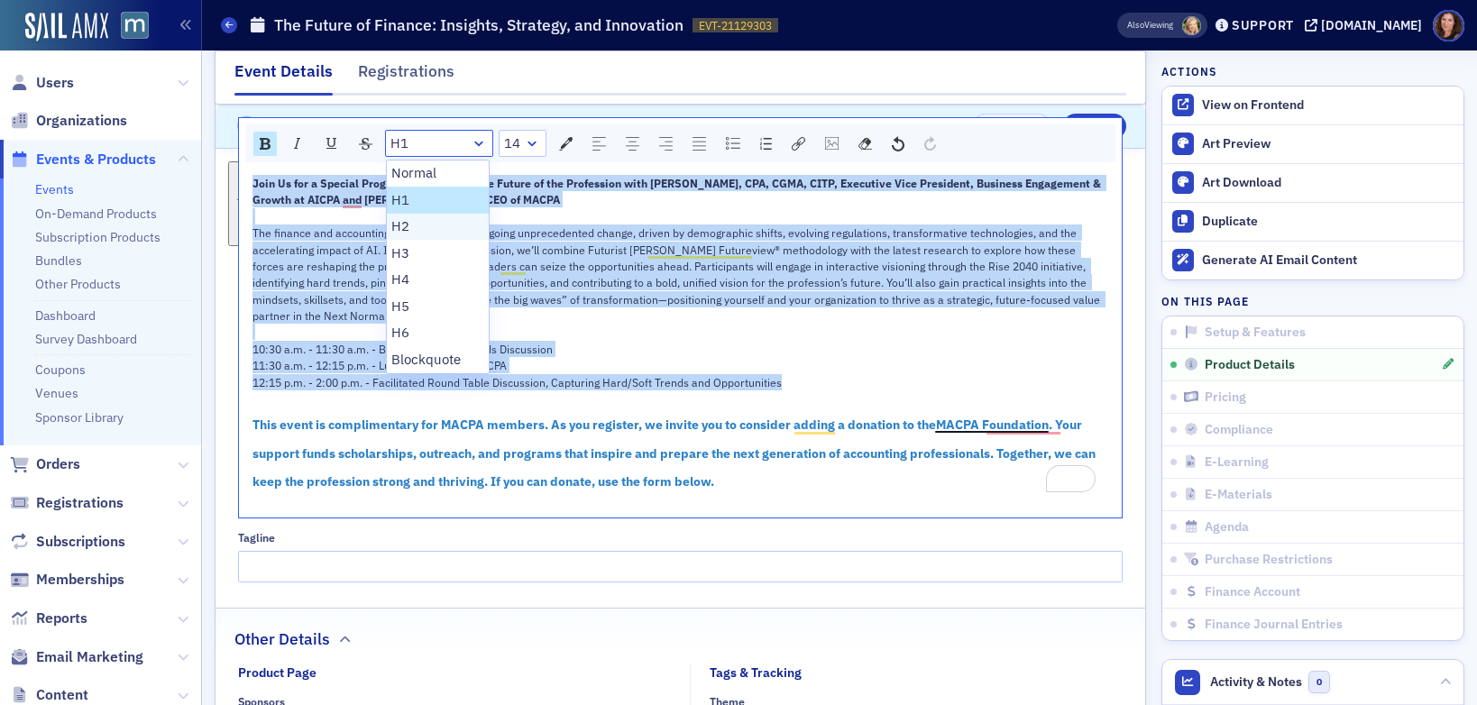
click at [451, 215] on li "H2" at bounding box center [438, 227] width 103 height 27
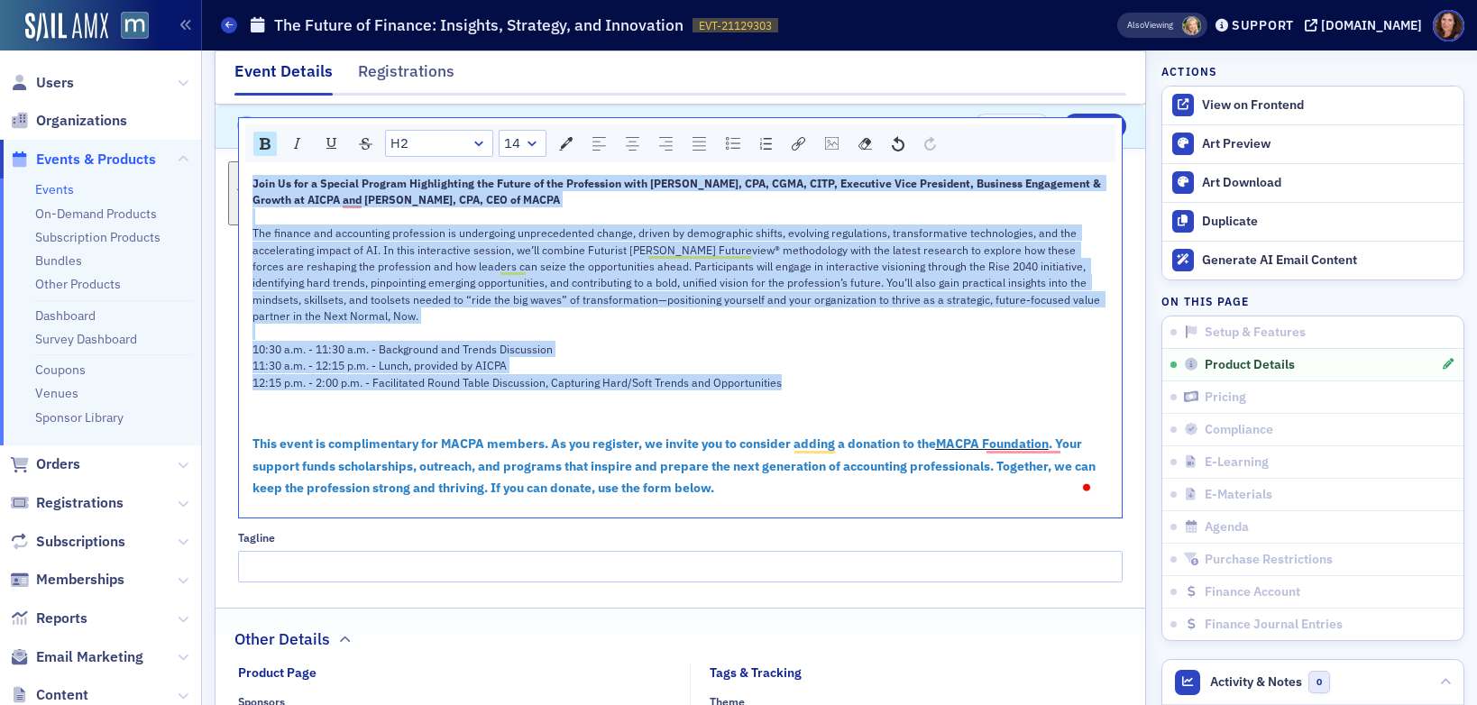
click at [447, 135] on link "H2" at bounding box center [439, 143] width 106 height 25
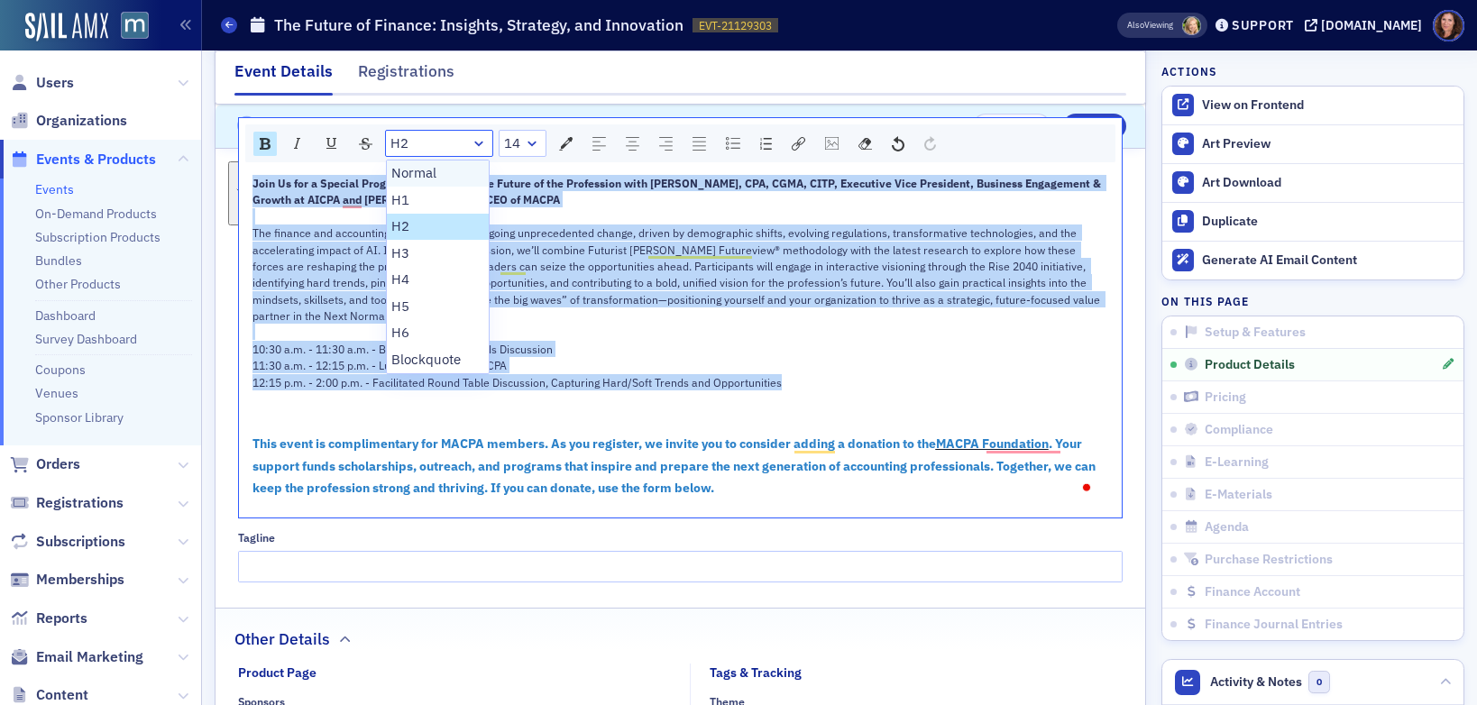
click at [454, 160] on li "Normal" at bounding box center [438, 173] width 103 height 27
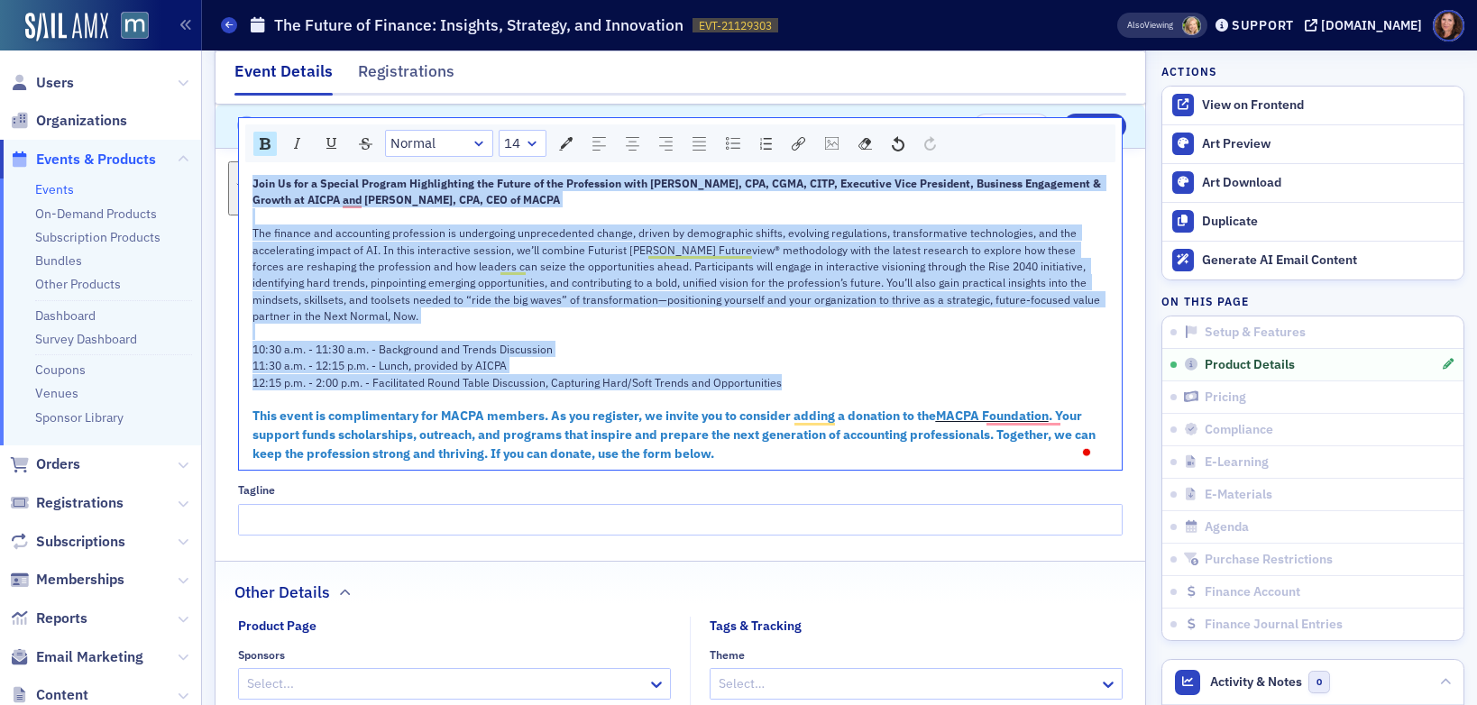
click at [529, 134] on div "rdw-dropdown" at bounding box center [532, 143] width 14 height 18
click at [514, 320] on li "16" at bounding box center [521, 333] width 43 height 27
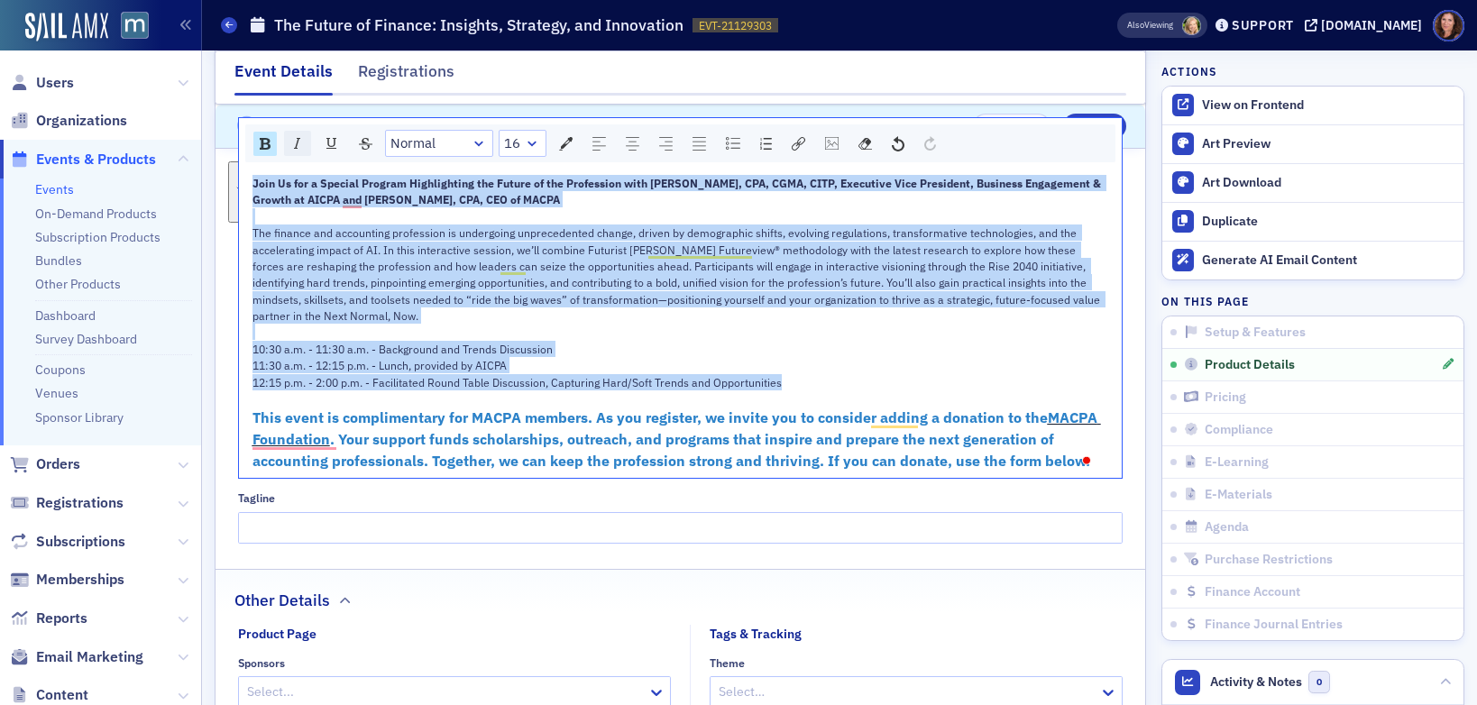
click at [293, 136] on img "rdw-inline-control" at bounding box center [297, 143] width 14 height 14
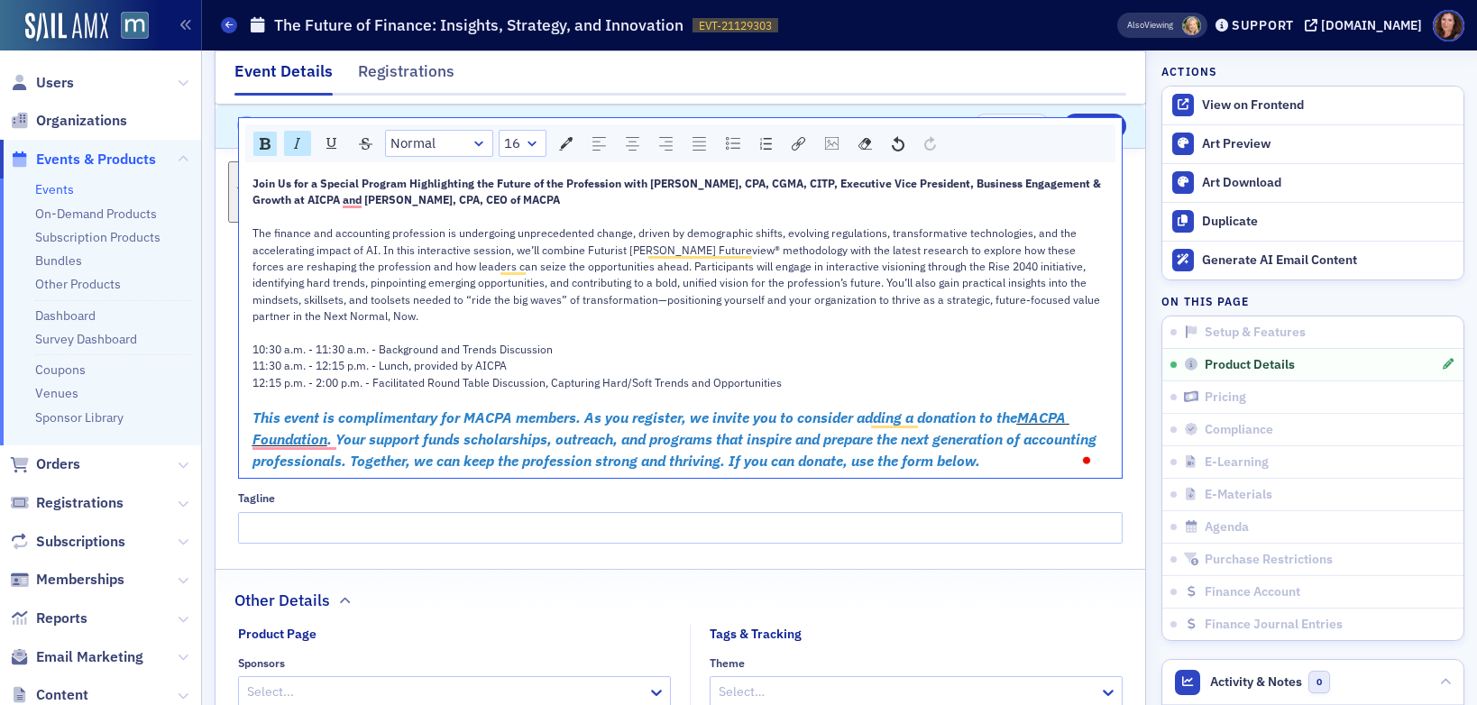
click at [921, 341] on div "10:30 a.m. - 11:30 a.m. - Background and Trends Discussion" at bounding box center [680, 349] width 857 height 16
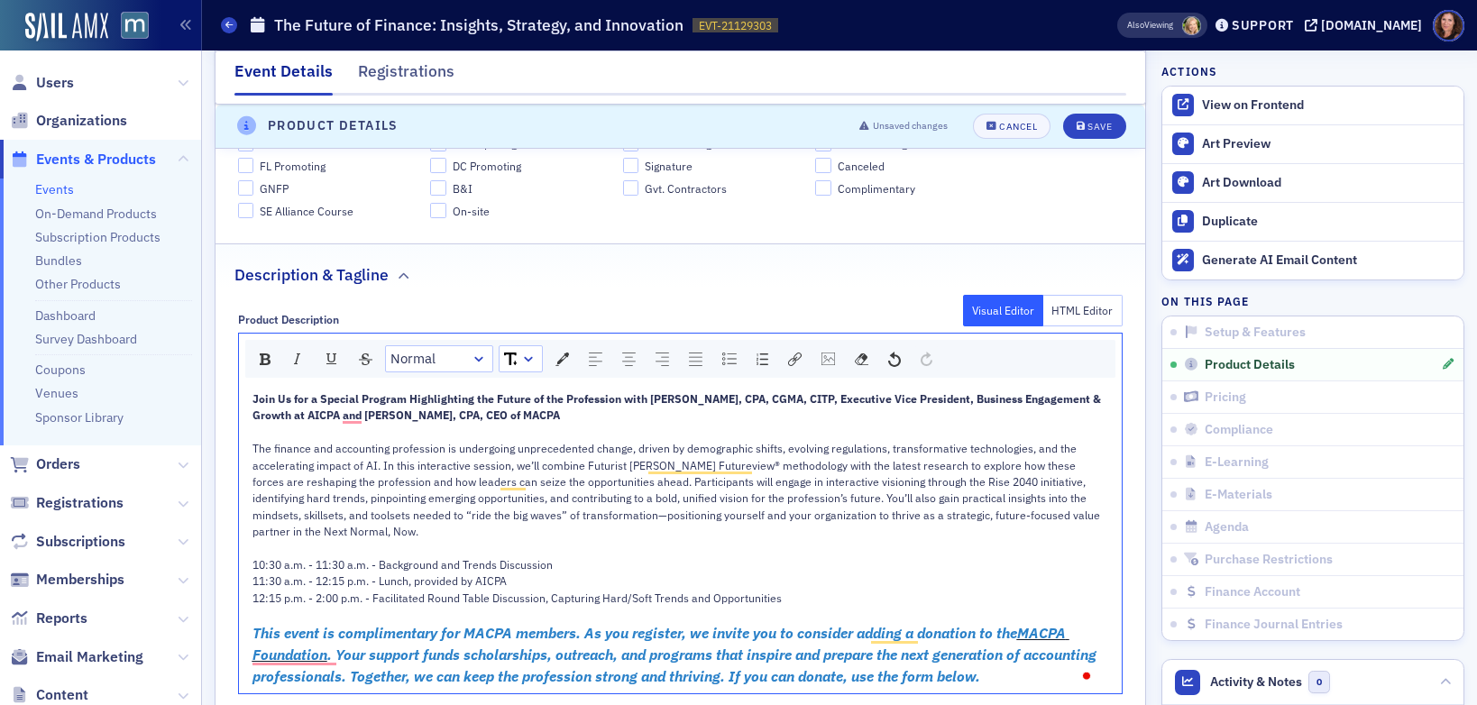
scroll to position [855, 0]
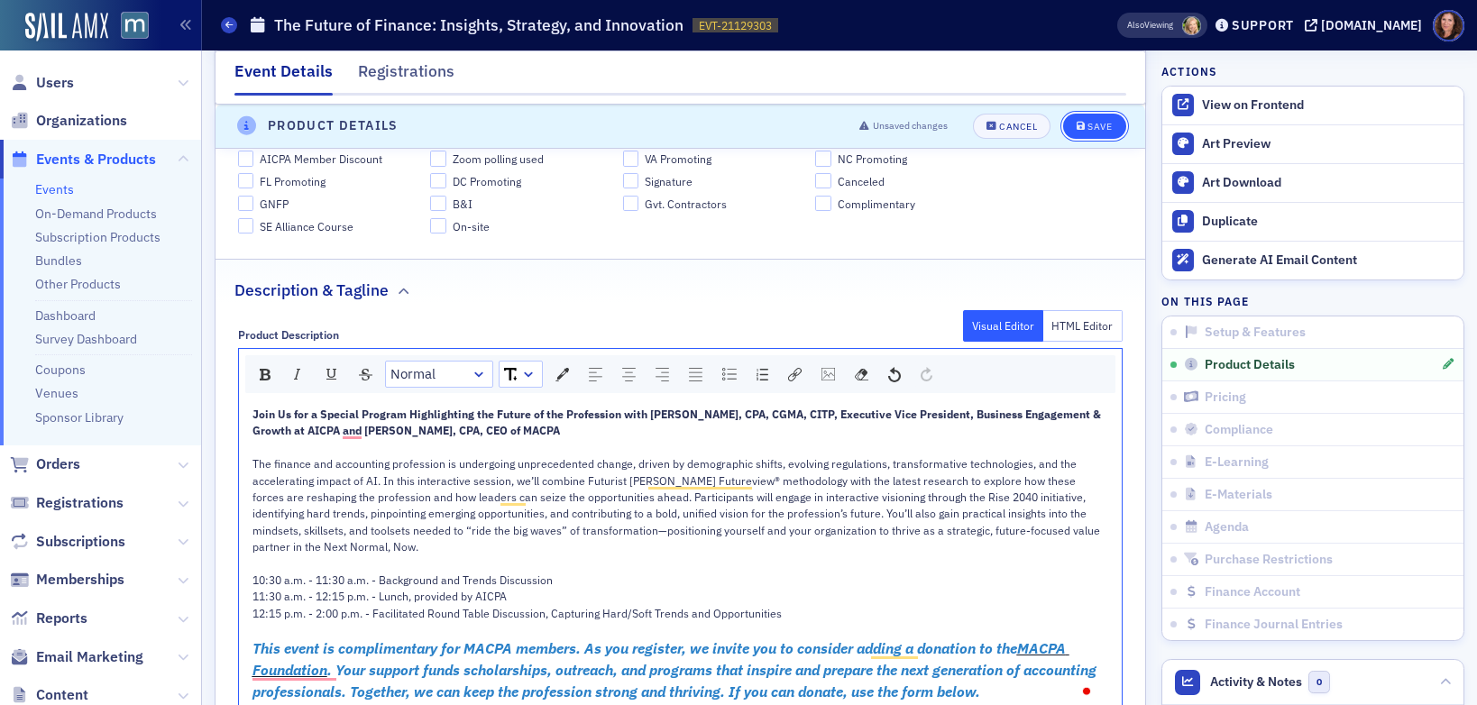
click at [1092, 129] on div "Save" at bounding box center [1099, 127] width 24 height 10
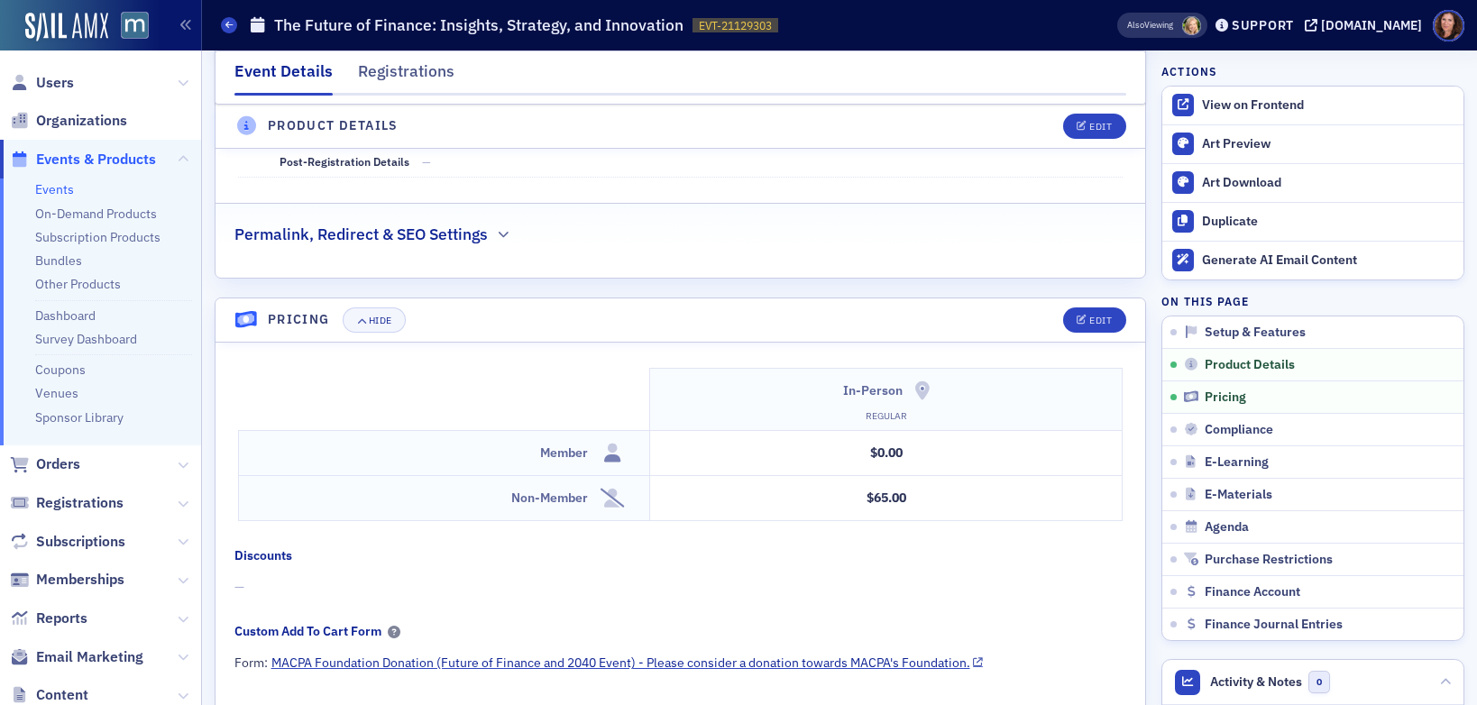
scroll to position [1387, 0]
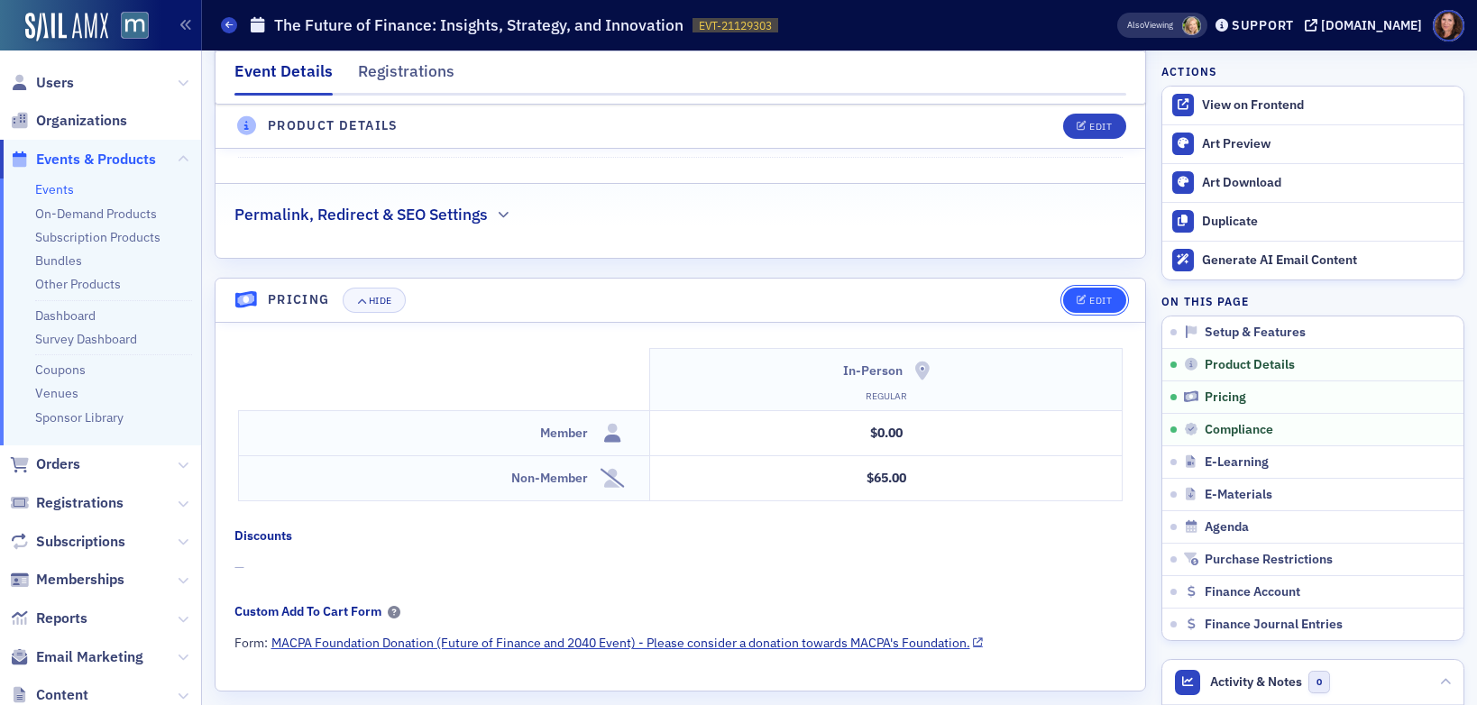
click at [1089, 296] on div "Edit" at bounding box center [1100, 301] width 23 height 10
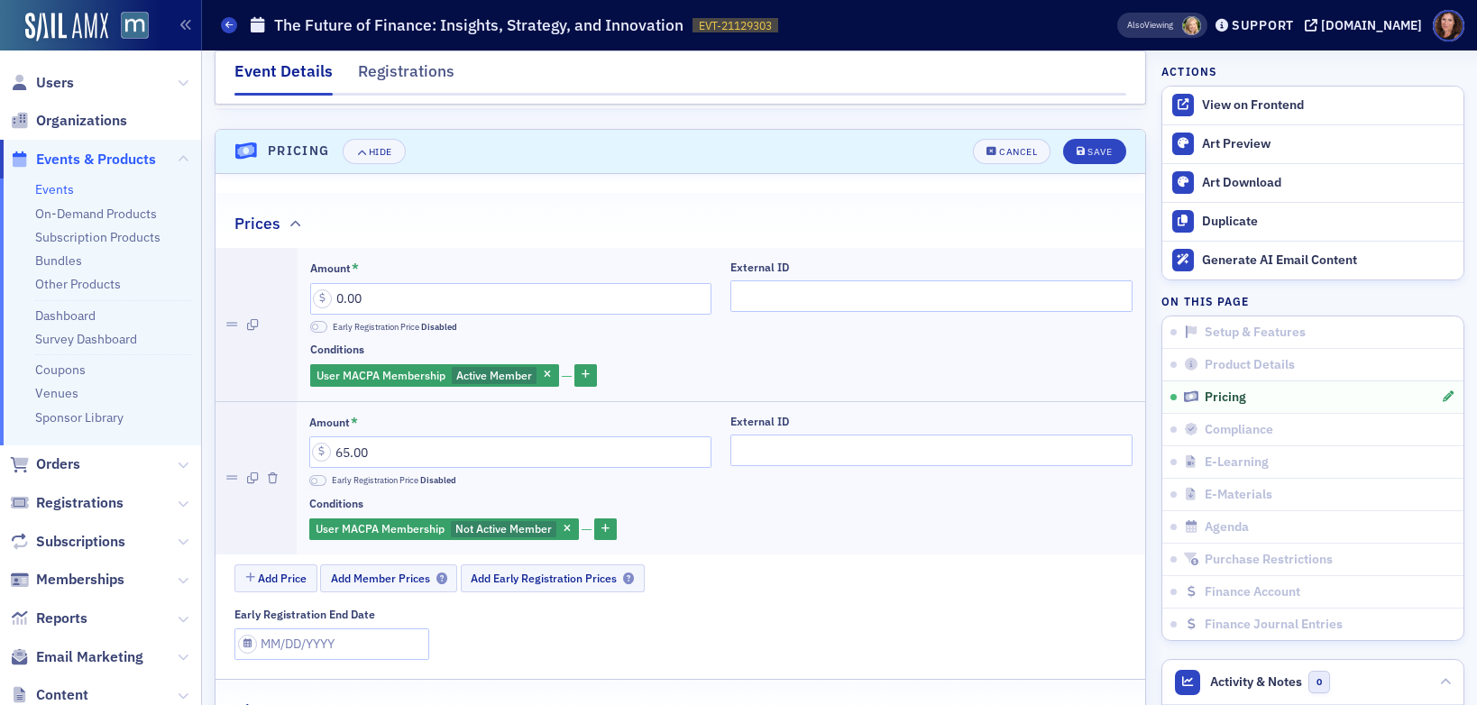
scroll to position [1536, 0]
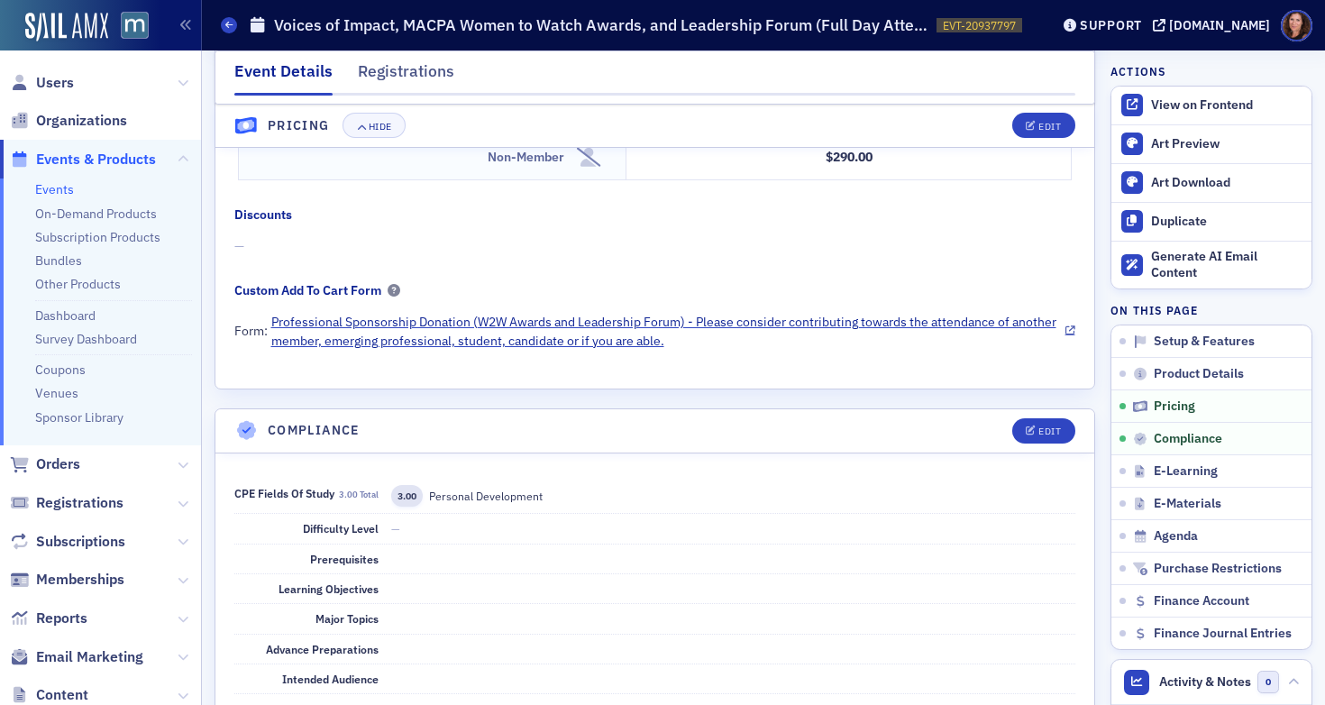
scroll to position [1625, 0]
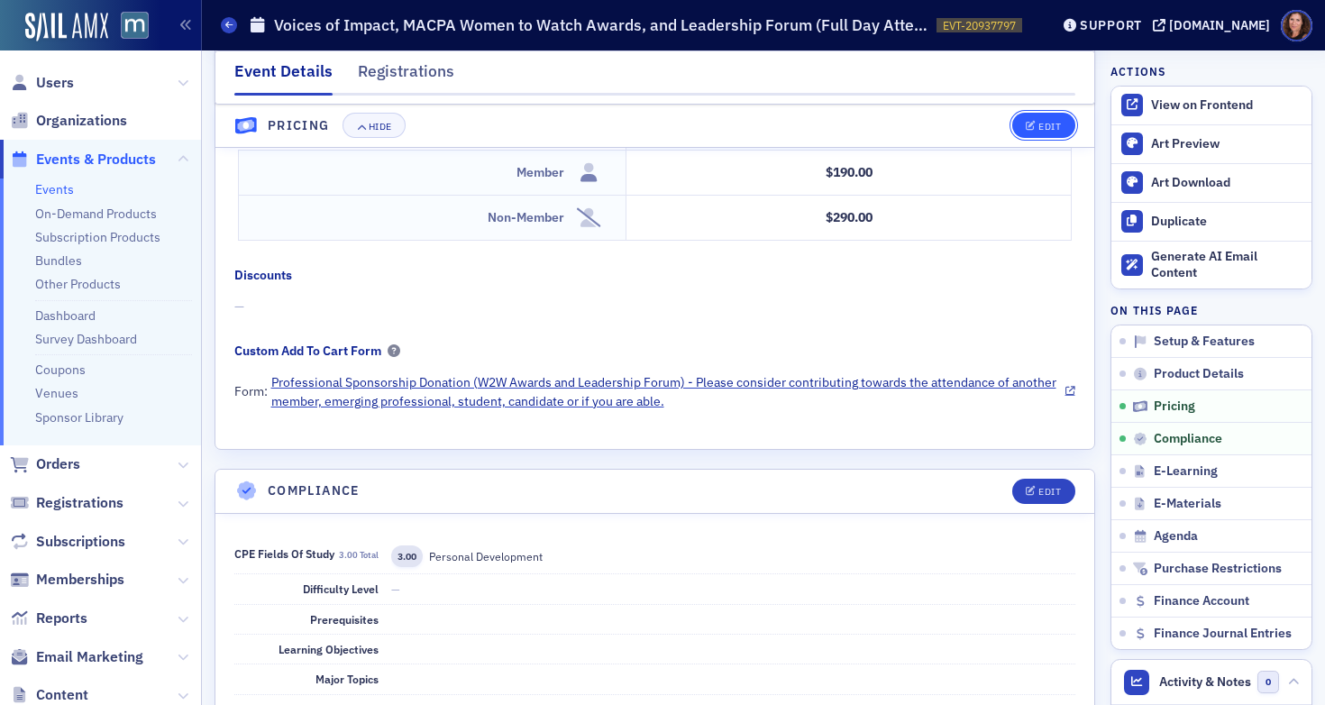
click at [1039, 132] on button "Edit" at bounding box center [1043, 126] width 62 height 25
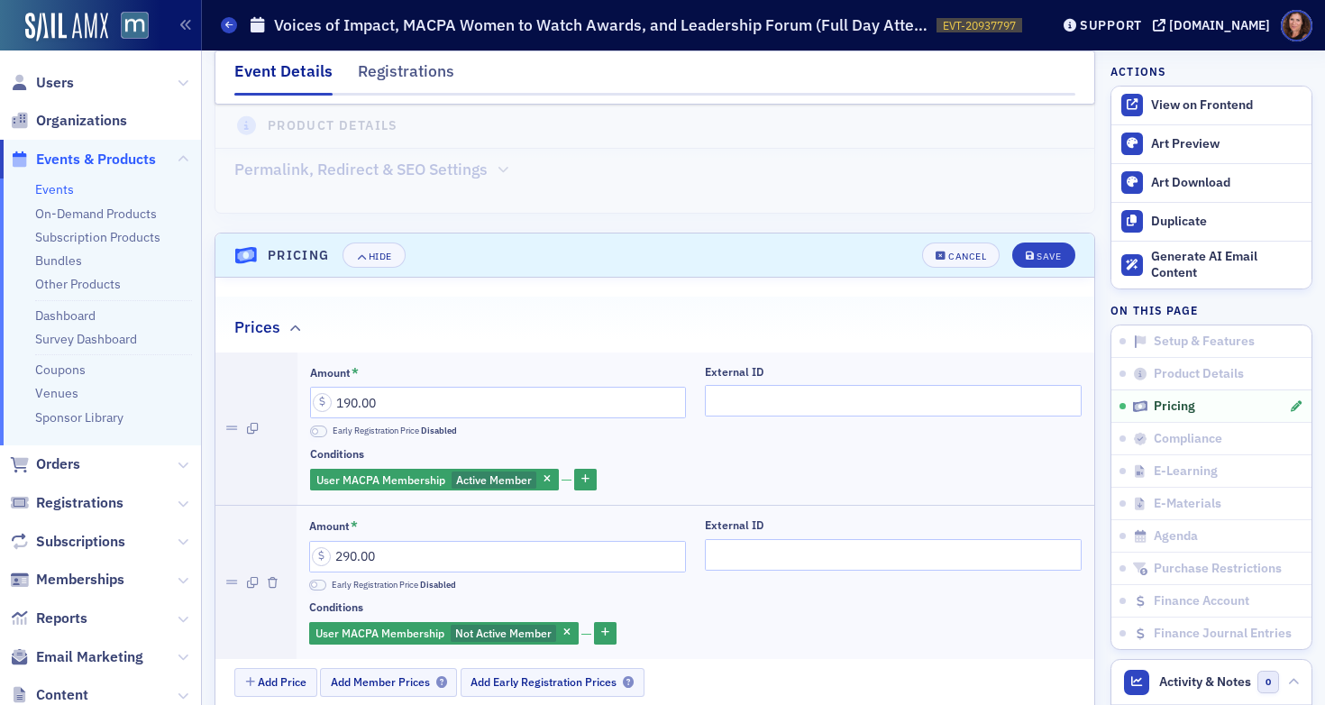
scroll to position [1347, 0]
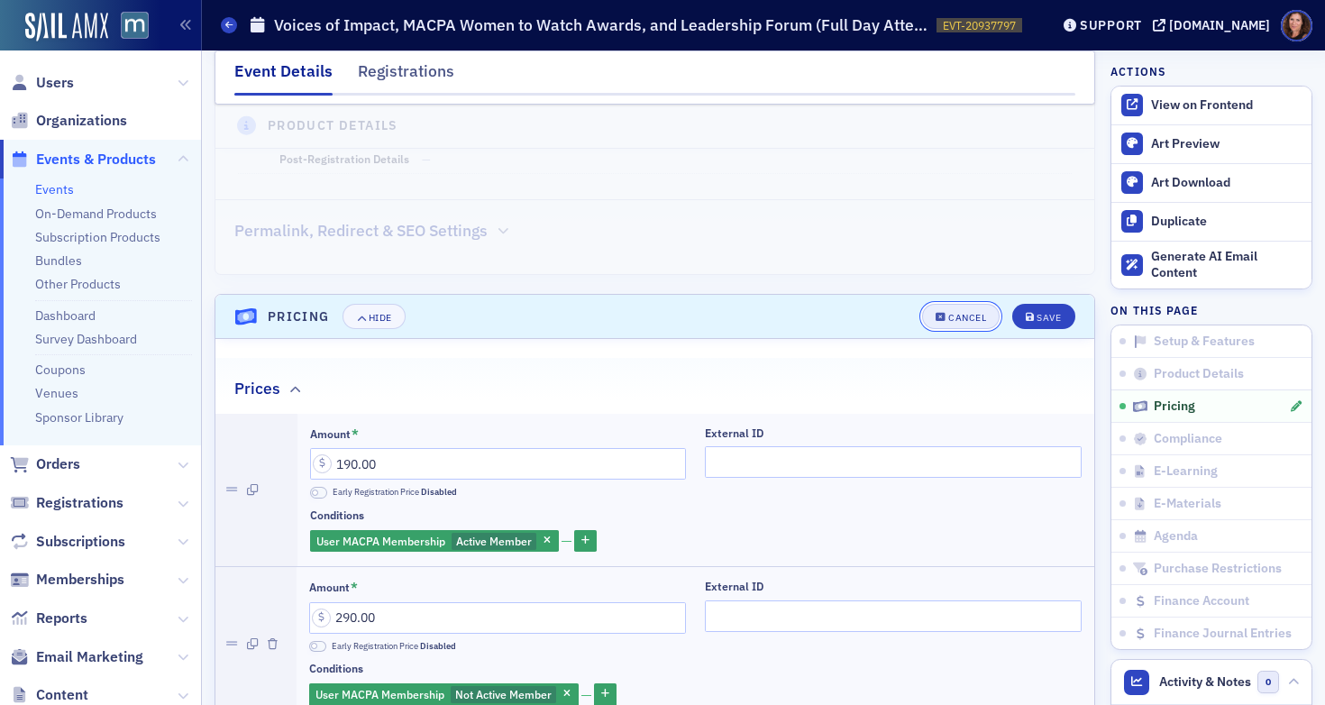
click at [952, 307] on button "Cancel" at bounding box center [961, 316] width 78 height 25
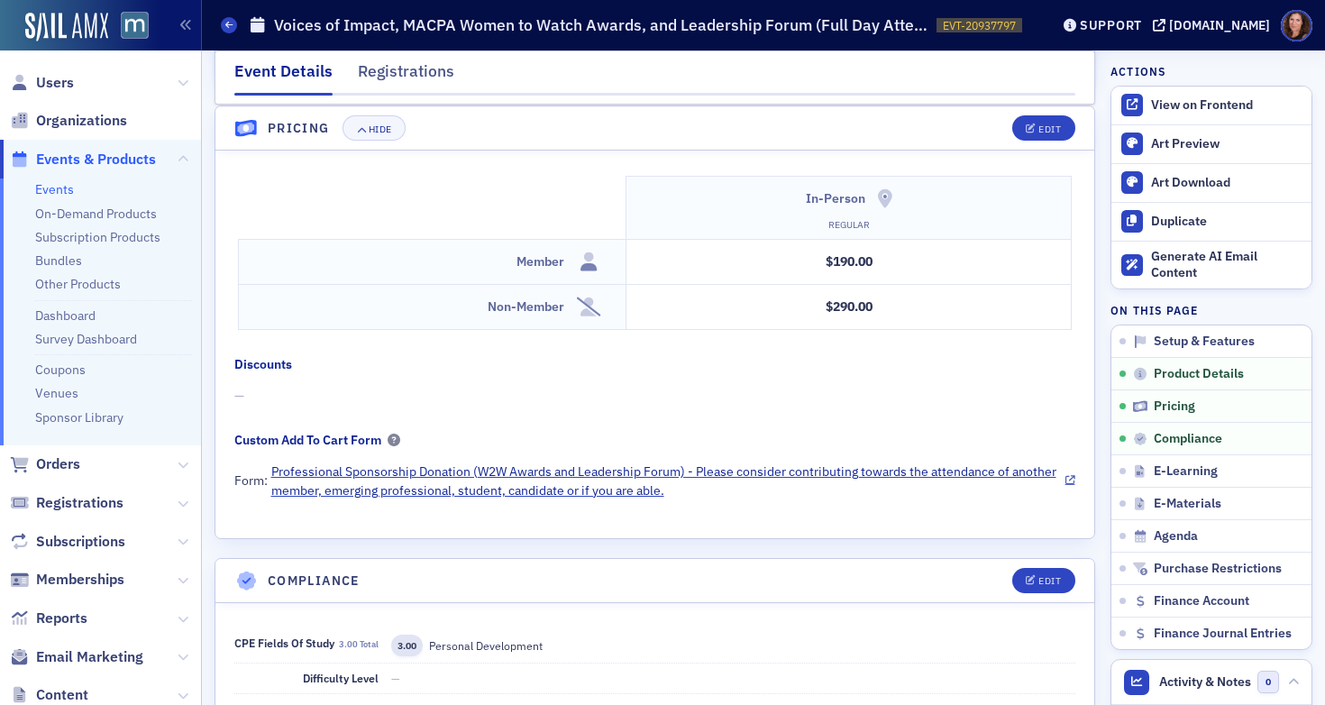
scroll to position [1536, 0]
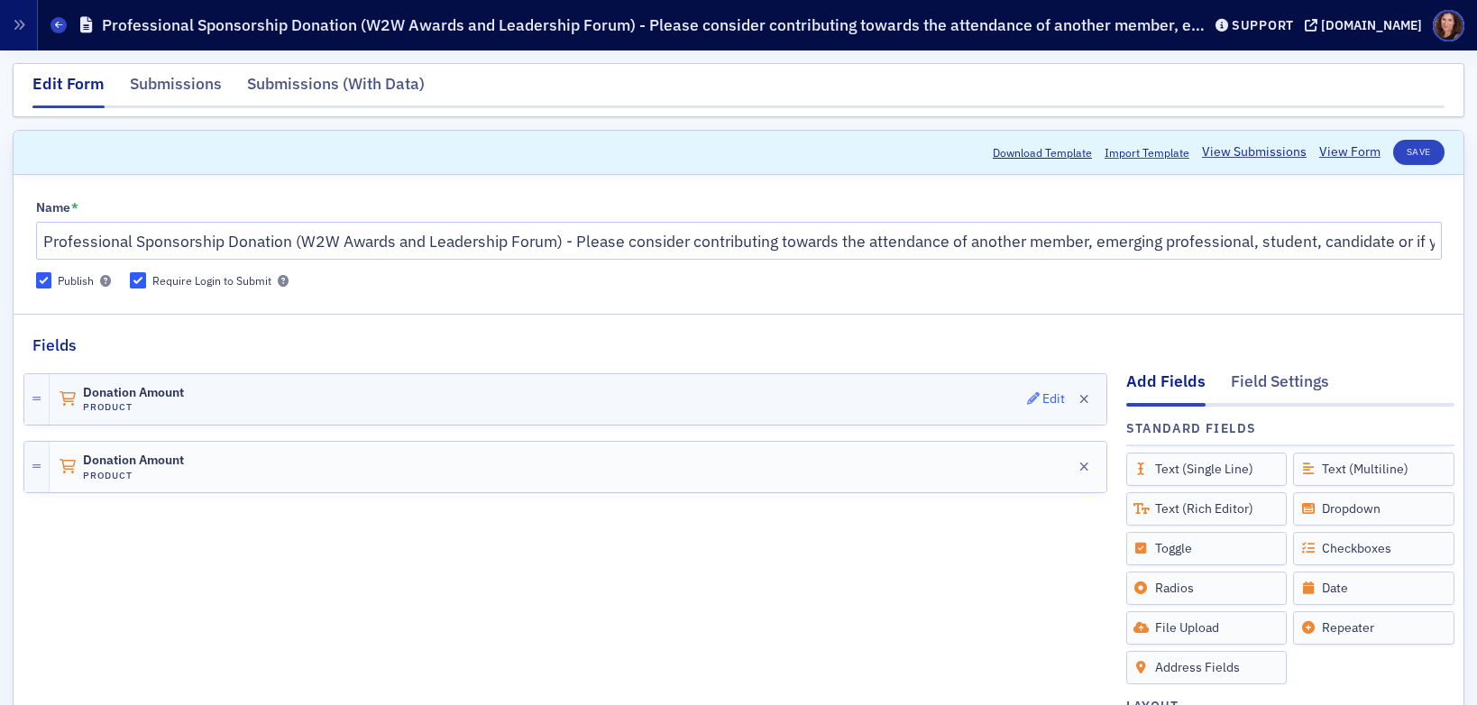
click at [1042, 397] on div "Edit" at bounding box center [1053, 399] width 23 height 10
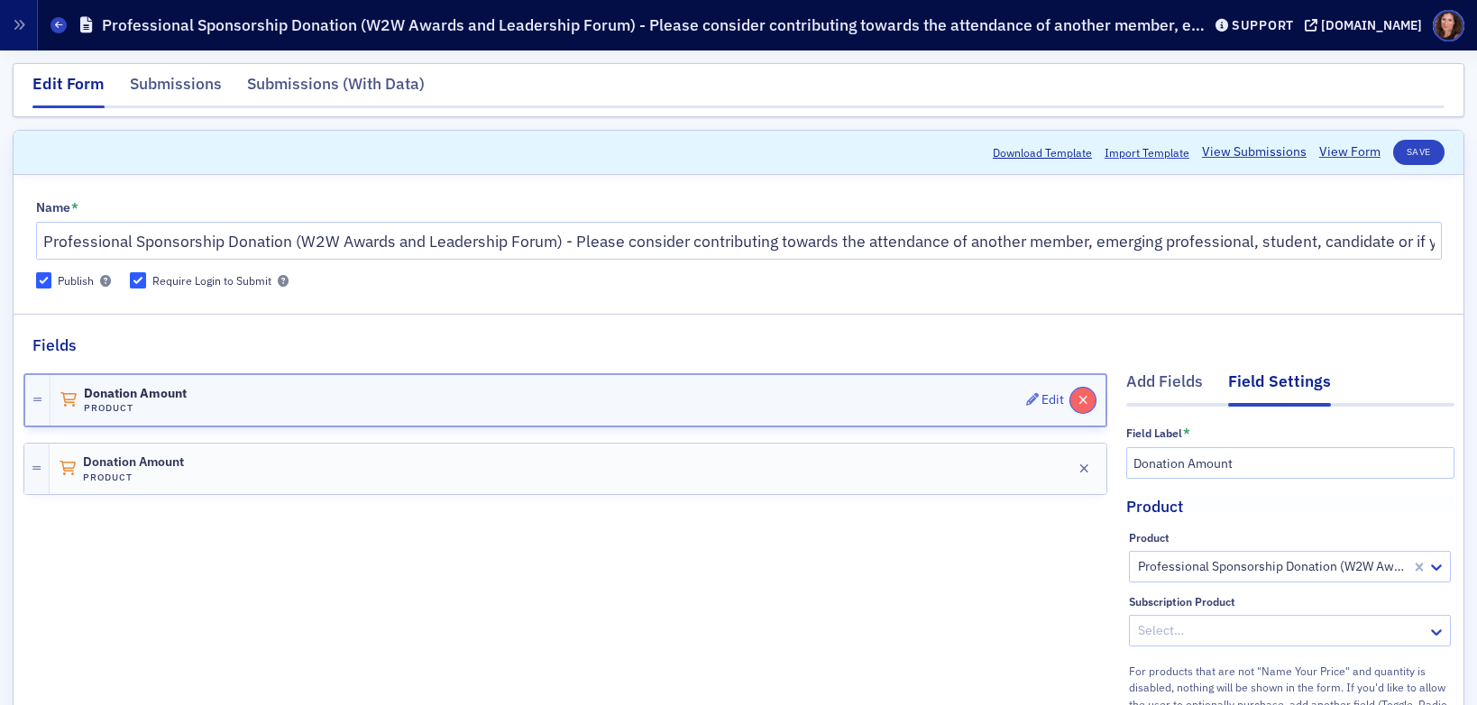
click at [1078, 400] on icon "button" at bounding box center [1083, 400] width 10 height 13
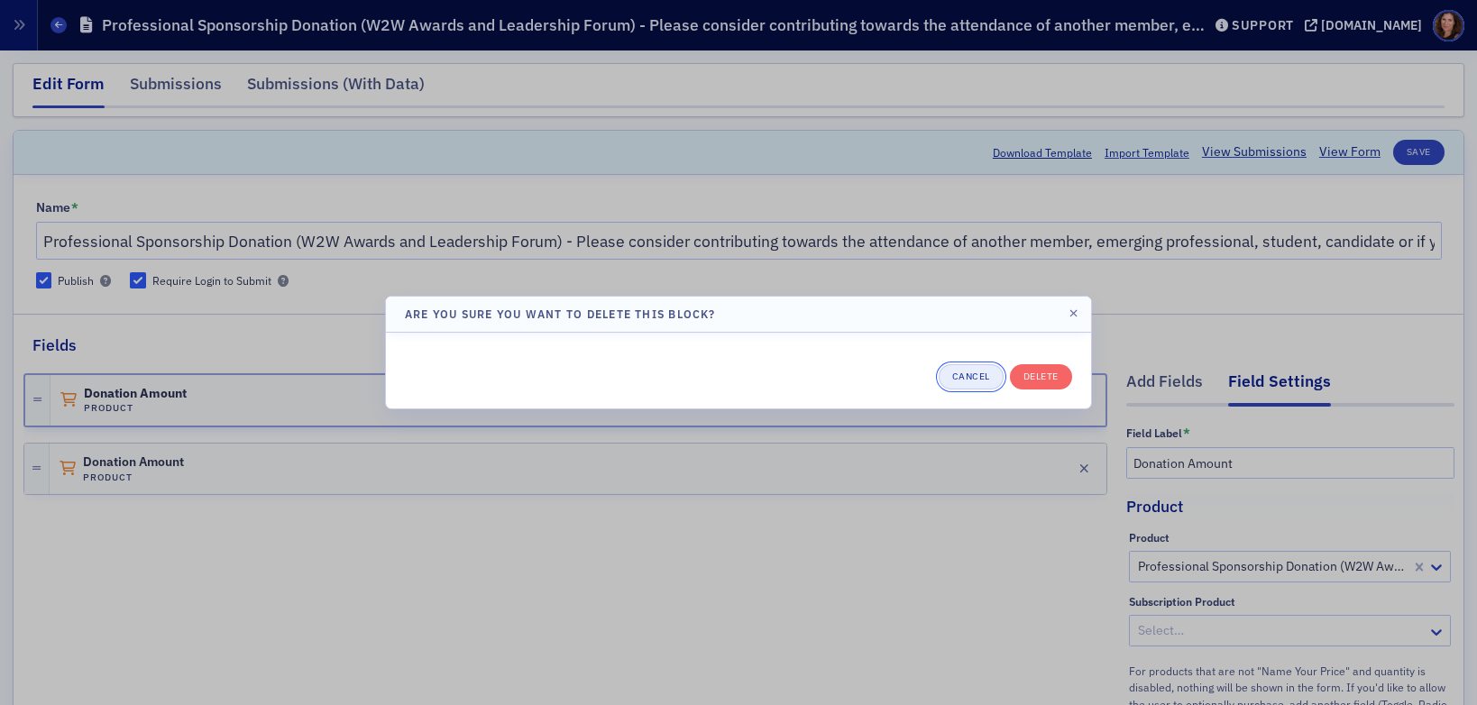
click at [966, 376] on button "Cancel" at bounding box center [971, 376] width 65 height 25
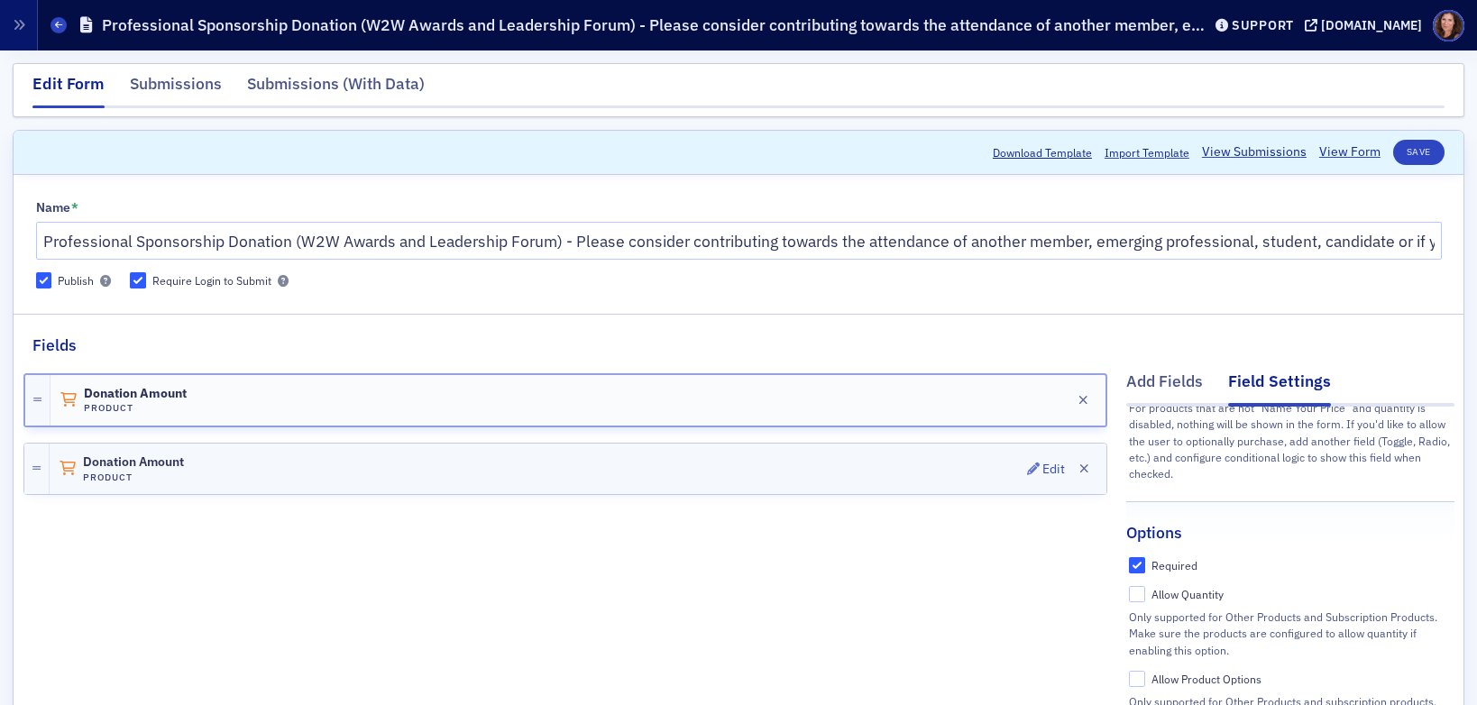
click at [645, 465] on div "Donation Amount Product Edit" at bounding box center [578, 469] width 1057 height 50
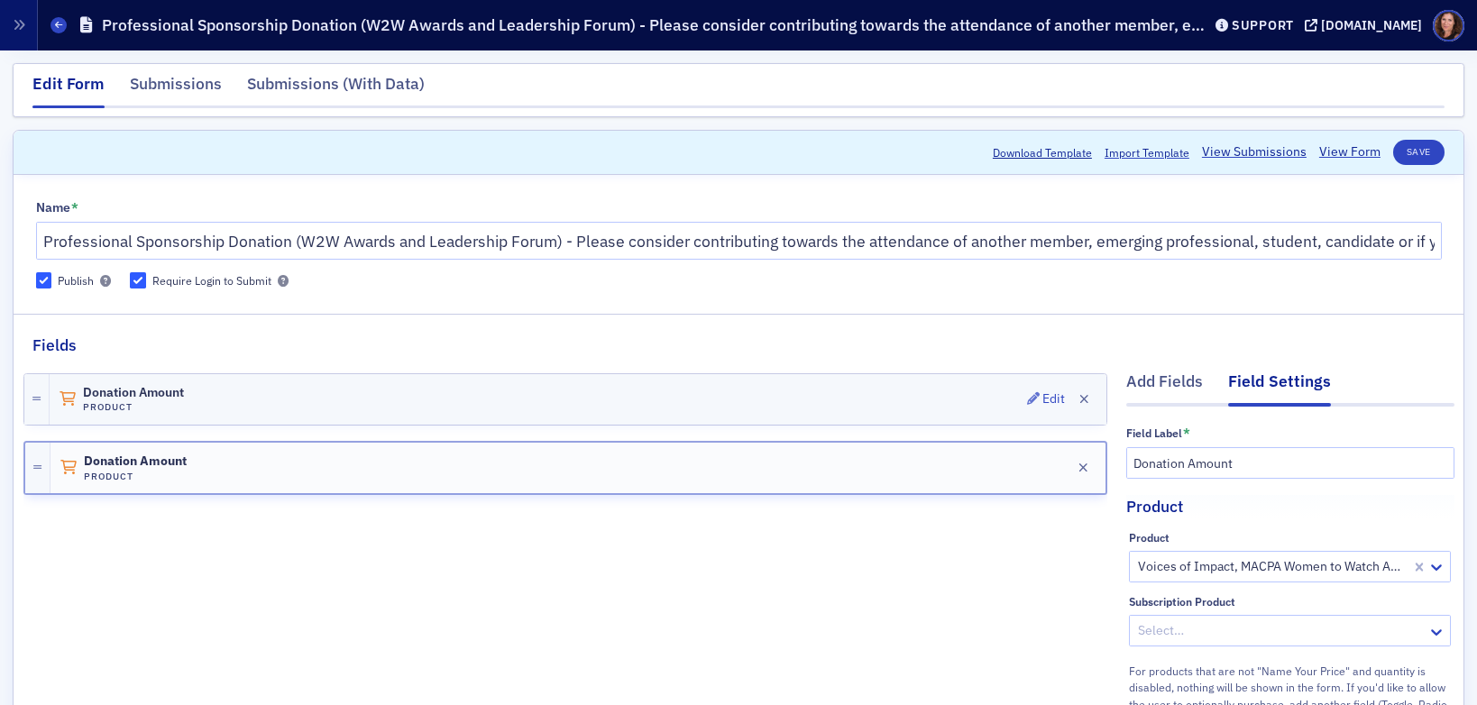
click at [859, 398] on div "Donation Amount Product Edit" at bounding box center [578, 399] width 1057 height 50
click at [838, 452] on div "Donation Amount Product Edit" at bounding box center [578, 469] width 1057 height 50
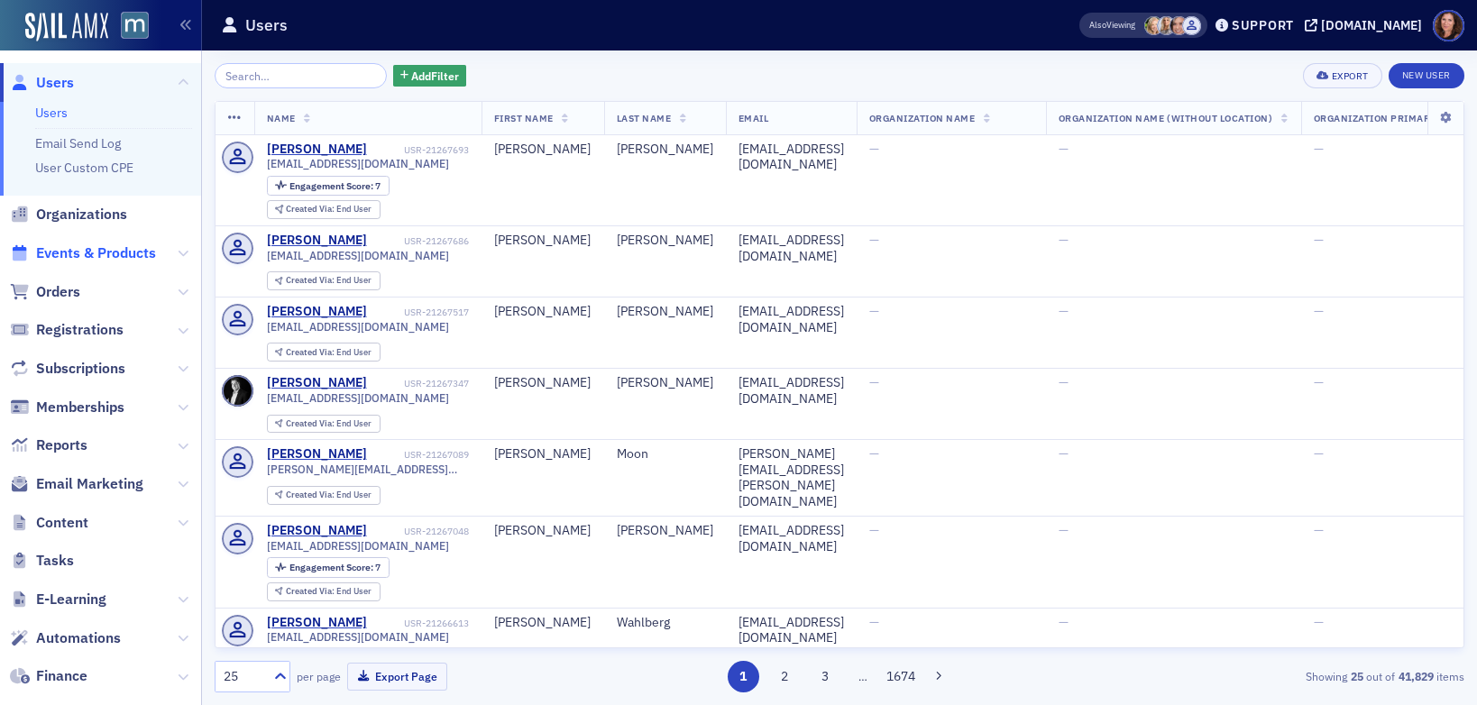
click at [95, 257] on span "Events & Products" at bounding box center [96, 253] width 120 height 20
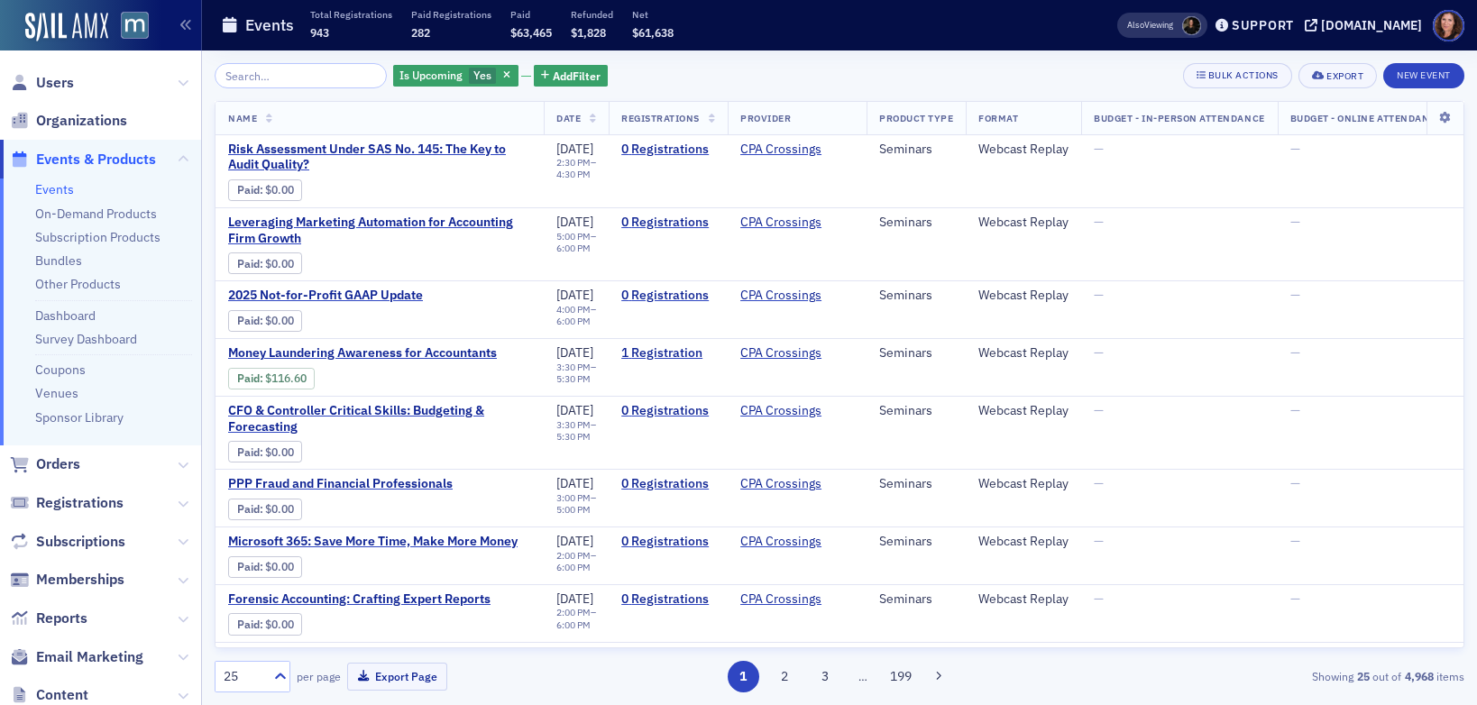
click at [64, 184] on link "Events" at bounding box center [54, 189] width 39 height 16
click at [99, 283] on link "Other Products" at bounding box center [78, 284] width 86 height 16
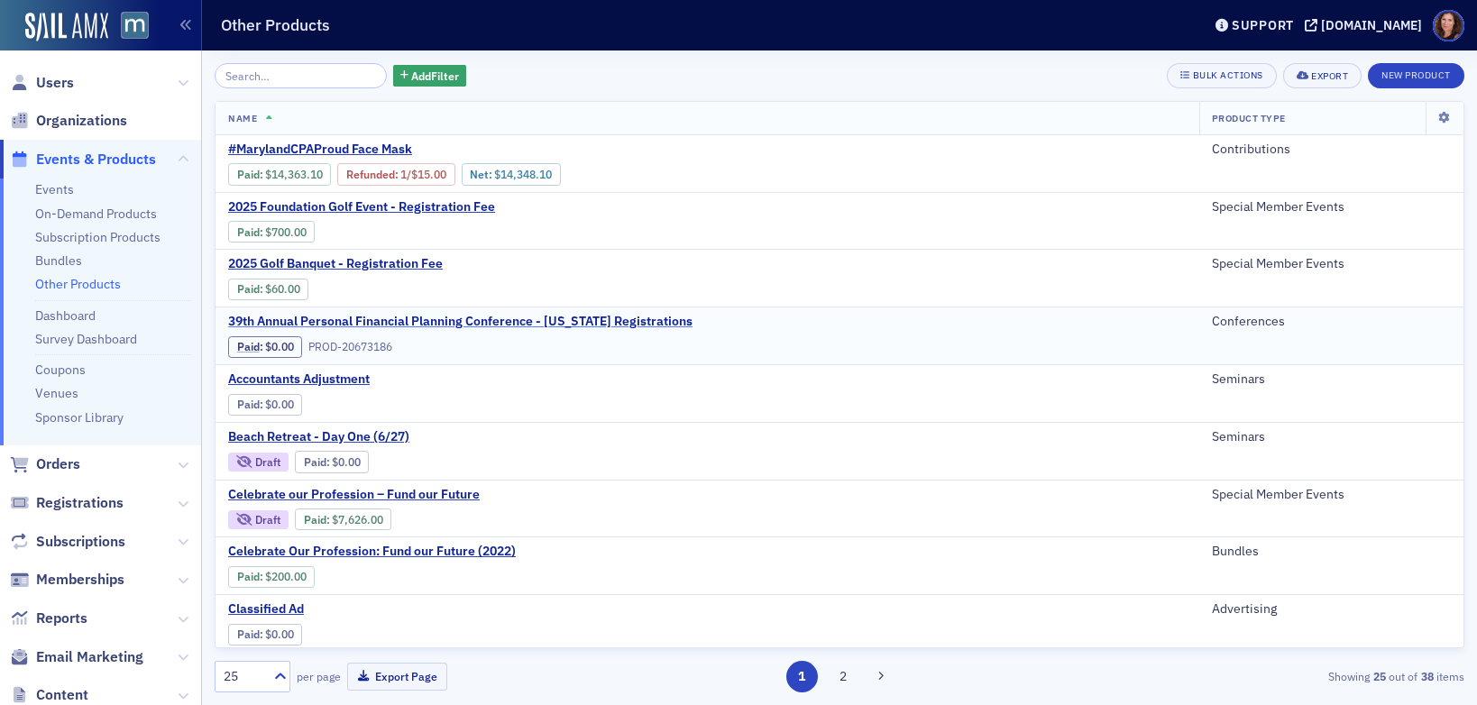
click at [587, 321] on span "39th Annual Personal Financial Planning Conference - Delaware Registrations" at bounding box center [460, 322] width 464 height 16
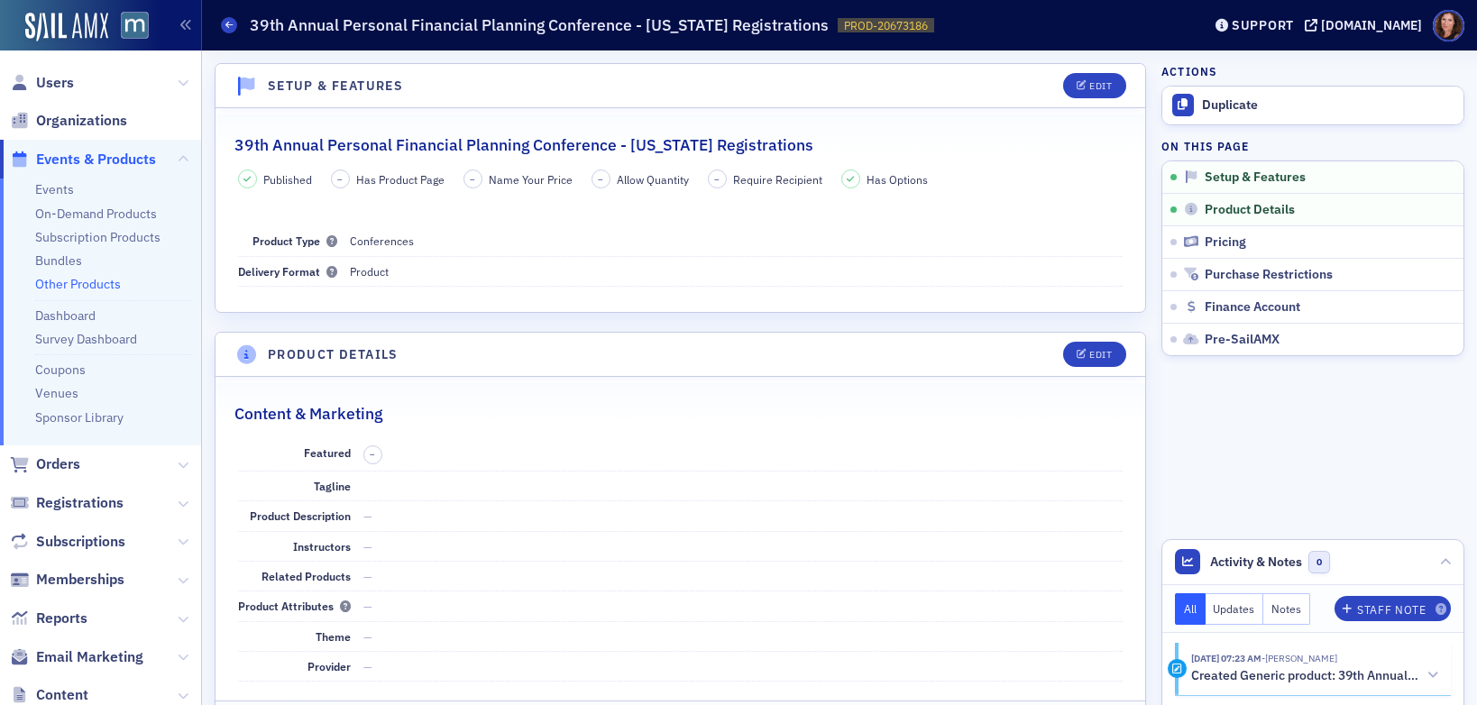
click at [94, 284] on link "Other Products" at bounding box center [78, 284] width 86 height 16
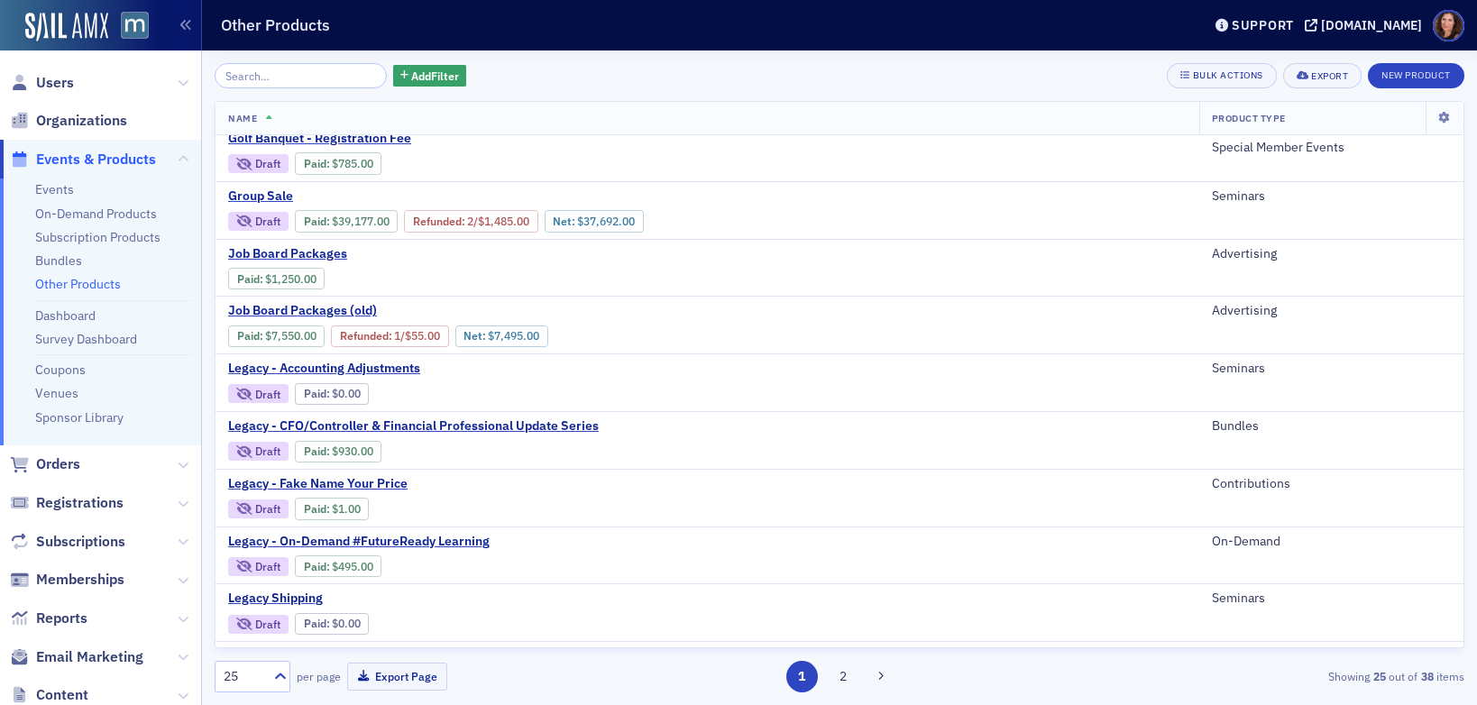
scroll to position [925, 0]
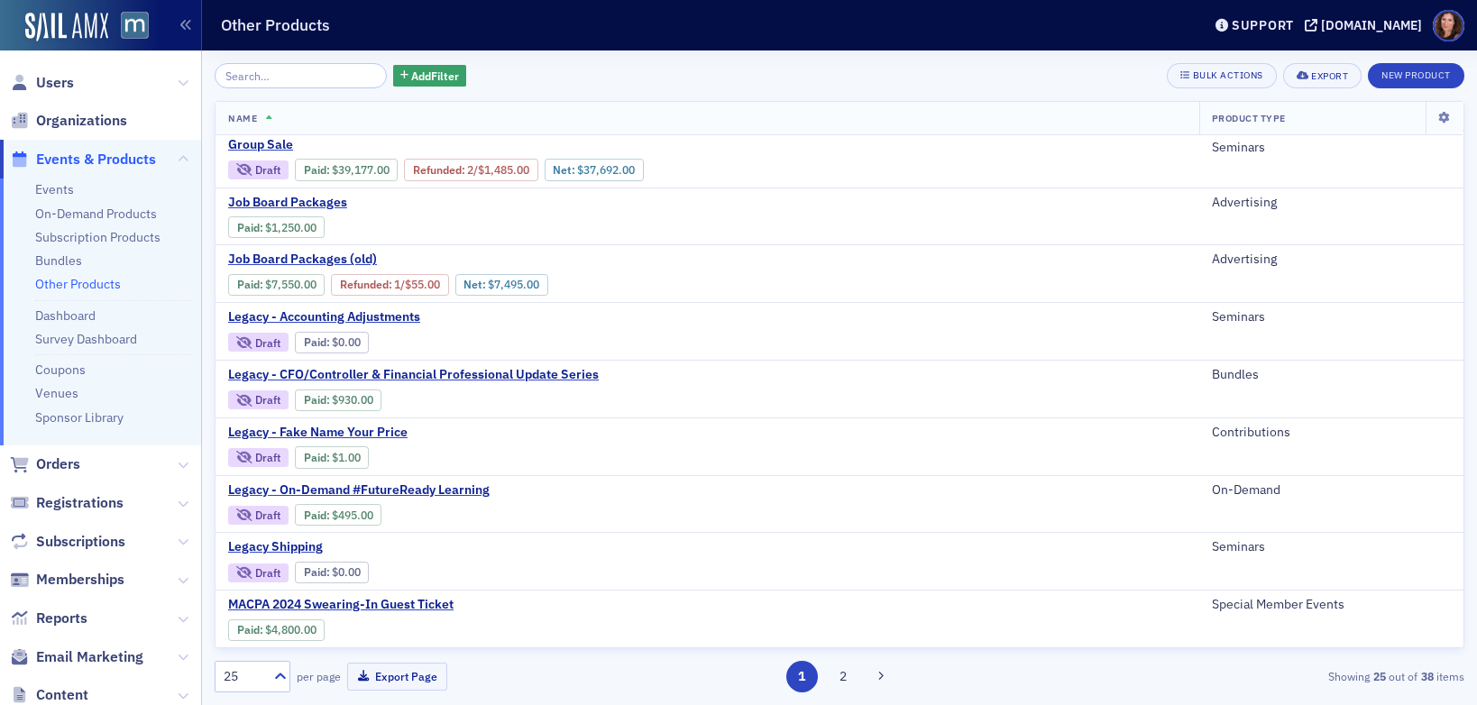
click at [309, 80] on input "search" at bounding box center [301, 75] width 172 height 25
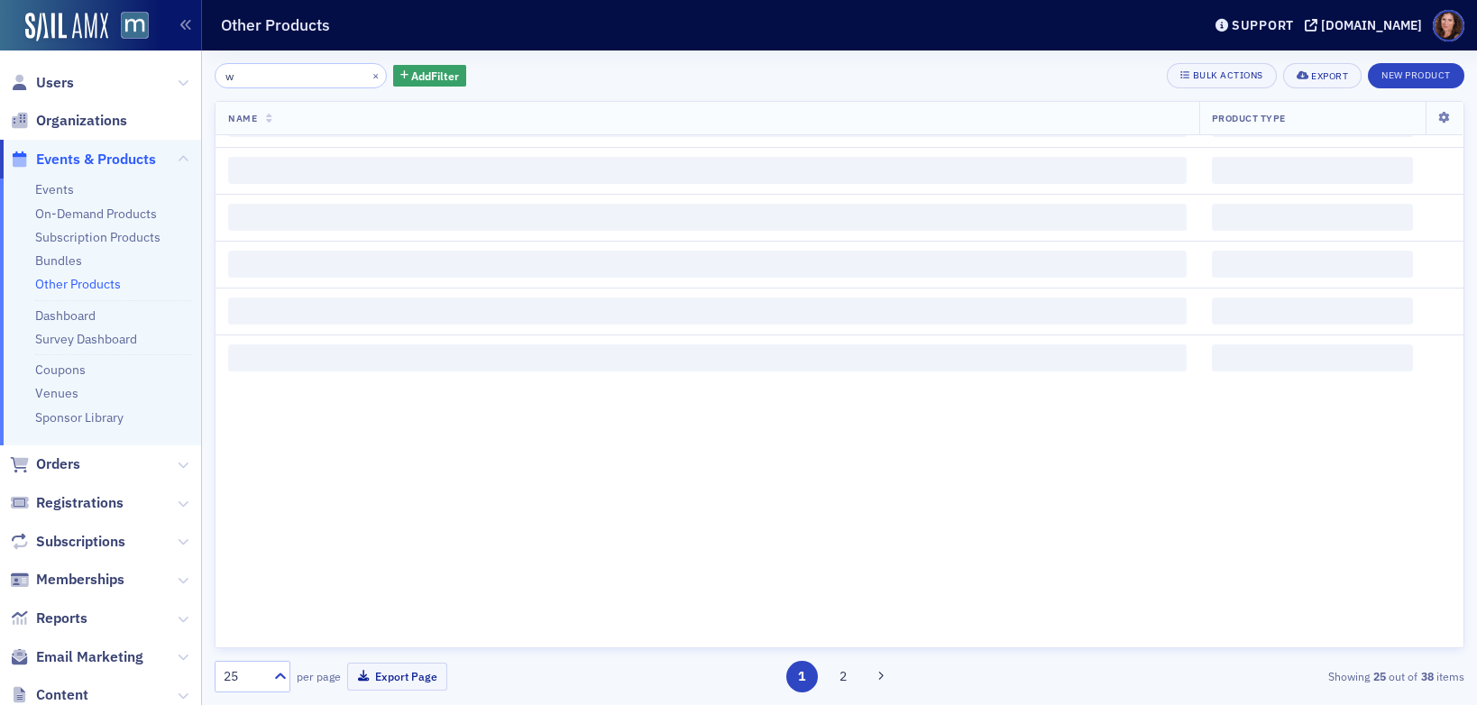
scroll to position [2075, 0]
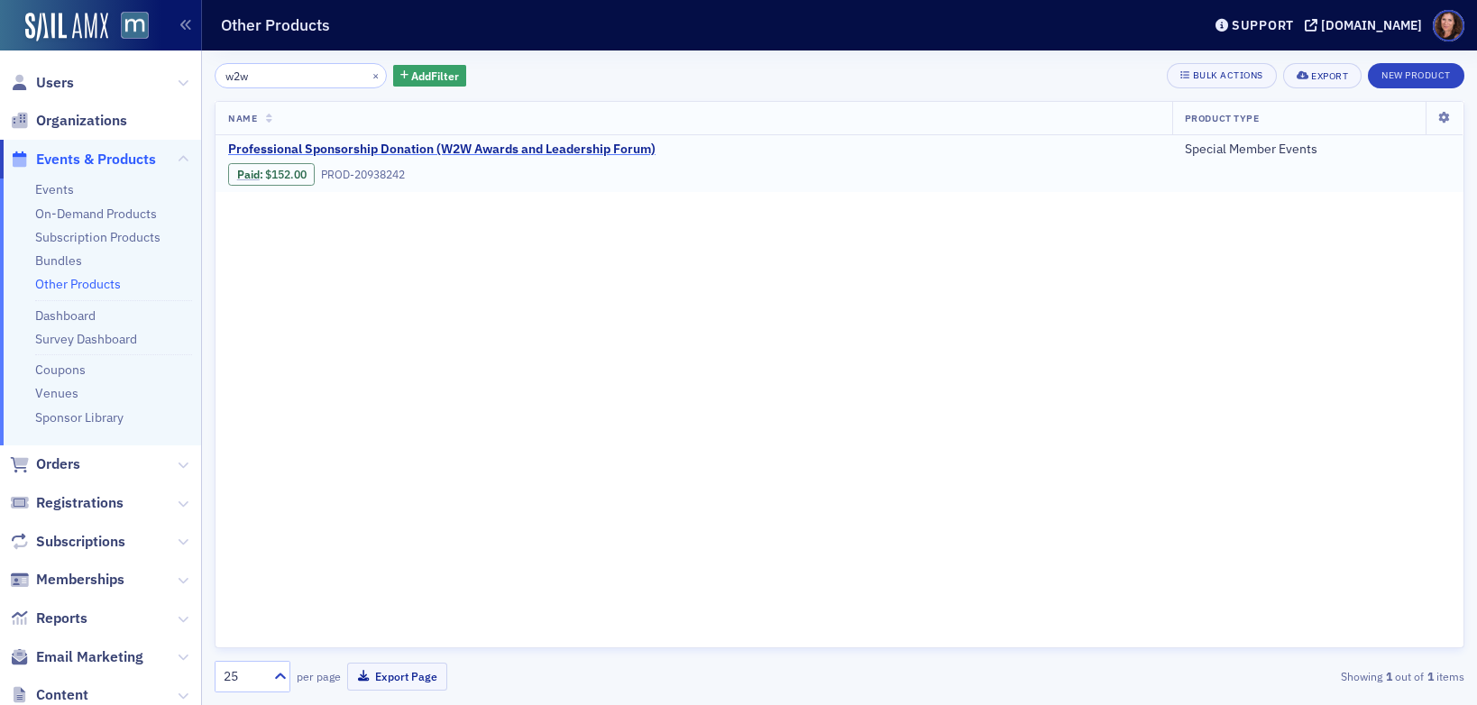
type input "w2w"
click at [462, 152] on span "Professional Sponsorship Donation (W2W Awards and Leadership Forum)" at bounding box center [441, 150] width 427 height 16
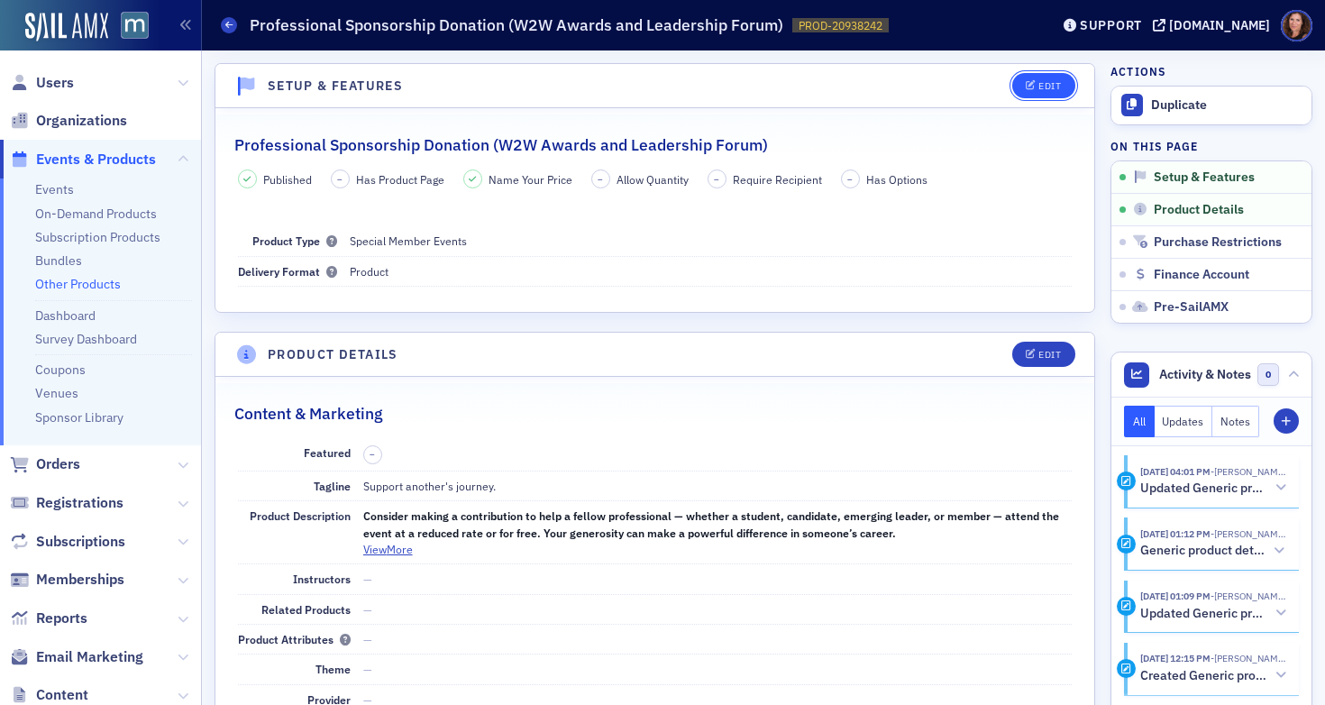
click at [1039, 87] on div "Edit" at bounding box center [1050, 86] width 23 height 10
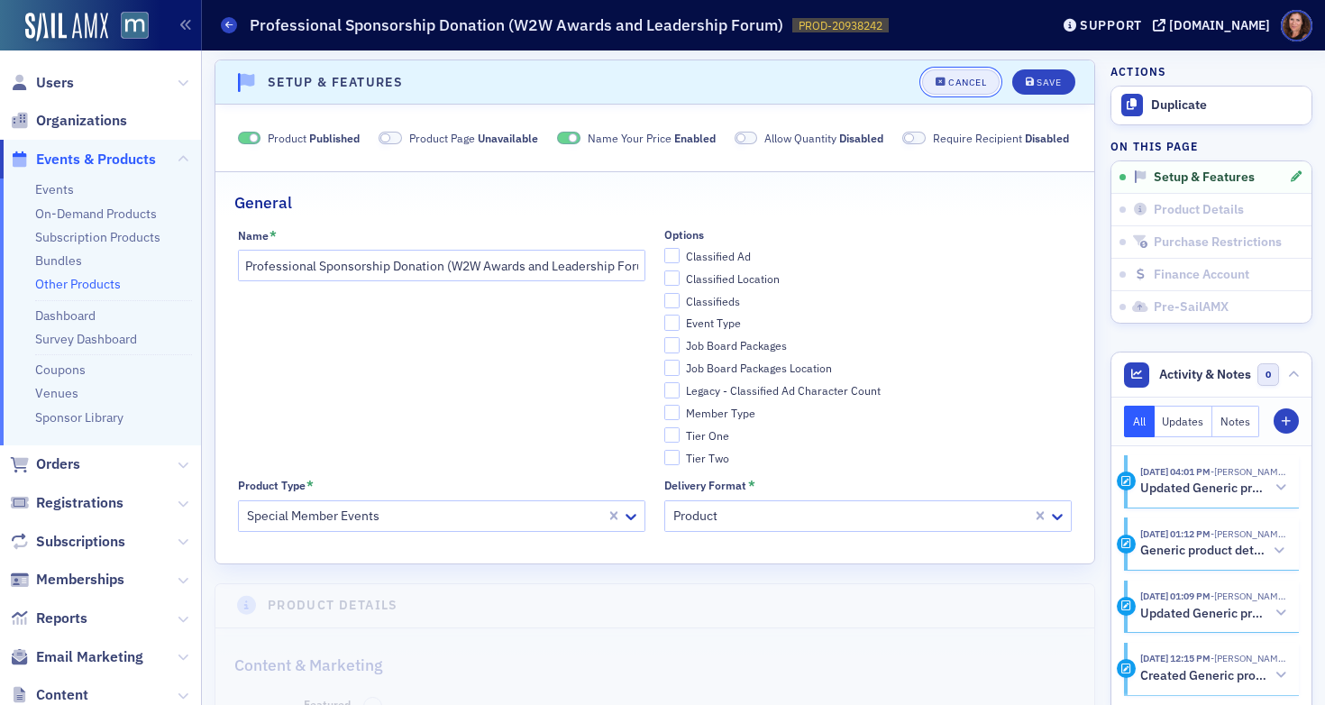
click at [957, 82] on div "Cancel" at bounding box center [967, 83] width 38 height 10
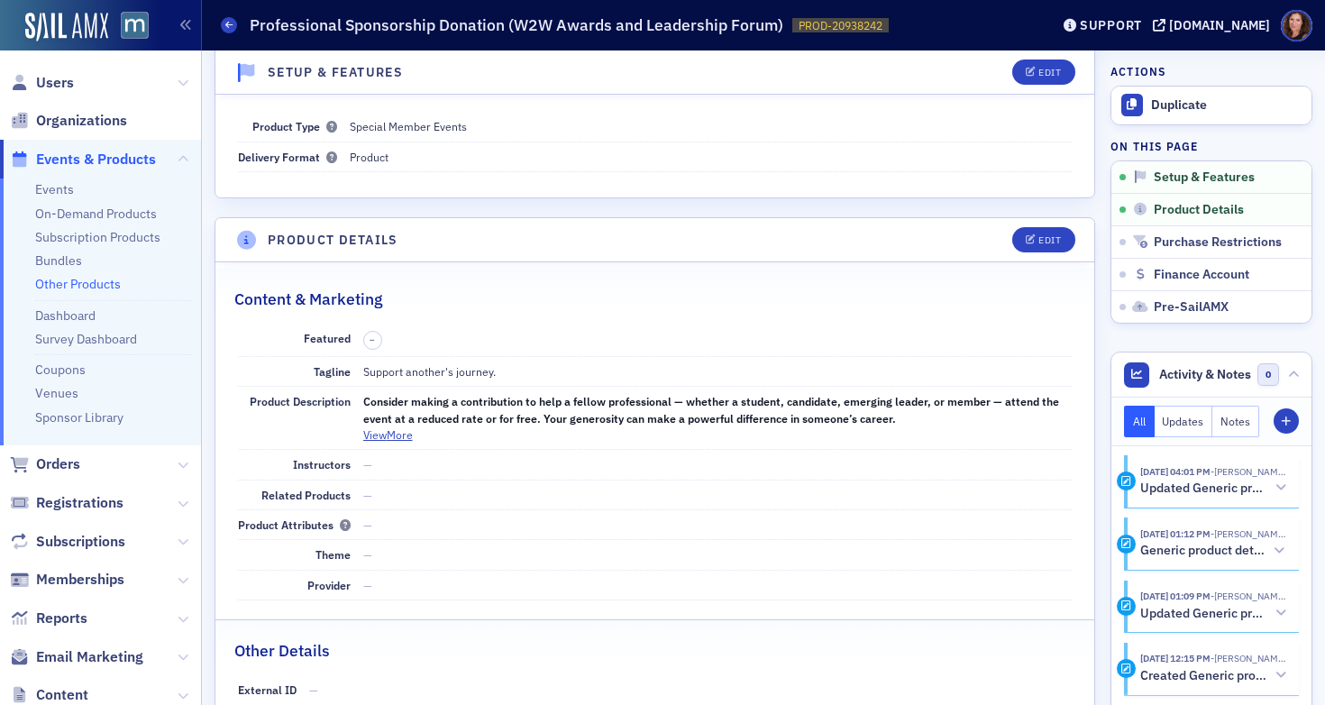
scroll to position [119, 0]
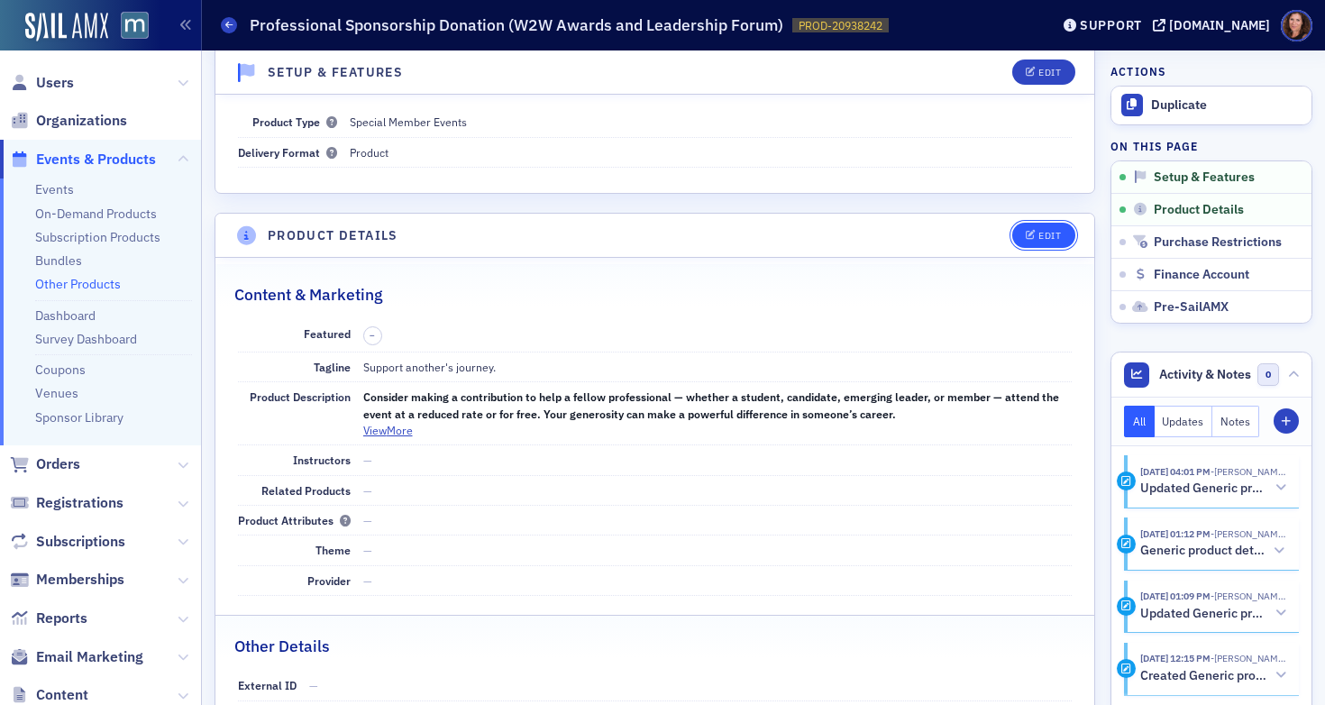
click at [1039, 237] on div "Edit" at bounding box center [1050, 236] width 23 height 10
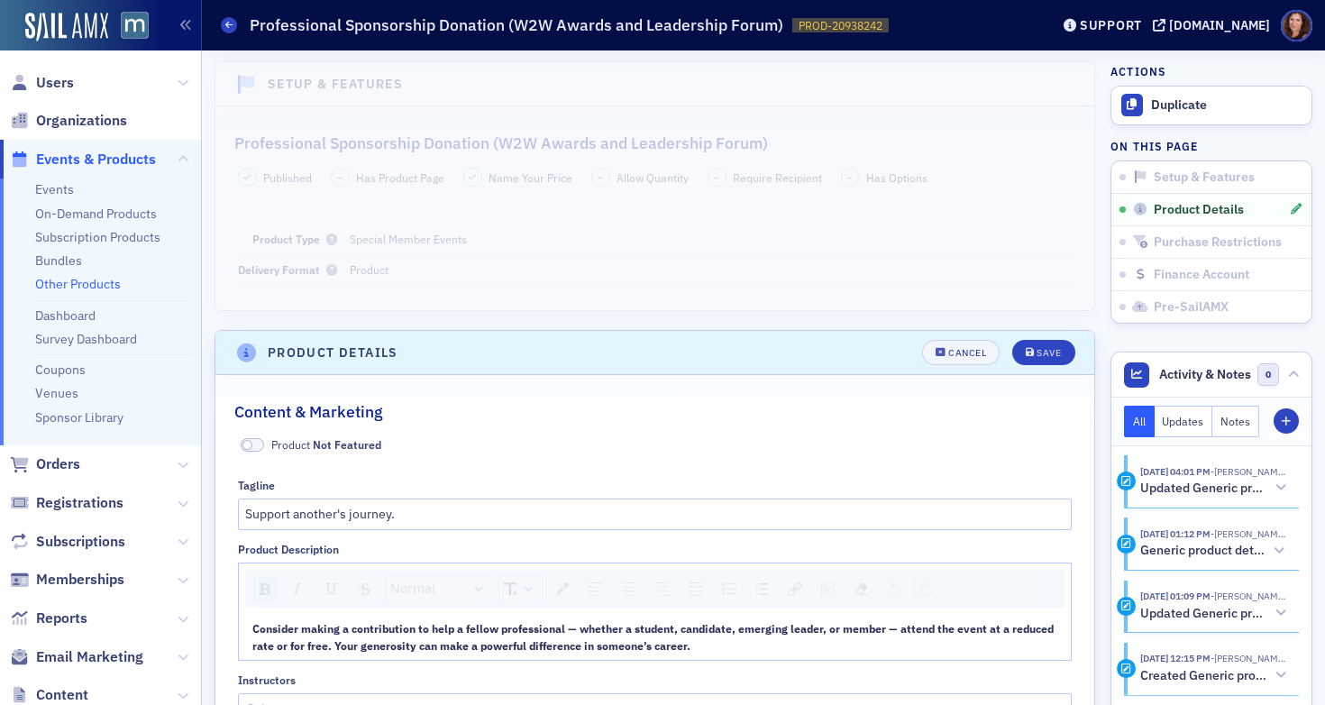
scroll to position [0, 0]
click at [948, 353] on div "Cancel" at bounding box center [967, 355] width 38 height 10
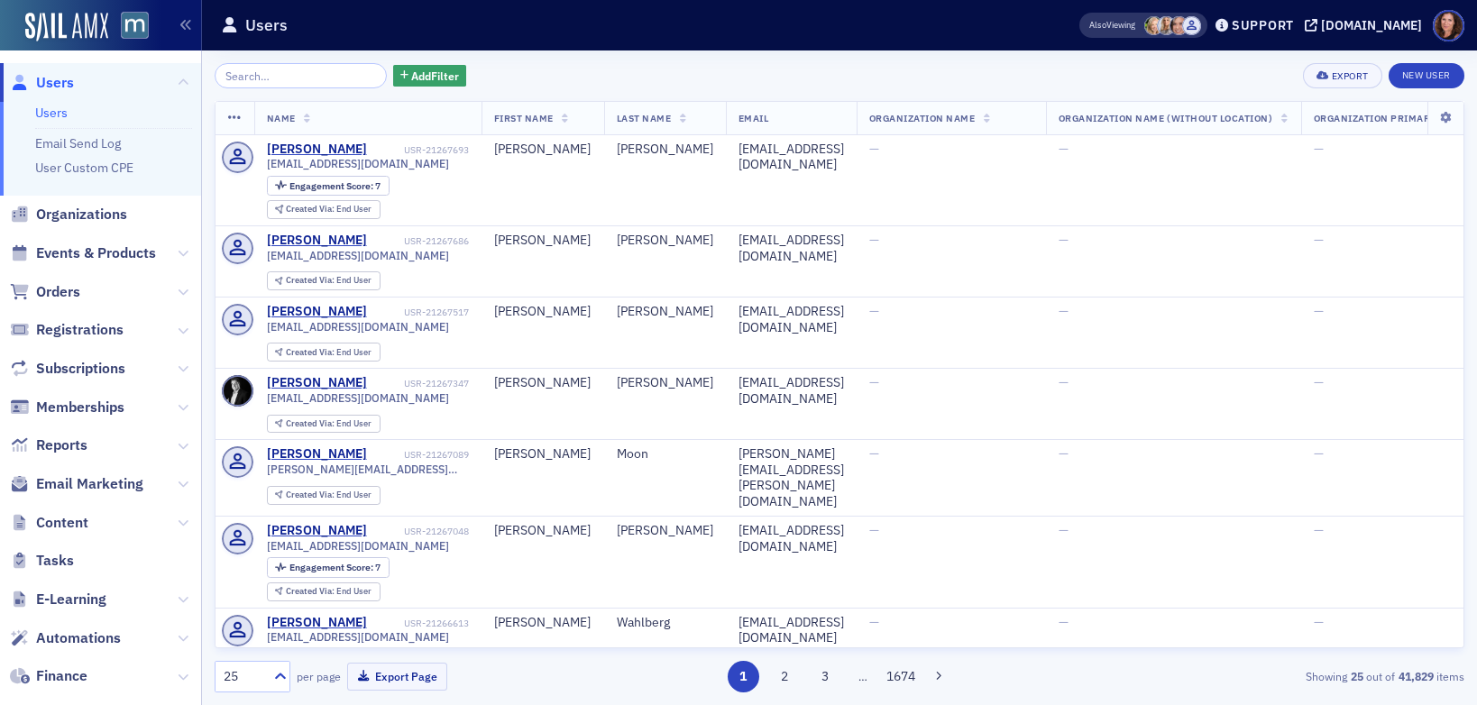
click at [116, 262] on span "Events & Products" at bounding box center [100, 253] width 201 height 39
click at [114, 257] on span "Events & Products" at bounding box center [96, 253] width 120 height 20
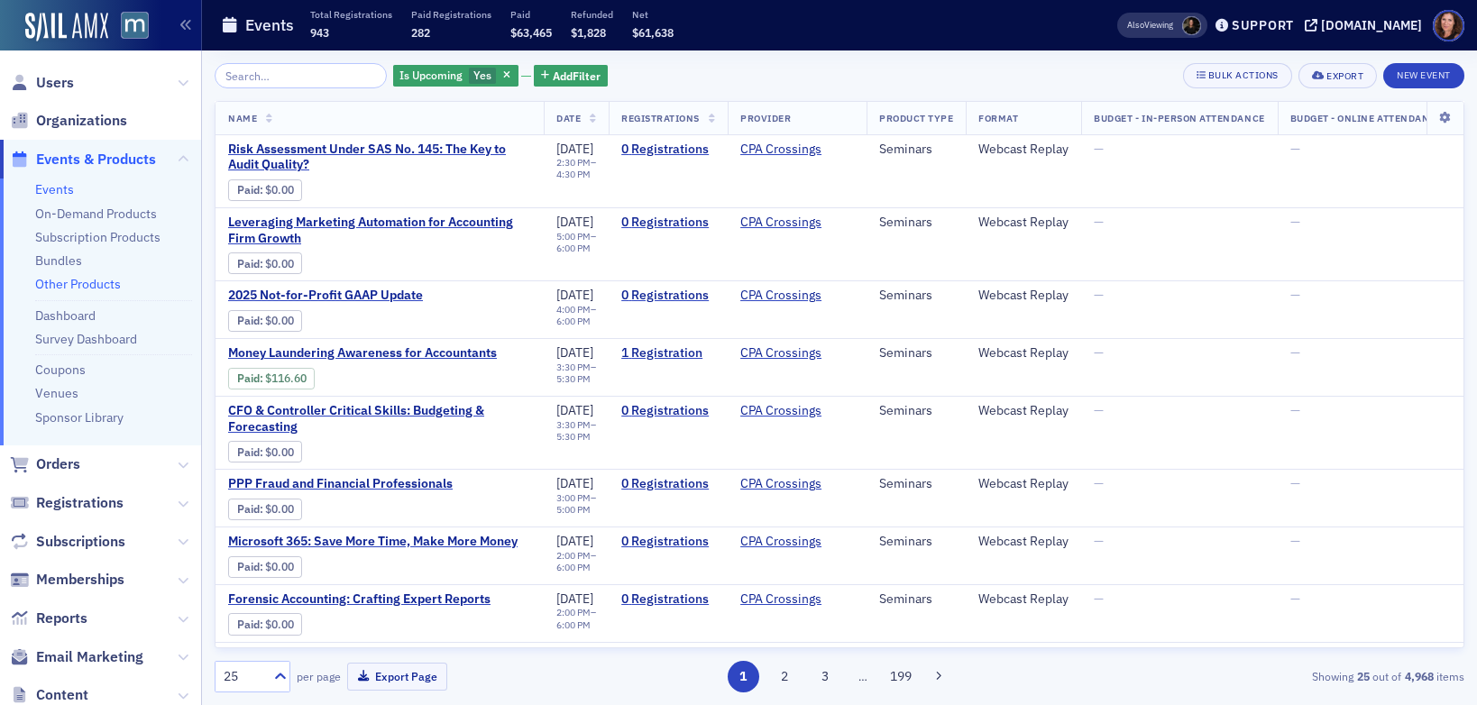
click at [69, 285] on link "Other Products" at bounding box center [78, 284] width 86 height 16
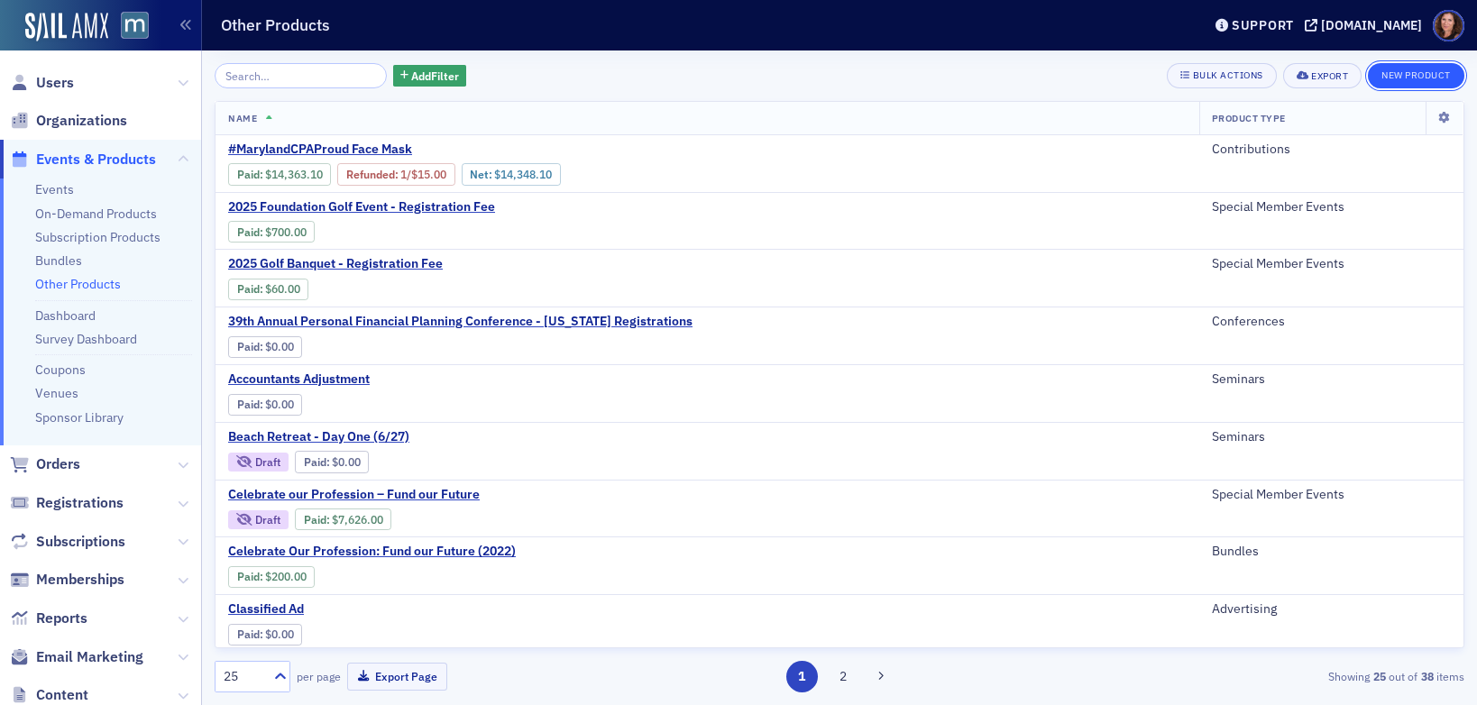
click at [1403, 73] on button "New Product" at bounding box center [1416, 75] width 96 height 25
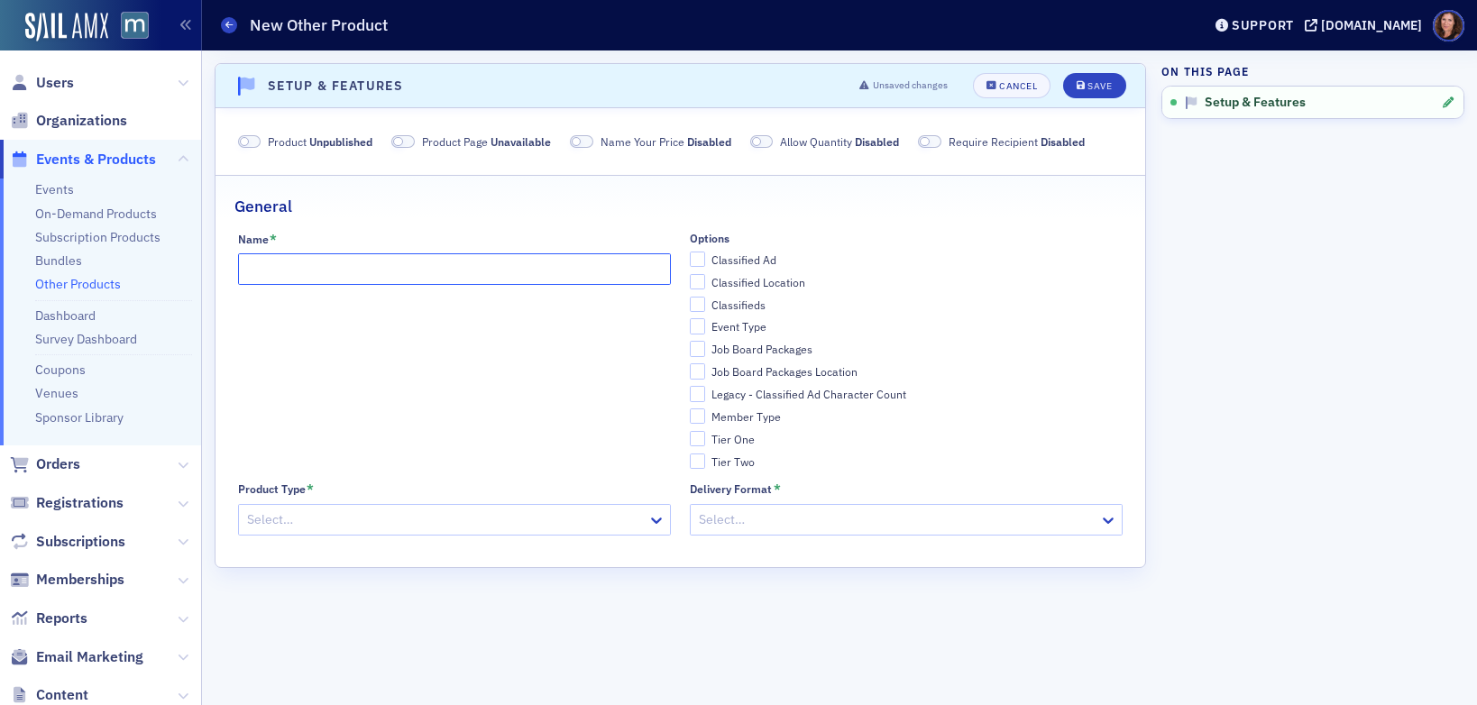
click at [295, 272] on input "Name *" at bounding box center [454, 269] width 433 height 32
type input "F"
click at [347, 512] on div at bounding box center [445, 519] width 400 height 23
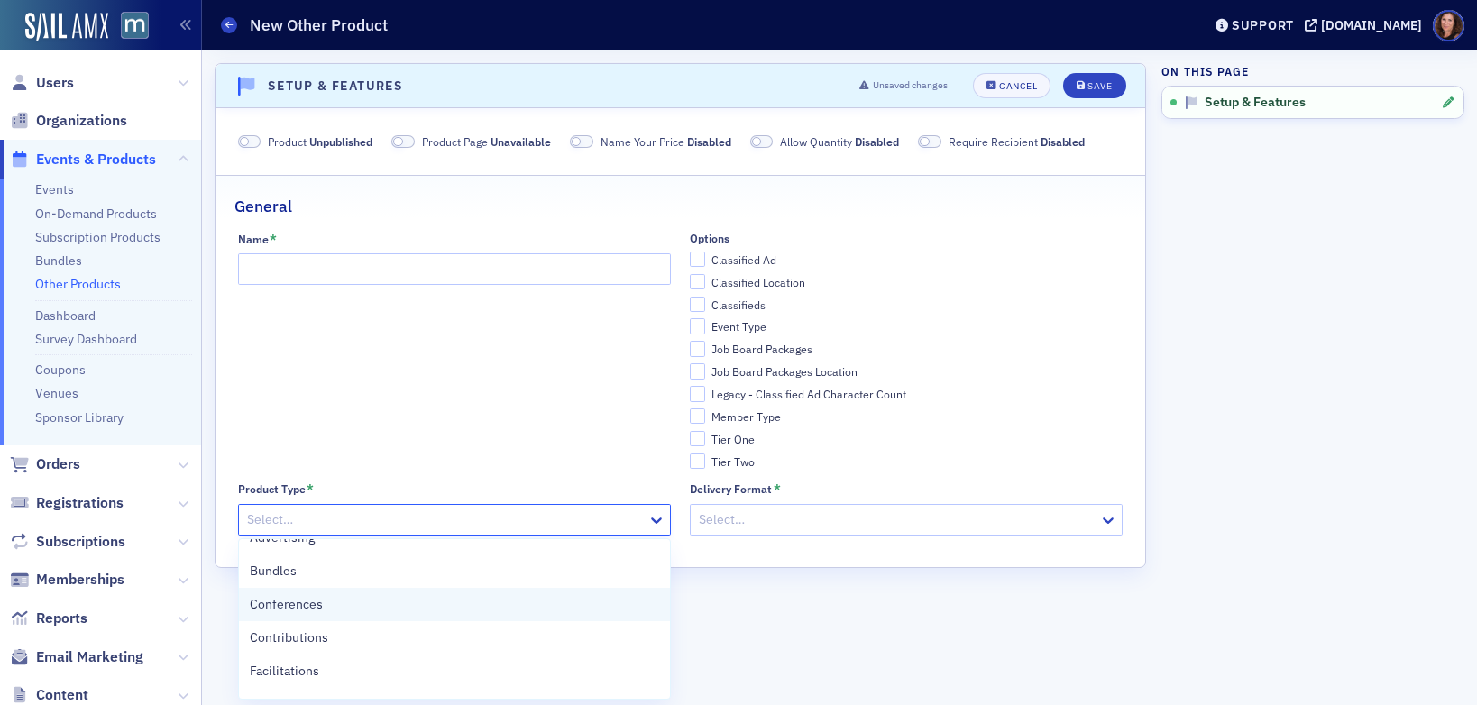
scroll to position [25, 0]
click at [363, 602] on div "Conferences" at bounding box center [454, 600] width 409 height 19
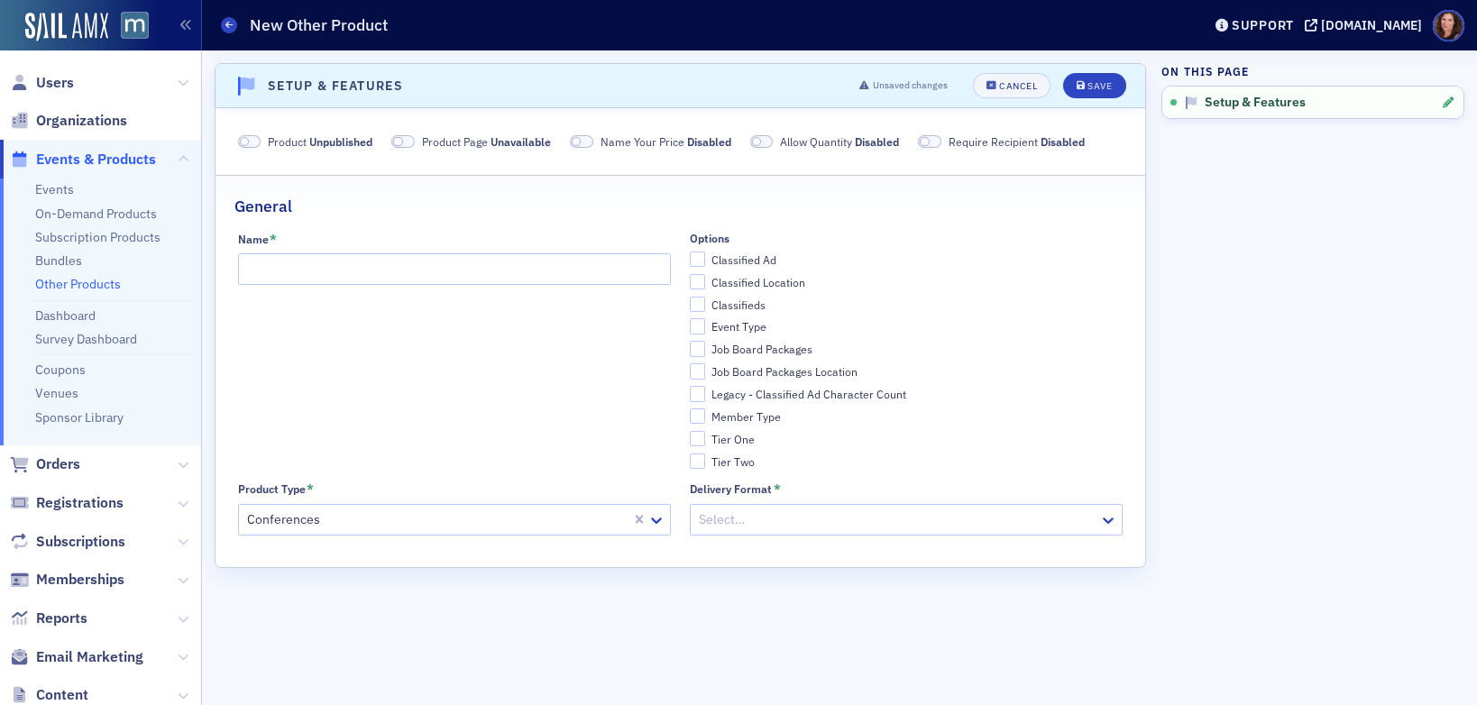
click at [398, 414] on div "Name *" at bounding box center [454, 351] width 433 height 238
click at [313, 271] on input "Name *" at bounding box center [454, 269] width 433 height 32
type input "MACPA Foundation Donation from Members (Future of Finance, 2040 Event)"
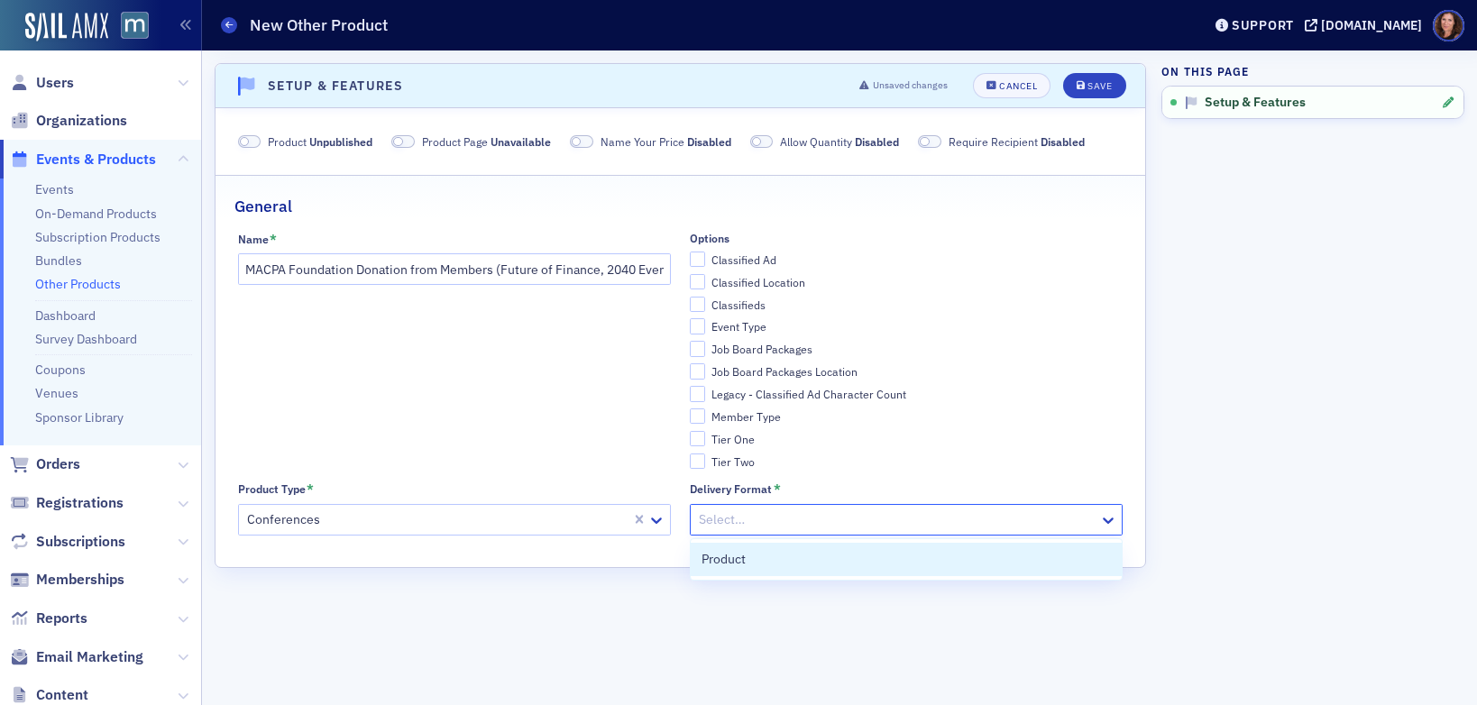
click at [820, 524] on div at bounding box center [897, 519] width 400 height 23
click at [797, 554] on div "Product" at bounding box center [905, 559] width 409 height 19
click at [252, 141] on span at bounding box center [249, 142] width 23 height 14
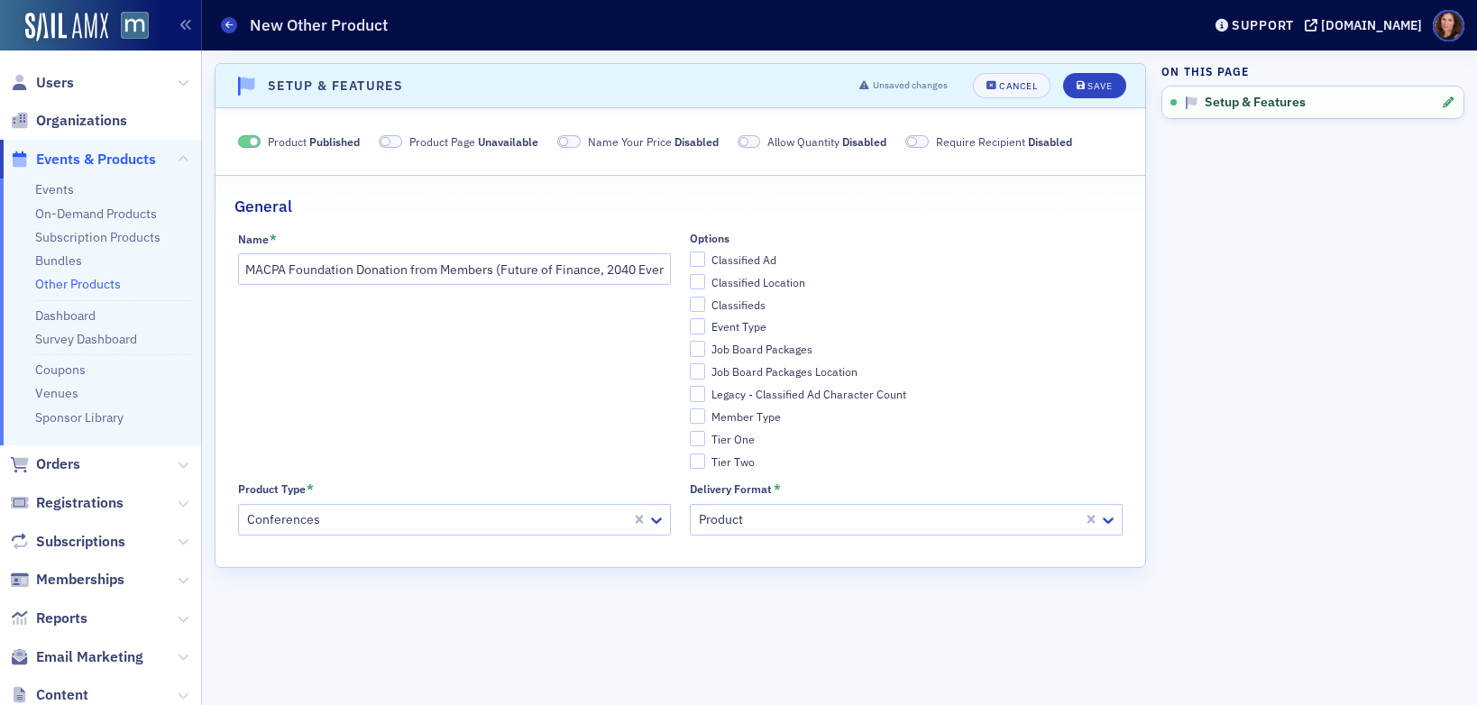
click at [578, 142] on span at bounding box center [568, 142] width 23 height 14
click at [1100, 89] on div "Save" at bounding box center [1099, 86] width 24 height 10
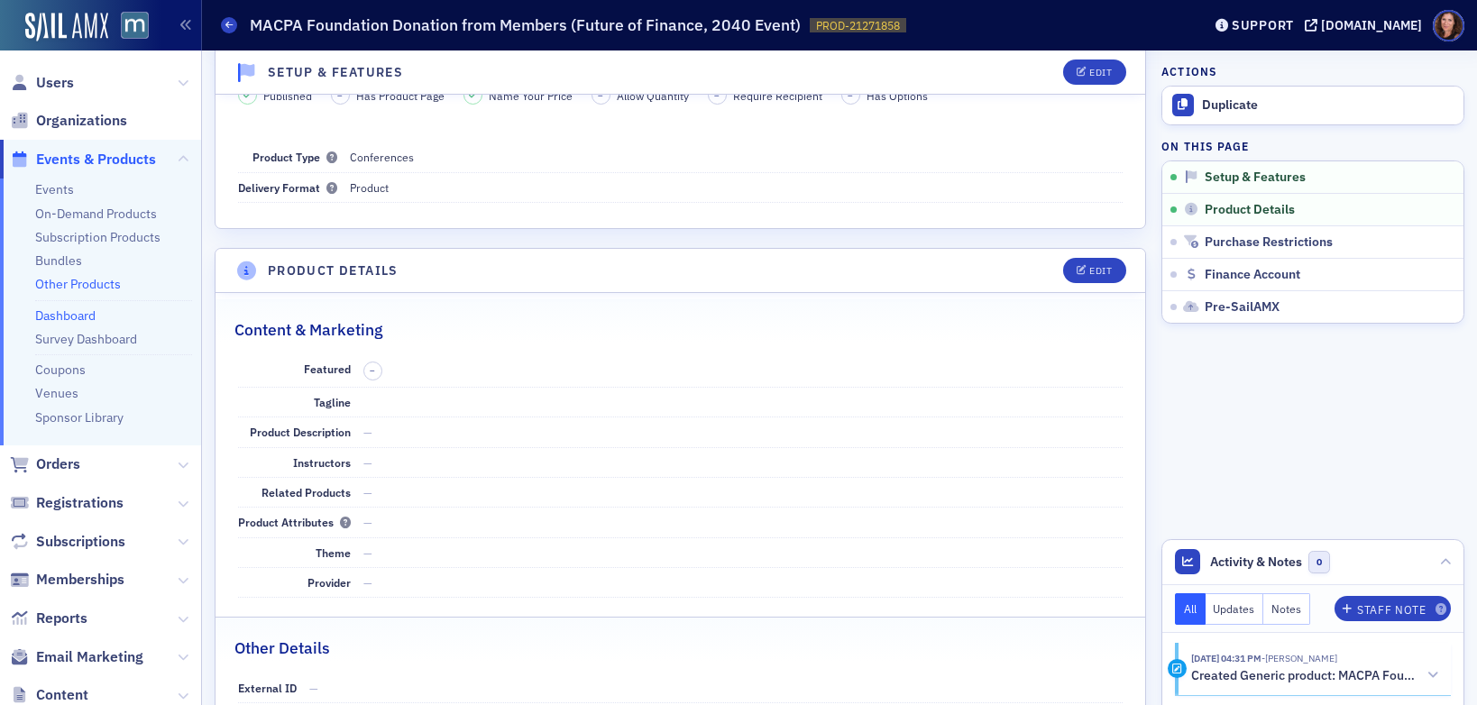
scroll to position [89, 0]
click at [1089, 270] on div "Edit" at bounding box center [1100, 268] width 23 height 10
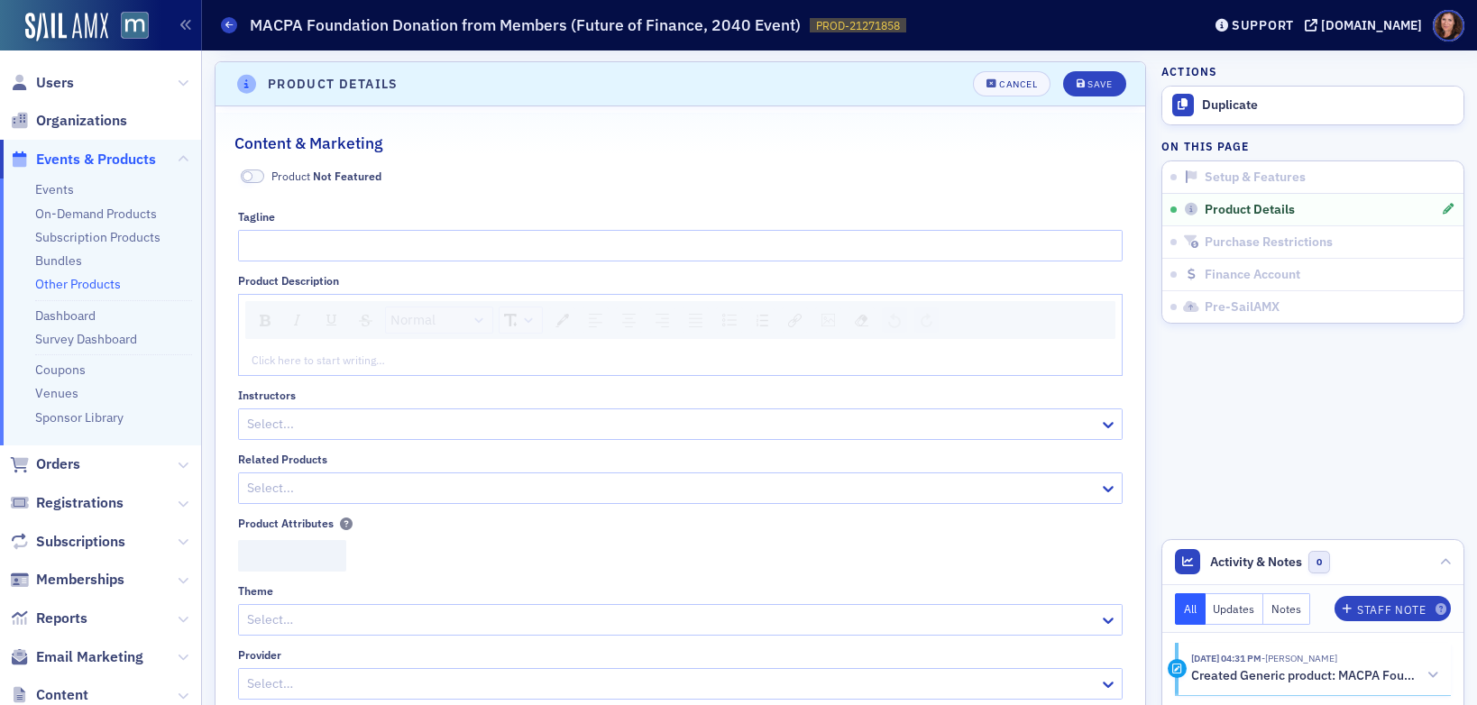
scroll to position [272, 0]
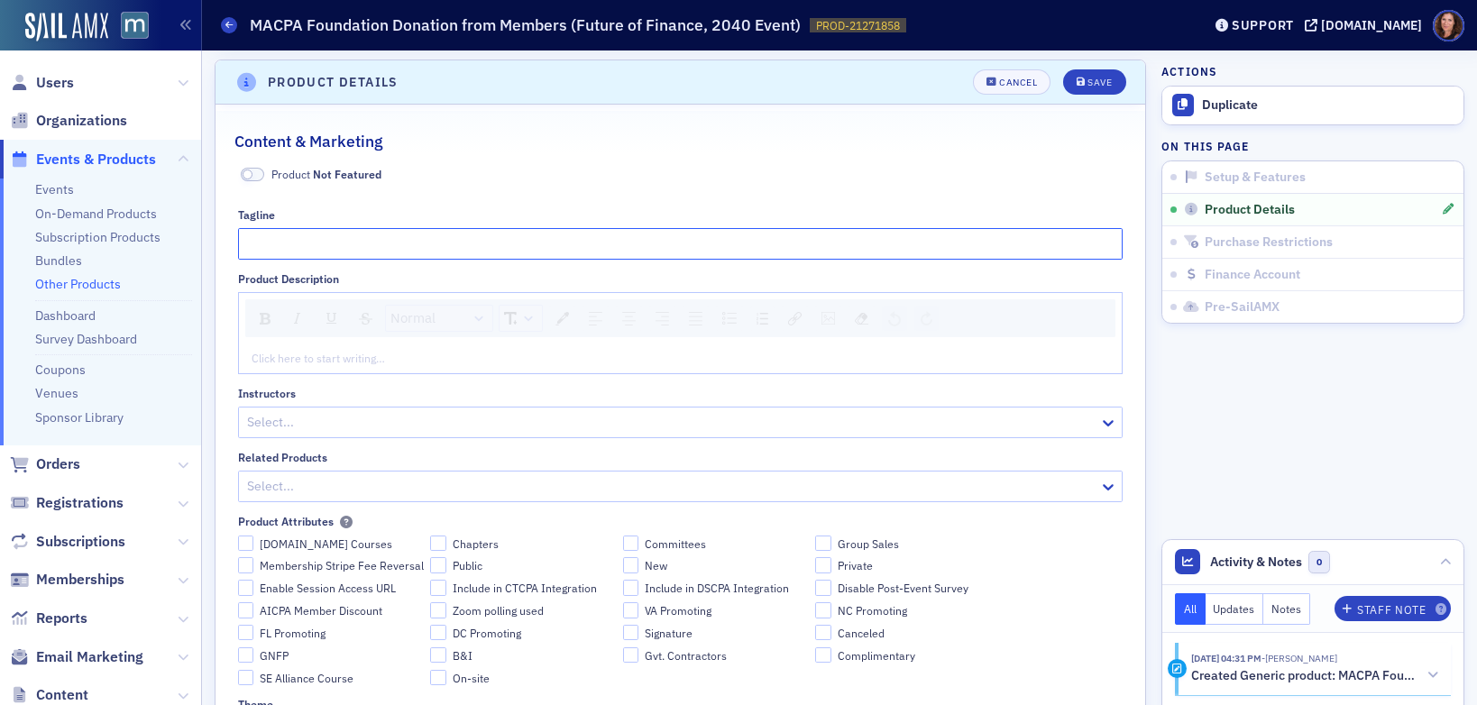
click at [337, 251] on input "Tagline" at bounding box center [680, 244] width 885 height 32
type input "Support the future of the profession."
click at [304, 352] on div "rdw-editor" at bounding box center [680, 358] width 857 height 16
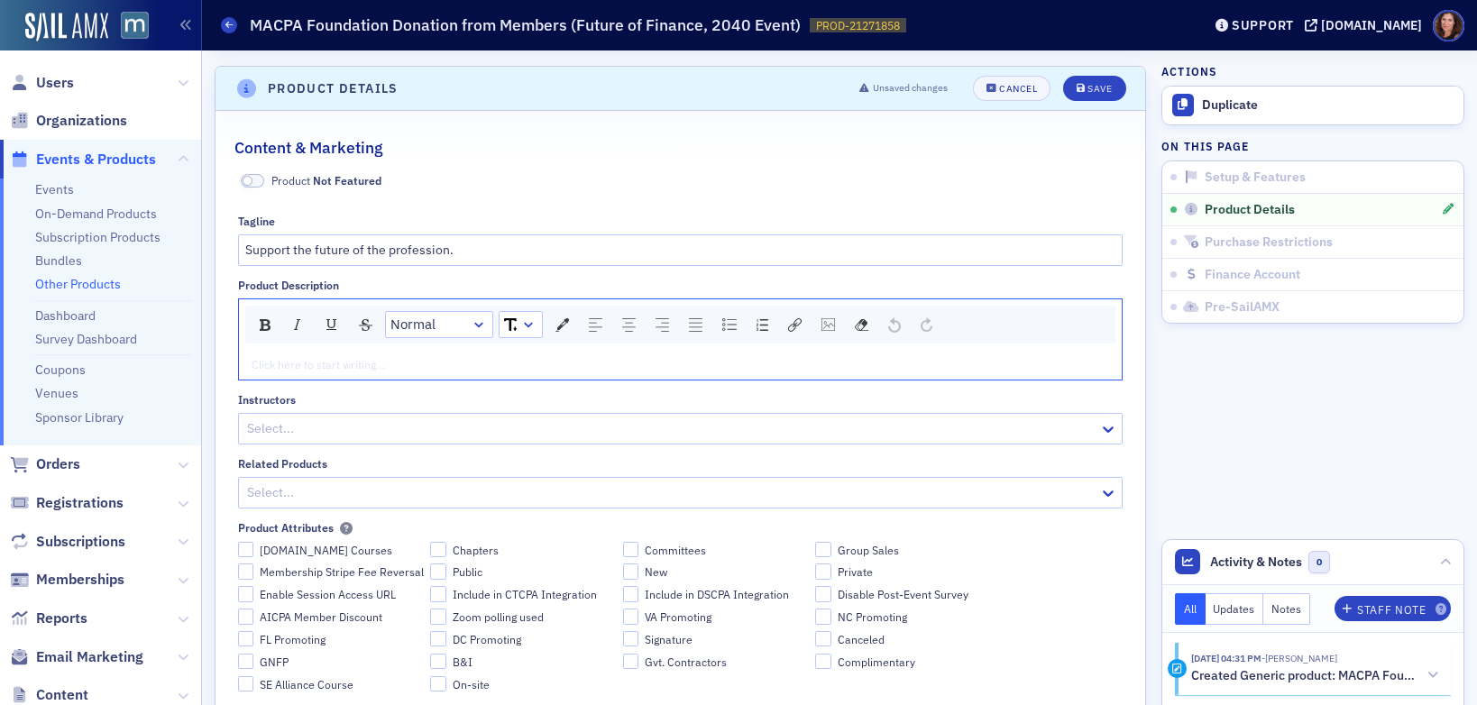
scroll to position [265, 0]
click at [420, 369] on span "Consider making a donation to fund" at bounding box center [341, 365] width 178 height 14
click at [419, 370] on span "Consider making a donation to fund" at bounding box center [341, 365] width 178 height 14
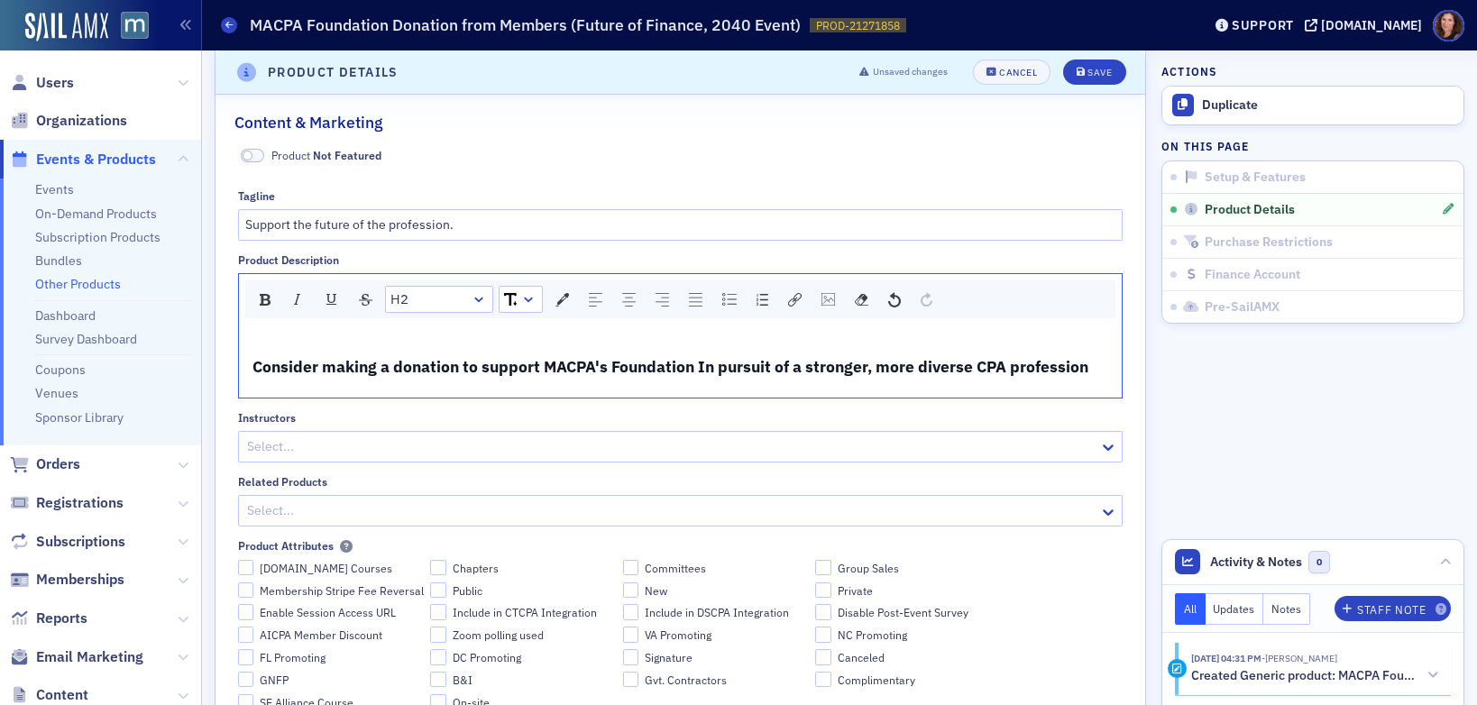
click at [705, 369] on span "Consider making a donation to support MACPA's Foundation In pursuit of a strong…" at bounding box center [670, 366] width 836 height 21
click at [668, 365] on span "Consider making a donation to support MACPA's Foundation in pursuit of a strong…" at bounding box center [668, 365] width 833 height 21
click at [666, 365] on span "Consider making a donation to support MACPA's Foundation in pursuit of a strong…" at bounding box center [668, 365] width 833 height 21
click at [665, 365] on span "Consider making a donation to support MACPA's Foundation in pursuit of a strong…" at bounding box center [668, 365] width 833 height 21
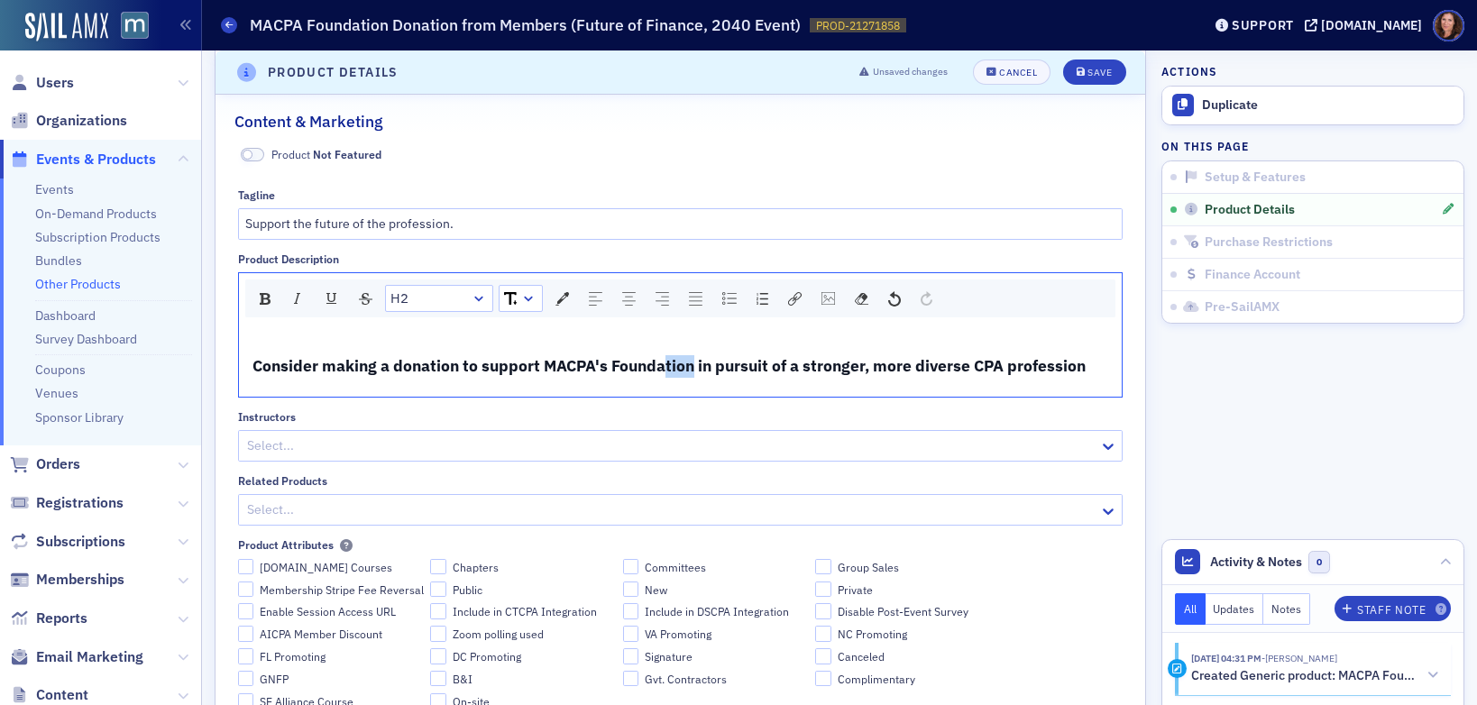
click at [665, 365] on span "Consider making a donation to support MACPA's Foundation in pursuit of a strong…" at bounding box center [668, 365] width 833 height 21
click at [428, 286] on link "H2" at bounding box center [439, 298] width 106 height 25
drag, startPoint x: 426, startPoint y: 326, endPoint x: 453, endPoint y: 324, distance: 26.3
click at [426, 326] on li "Normal" at bounding box center [438, 329] width 103 height 27
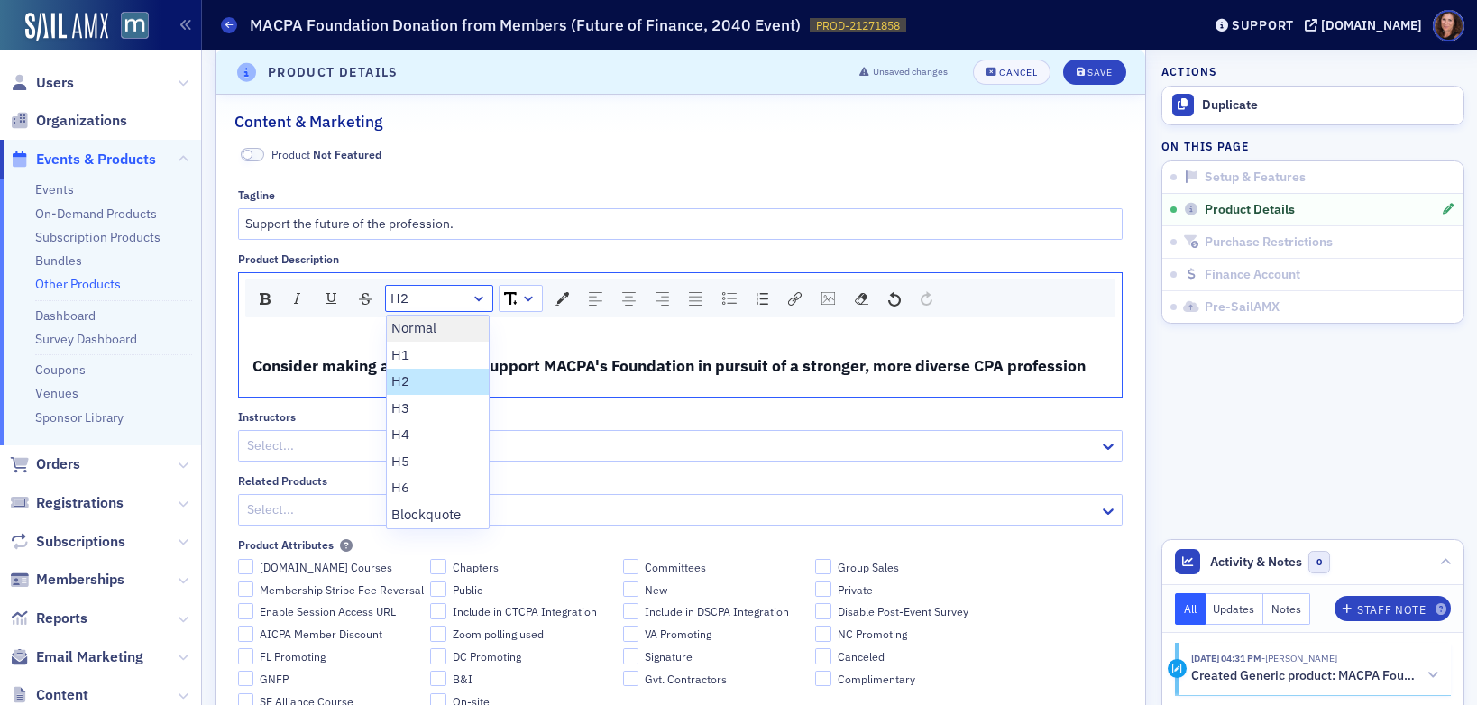
scroll to position [267, 0]
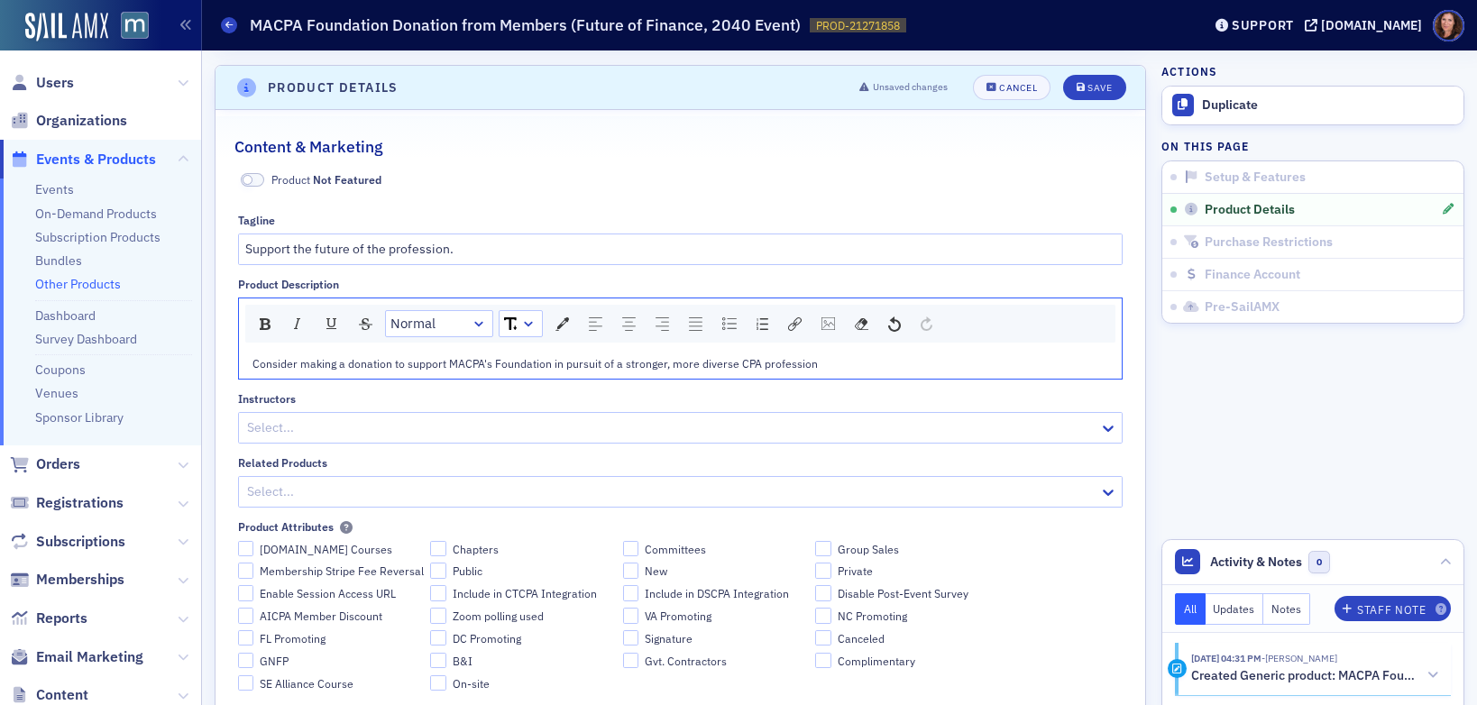
click at [521, 321] on div "rdw-dropdown" at bounding box center [528, 324] width 14 height 18
click at [518, 460] on li "12" at bounding box center [520, 460] width 40 height 27
click at [538, 325] on div "rdw-dropdown" at bounding box center [532, 324] width 14 height 18
drag, startPoint x: 510, startPoint y: 514, endPoint x: 520, endPoint y: 490, distance: 26.3
click at [510, 514] on li "16" at bounding box center [521, 513] width 43 height 27
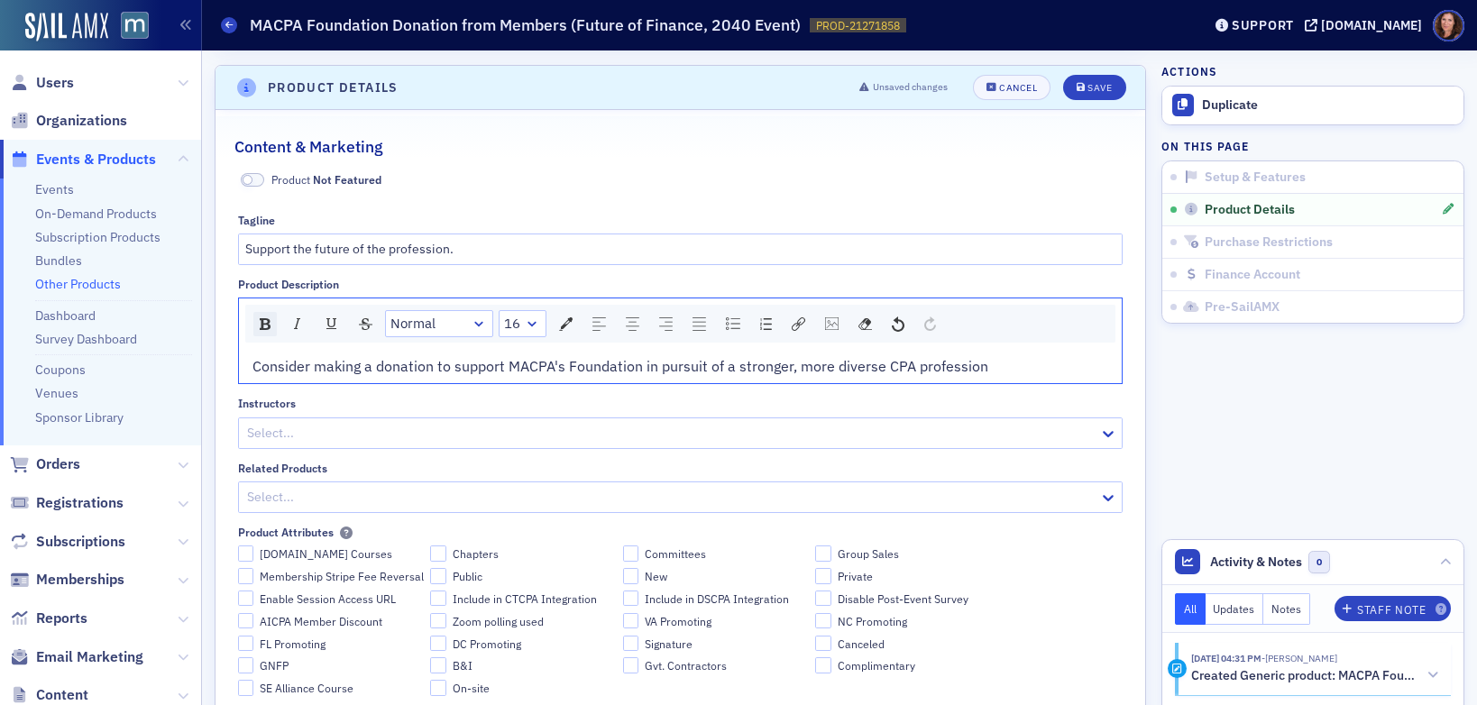
click at [263, 313] on div "rdw-inline-control" at bounding box center [264, 324] width 23 height 24
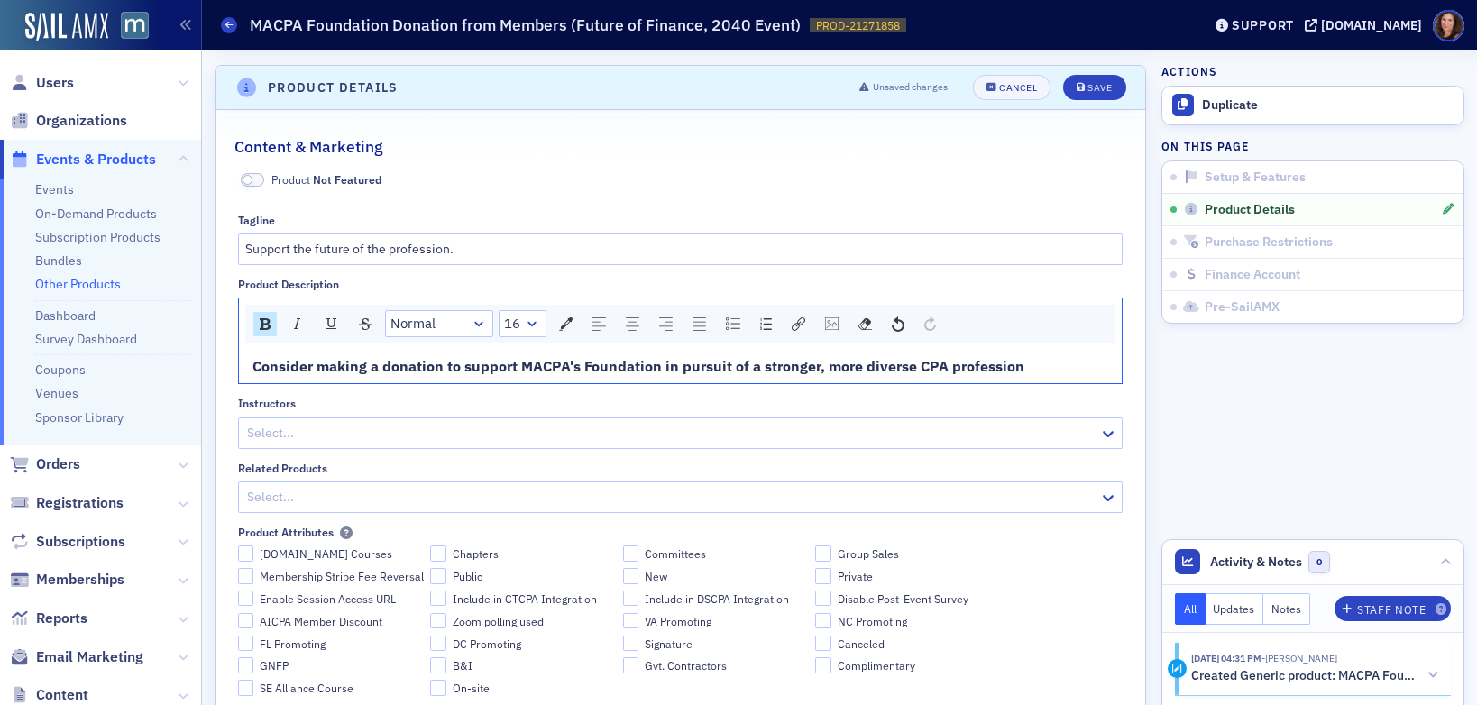
click at [1043, 361] on div "Consider making a donation to support MACPA's Foundation in pursuit of a strong…" at bounding box center [680, 366] width 857 height 22
click at [1087, 83] on div "Save" at bounding box center [1099, 88] width 24 height 10
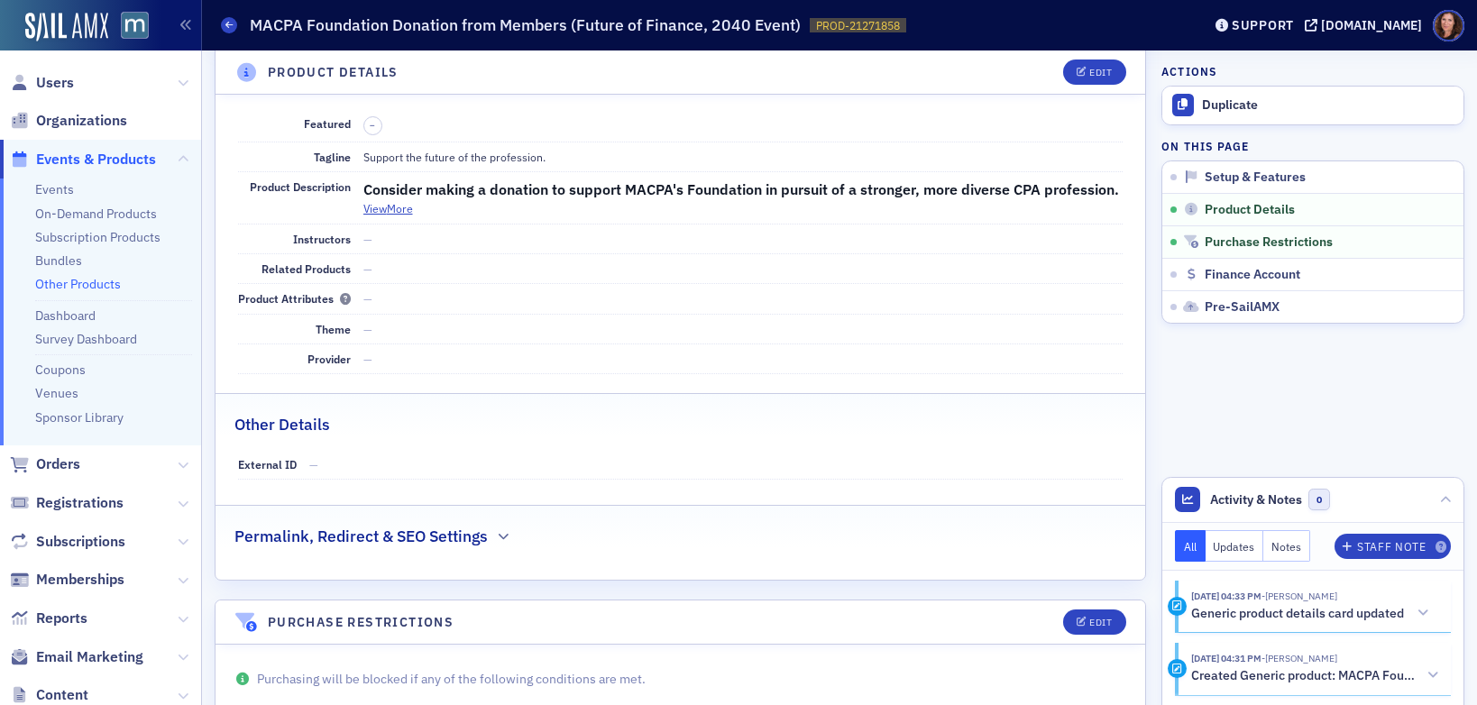
scroll to position [339, 0]
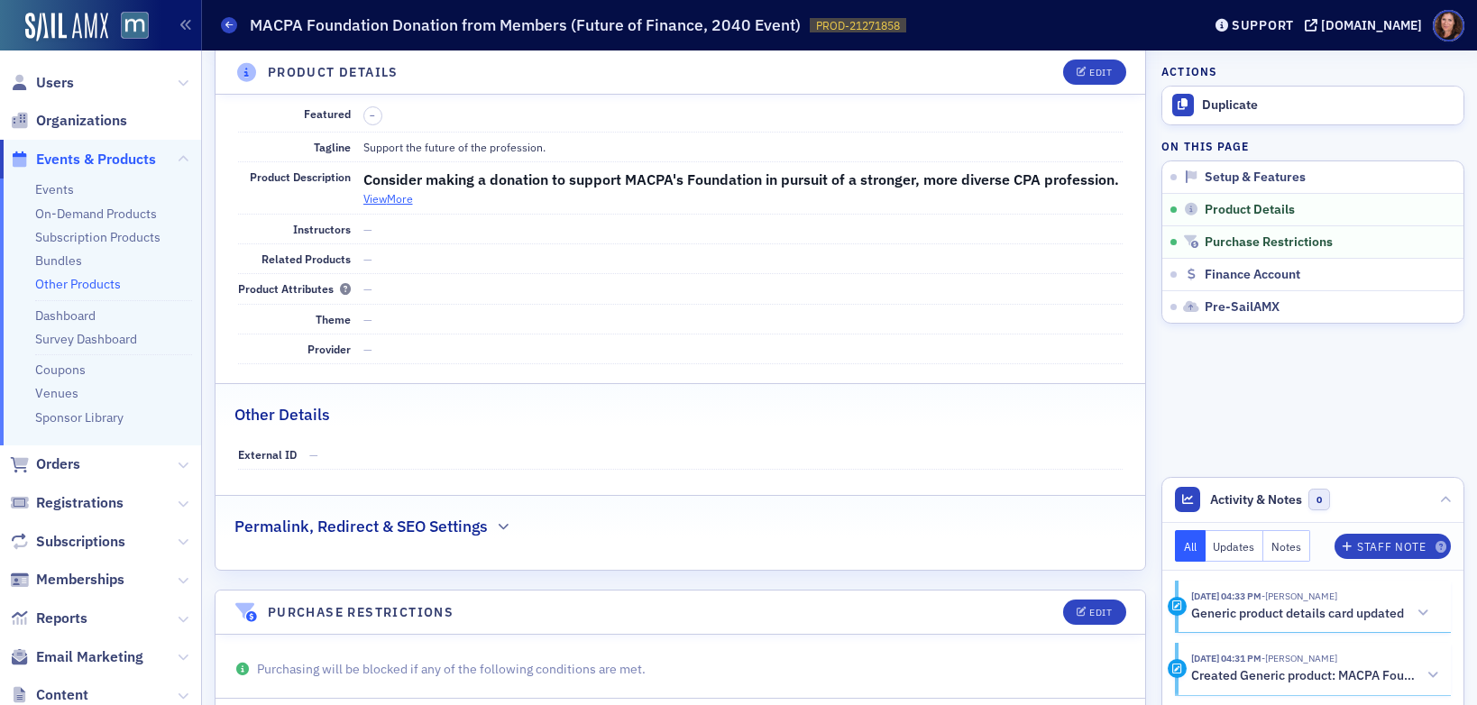
click at [405, 206] on button "View More" at bounding box center [388, 198] width 50 height 16
click at [1089, 71] on div "Edit" at bounding box center [1100, 73] width 23 height 10
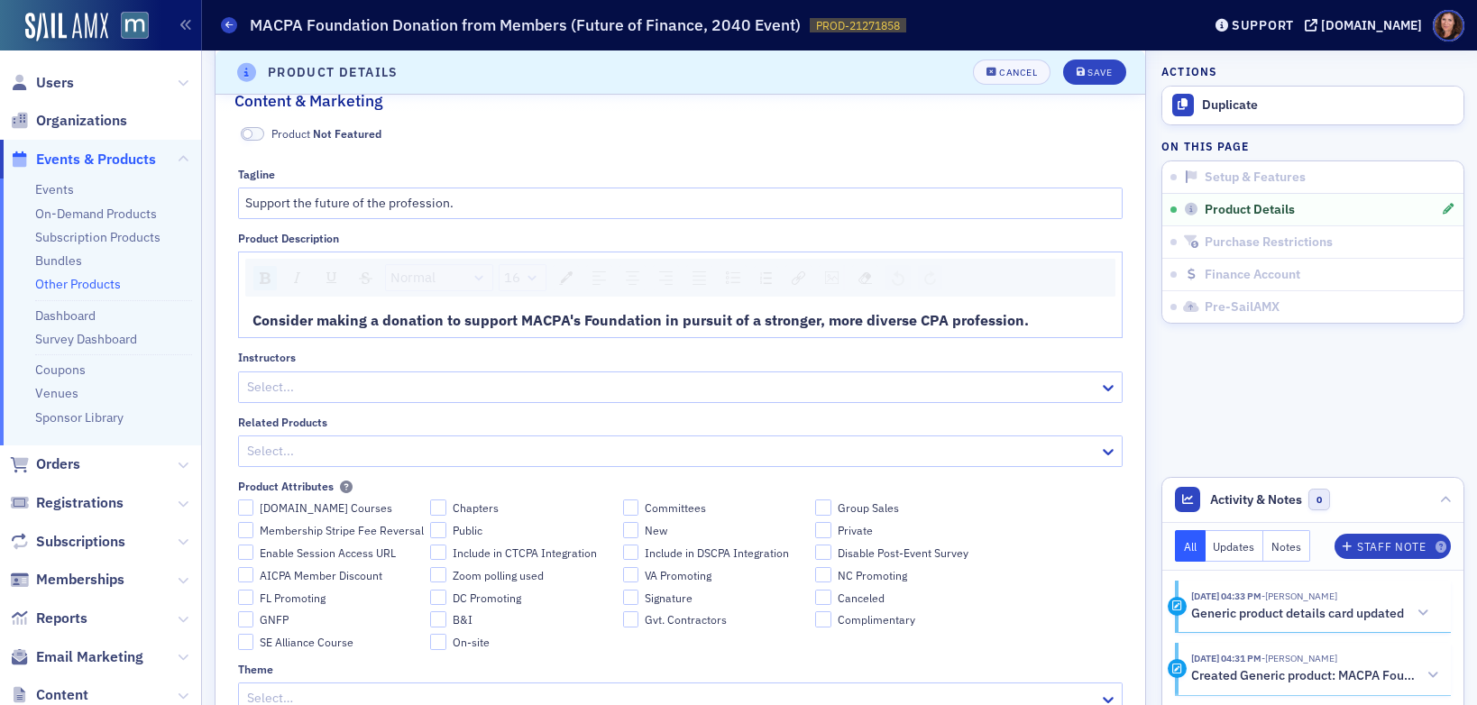
scroll to position [336, 0]
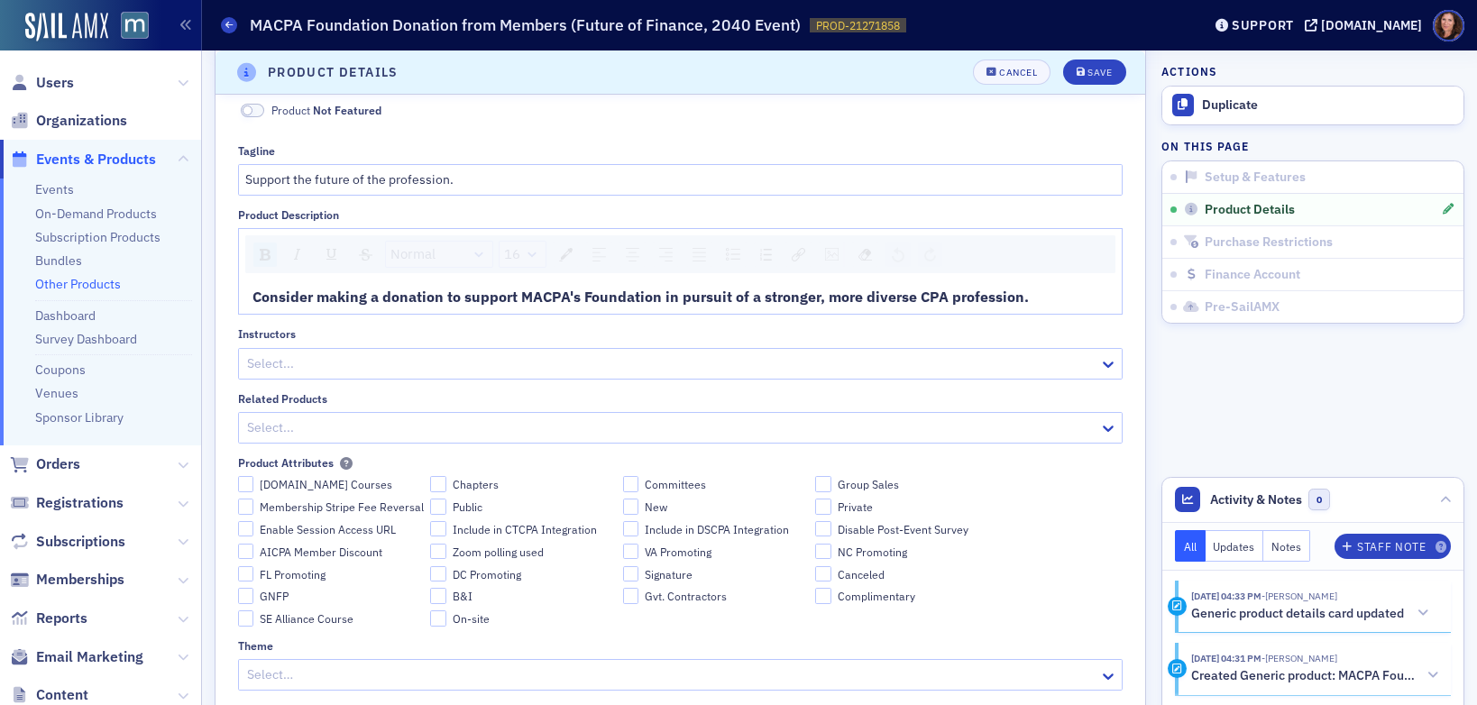
click at [1049, 298] on div "Consider making a donation to support MACPA's Foundation in pursuit of a strong…" at bounding box center [680, 297] width 857 height 22
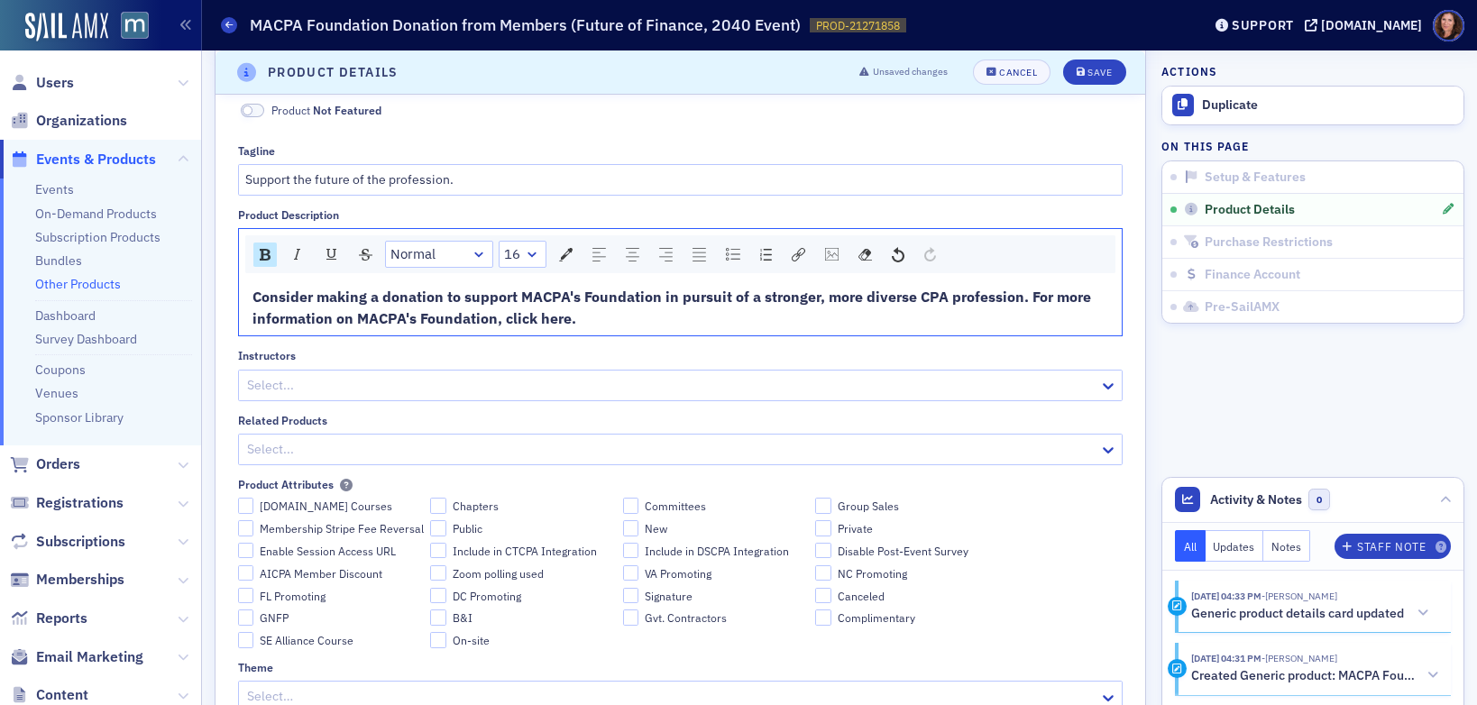
click at [553, 318] on span "Consider making a donation to support MACPA's Foundation in pursuit of a strong…" at bounding box center [673, 308] width 842 height 40
click at [792, 256] on img "rdw-link-control" at bounding box center [799, 255] width 14 height 14
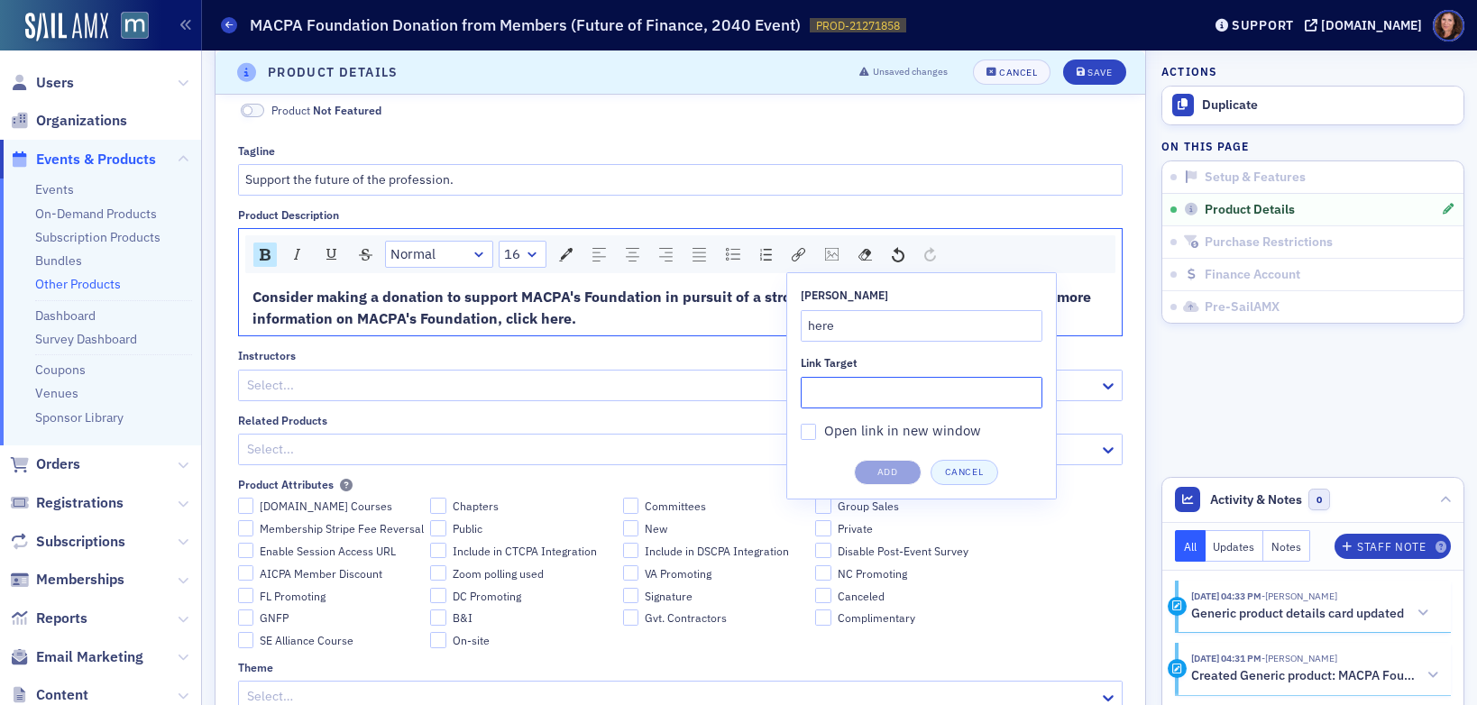
click at [865, 386] on input "Link Target" at bounding box center [922, 393] width 242 height 32
paste input "https://givebutter.com/macpafoundation"
type input "https://givebutter.com/macpafoundation"
click at [882, 471] on button "Add" at bounding box center [888, 472] width 68 height 25
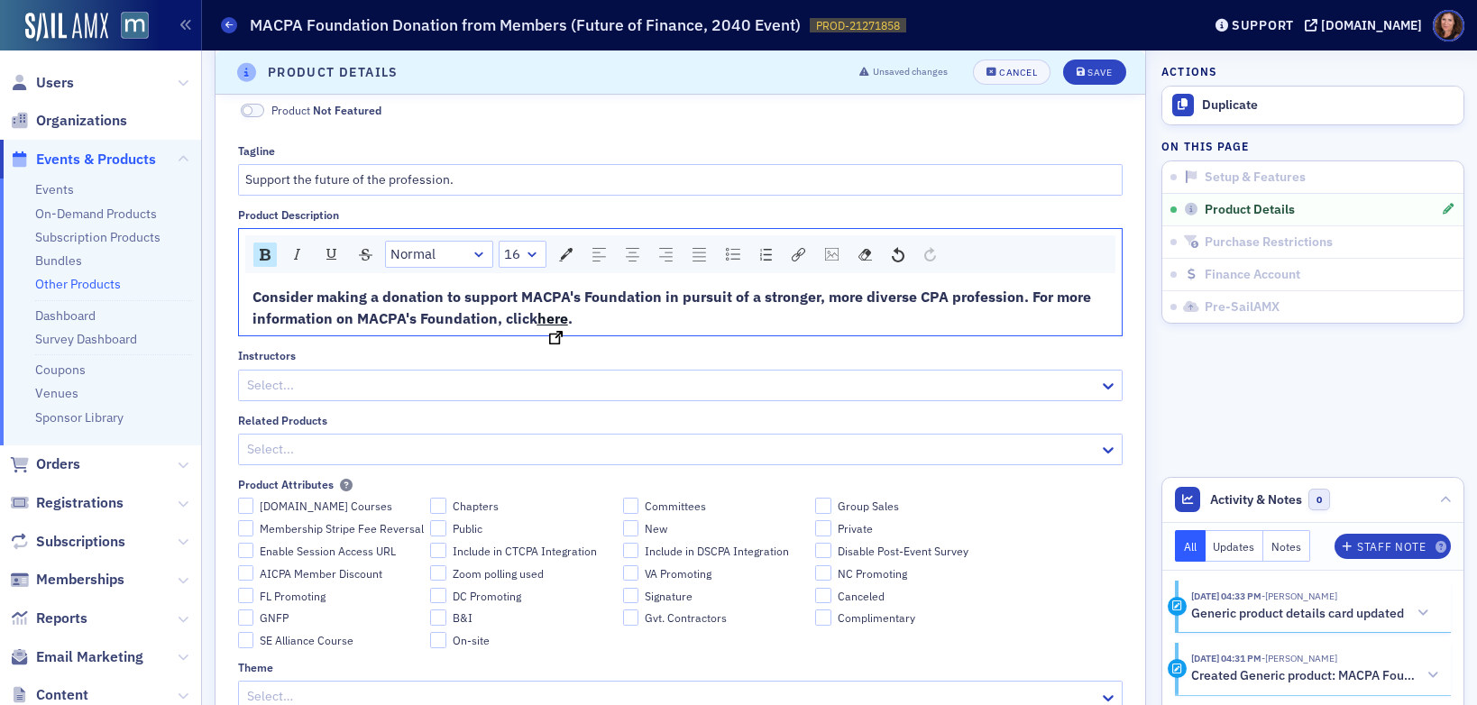
click at [552, 317] on span "here" at bounding box center [552, 318] width 31 height 18
click at [793, 255] on img "rdw-link-control" at bounding box center [799, 255] width 14 height 14
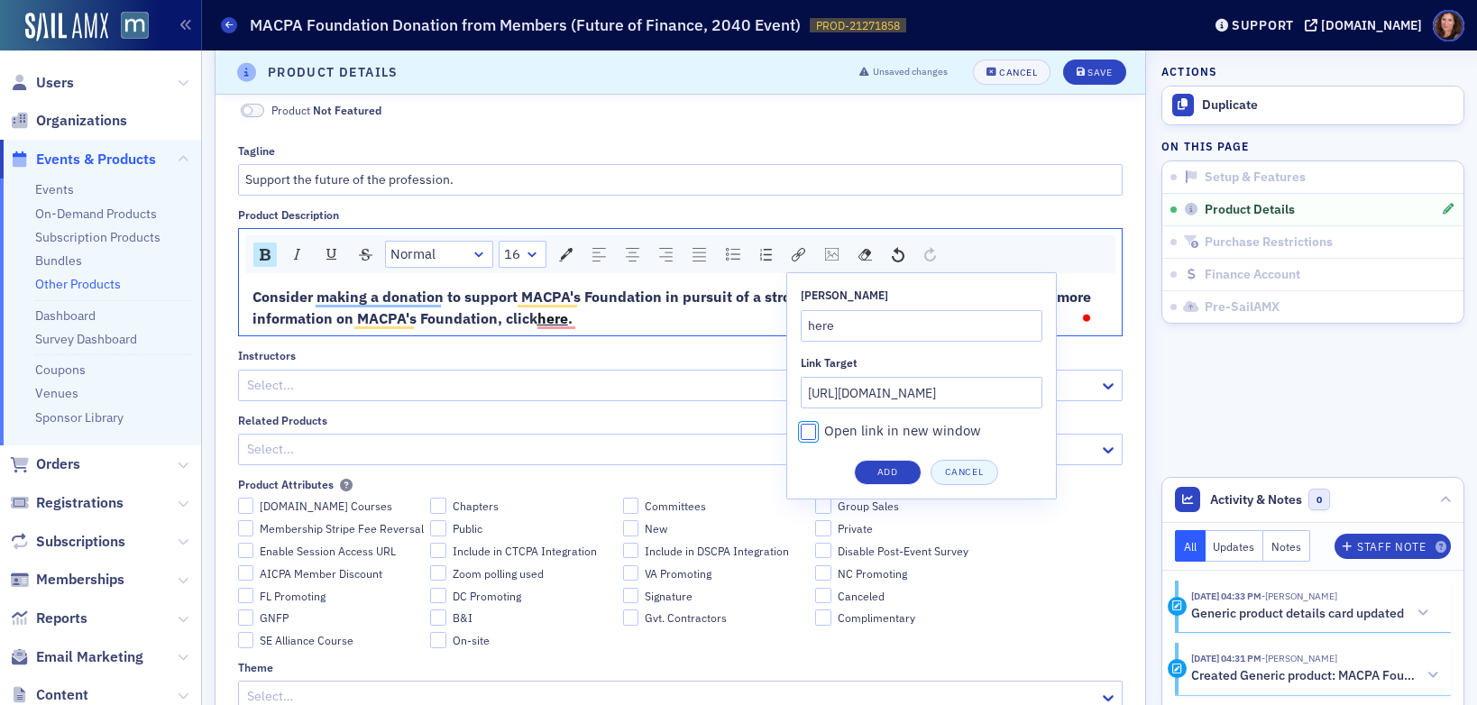
click at [808, 435] on input "Open link in new window" at bounding box center [809, 432] width 16 height 16
checkbox input "true"
click at [875, 471] on button "Add" at bounding box center [888, 472] width 68 height 25
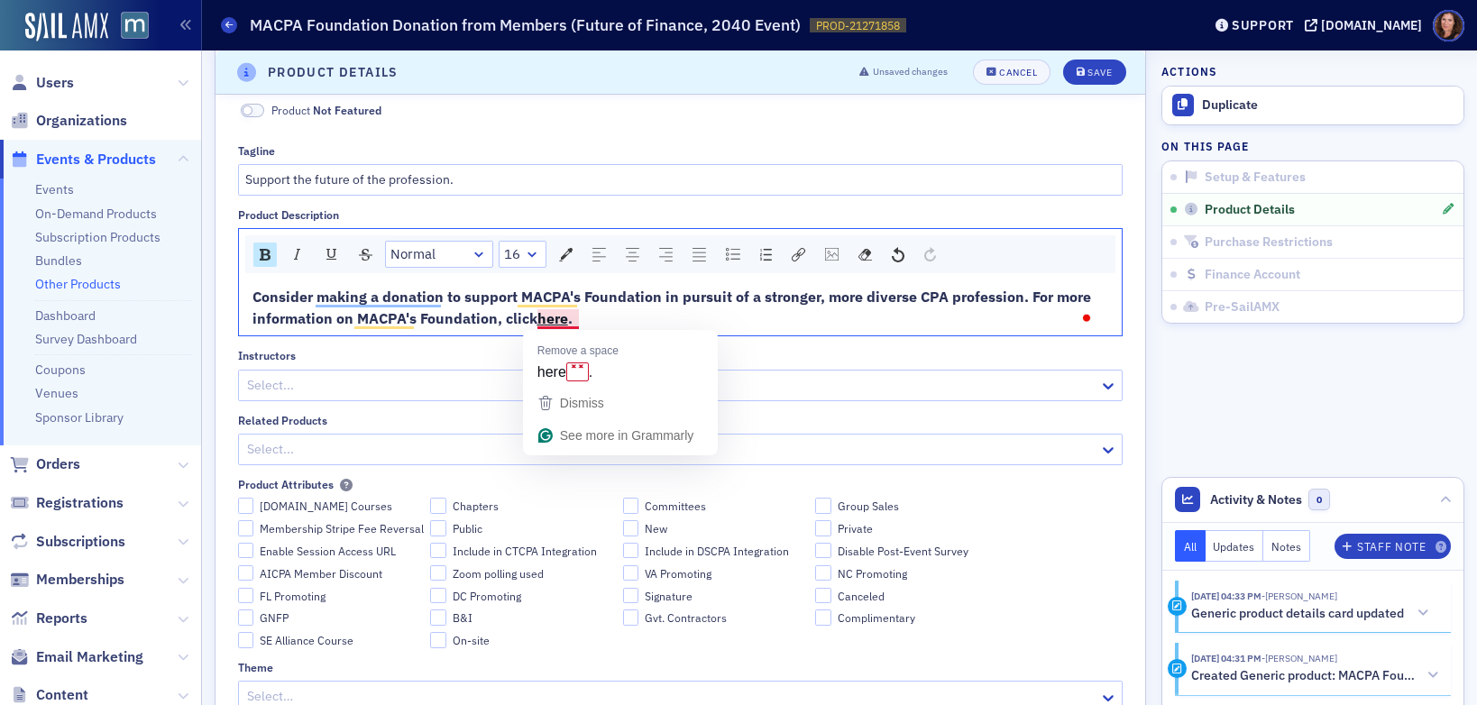
drag, startPoint x: 573, startPoint y: 321, endPoint x: 589, endPoint y: 321, distance: 15.3
click at [573, 321] on span "." at bounding box center [570, 318] width 5 height 18
click at [1087, 78] on div "Save" at bounding box center [1099, 73] width 24 height 10
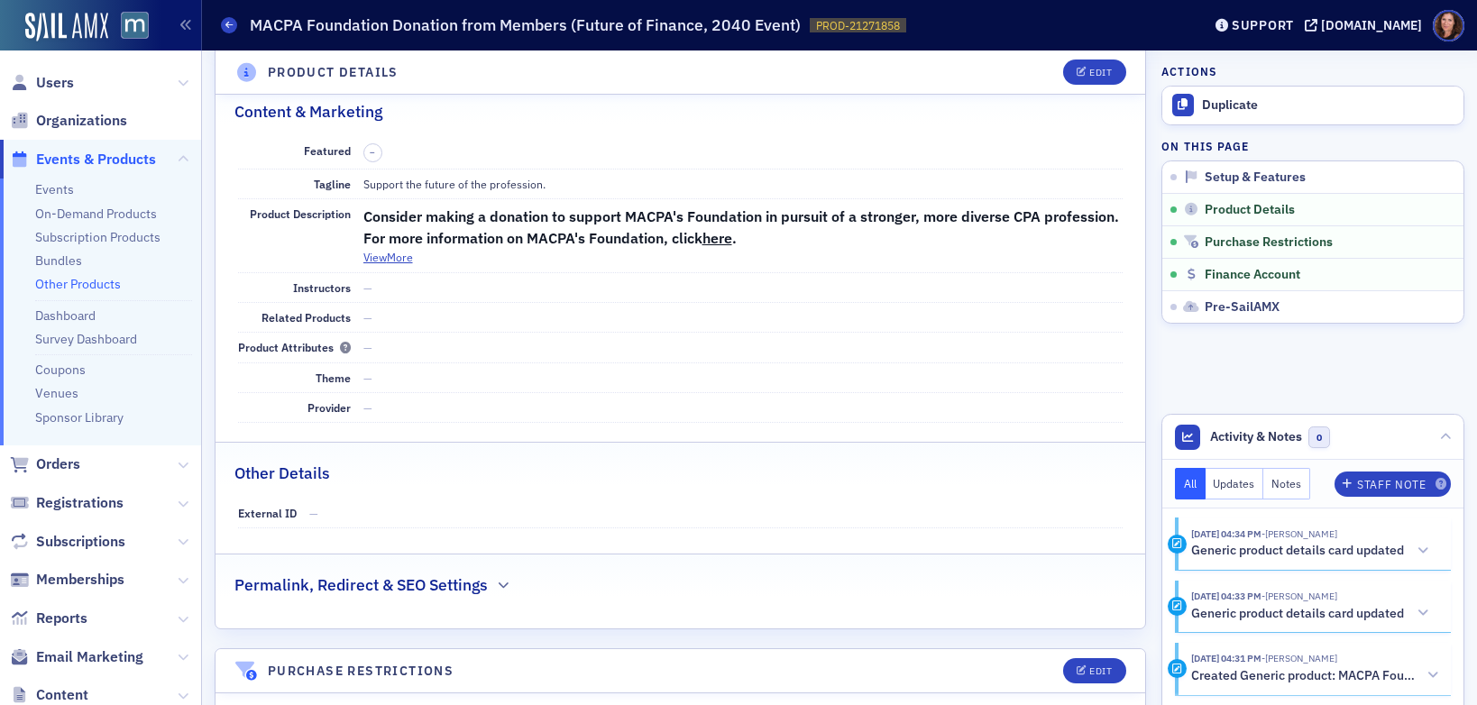
scroll to position [0, 0]
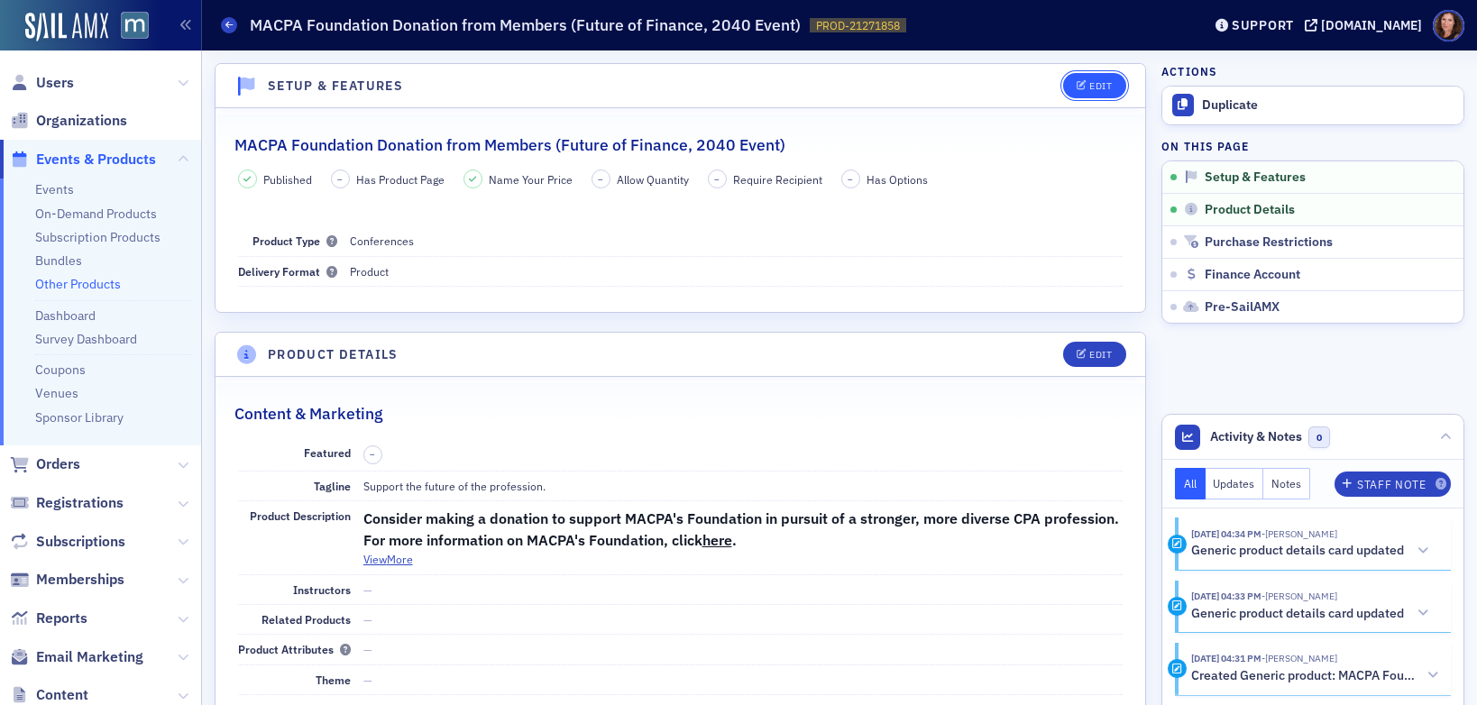
click at [1089, 90] on div "Edit" at bounding box center [1100, 86] width 23 height 10
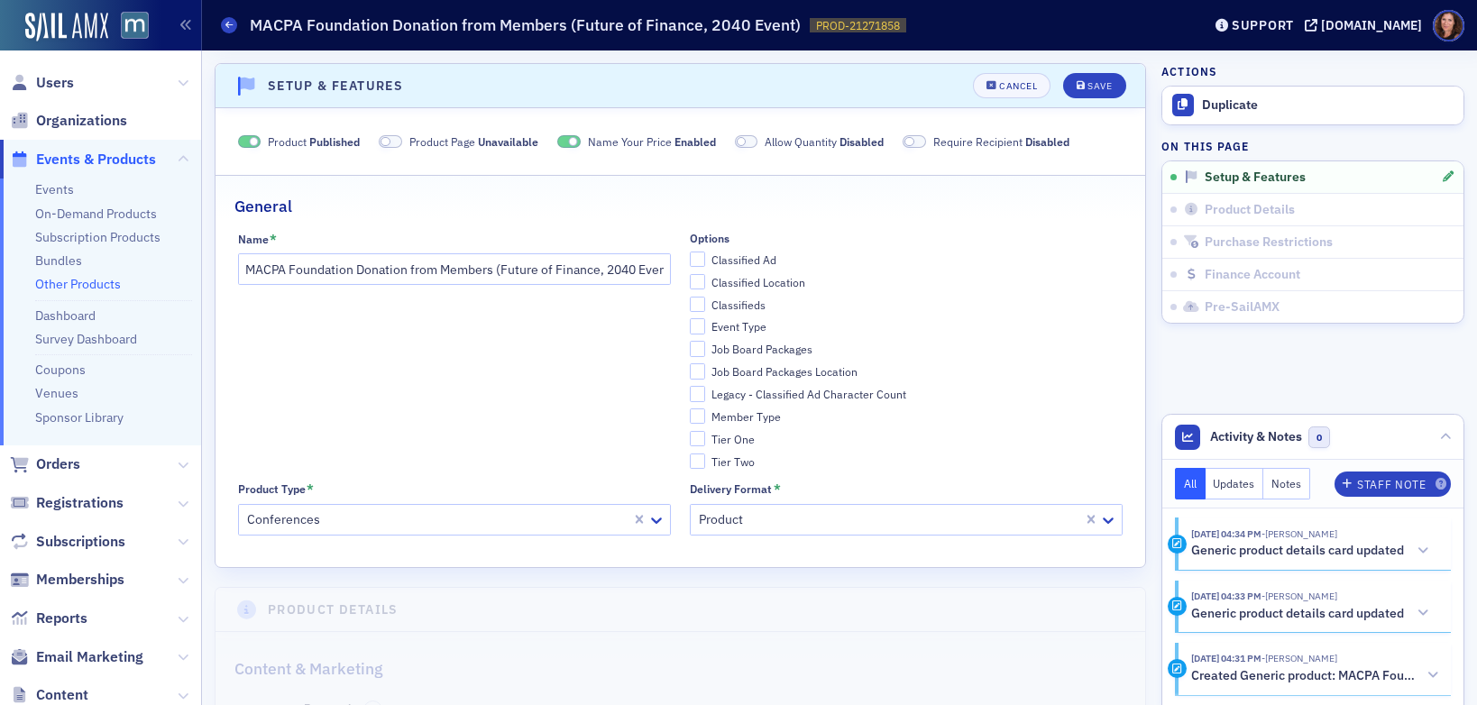
scroll to position [4, 0]
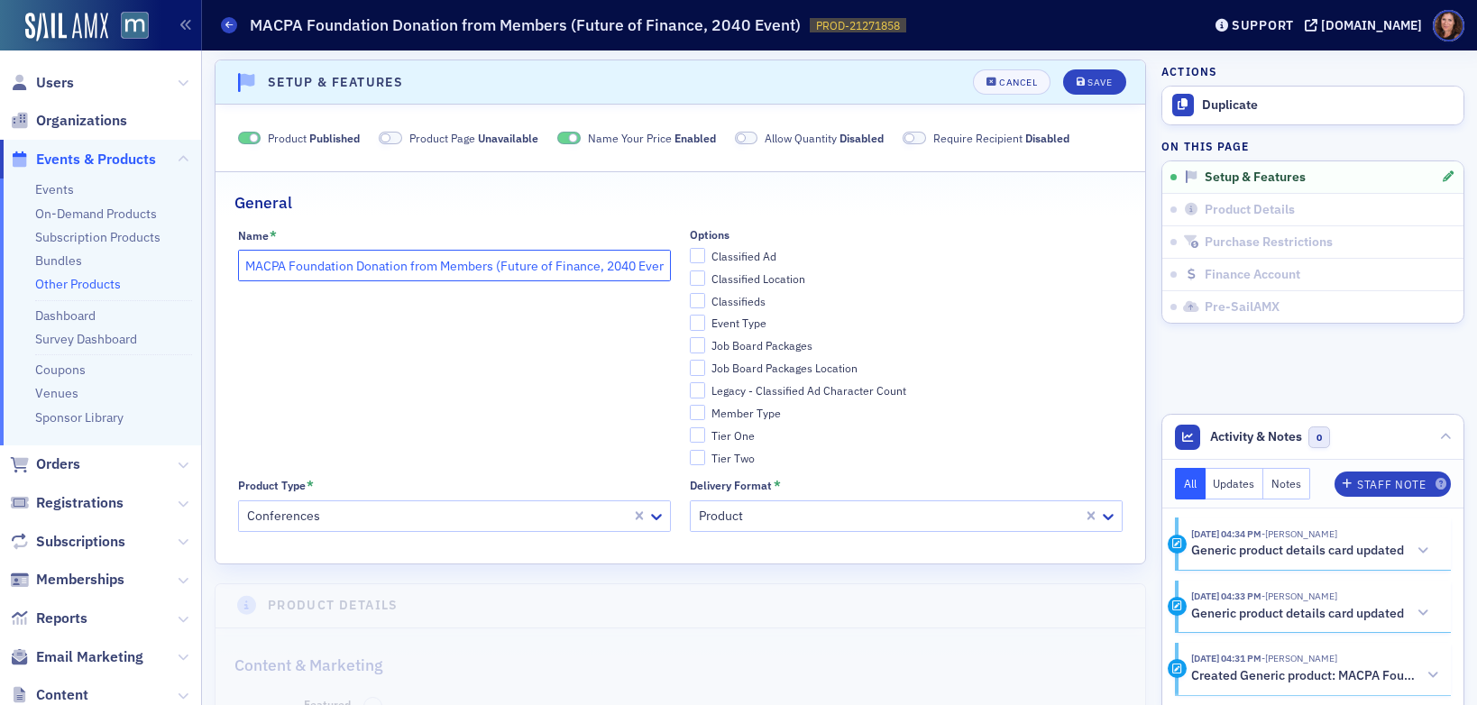
click at [538, 264] on input "MACPA Foundation Donation from Members (Future of Finance, 2040 Event)" at bounding box center [454, 266] width 433 height 32
drag, startPoint x: 501, startPoint y: 265, endPoint x: 599, endPoint y: 265, distance: 97.4
click at [599, 265] on input "MACPA Foundation Donation from Members (Future of Finance, 2040 Event)" at bounding box center [454, 266] width 433 height 32
paste input "Insights, Strategy, and Innovation"
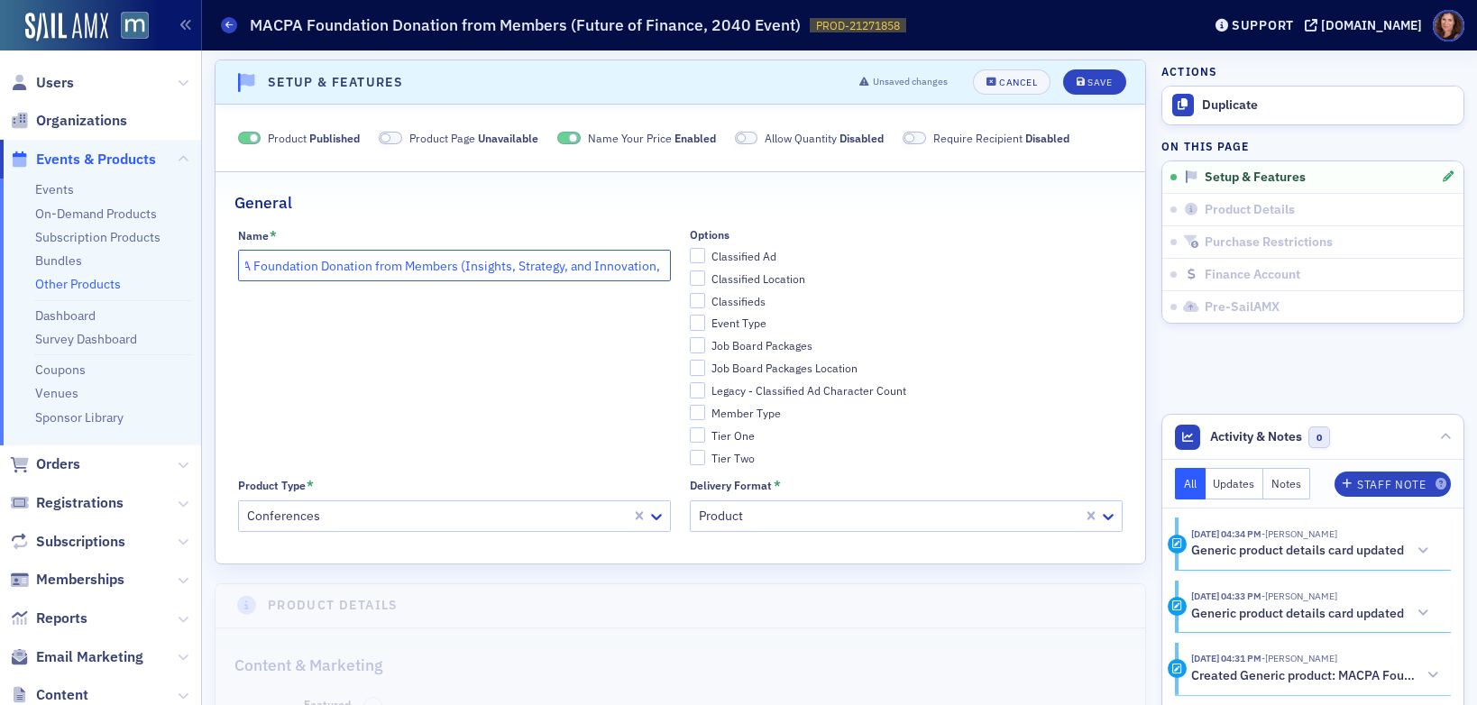
click at [441, 261] on input "MACPA Foundation Donation from Members (Insights, Strategy, and Innovation, 204…" at bounding box center [454, 266] width 433 height 32
drag, startPoint x: 461, startPoint y: 269, endPoint x: 673, endPoint y: 269, distance: 212.8
click at [673, 269] on div "Name * MACPA Foundation Donation from Members (Insights, Strategy, and Innovati…" at bounding box center [680, 379] width 885 height 304
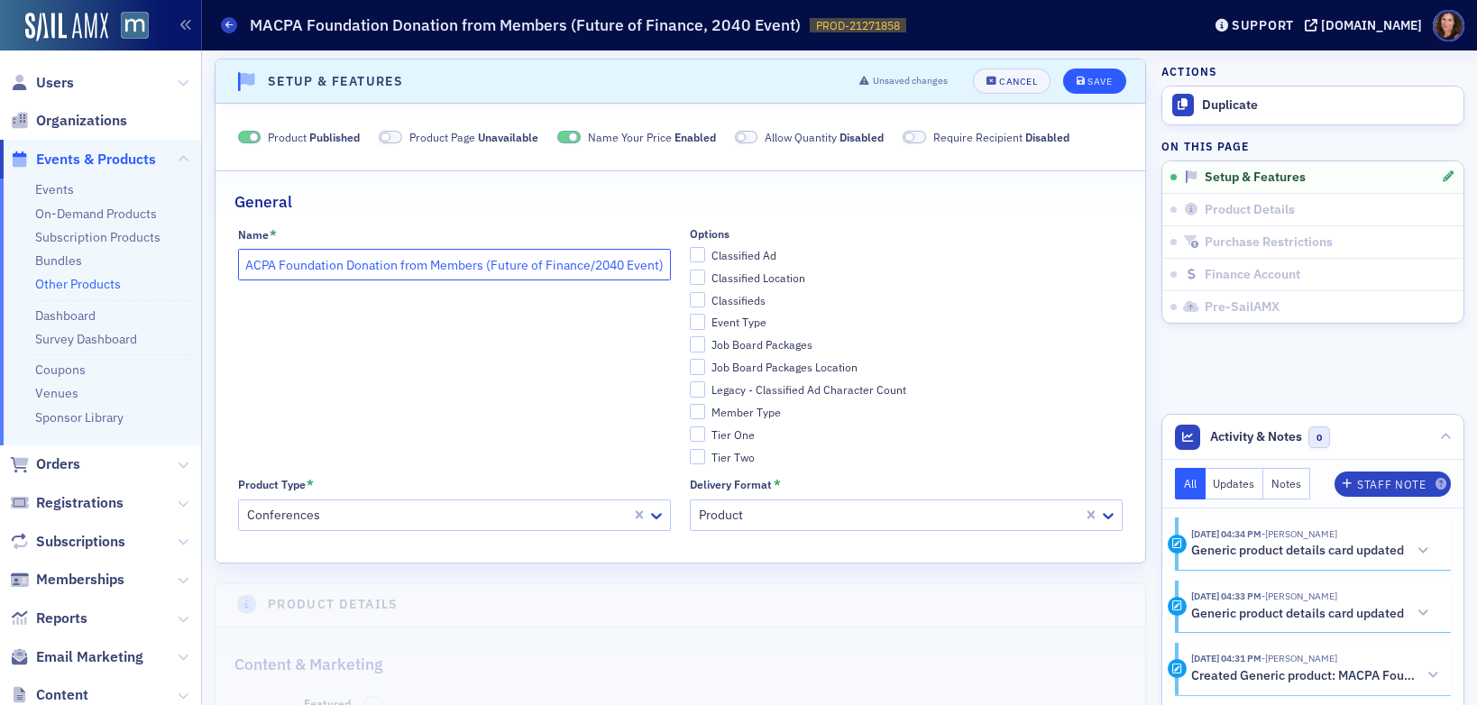
type input "MACPA Foundation Donation from Members (Future of Finance/2040 Event)"
click at [1087, 78] on div "Save" at bounding box center [1099, 82] width 24 height 10
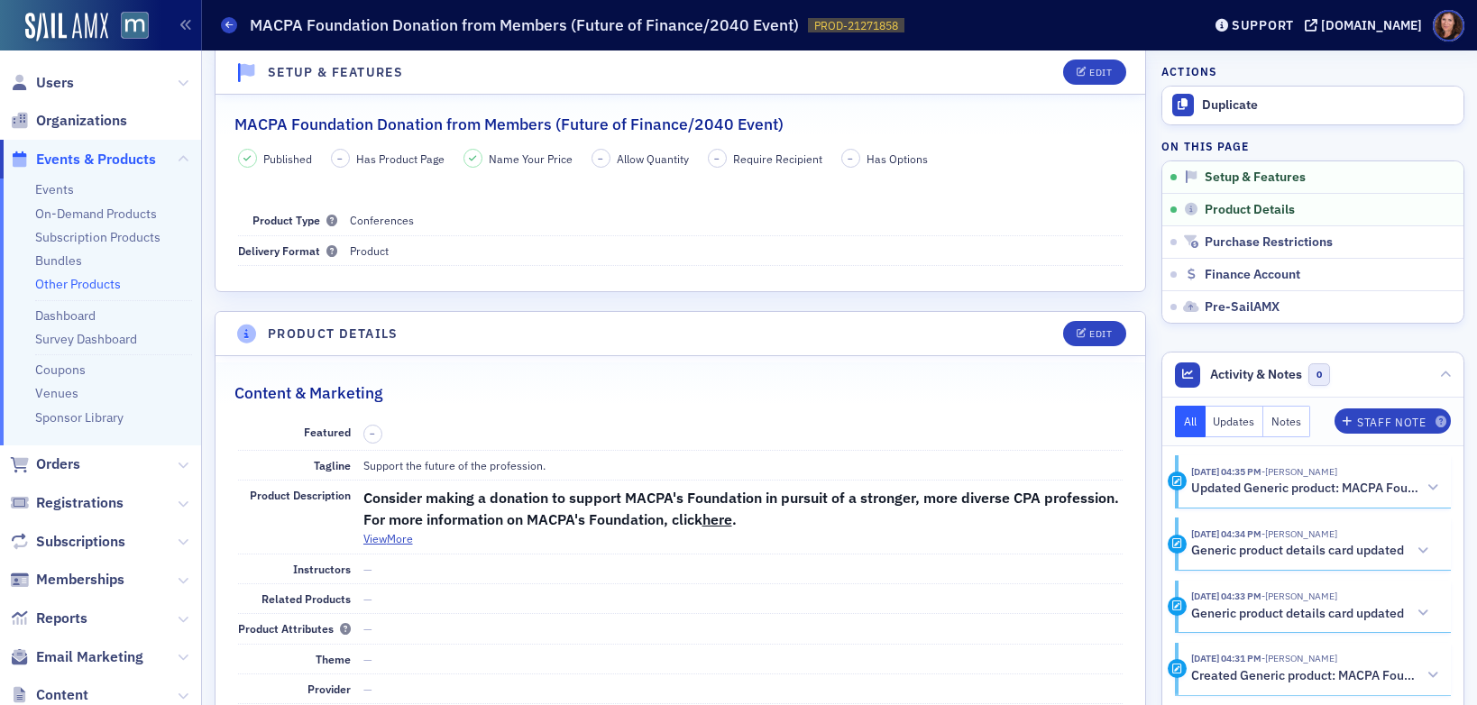
scroll to position [28, 0]
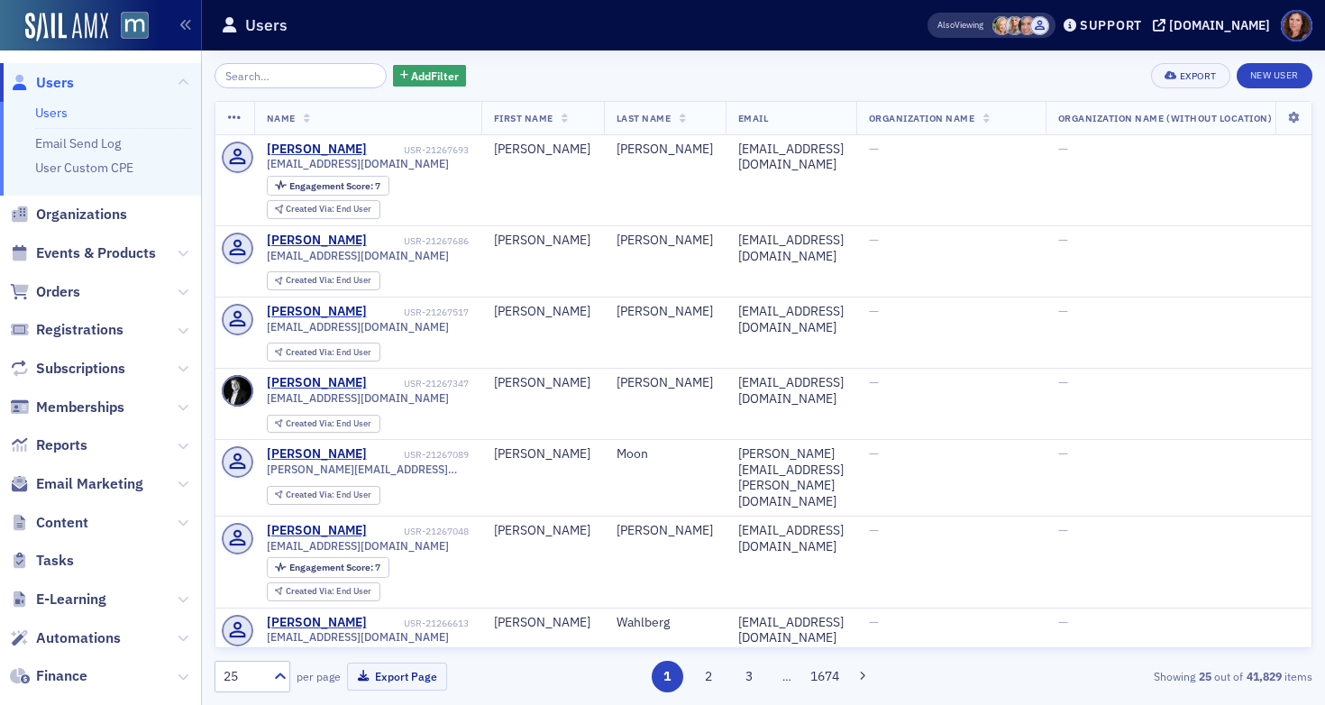
scroll to position [3, 0]
click at [103, 252] on span "Events & Products" at bounding box center [96, 251] width 120 height 20
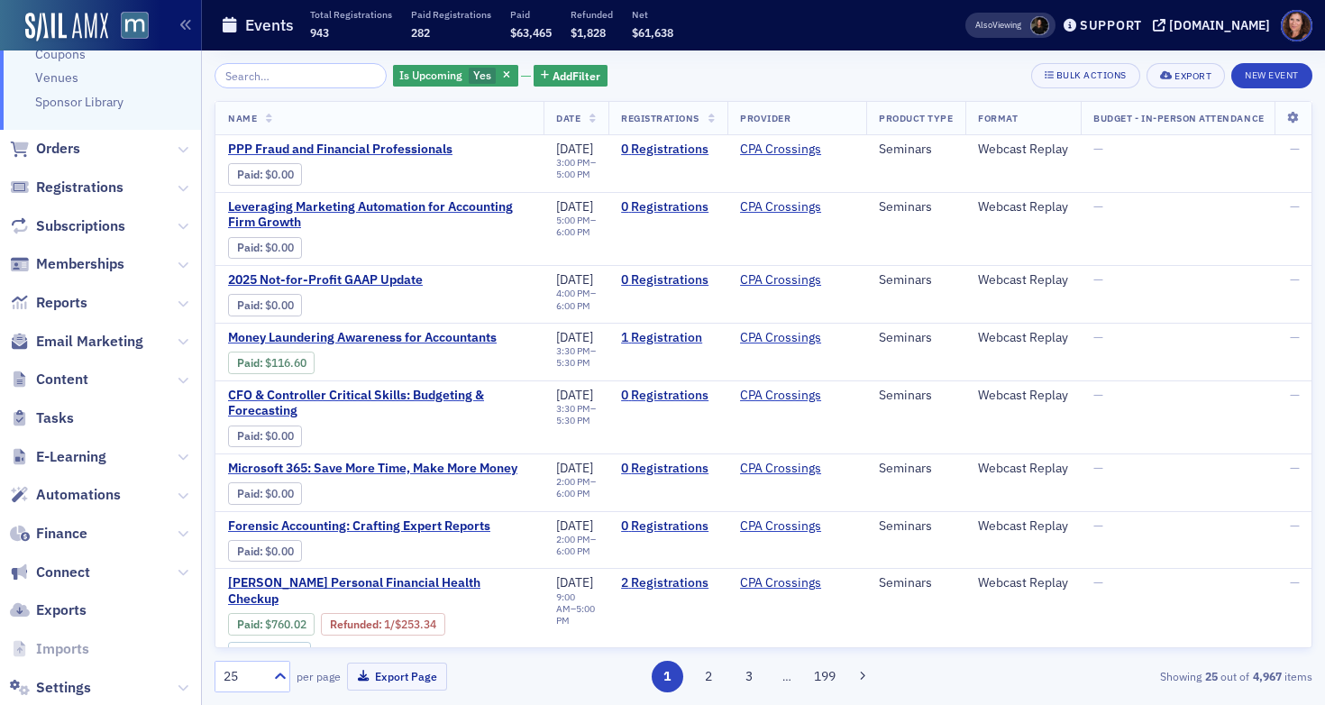
scroll to position [355, 0]
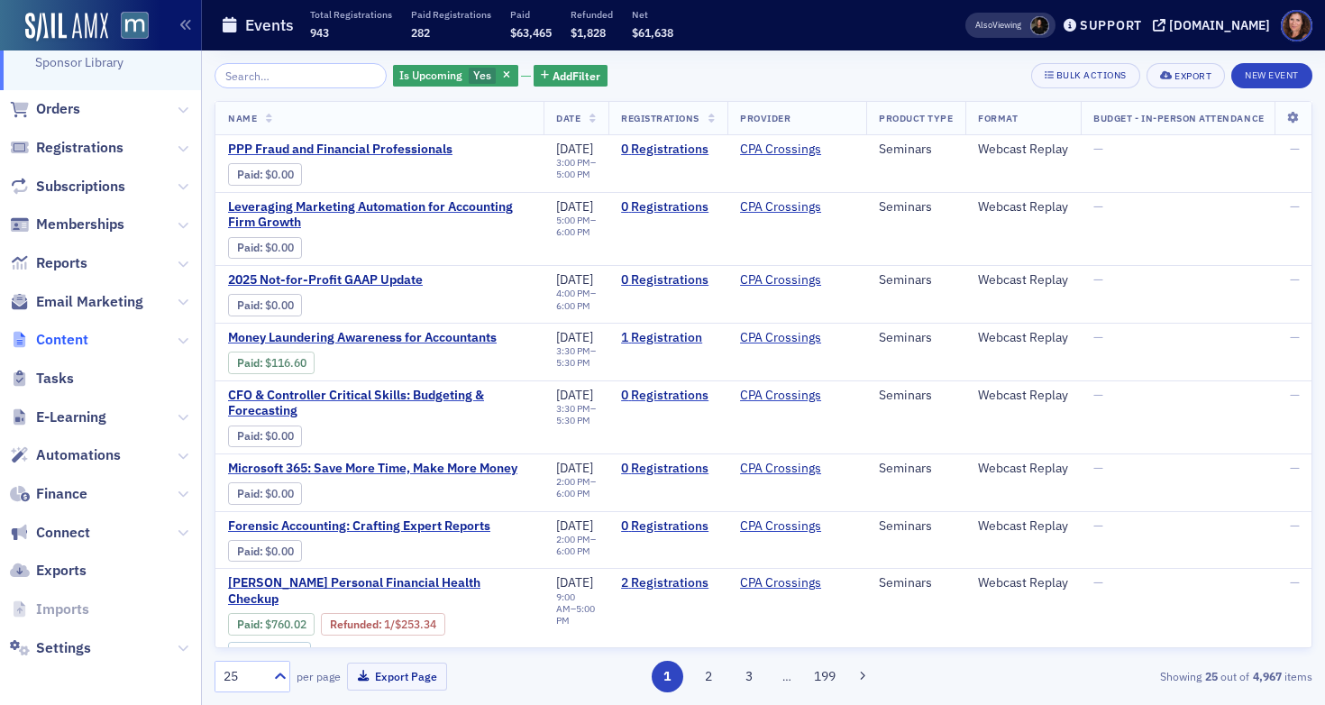
click at [65, 340] on span "Content" at bounding box center [62, 340] width 52 height 20
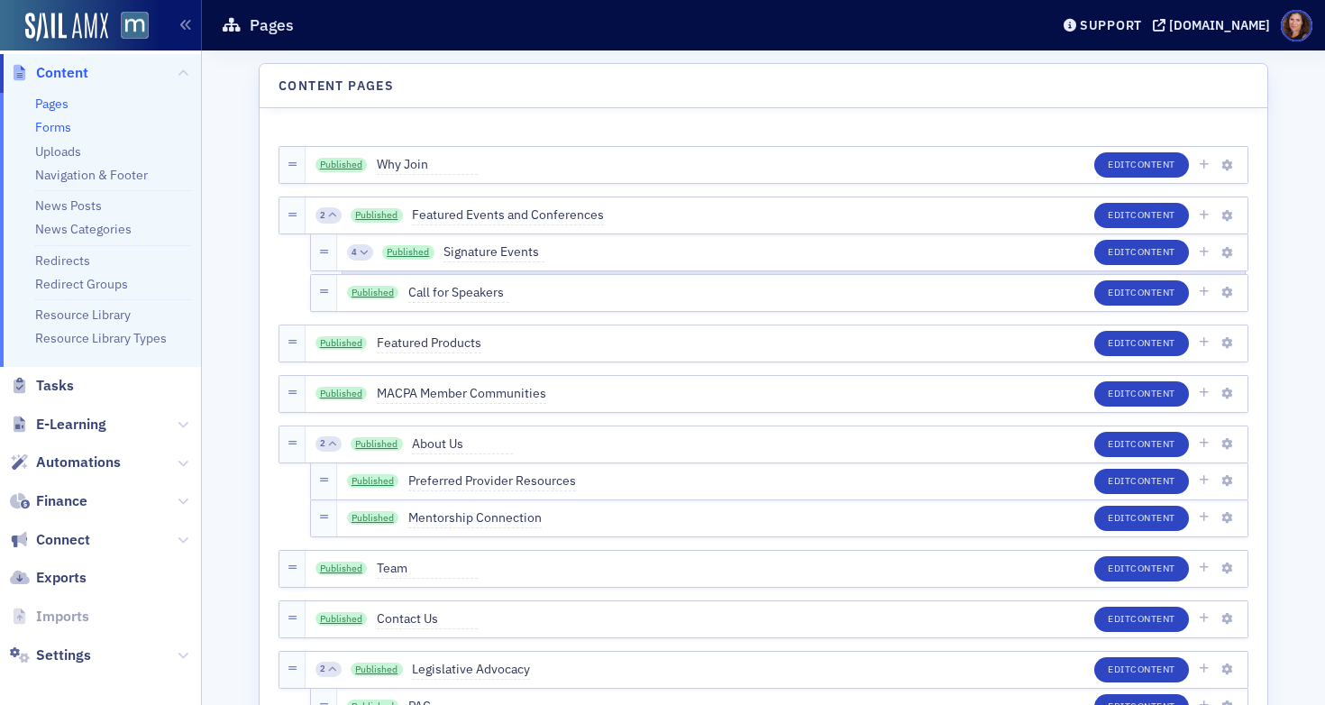
click at [58, 128] on link "Forms" at bounding box center [53, 127] width 36 height 16
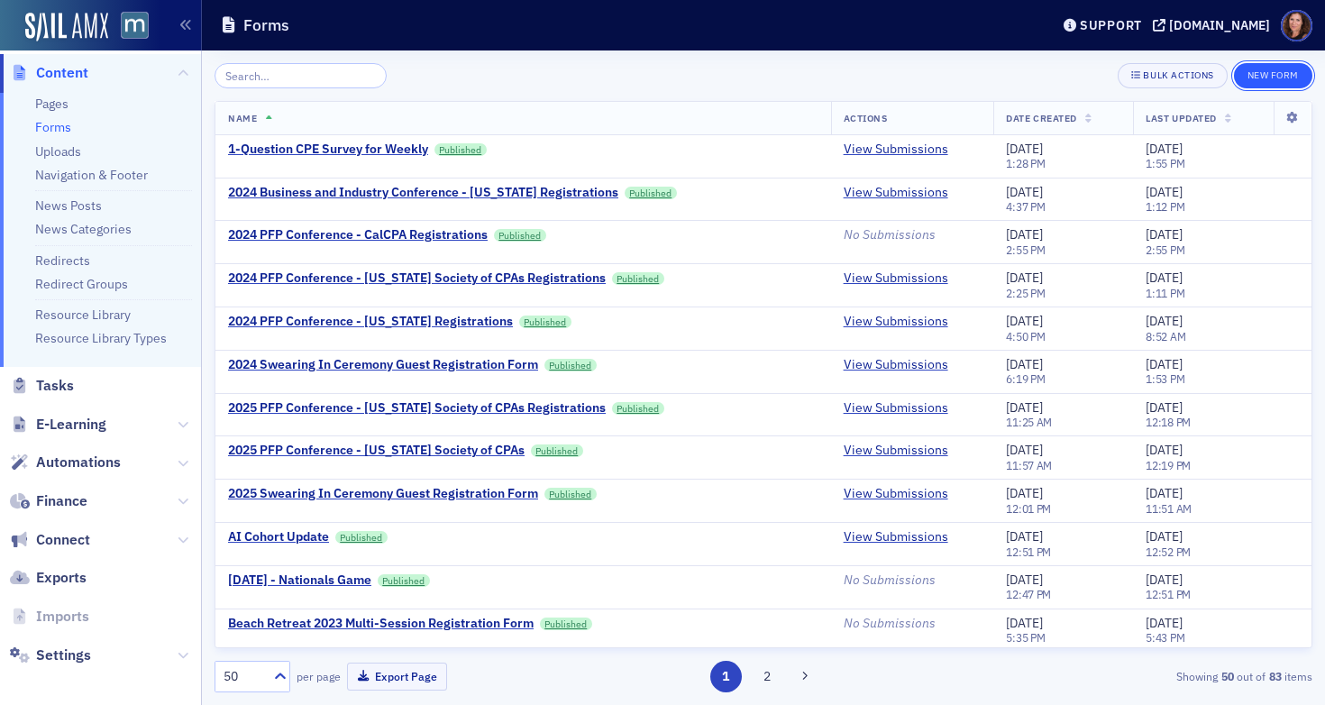
click at [1286, 78] on button "New Form" at bounding box center [1273, 75] width 78 height 25
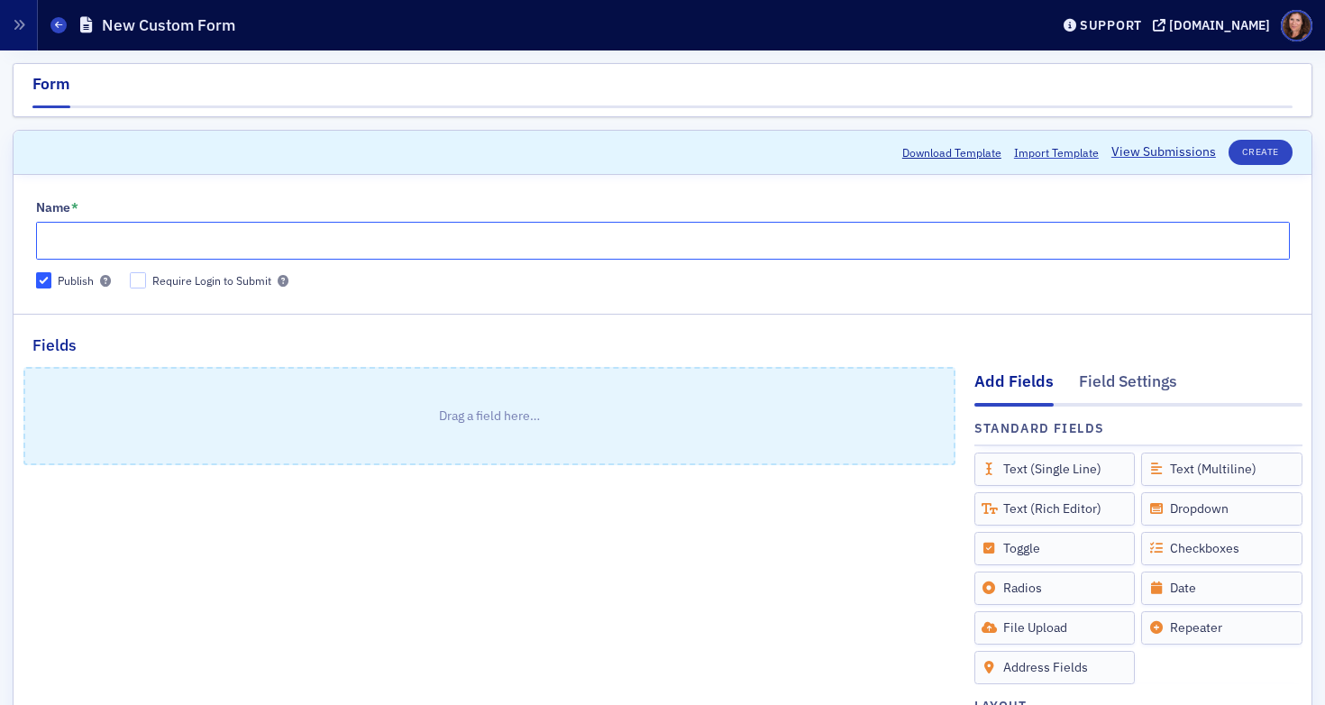
click at [177, 247] on input "Name *" at bounding box center [663, 241] width 1254 height 38
type input "MACPA Foundation Donation (Future of Finance and 2040 Event) - Please consider …"
click at [142, 279] on input "Require Login to Submit" at bounding box center [138, 280] width 16 height 16
checkbox input "true"
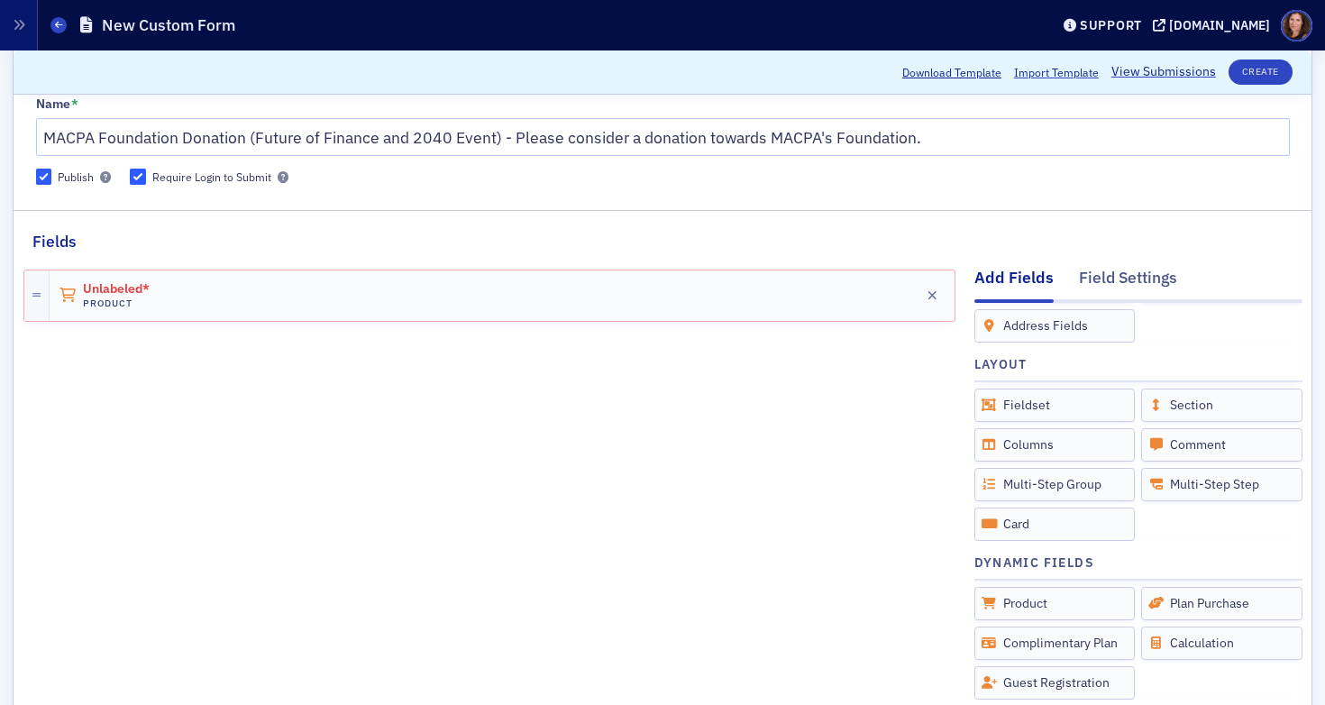
scroll to position [96, 0]
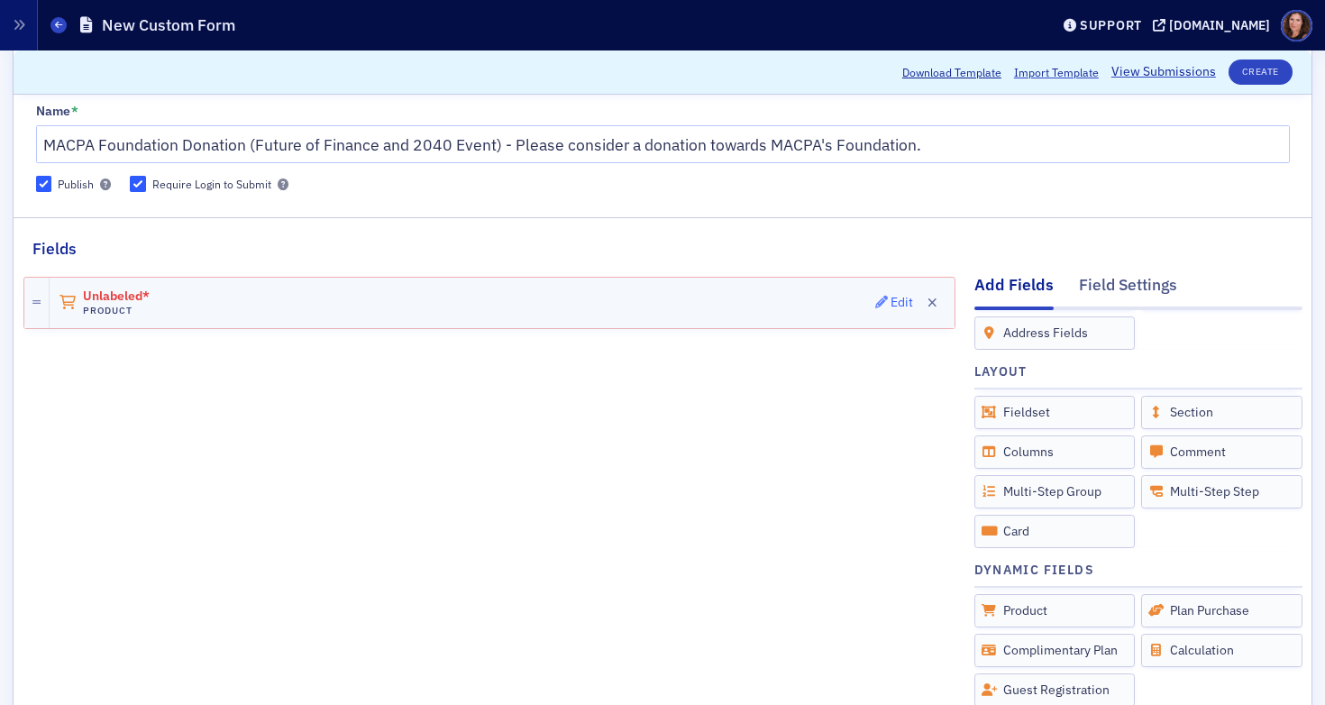
click at [876, 300] on span "Edit" at bounding box center [894, 302] width 39 height 13
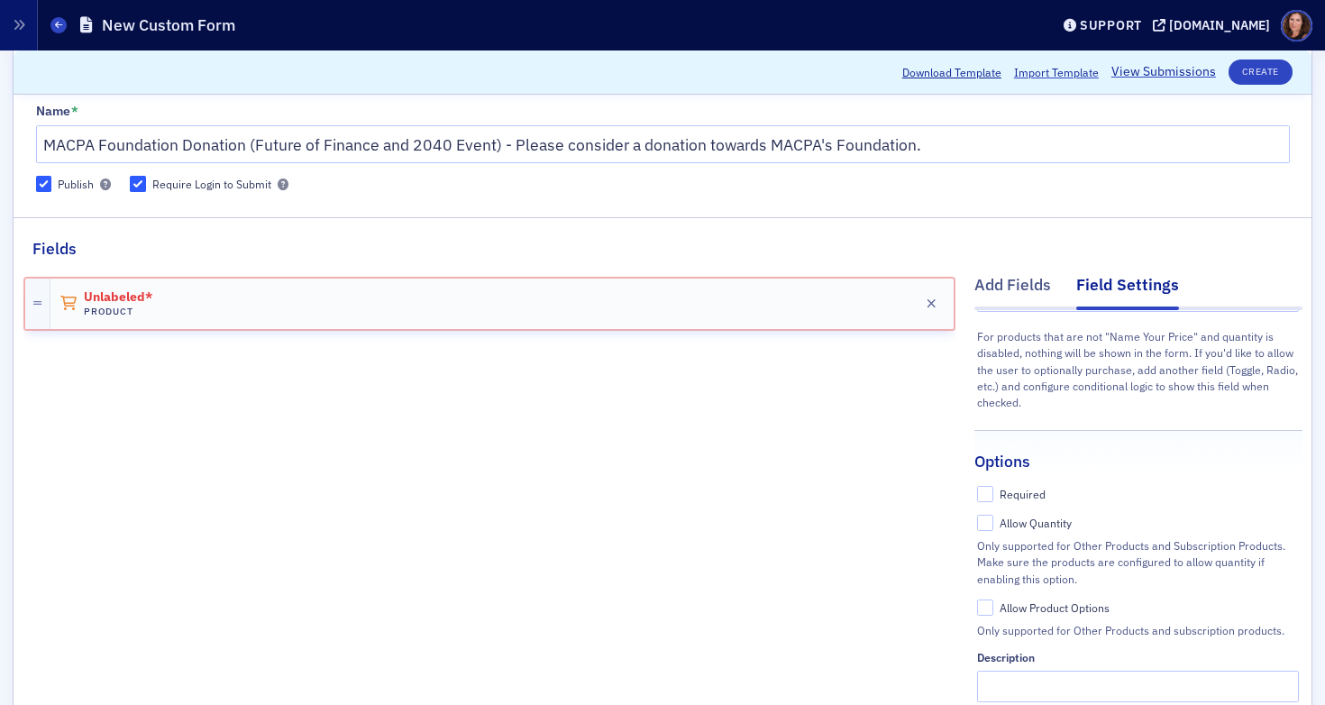
drag, startPoint x: 1027, startPoint y: 480, endPoint x: 994, endPoint y: 483, distance: 33.6
click at [1025, 480] on fieldset "Options Required Allow Quantity Only supported for Other Products and Subscript…" at bounding box center [1139, 602] width 366 height 344
click at [977, 497] on input "Required" at bounding box center [985, 494] width 16 height 16
checkbox input "true"
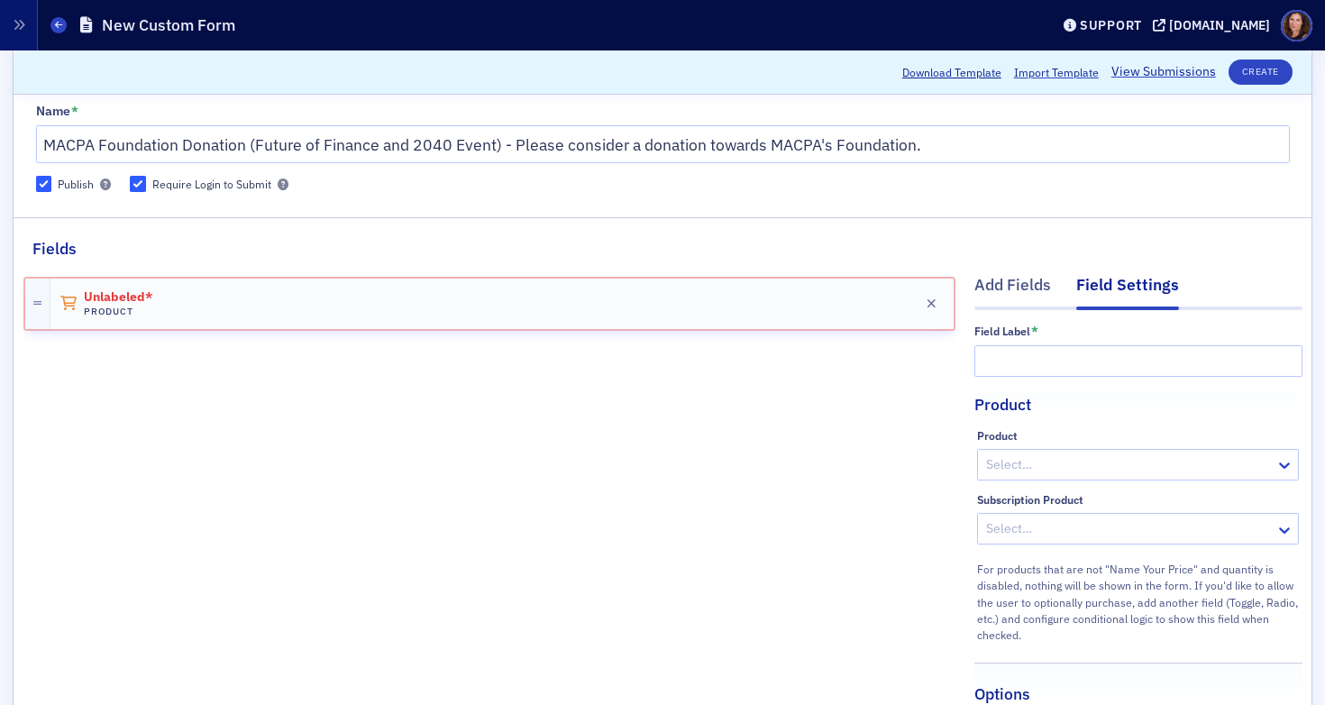
scroll to position [4, 0]
click at [1064, 359] on input "text" at bounding box center [1139, 363] width 328 height 32
type input "Donation Amount"
click at [1070, 468] on div at bounding box center [1129, 466] width 289 height 23
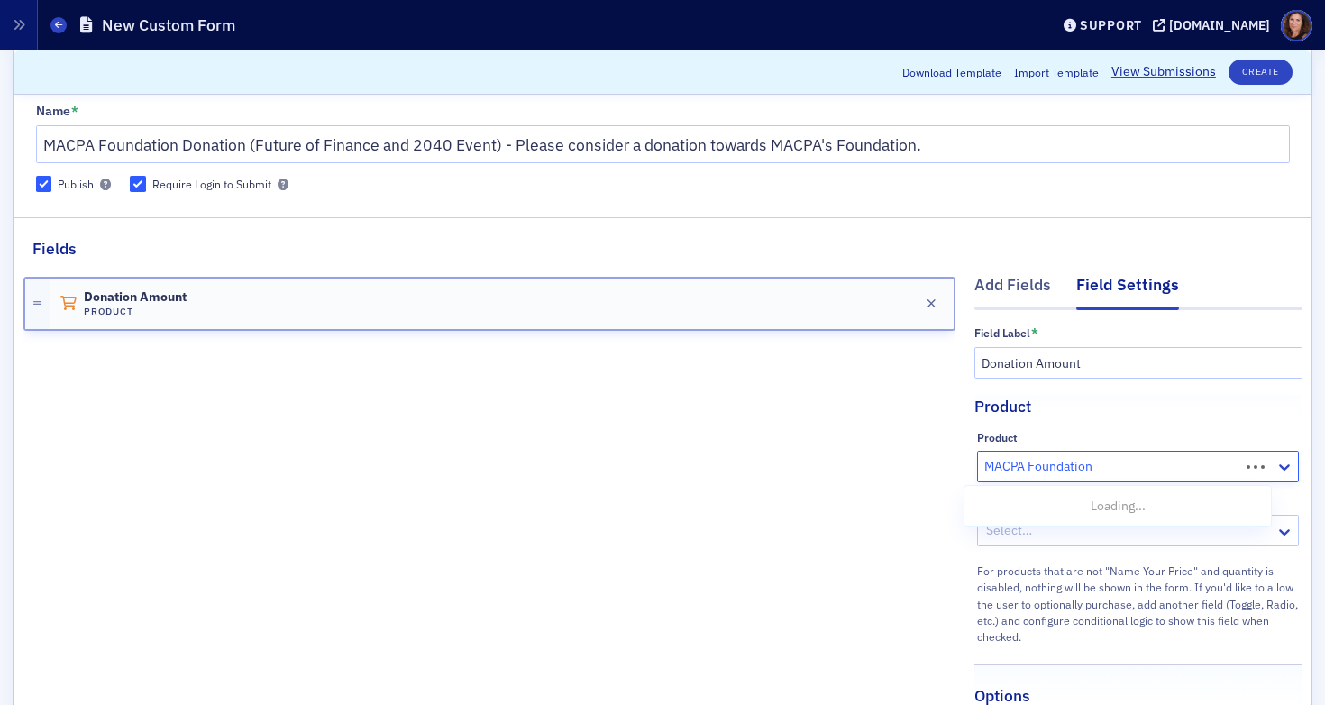
type input "MACPA Foundation"
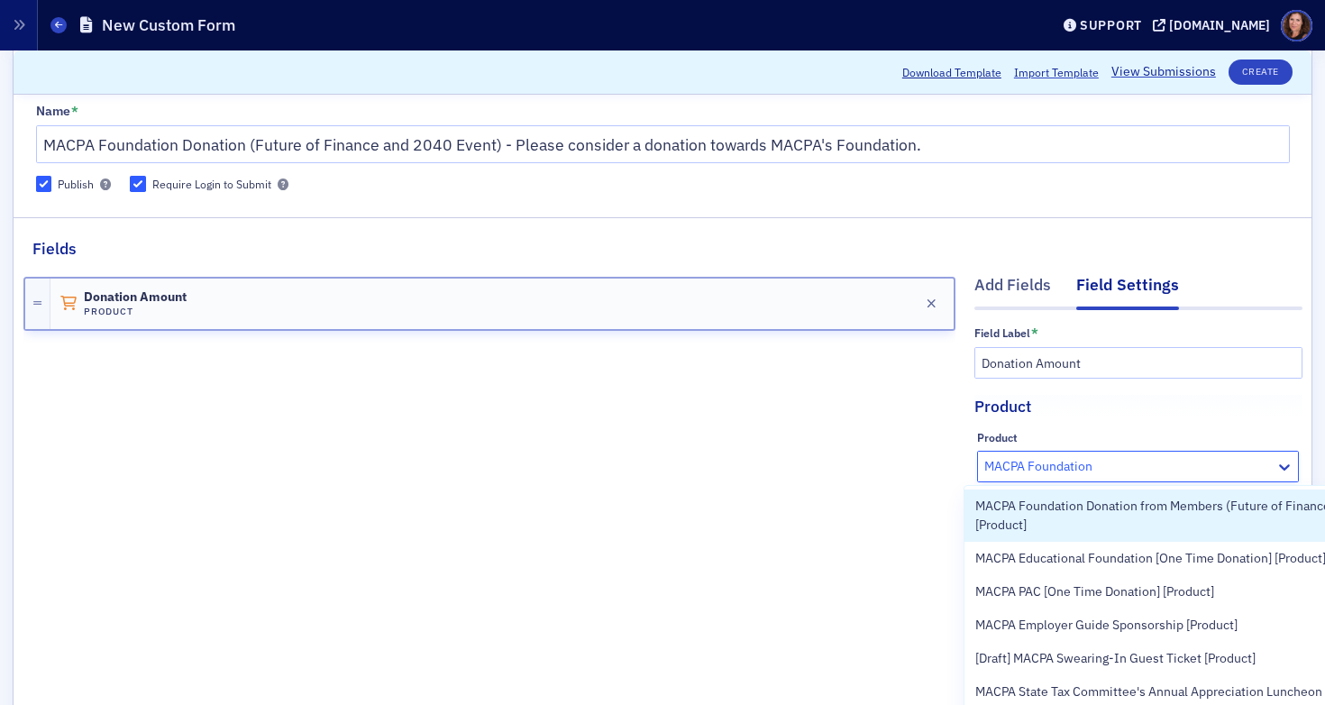
scroll to position [0, 0]
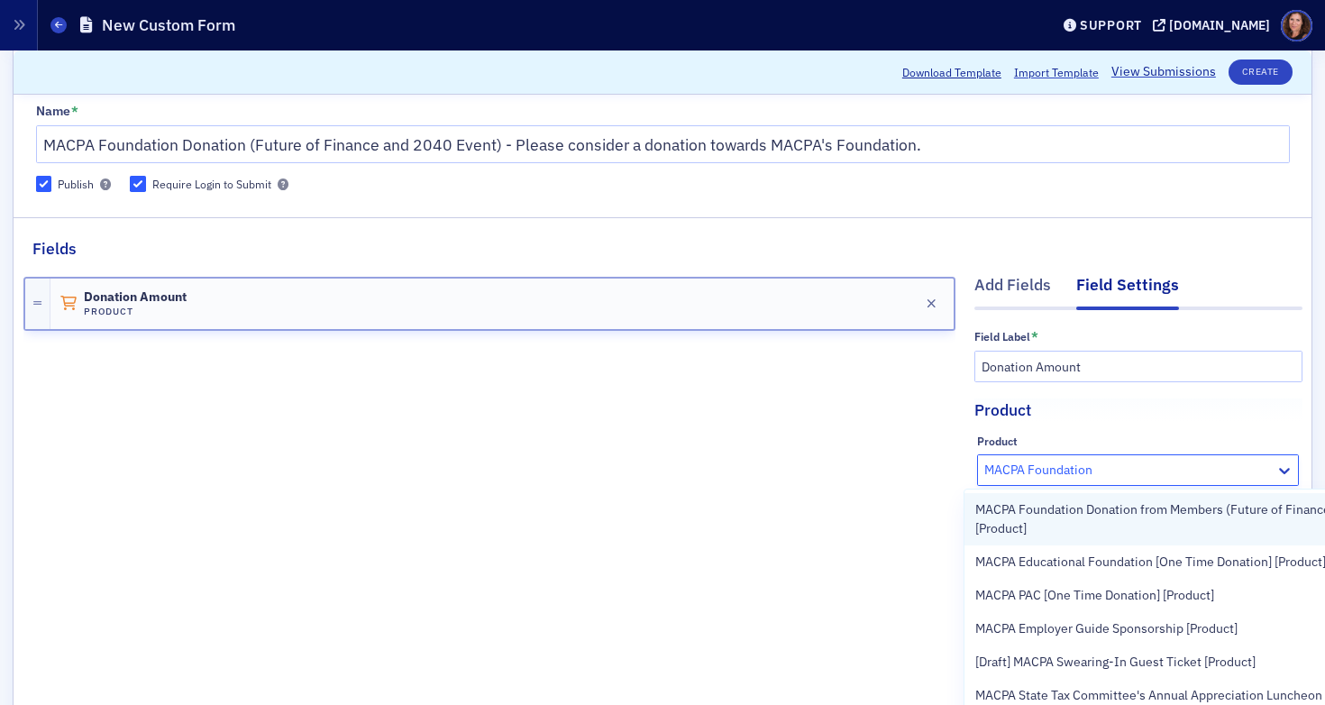
click at [1074, 508] on span "MACPA Foundation Donation from Members (Future of Finance/2040 Event) [Product]" at bounding box center [1196, 519] width 441 height 38
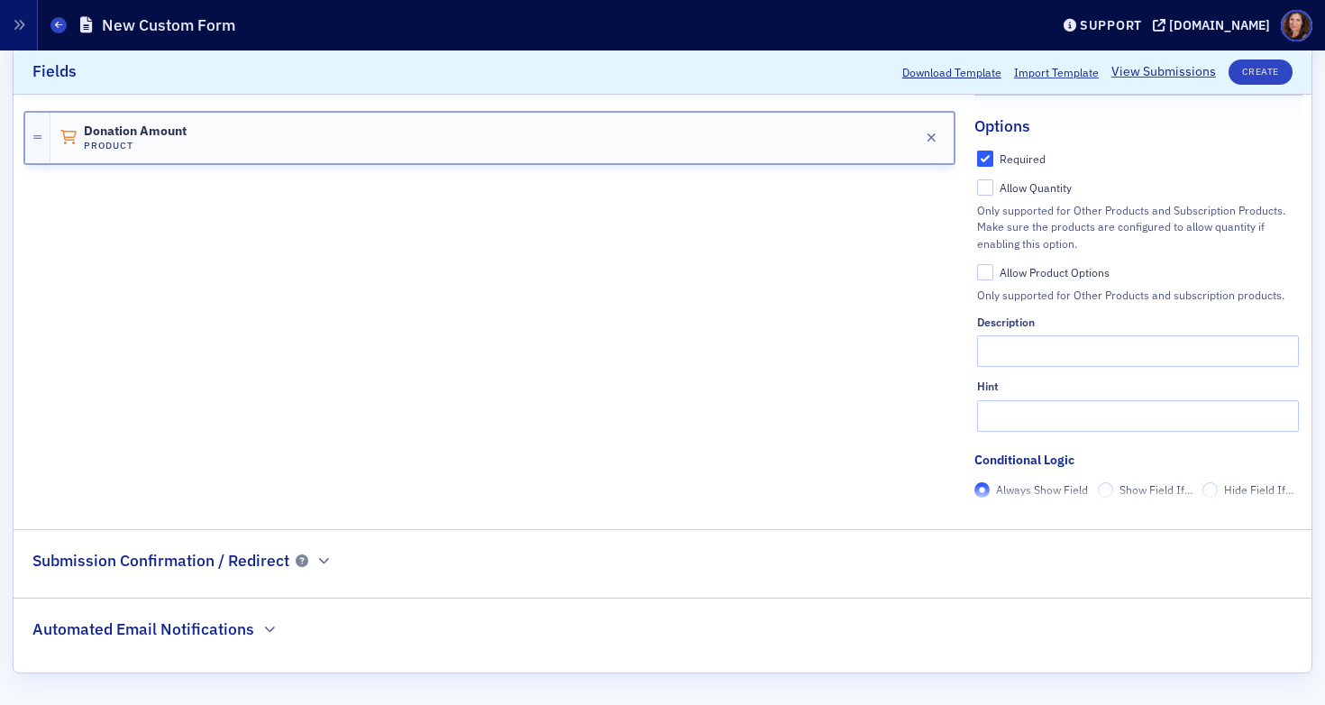
scroll to position [199, 0]
click at [1241, 72] on button "Create" at bounding box center [1261, 72] width 64 height 25
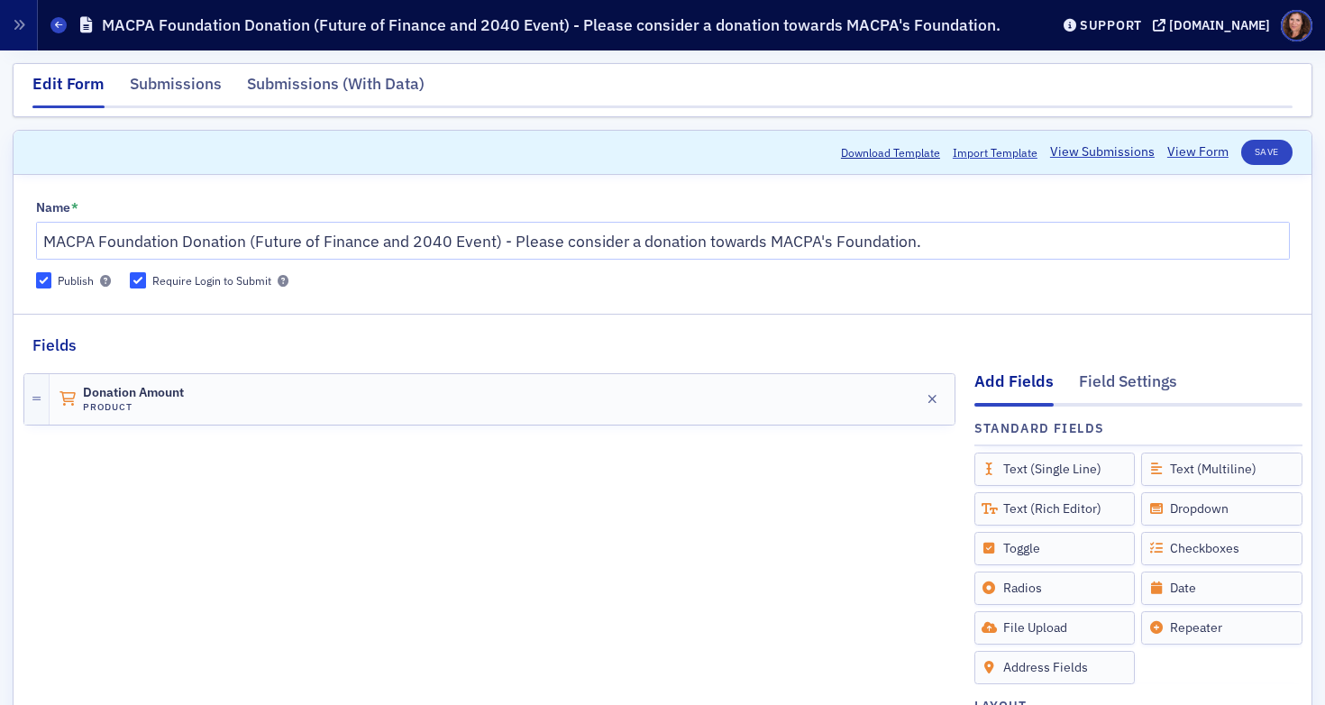
drag, startPoint x: 981, startPoint y: 221, endPoint x: 952, endPoint y: 243, distance: 36.1
click at [981, 221] on div "Name * MACPA Foundation Donation (Future of Finance and 2040 Event) - Please co…" at bounding box center [663, 230] width 1254 height 60
